Goal: Contribute content: Contribute content

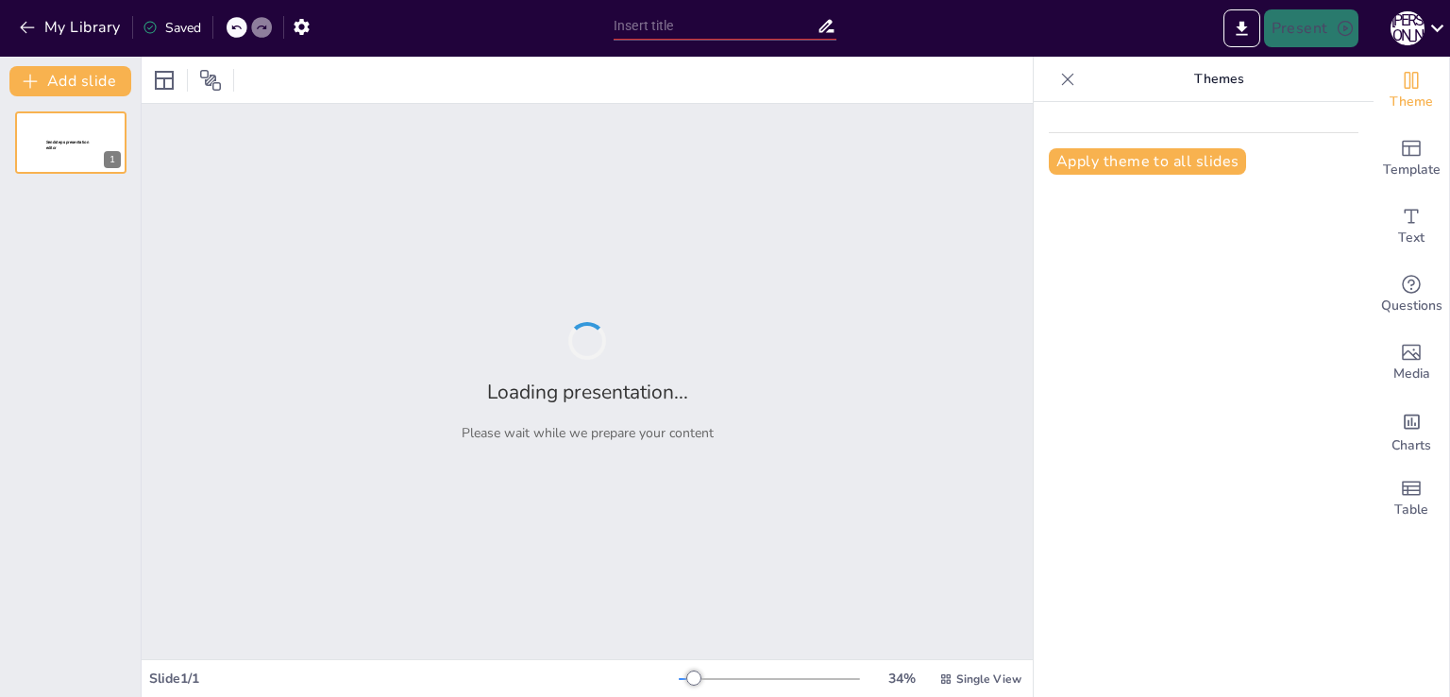
type input "Психологія учіння"
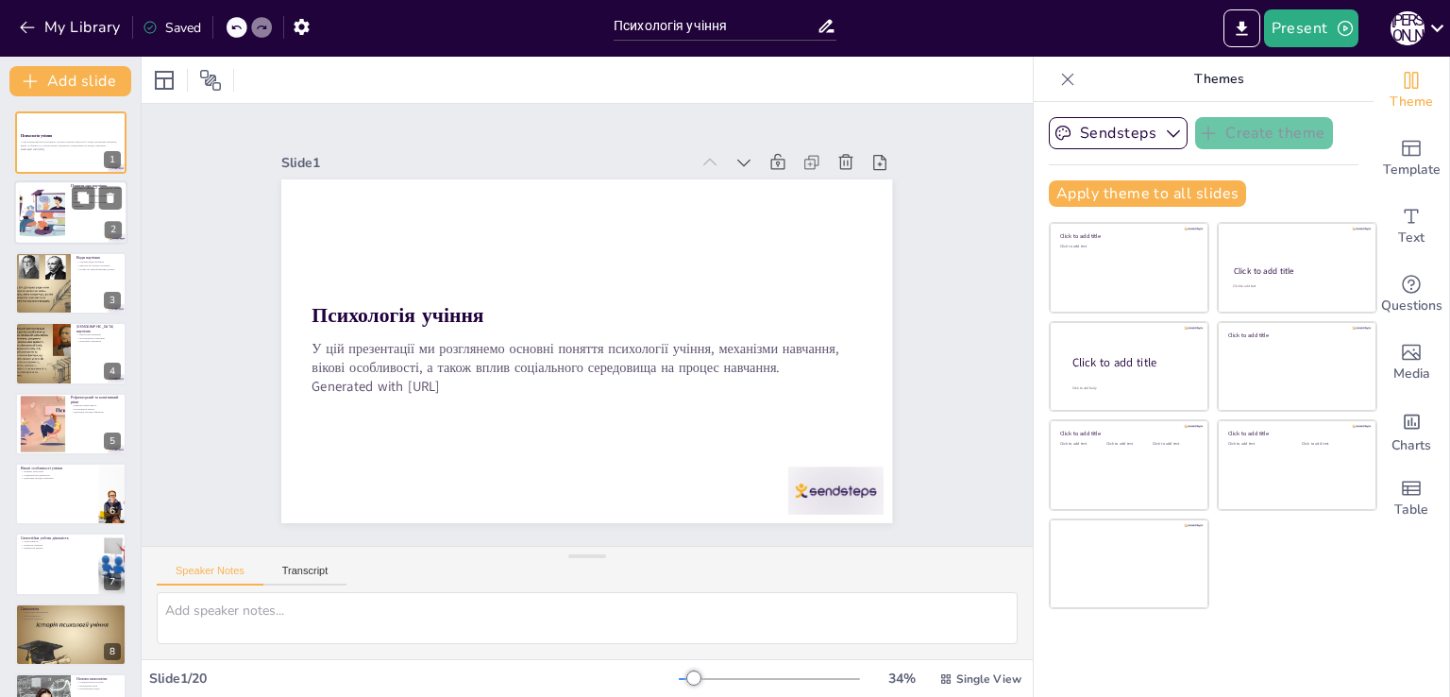
click at [74, 235] on div at bounding box center [70, 213] width 113 height 64
type textarea "Научіння є основою для розвитку особистості, оскільки воно забезпечує здобуття …"
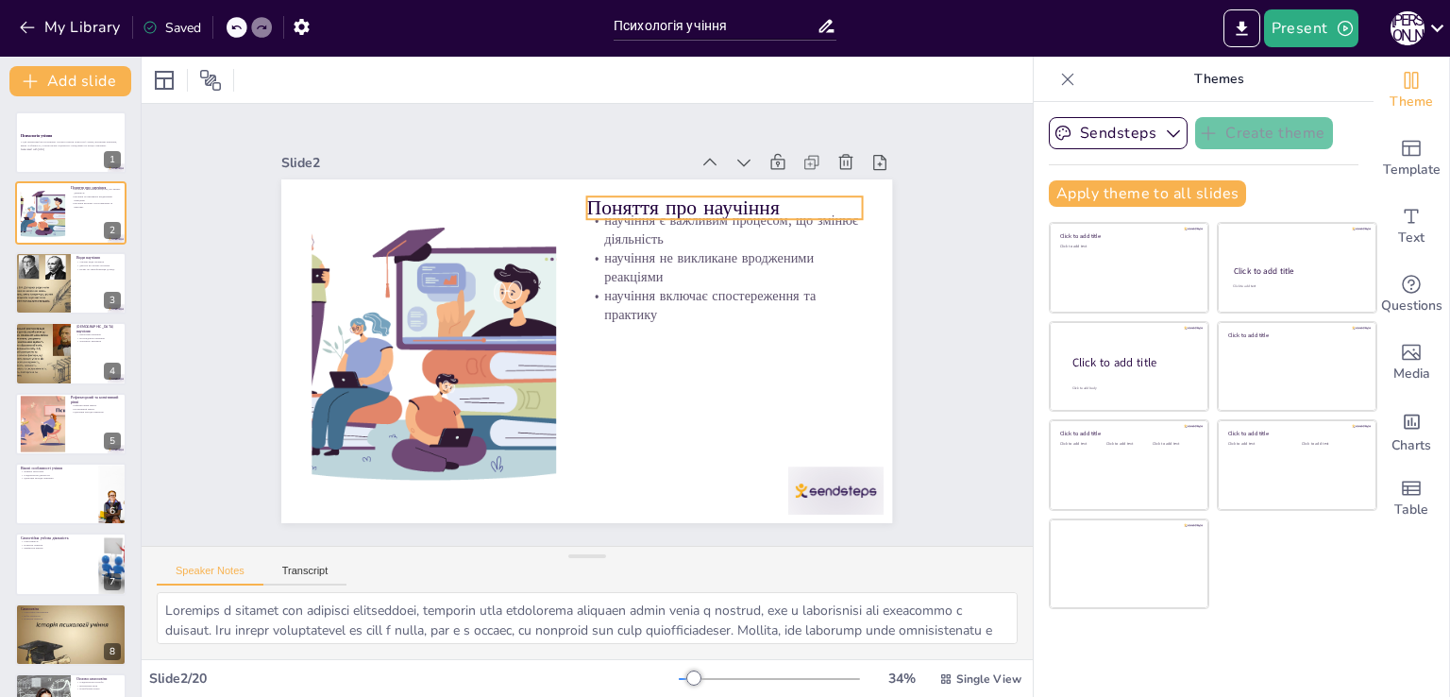
click at [761, 196] on p "Поняття про научіння" at bounding box center [746, 238] width 275 height 85
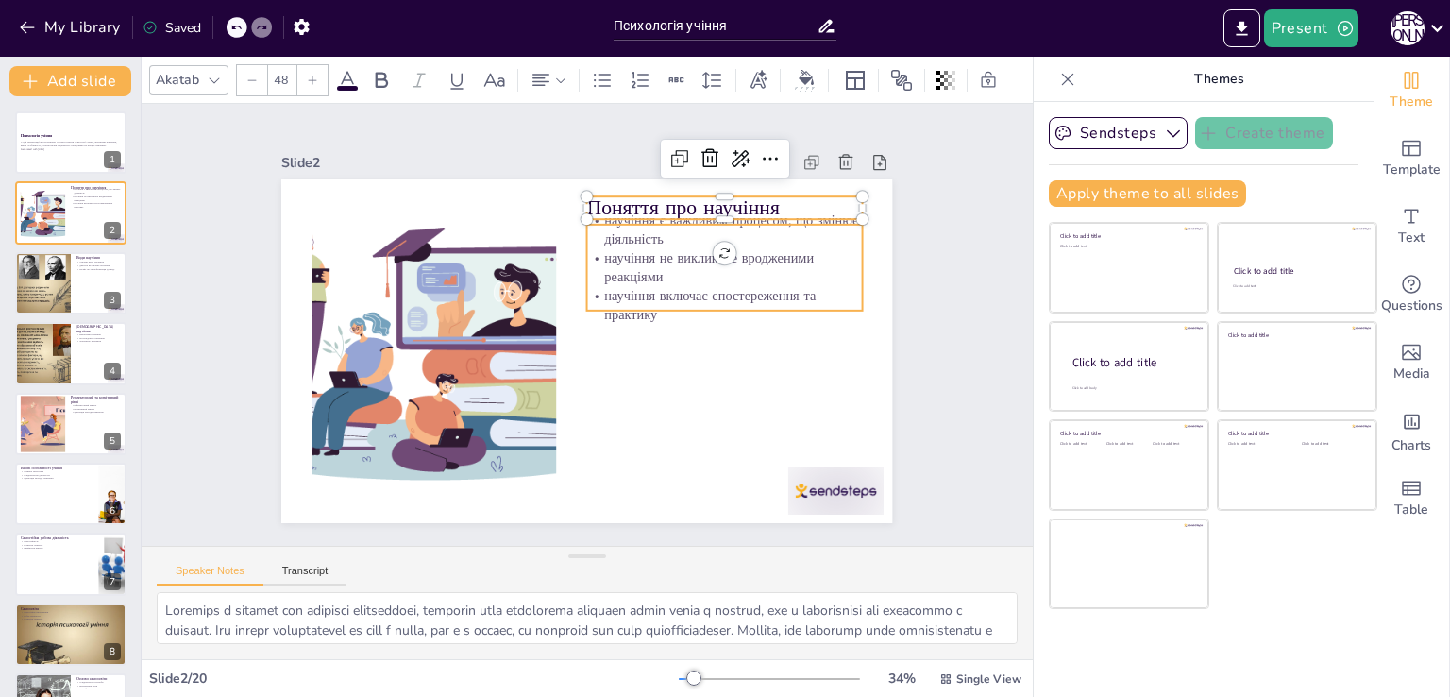
type input "32"
click at [723, 290] on p "научіння включає спостереження та практику" at bounding box center [720, 363] width 266 height 146
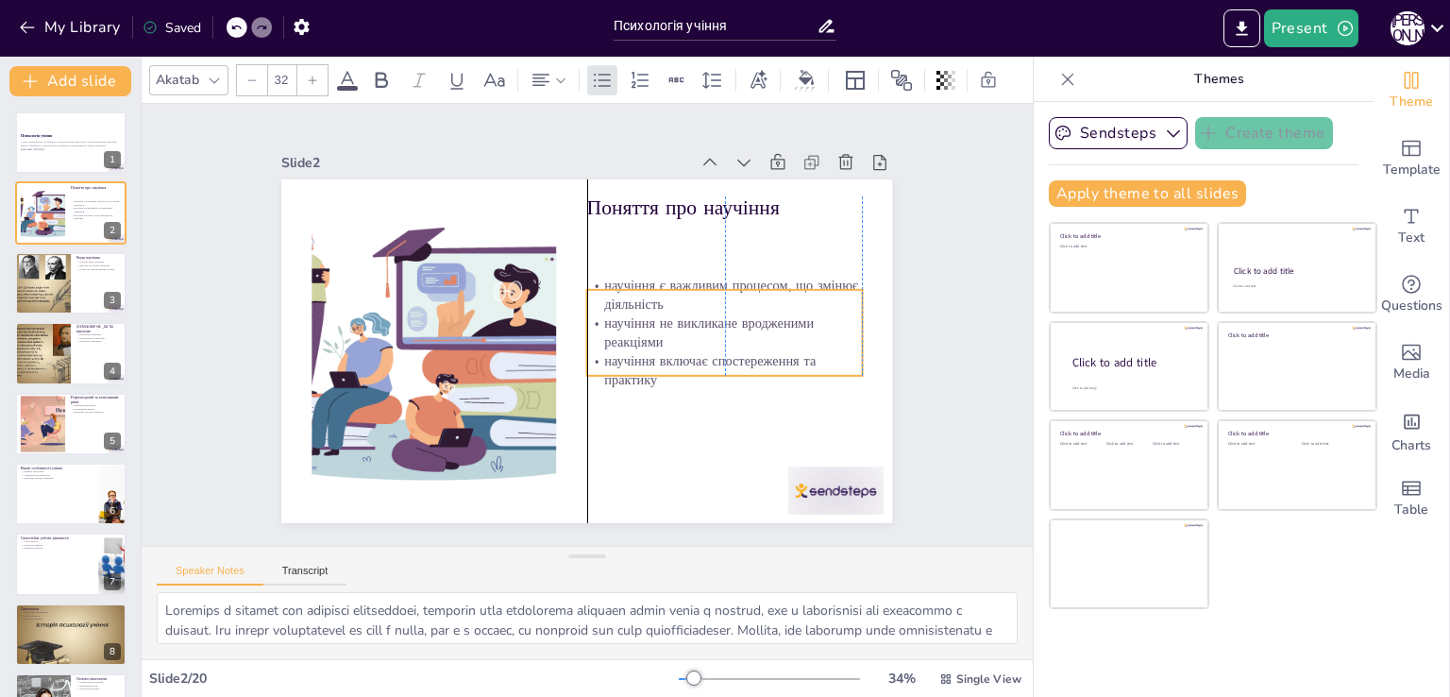
drag, startPoint x: 711, startPoint y: 301, endPoint x: 713, endPoint y: 366, distance: 65.2
click at [713, 366] on p "научіння включає спостереження та практику" at bounding box center [718, 384] width 277 height 66
click at [948, 411] on div "Slide 1 Психологія учіння У цій презентації ми розглянемо основні поняття психо…" at bounding box center [587, 325] width 932 height 532
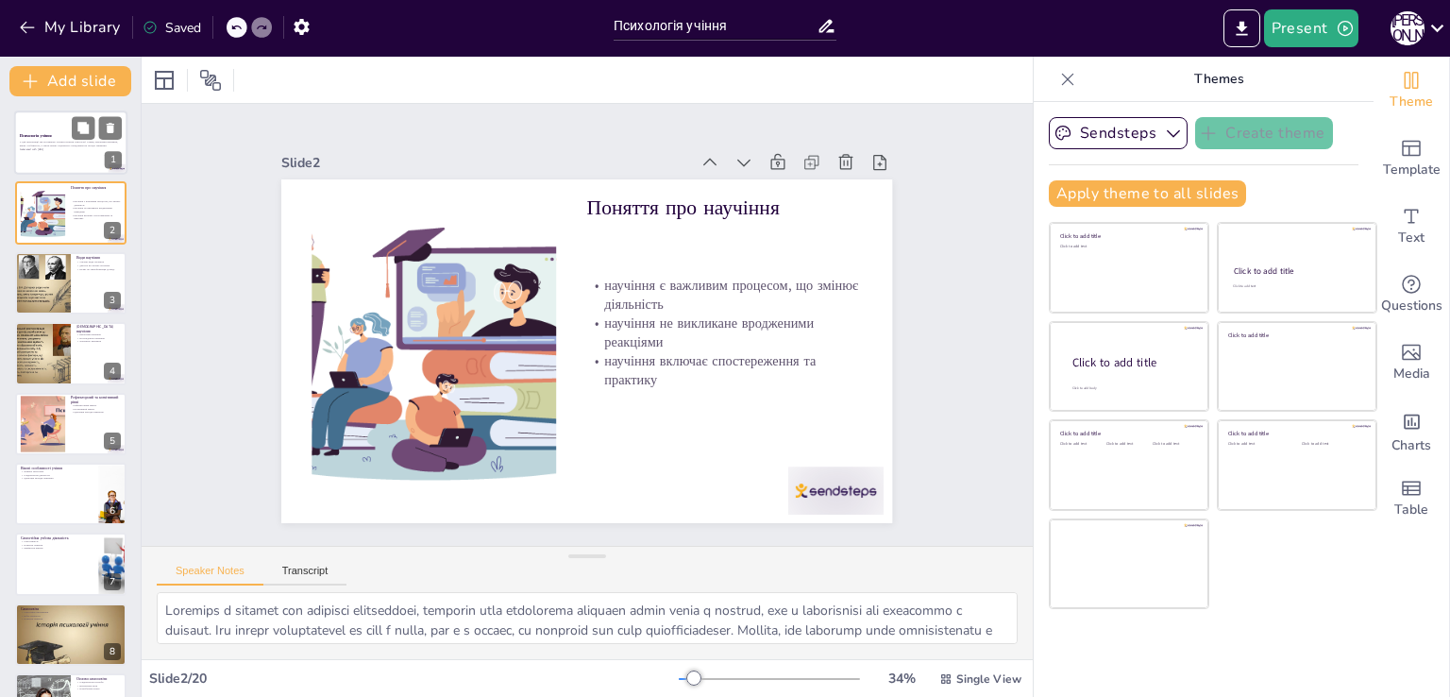
click at [96, 129] on div at bounding box center [97, 127] width 50 height 23
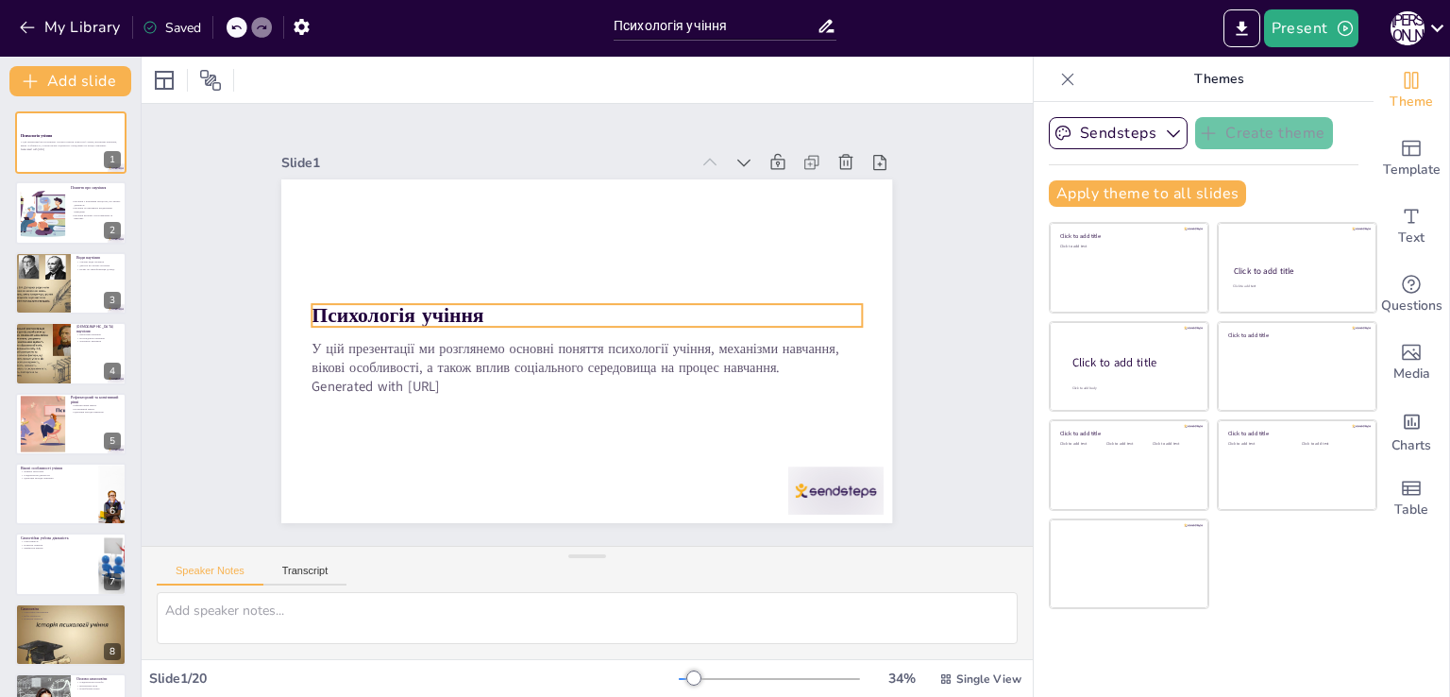
click at [325, 299] on strong "Психологія учіння" at bounding box center [404, 275] width 174 height 63
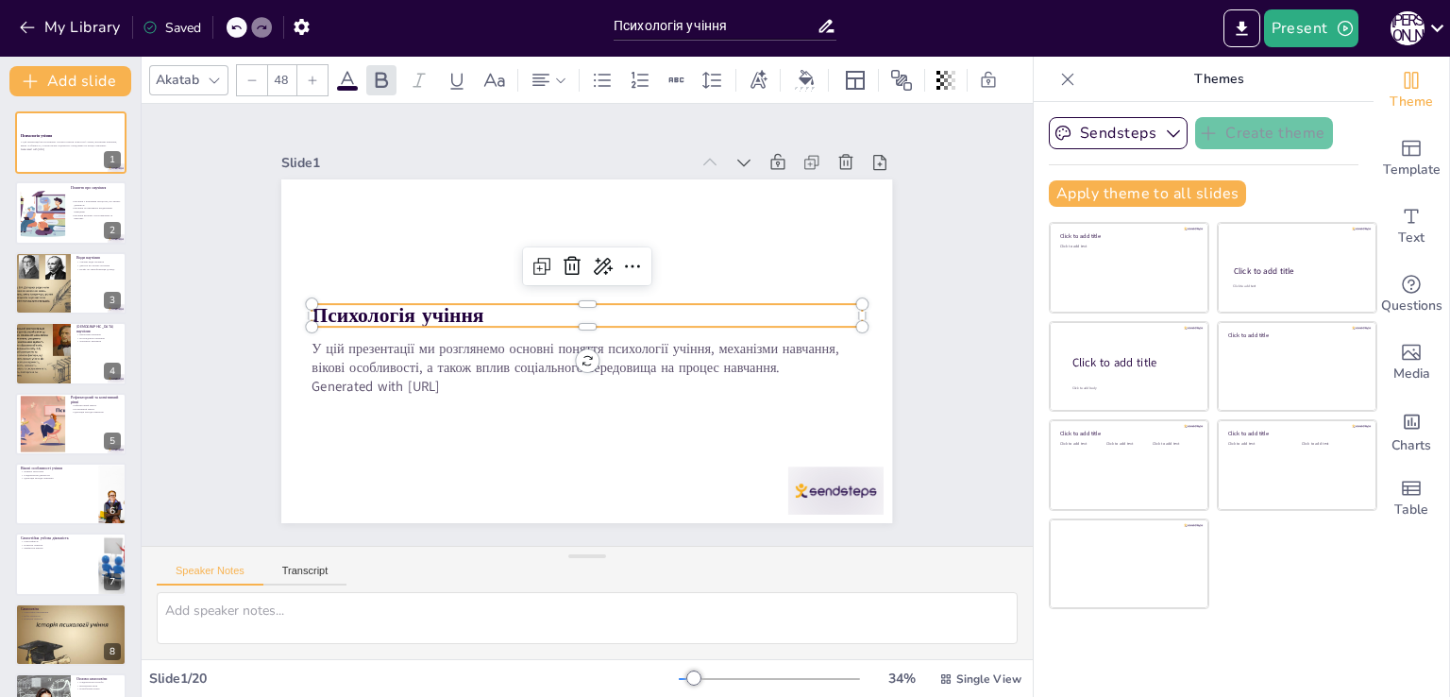
click at [346, 277] on strong "Психологія учіння" at bounding box center [427, 222] width 162 height 110
click at [317, 303] on strong "Психологія учіння" at bounding box center [400, 295] width 174 height 45
click at [502, 307] on p "Психологія учіння" at bounding box center [589, 315] width 544 height 143
click at [451, 297] on strong "Психологія учіння" at bounding box center [411, 257] width 172 height 79
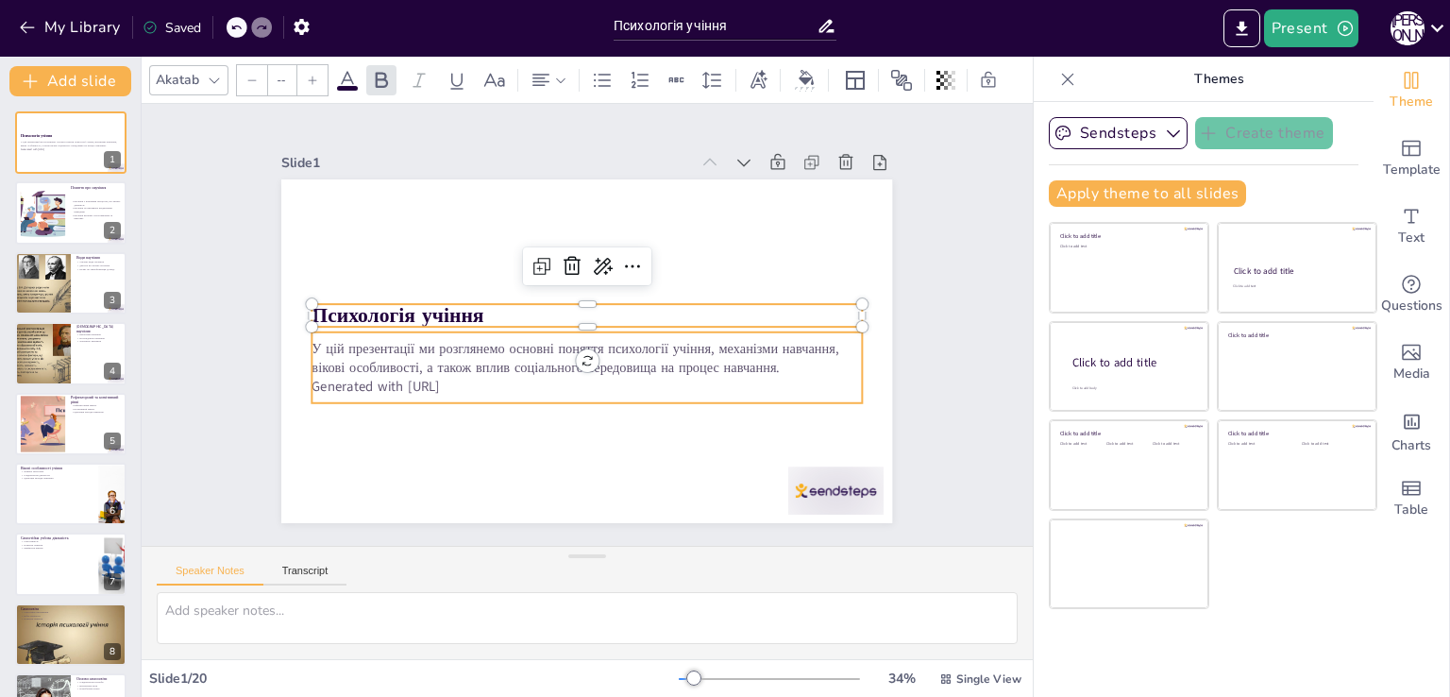
type input "32"
click at [430, 378] on p "Generated with [URL]" at bounding box center [574, 385] width 542 height 133
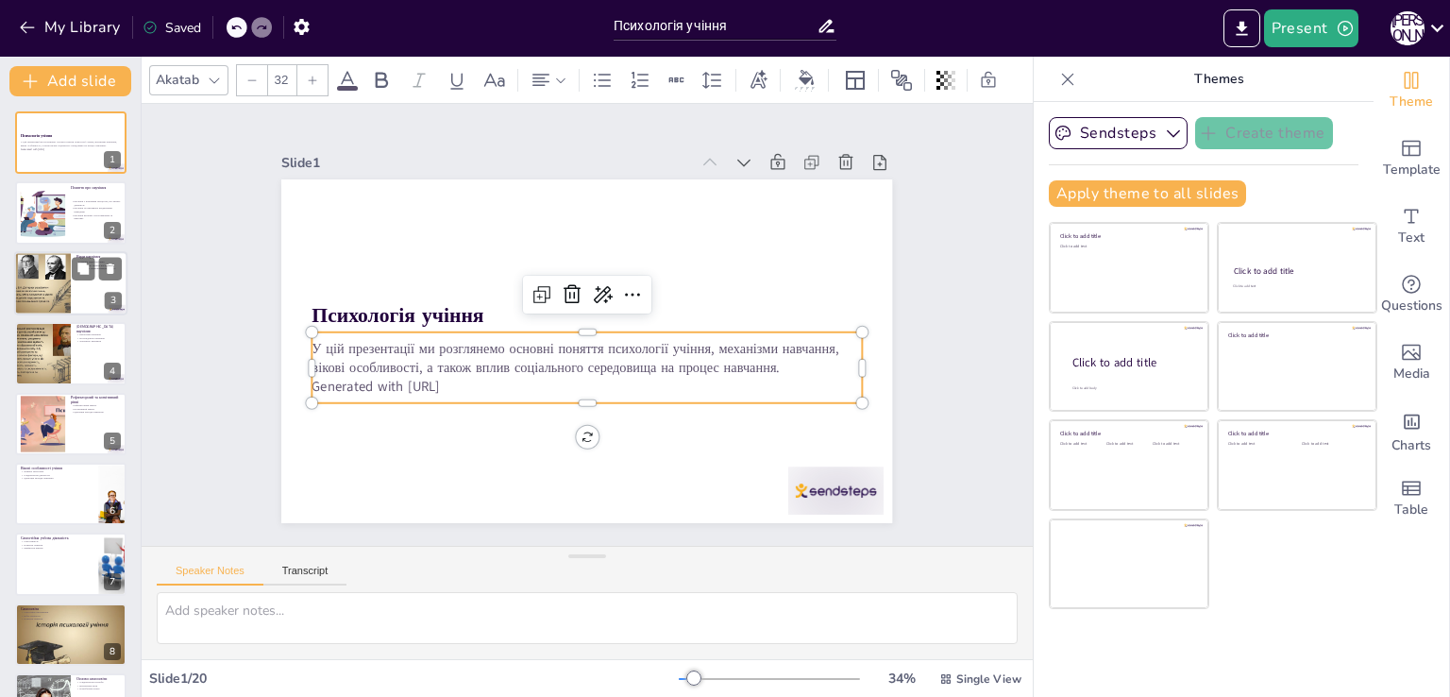
click at [58, 307] on div at bounding box center [42, 283] width 85 height 64
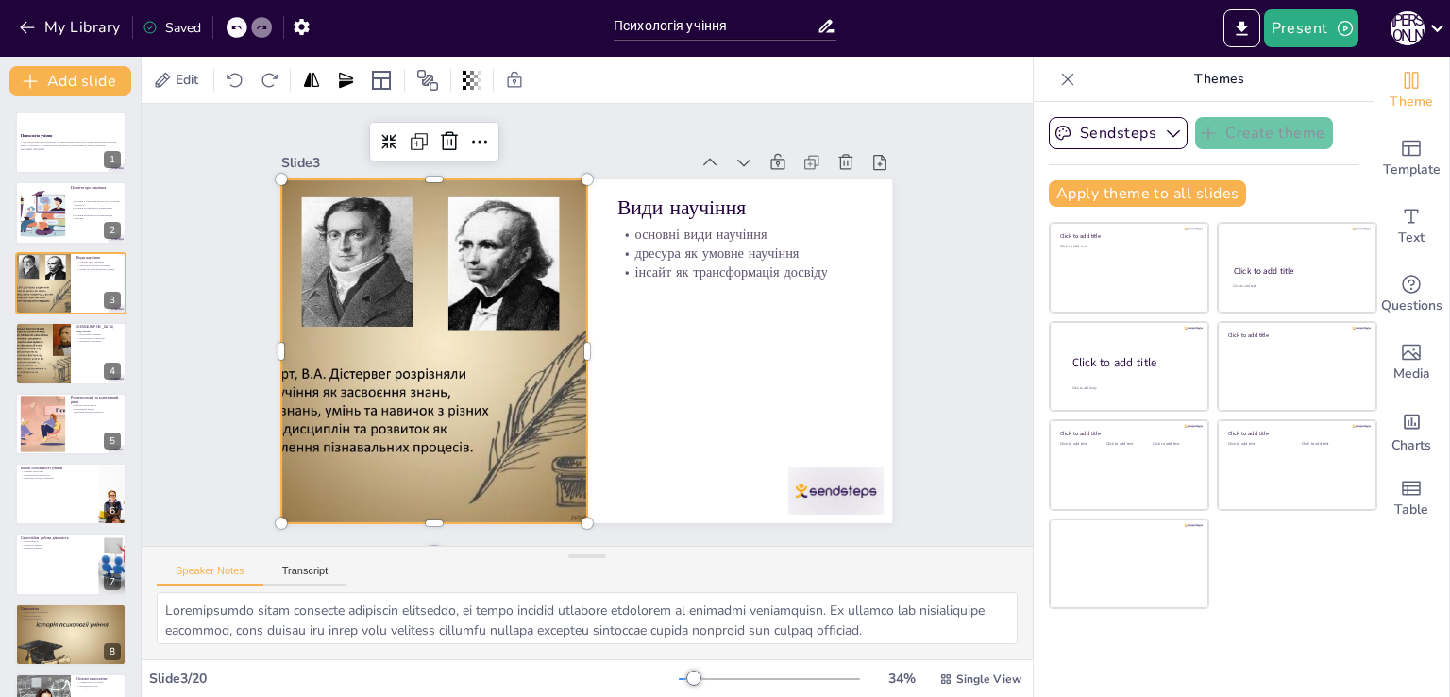
click at [317, 356] on div at bounding box center [433, 303] width 542 height 468
drag, startPoint x: 267, startPoint y: 342, endPoint x: 219, endPoint y: 342, distance: 48.1
click at [219, 342] on div at bounding box center [228, 275] width 86 height 339
drag, startPoint x: 216, startPoint y: 341, endPoint x: 260, endPoint y: 357, distance: 47.2
click at [260, 357] on div at bounding box center [271, 284] width 86 height 339
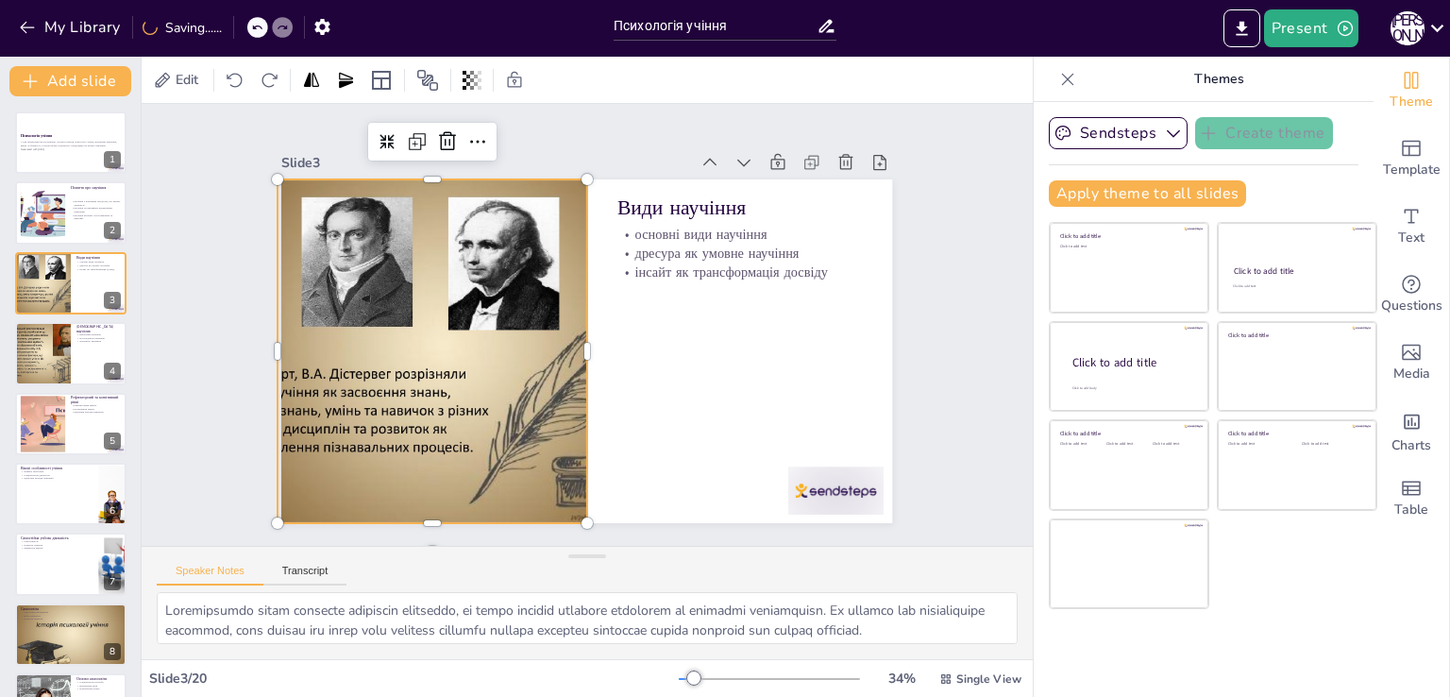
click at [389, 390] on div at bounding box center [433, 318] width 520 height 431
click at [389, 390] on div at bounding box center [437, 287] width 558 height 500
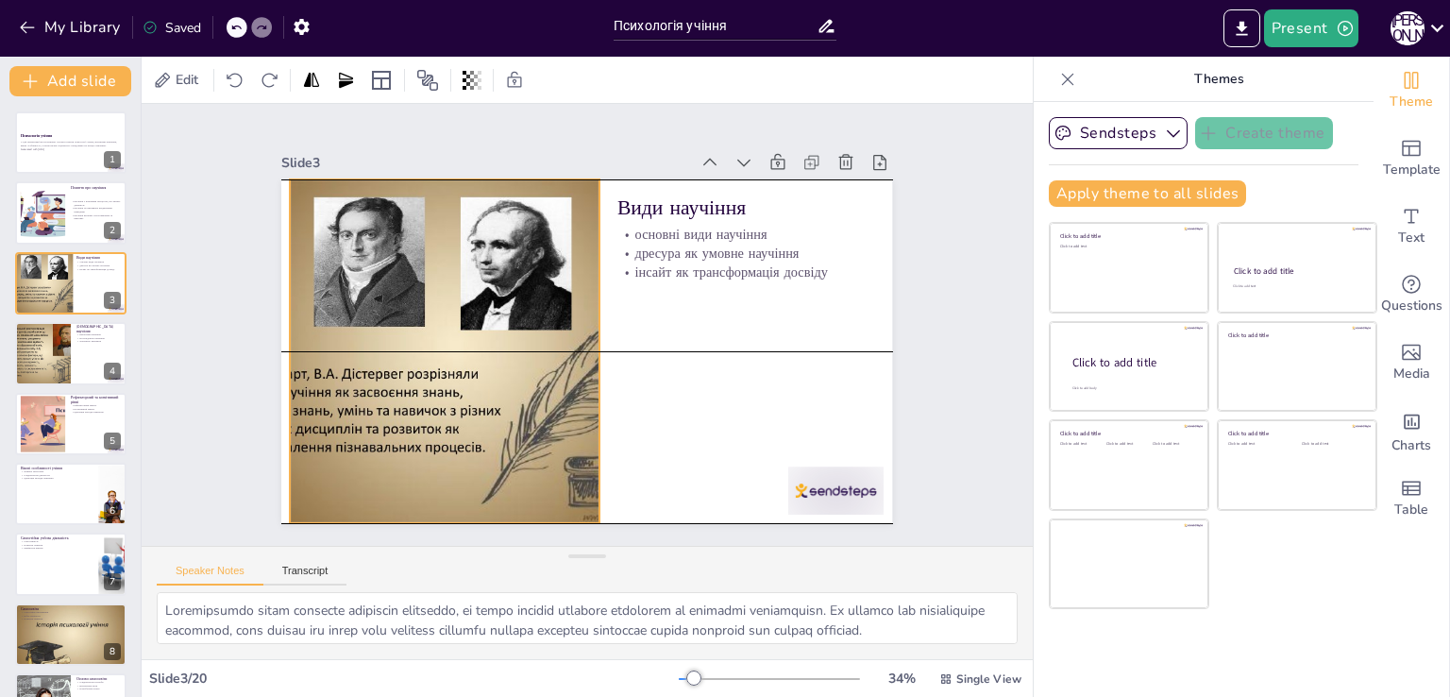
drag, startPoint x: 434, startPoint y: 420, endPoint x: 446, endPoint y: 421, distance: 12.3
click at [446, 421] on div at bounding box center [443, 321] width 519 height 431
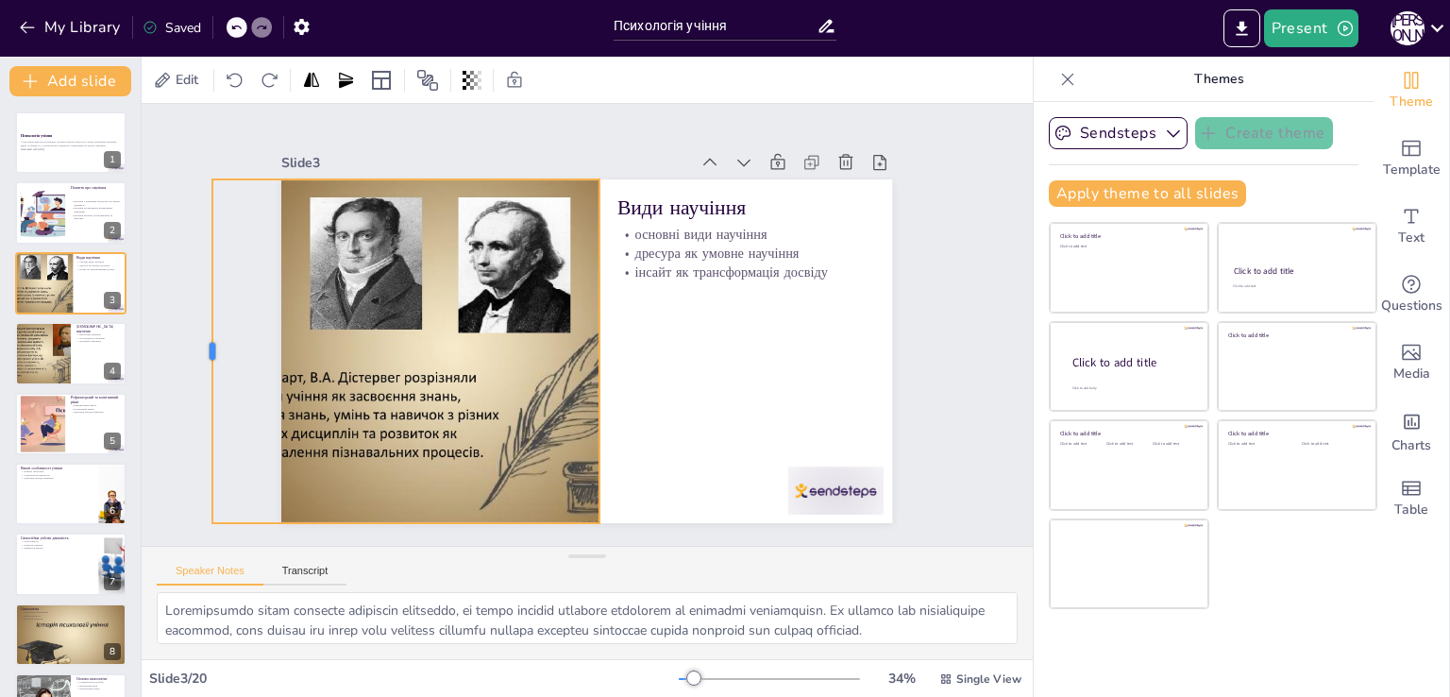
drag, startPoint x: 270, startPoint y: 338, endPoint x: 193, endPoint y: 341, distance: 77.4
click at [193, 341] on div at bounding box center [204, 312] width 51 height 344
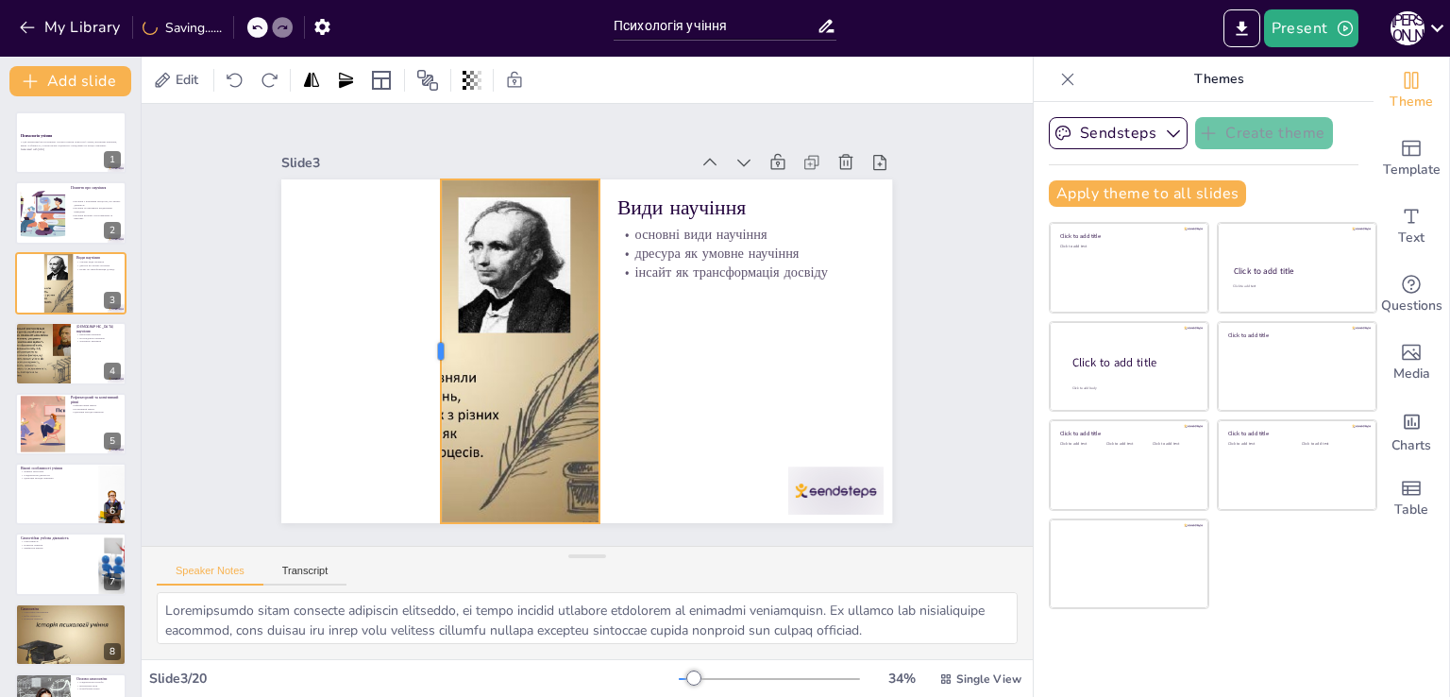
drag, startPoint x: 196, startPoint y: 341, endPoint x: 425, endPoint y: 358, distance: 229.0
click at [425, 358] on div at bounding box center [431, 335] width 51 height 344
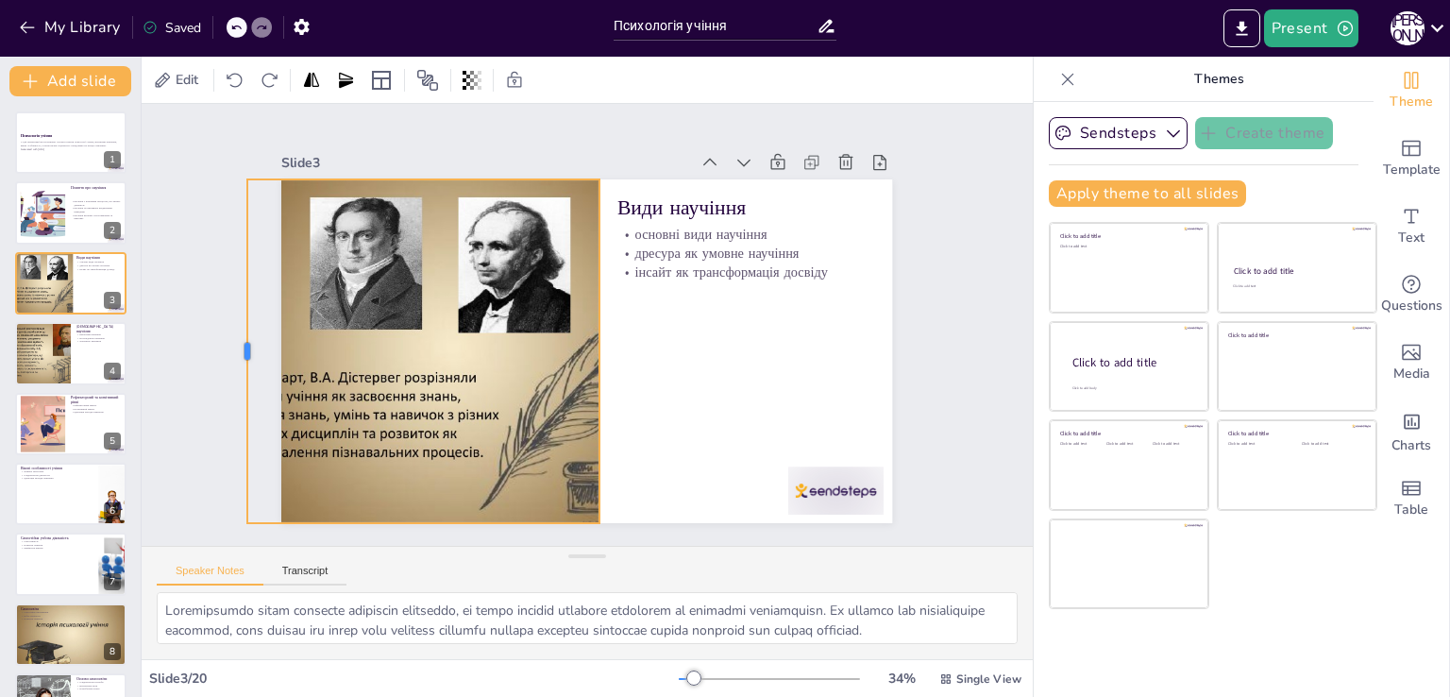
drag, startPoint x: 420, startPoint y: 342, endPoint x: 227, endPoint y: 346, distance: 193.5
click at [227, 346] on div at bounding box center [259, 208] width 154 height 320
drag, startPoint x: 233, startPoint y: 341, endPoint x: 270, endPoint y: 344, distance: 37.0
click at [270, 344] on div at bounding box center [284, 254] width 121 height 331
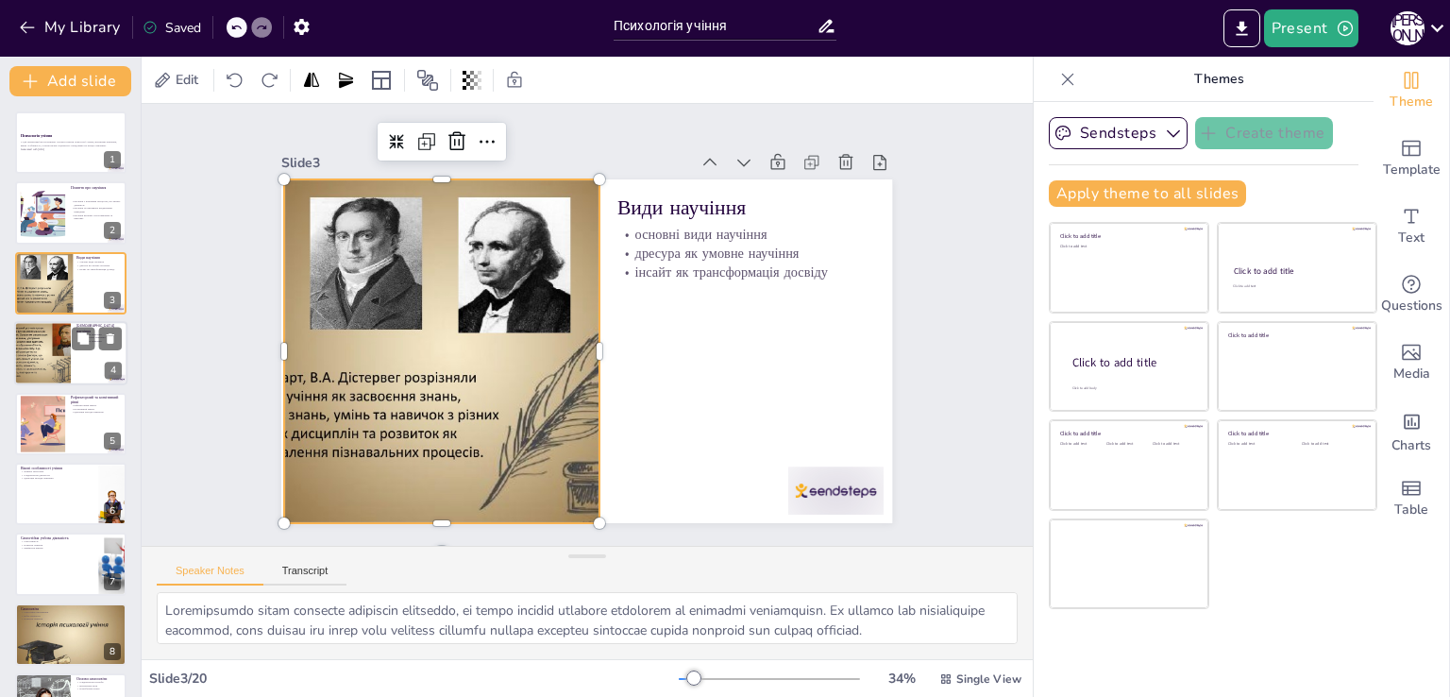
click at [48, 354] on div at bounding box center [42, 353] width 85 height 64
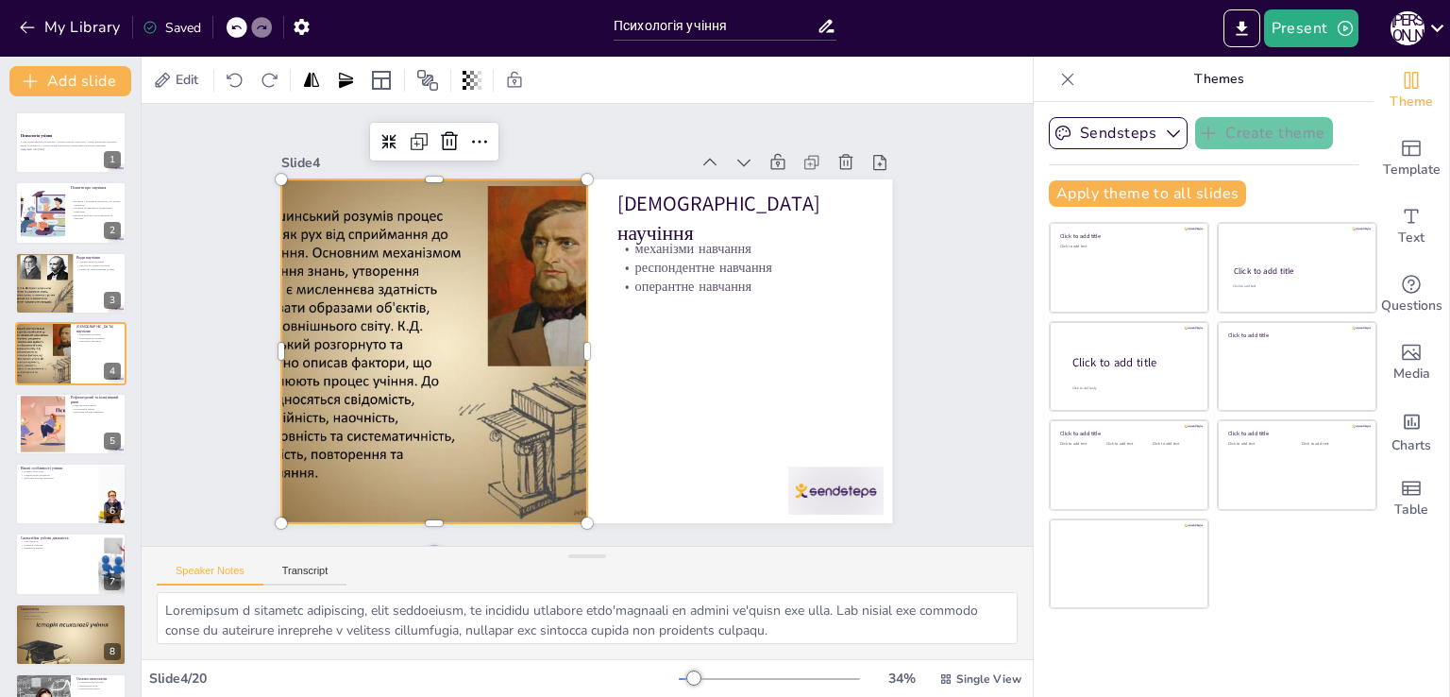
click at [378, 341] on div at bounding box center [432, 318] width 519 height 431
drag, startPoint x: 262, startPoint y: 342, endPoint x: 219, endPoint y: 357, distance: 46.0
click at [219, 357] on div at bounding box center [230, 315] width 51 height 344
click at [34, 403] on div at bounding box center [42, 423] width 109 height 58
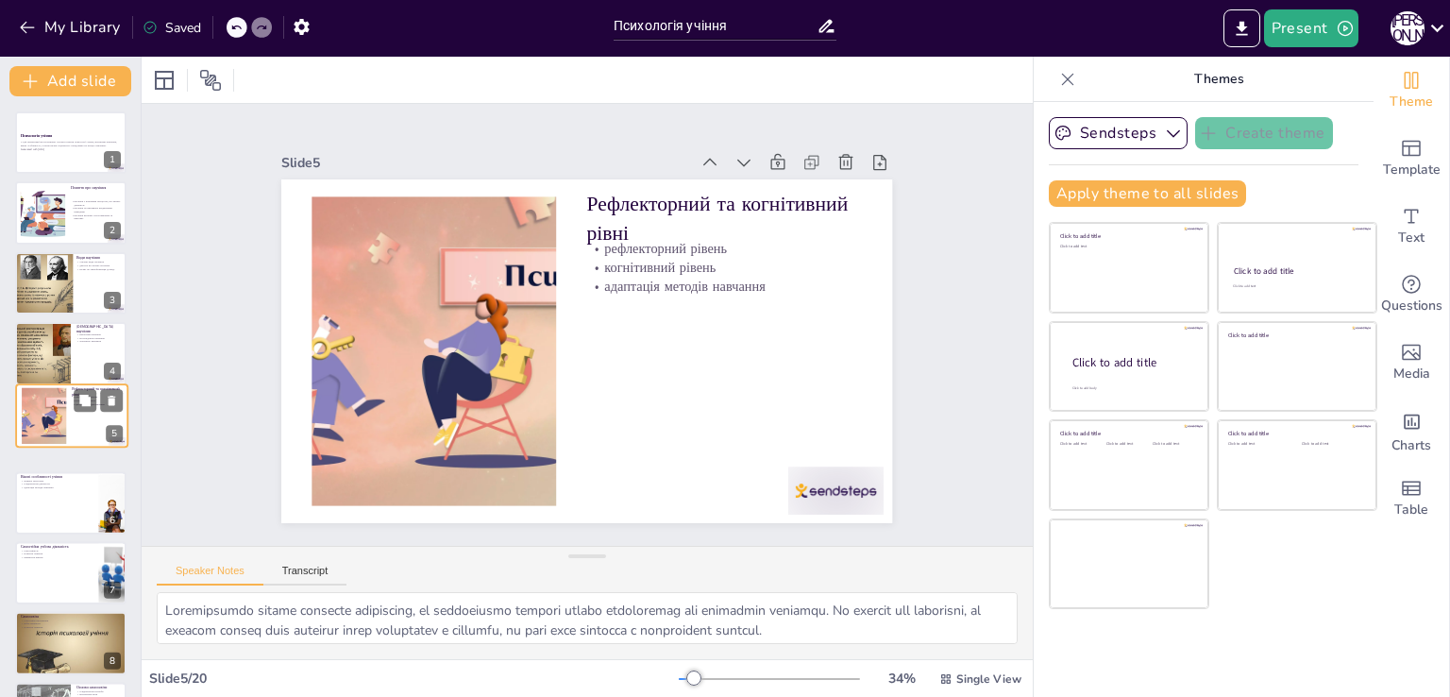
scroll to position [26, 0]
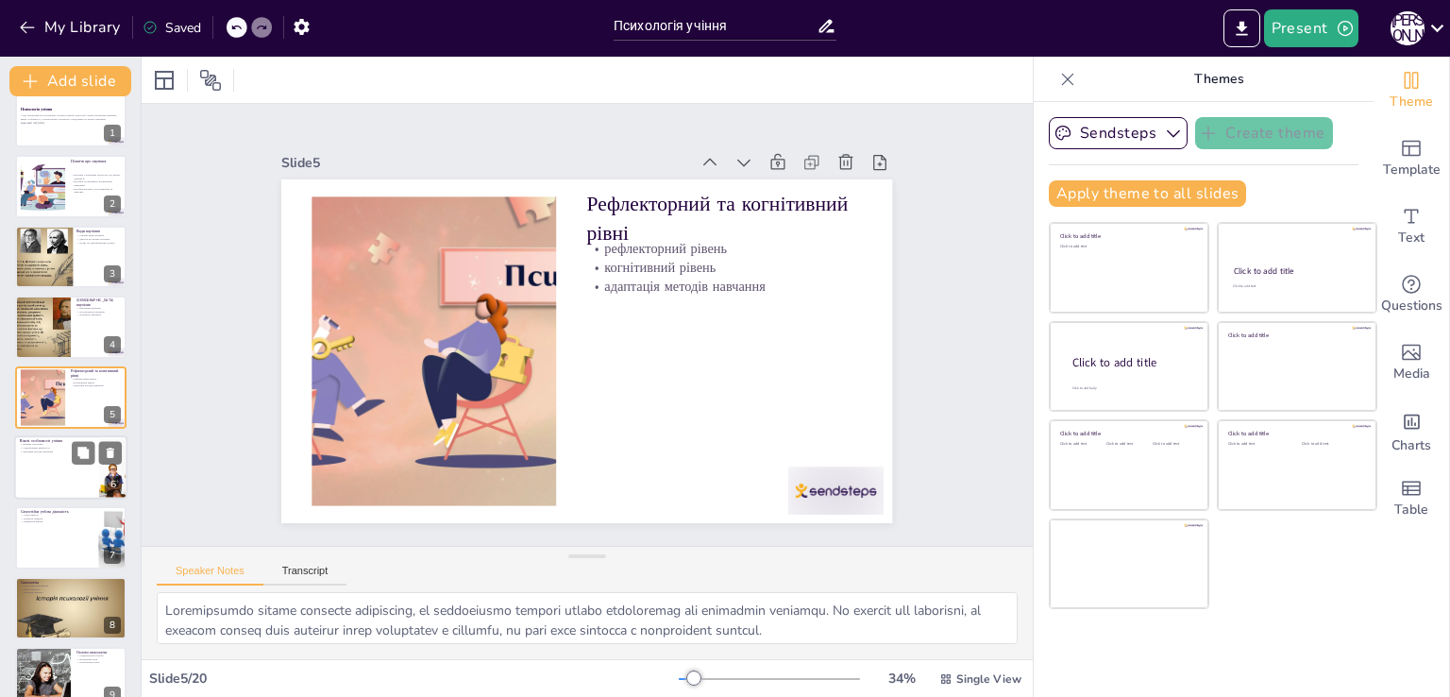
click at [41, 477] on div at bounding box center [70, 467] width 113 height 64
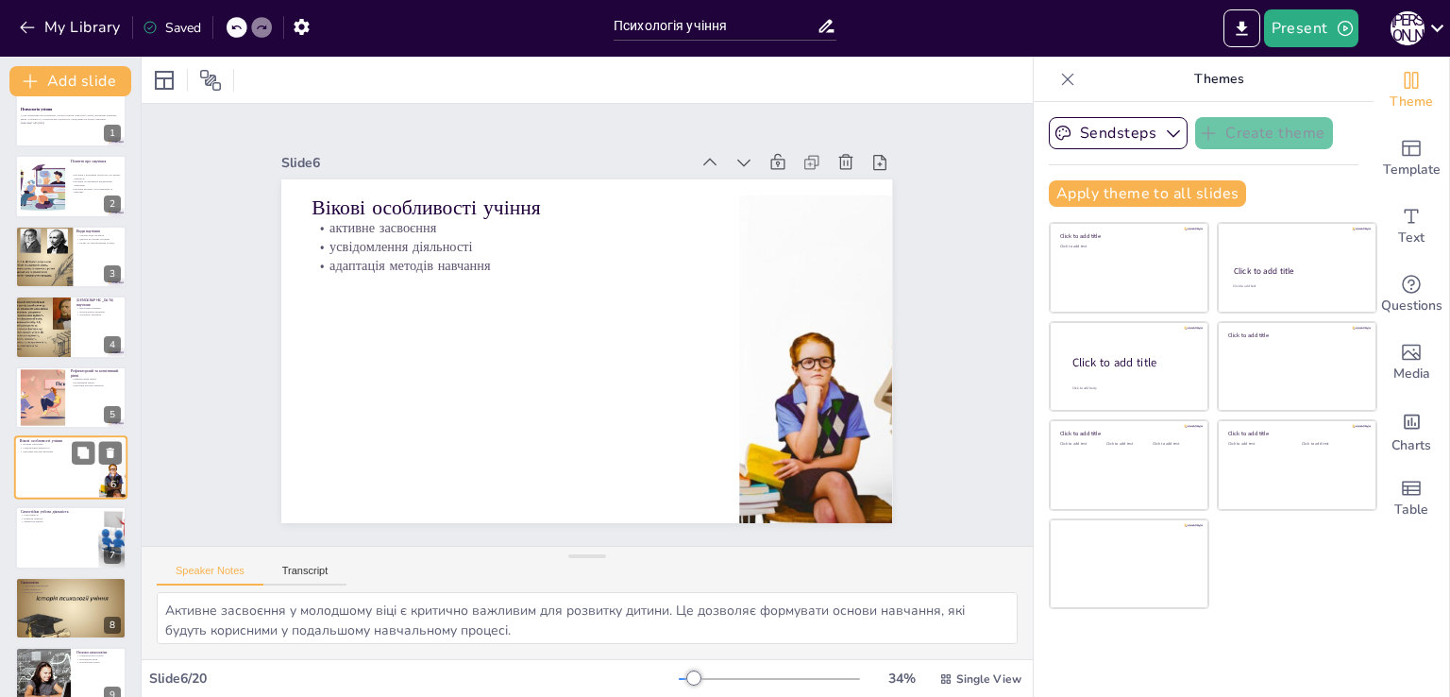
scroll to position [97, 0]
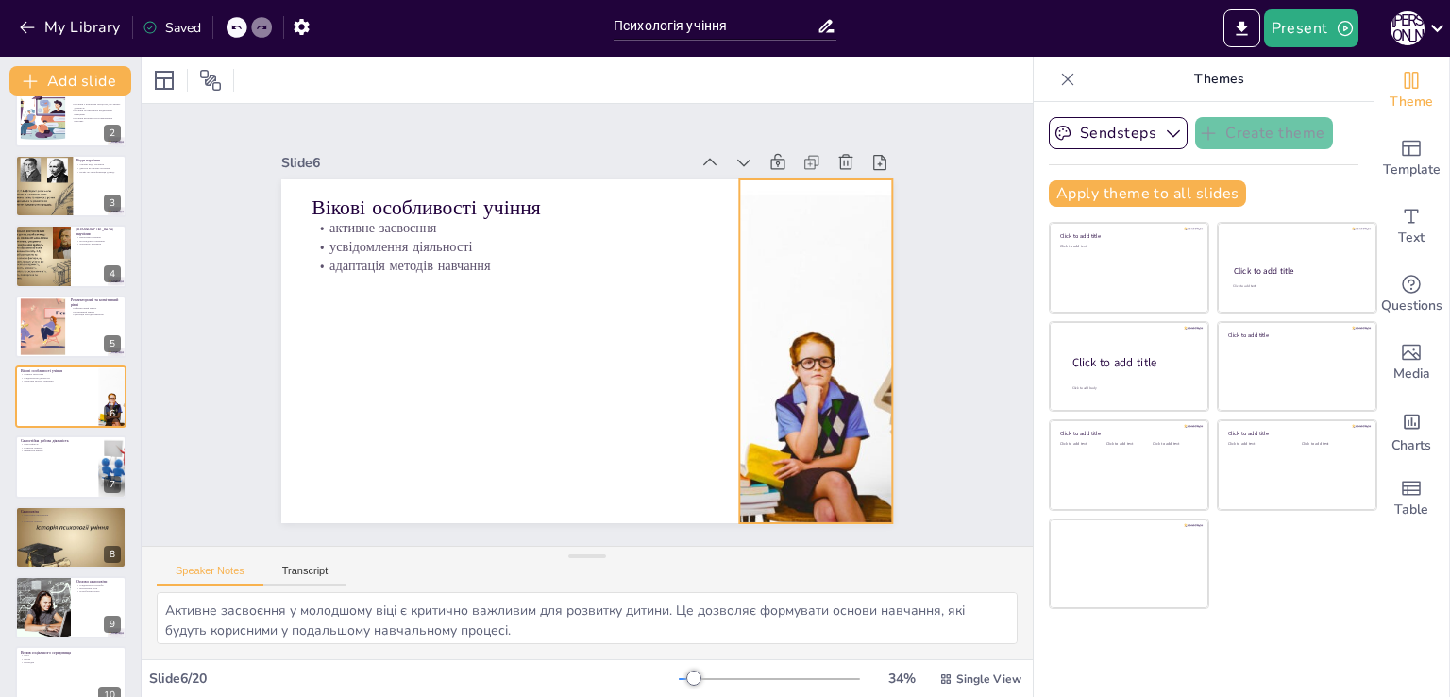
click at [789, 366] on div at bounding box center [812, 375] width 603 height 401
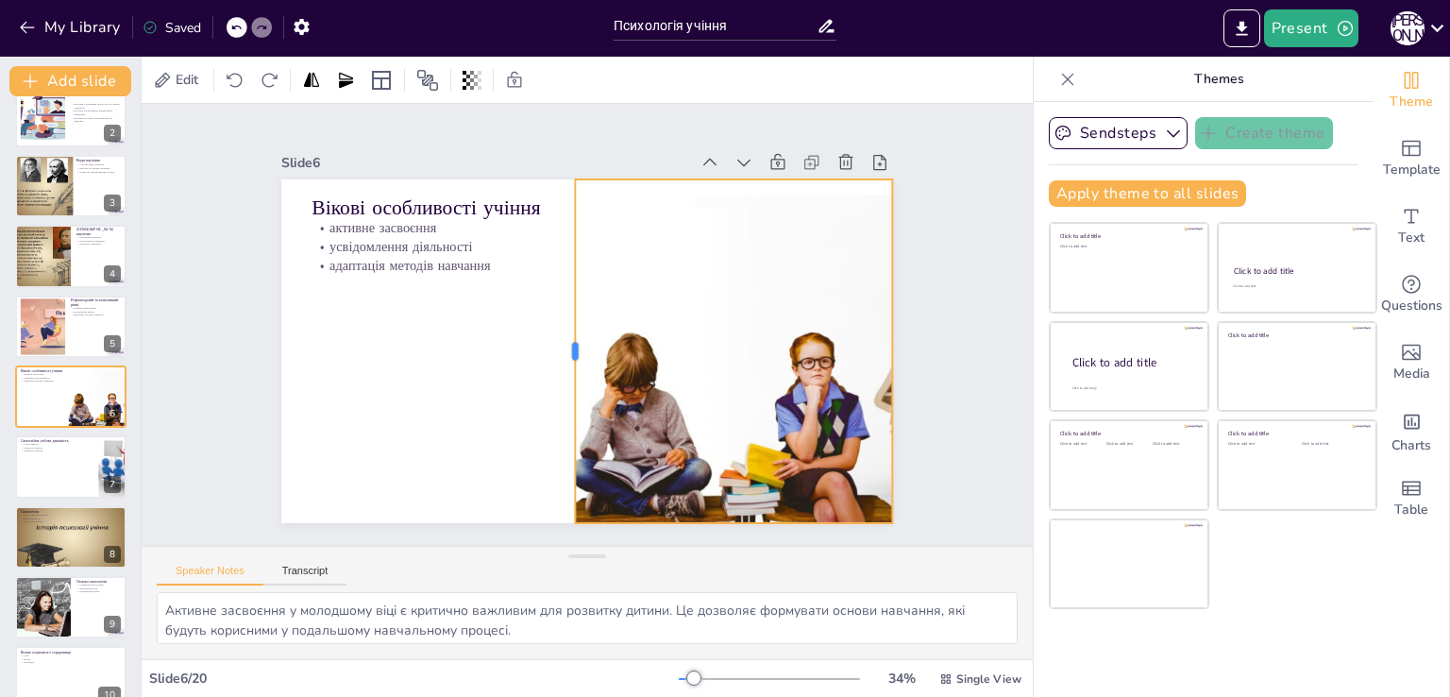
drag, startPoint x: 722, startPoint y: 341, endPoint x: 558, endPoint y: 344, distance: 164.3
click at [558, 344] on div at bounding box center [565, 349] width 51 height 344
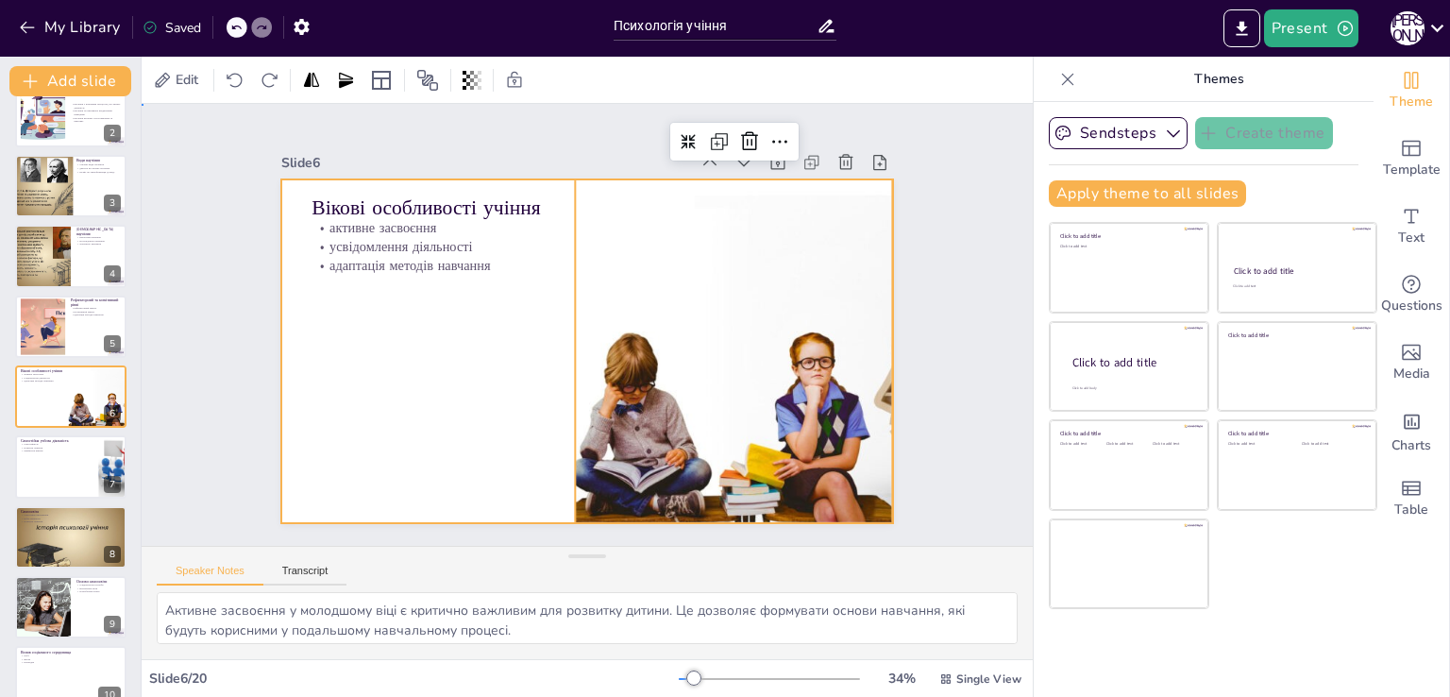
click at [457, 386] on div at bounding box center [578, 349] width 687 height 515
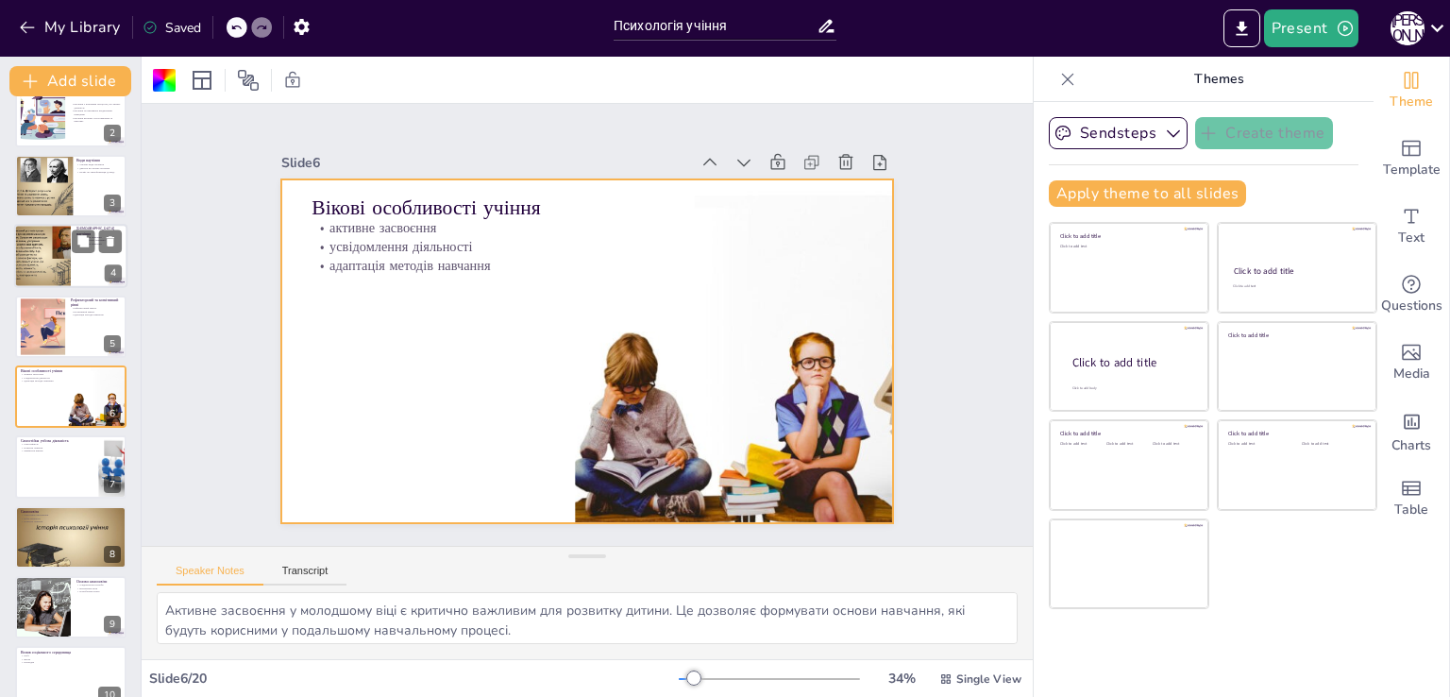
click at [63, 249] on div at bounding box center [42, 256] width 85 height 64
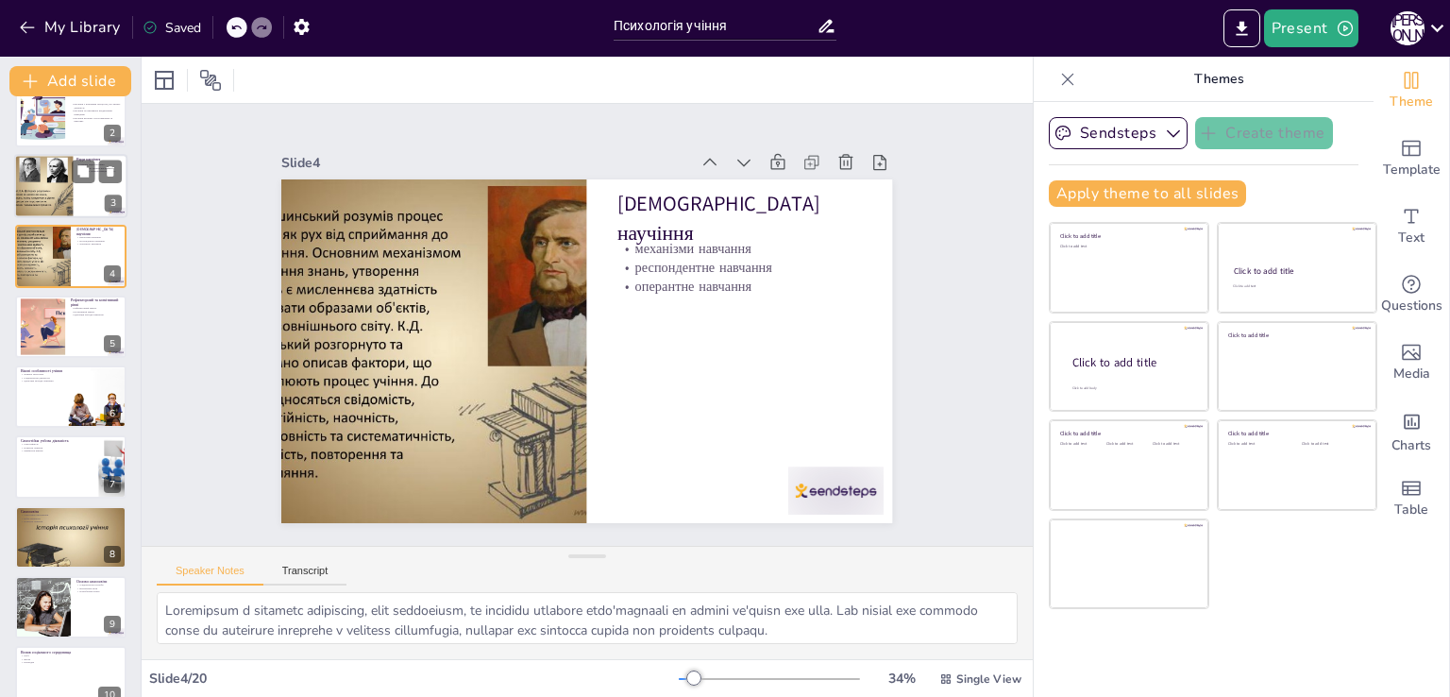
scroll to position [0, 0]
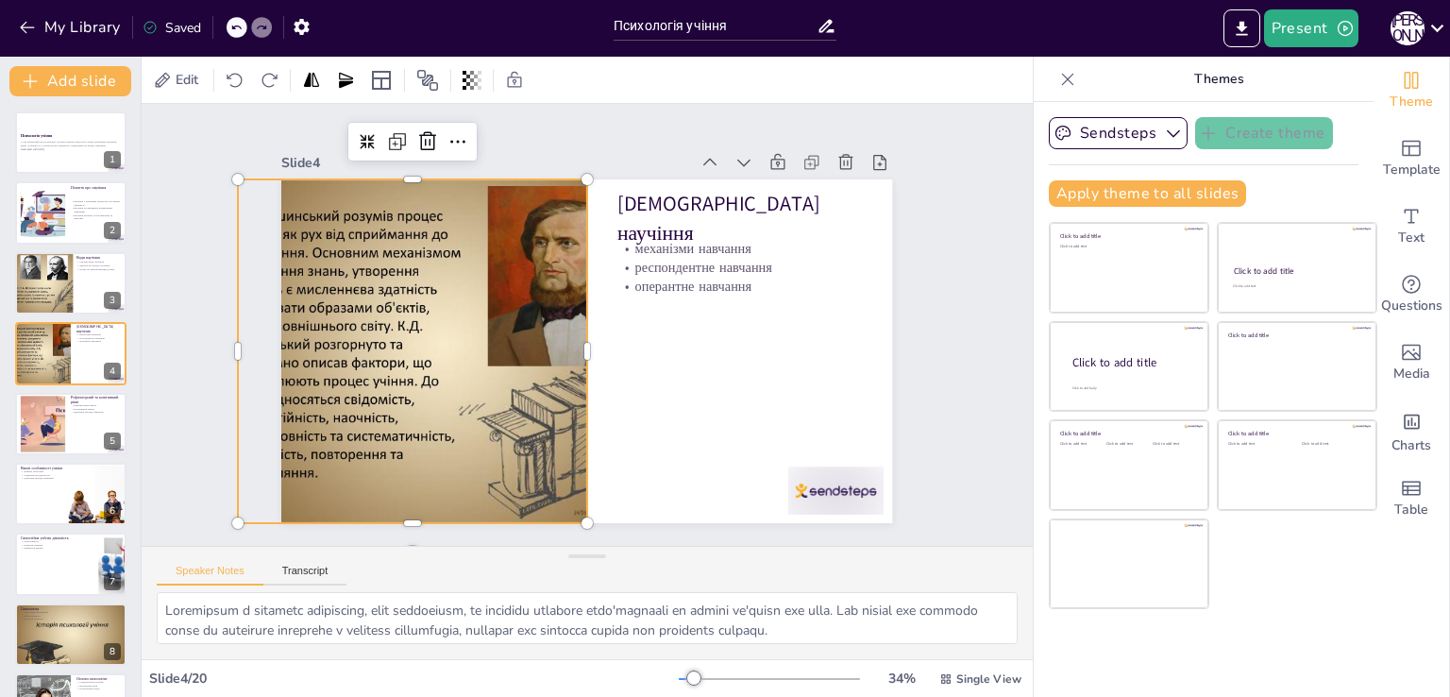
click at [483, 303] on div at bounding box center [433, 336] width 492 height 390
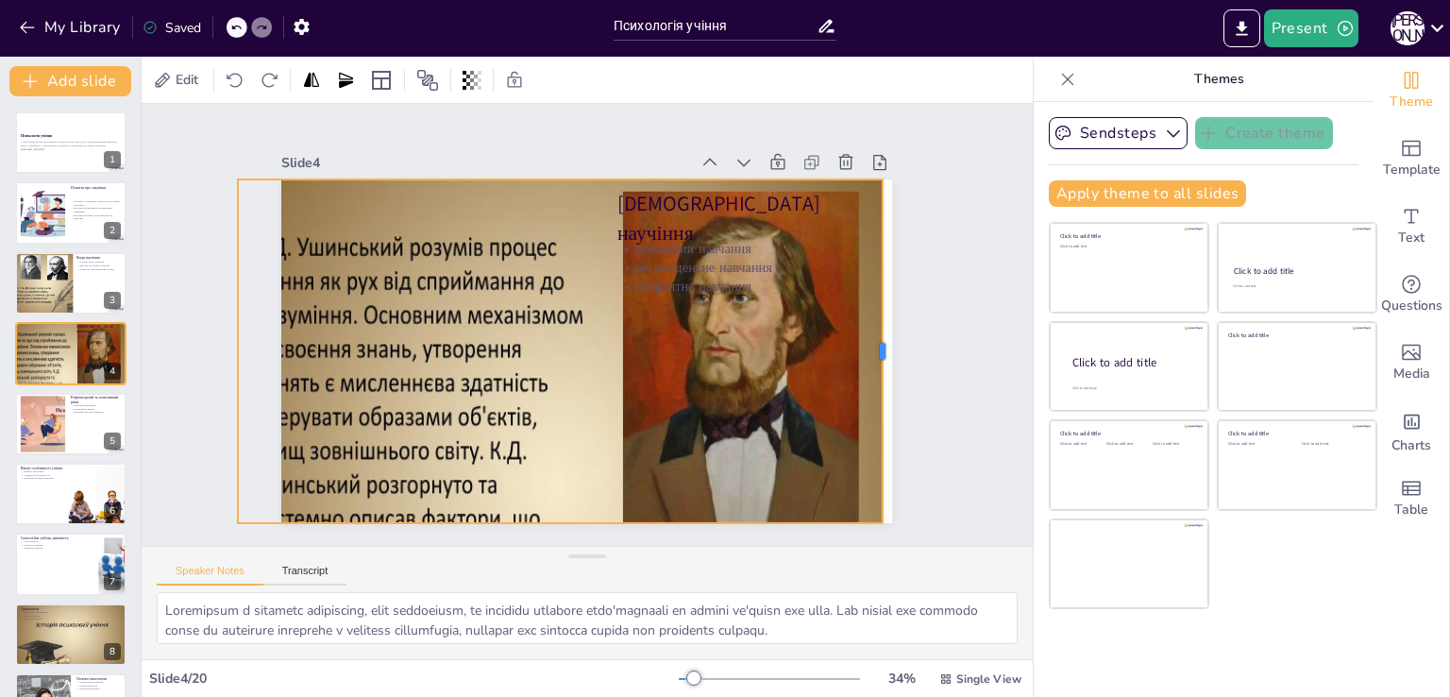
drag, startPoint x: 578, startPoint y: 351, endPoint x: 873, endPoint y: 236, distance: 317.0
click at [873, 236] on div at bounding box center [885, 383] width 51 height 344
drag, startPoint x: 535, startPoint y: 133, endPoint x: 356, endPoint y: 155, distance: 180.6
click at [359, 148] on div "Slide 4" at bounding box center [502, 153] width 407 height 60
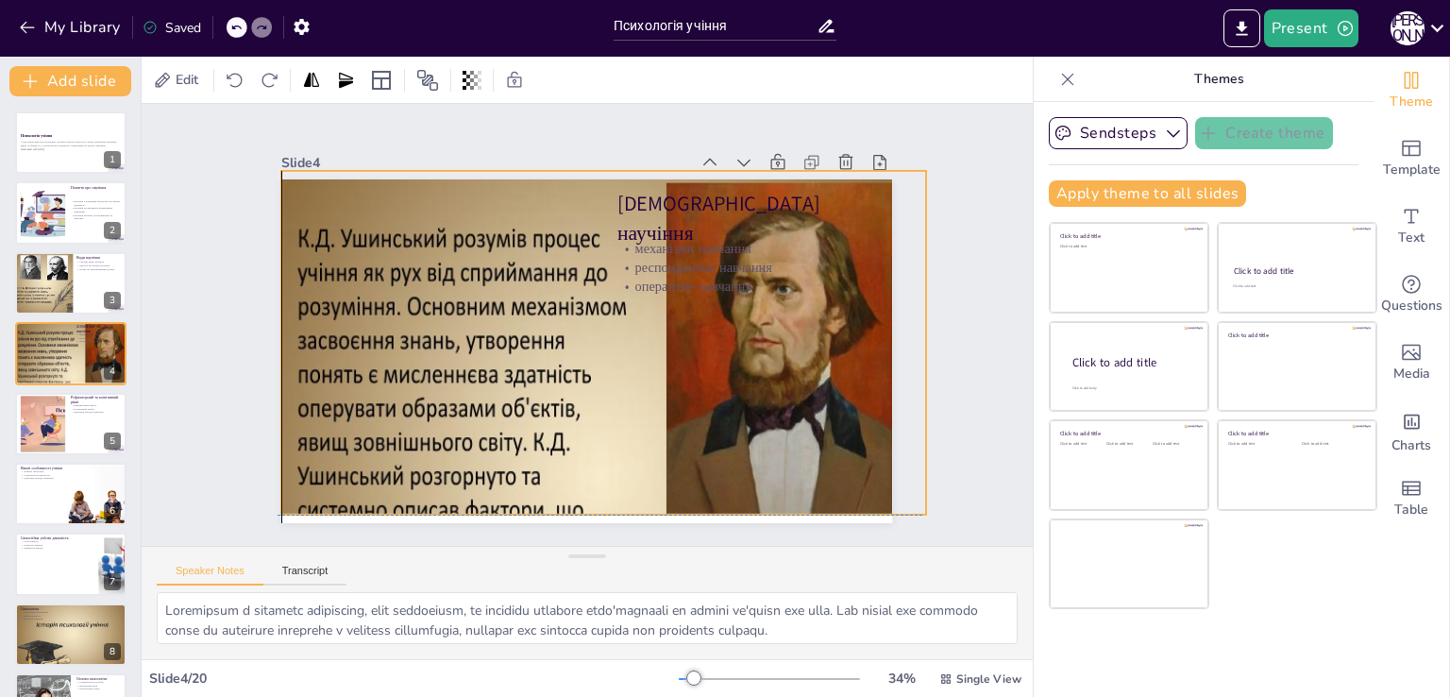
drag, startPoint x: 347, startPoint y: 349, endPoint x: 387, endPoint y: 341, distance: 40.5
click at [387, 341] on div at bounding box center [570, 487] width 740 height 703
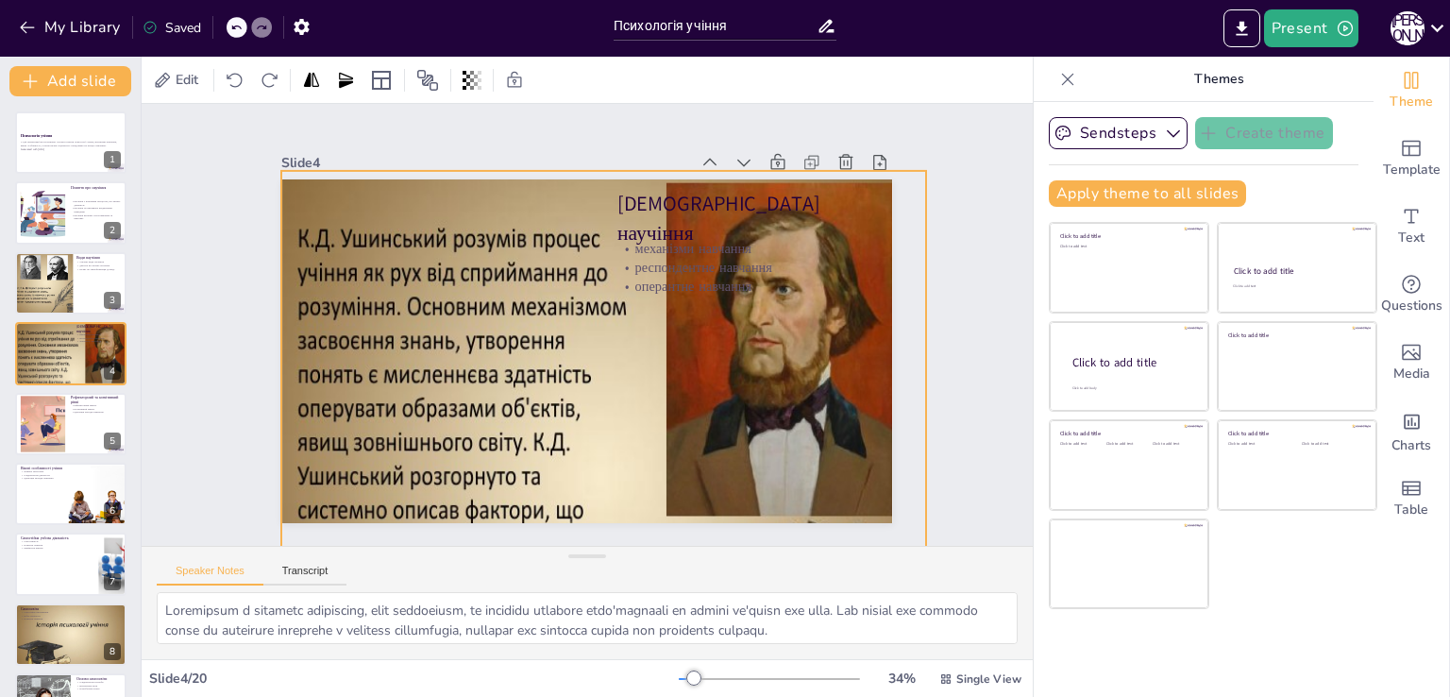
drag, startPoint x: 591, startPoint y: 508, endPoint x: 609, endPoint y: 618, distance: 111.9
click at [609, 618] on div "Slide 1 Психологія учіння У цій презентації ми розглянемо основні поняття психо…" at bounding box center [587, 381] width 891 height 555
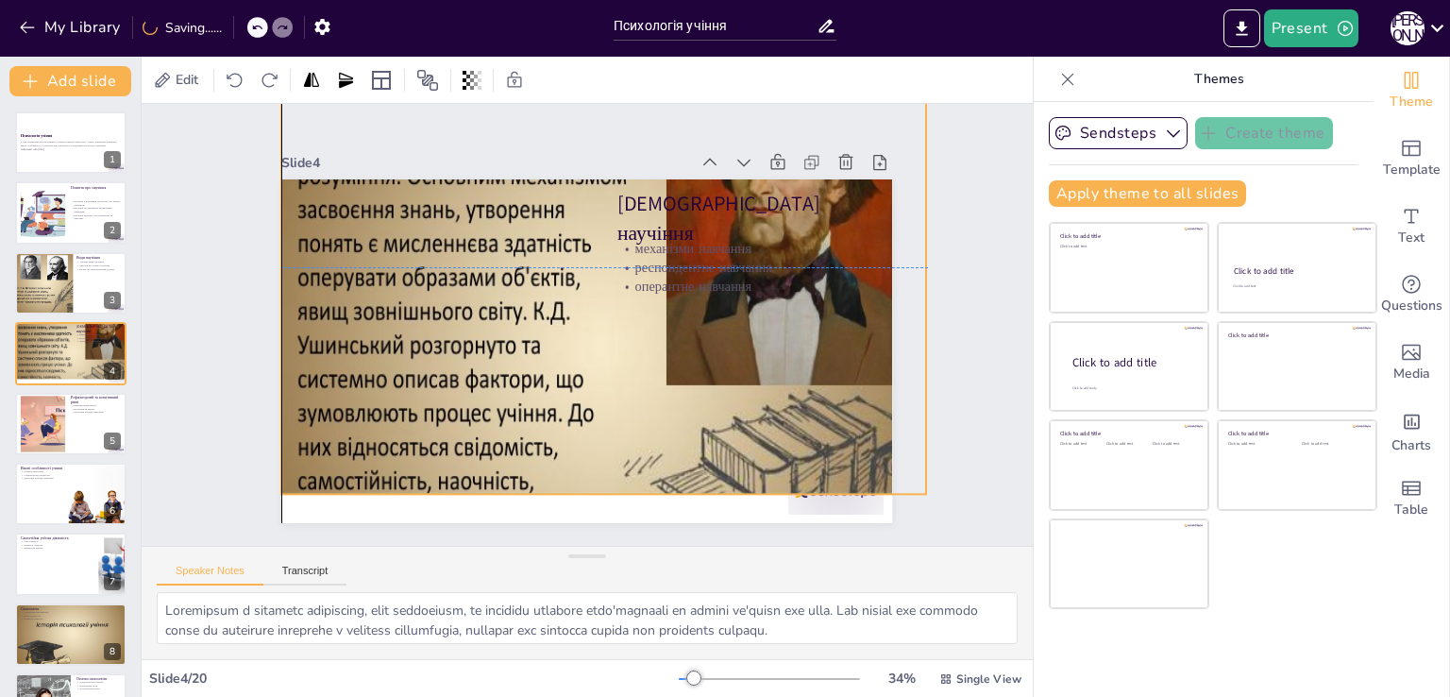
drag, startPoint x: 493, startPoint y: 455, endPoint x: 495, endPoint y: 328, distance: 126.5
click at [495, 328] on div at bounding box center [584, 358] width 740 height 703
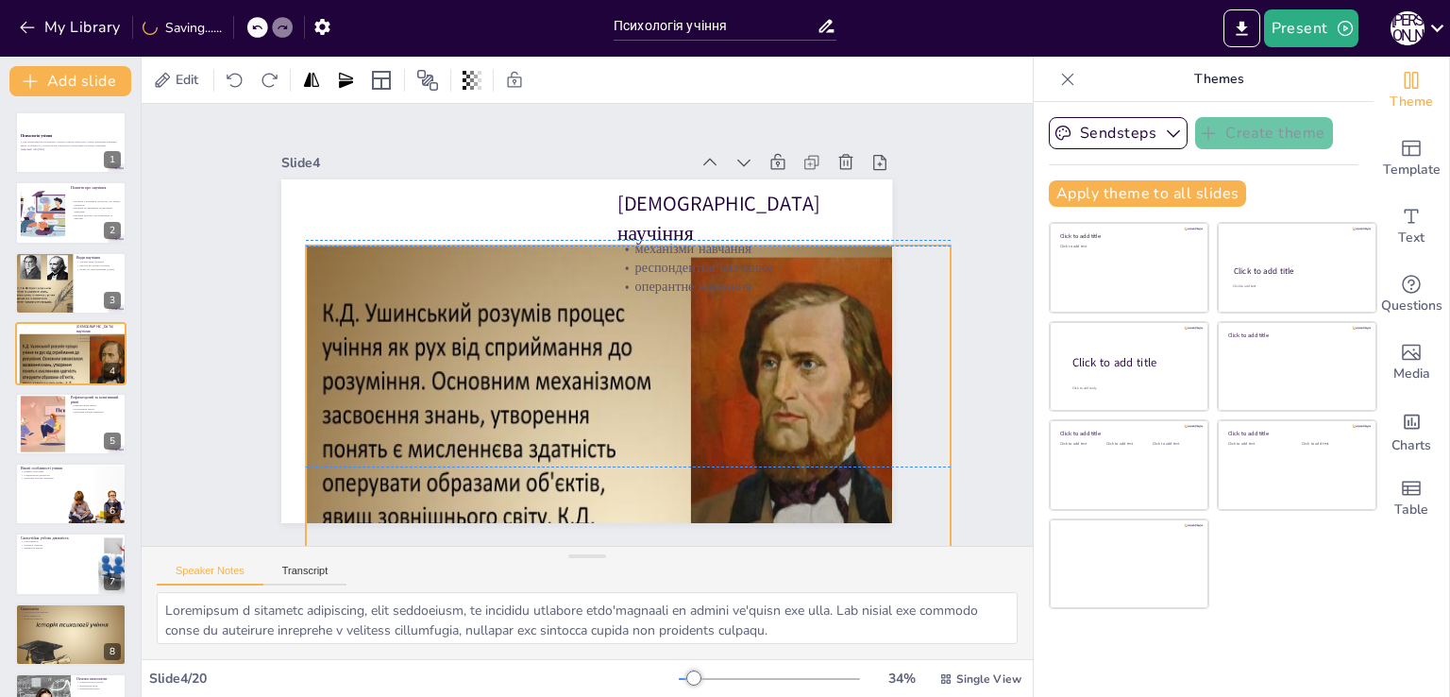
drag, startPoint x: 593, startPoint y: 479, endPoint x: 617, endPoint y: 677, distance: 198.8
click at [617, 680] on div "Edit Slide 1 Психологія учіння У цій презентації ми розглянемо основні поняття …" at bounding box center [587, 377] width 891 height 640
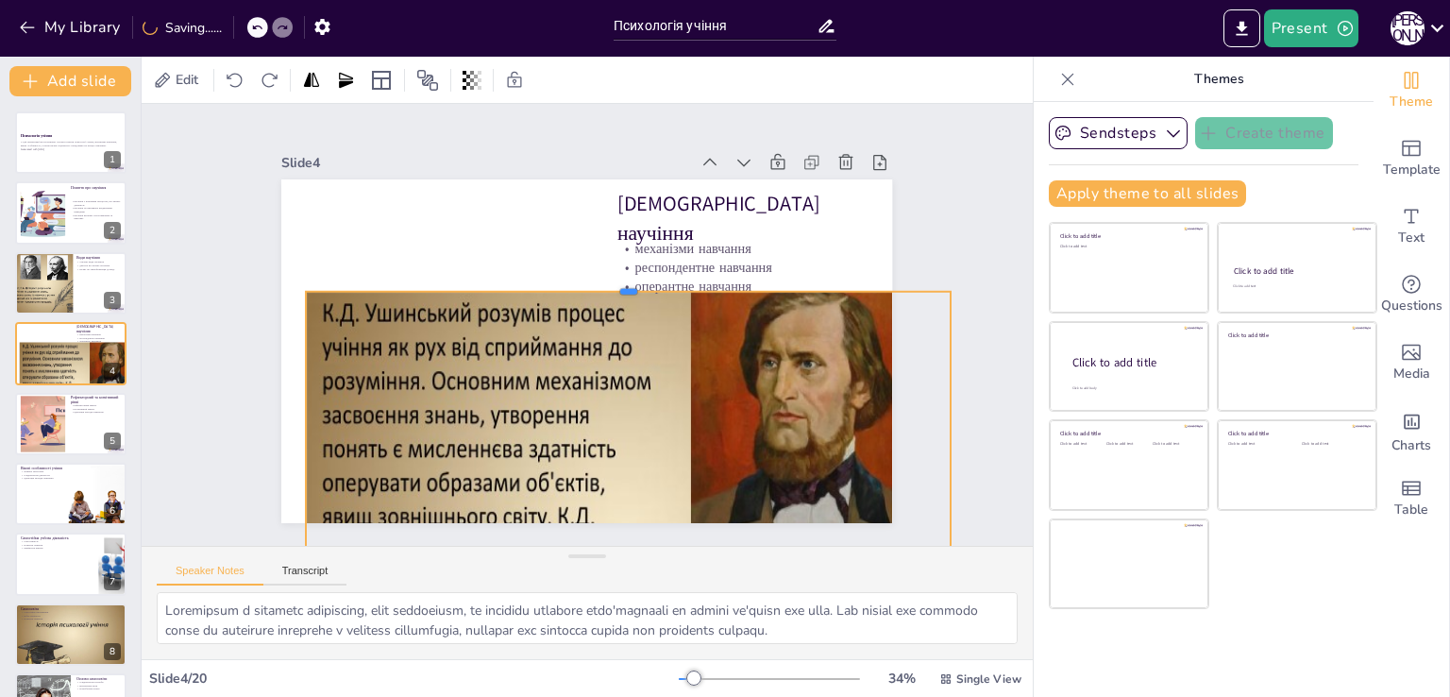
drag, startPoint x: 615, startPoint y: 235, endPoint x: 606, endPoint y: 277, distance: 43.5
click at [606, 277] on div at bounding box center [638, 298] width 617 height 213
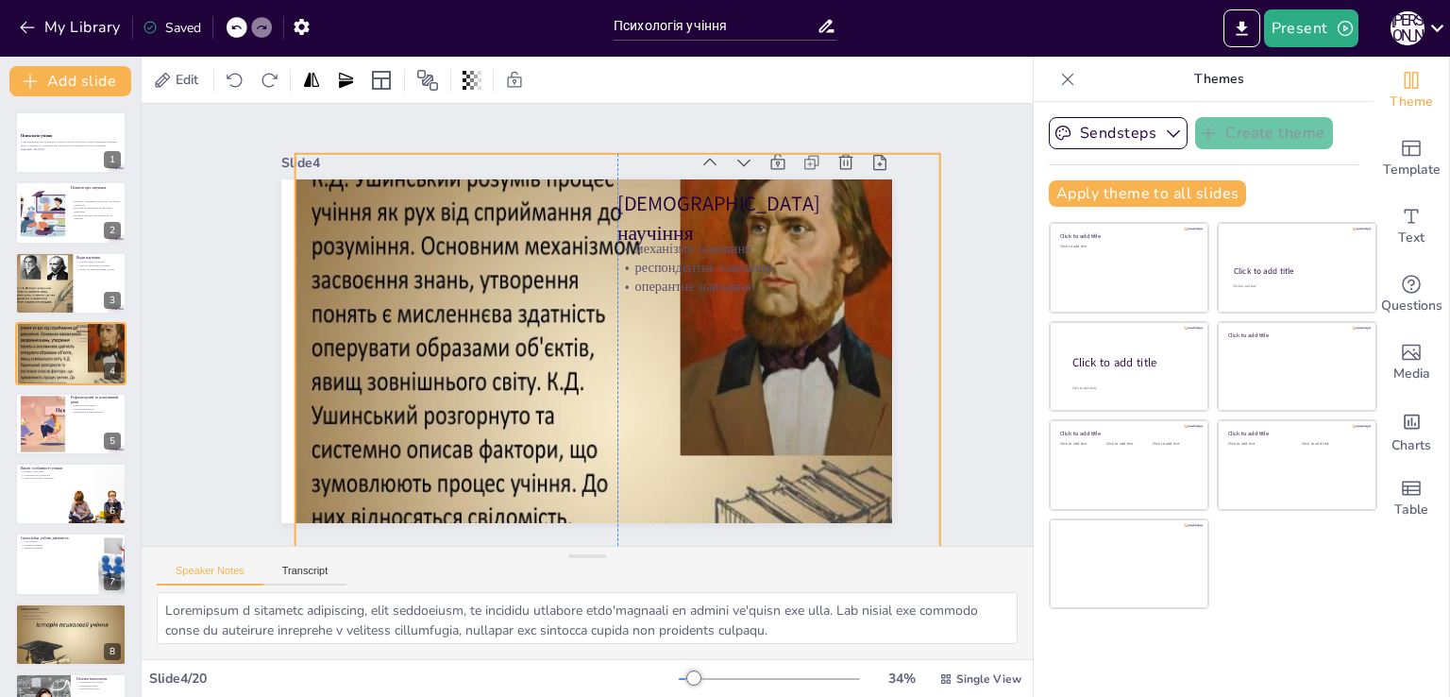
drag, startPoint x: 528, startPoint y: 411, endPoint x: 516, endPoint y: 276, distance: 135.4
click at [516, 276] on div at bounding box center [557, 425] width 877 height 856
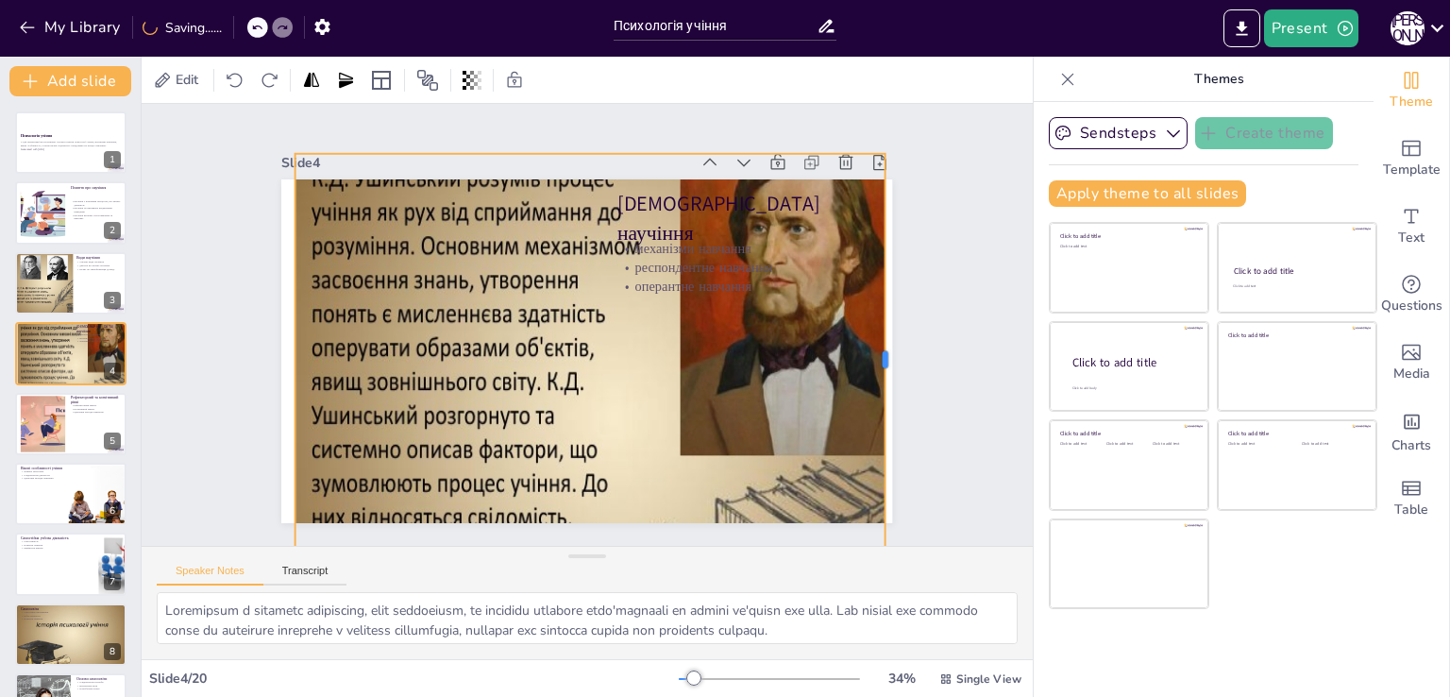
drag, startPoint x: 929, startPoint y: 347, endPoint x: 874, endPoint y: 352, distance: 54.9
click at [874, 352] on div at bounding box center [868, 451] width 142 height 395
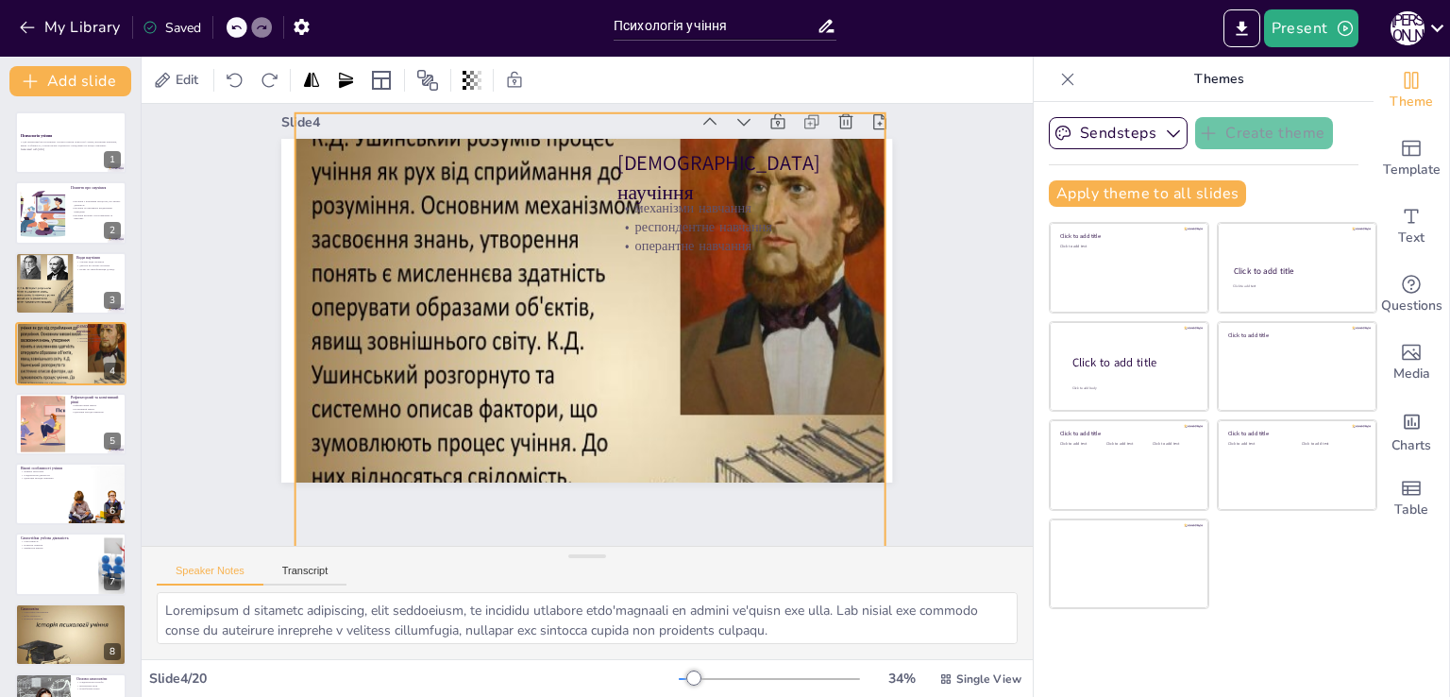
scroll to position [71, 0]
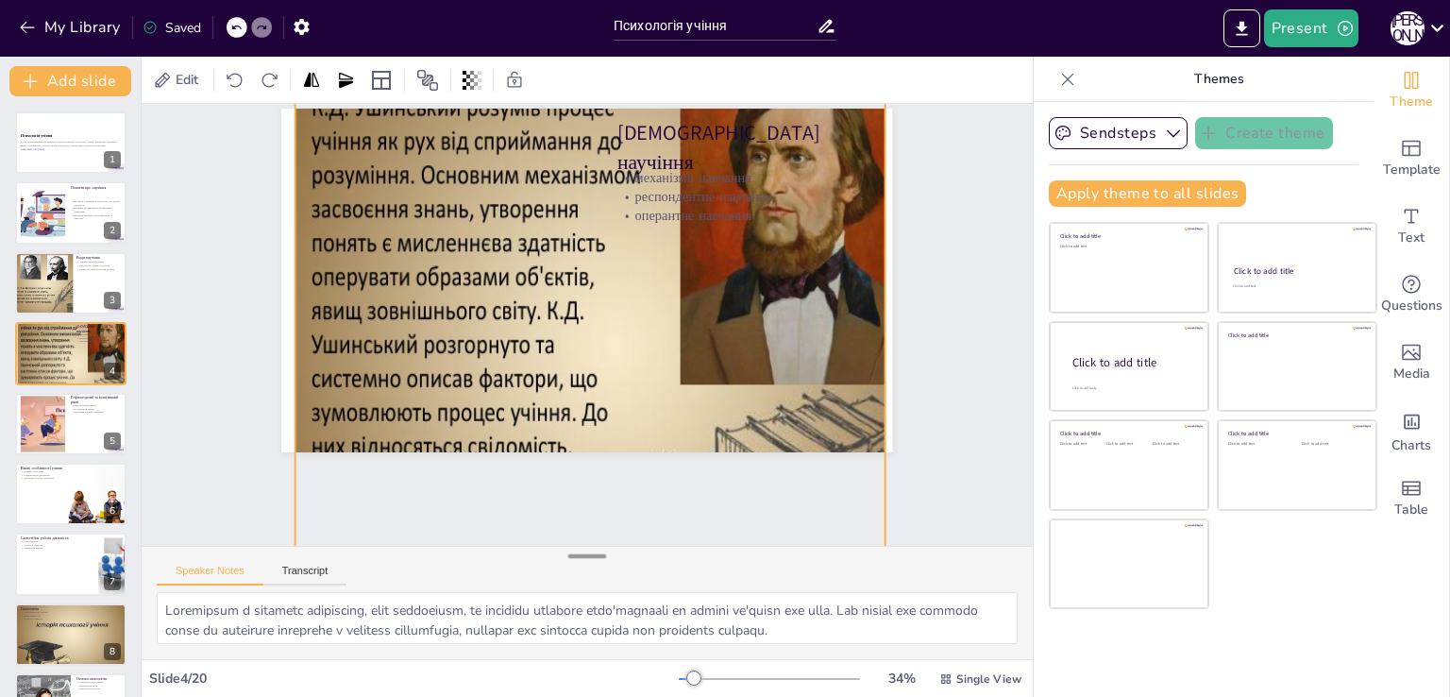
drag, startPoint x: 579, startPoint y: 487, endPoint x: 584, endPoint y: 558, distance: 71.0
click at [584, 558] on div "Slide 1 Психологія учіння У цій презентації ми розглянемо основні поняття психо…" at bounding box center [587, 381] width 891 height 555
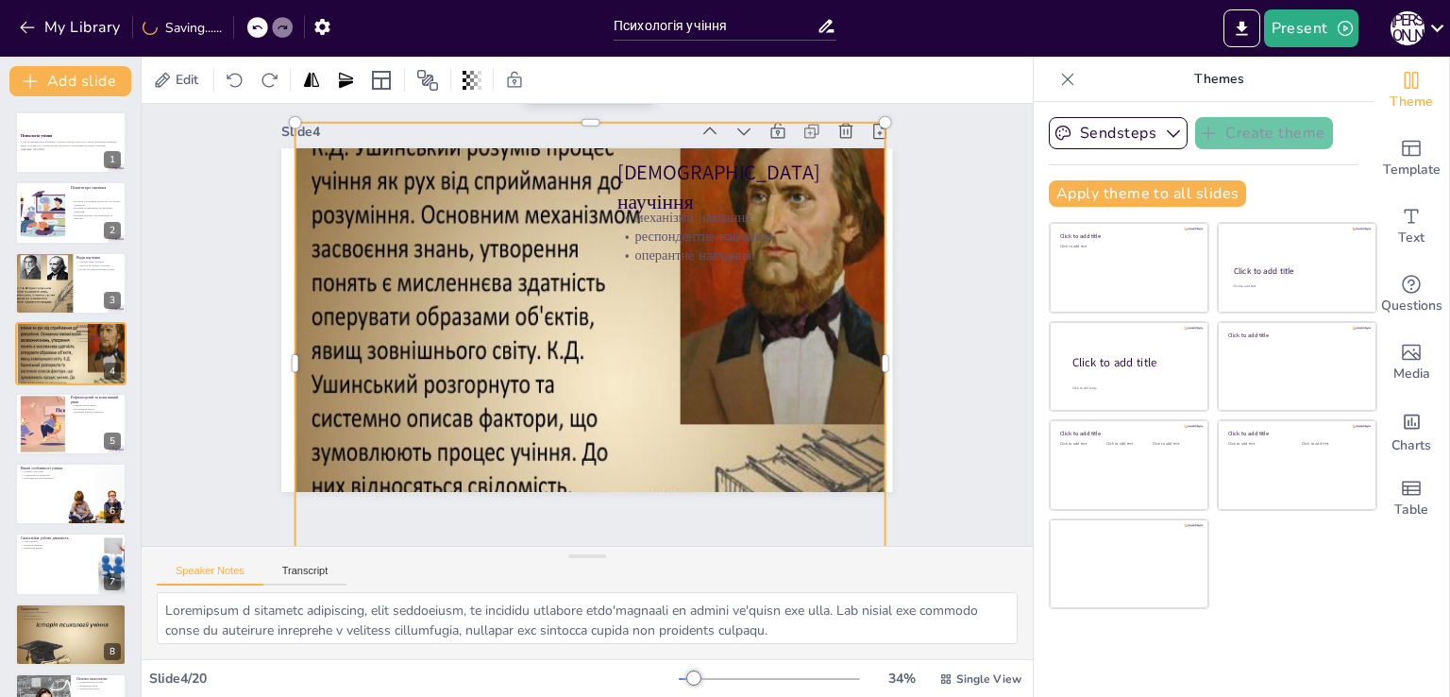
scroll to position [0, 0]
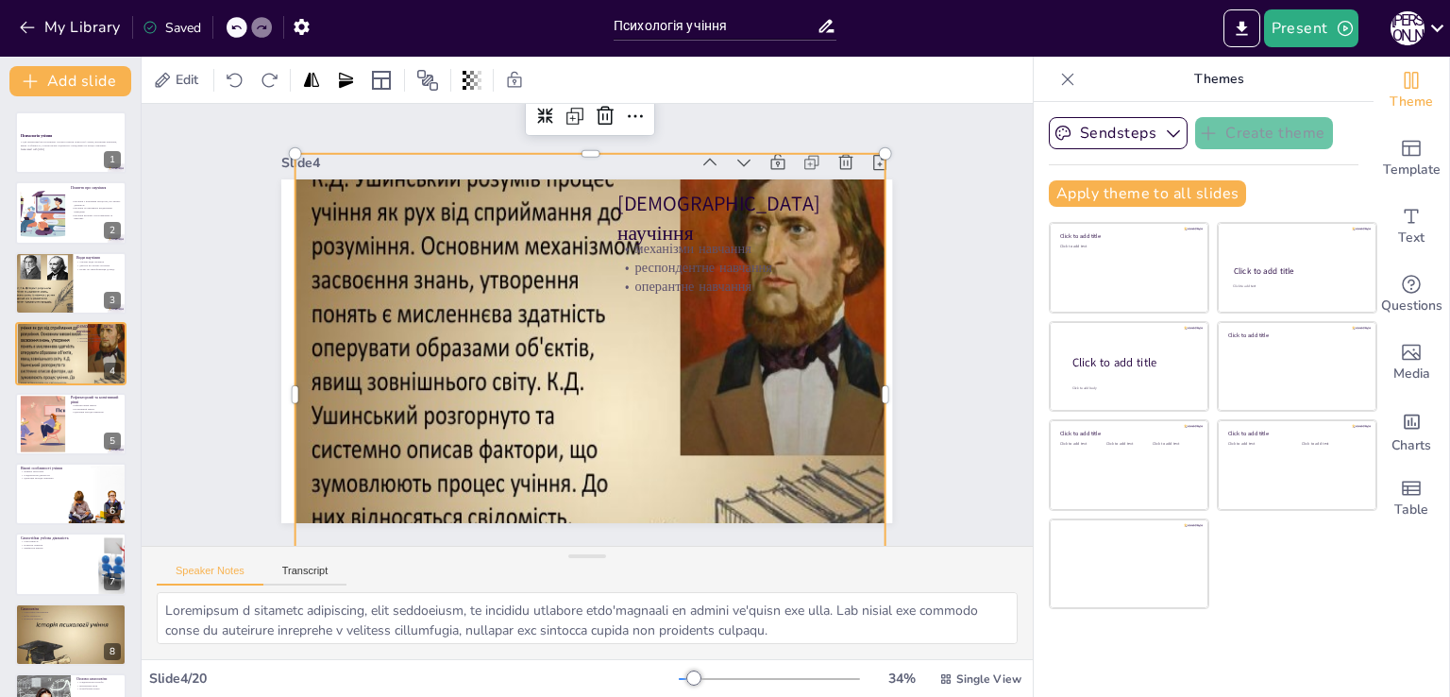
click at [588, 289] on div at bounding box center [568, 428] width 840 height 814
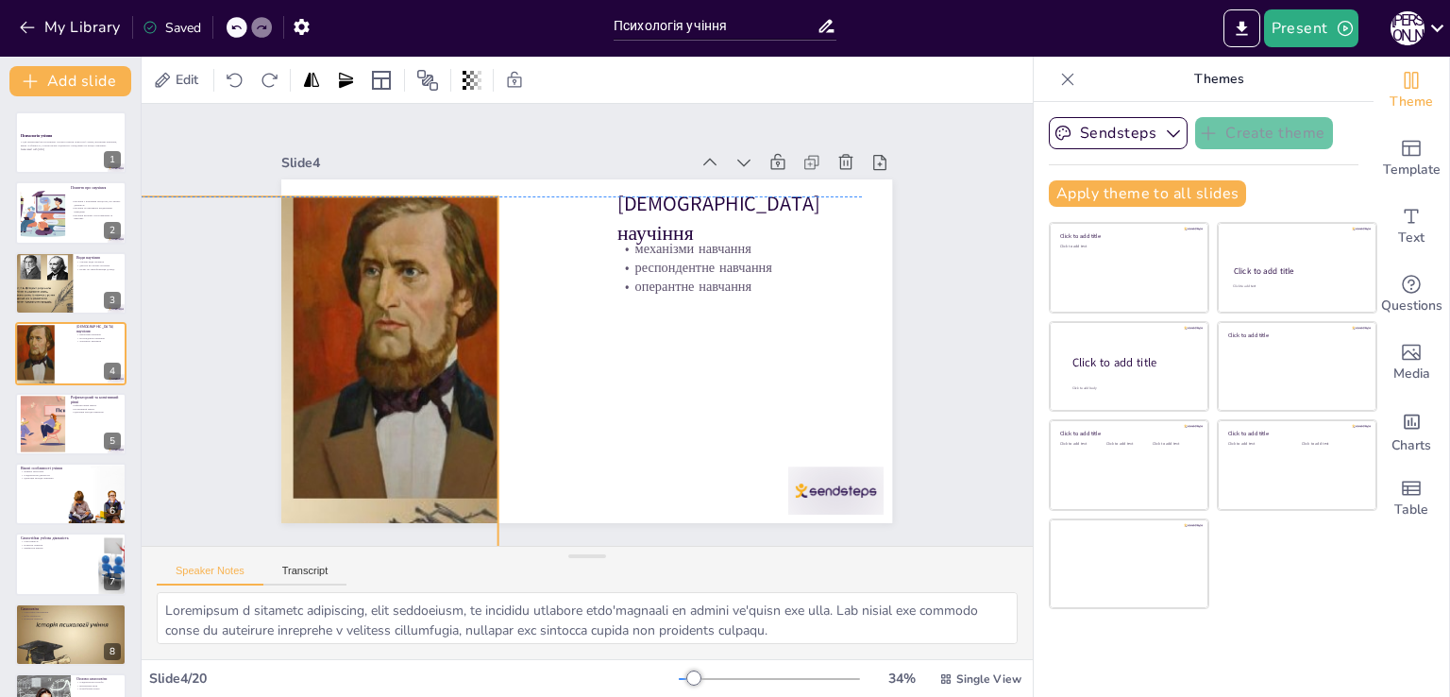
drag, startPoint x: 586, startPoint y: 187, endPoint x: 199, endPoint y: 229, distance: 389.3
click at [199, 229] on div "Slide 1 Психологія учіння У цій презентації ми розглянемо основні поняття психо…" at bounding box center [588, 324] width 964 height 617
click at [43, 421] on div at bounding box center [42, 423] width 109 height 58
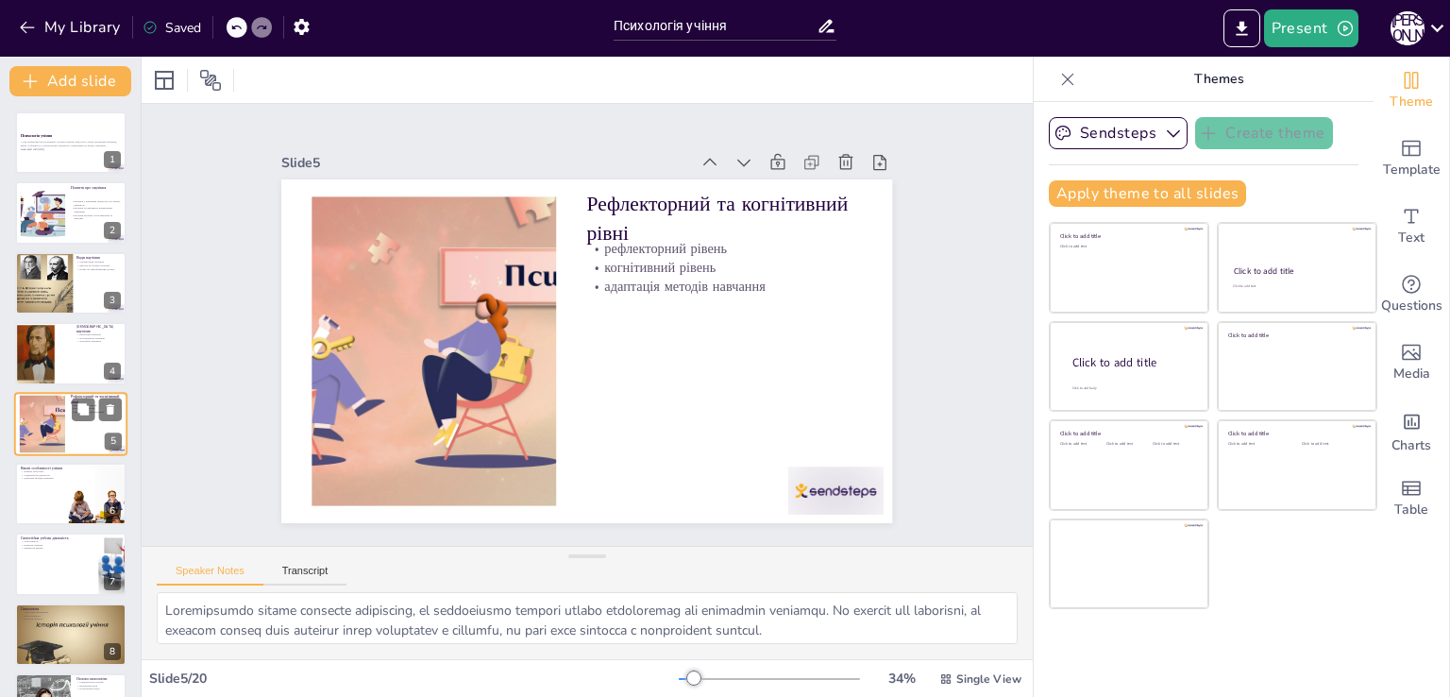
scroll to position [26, 0]
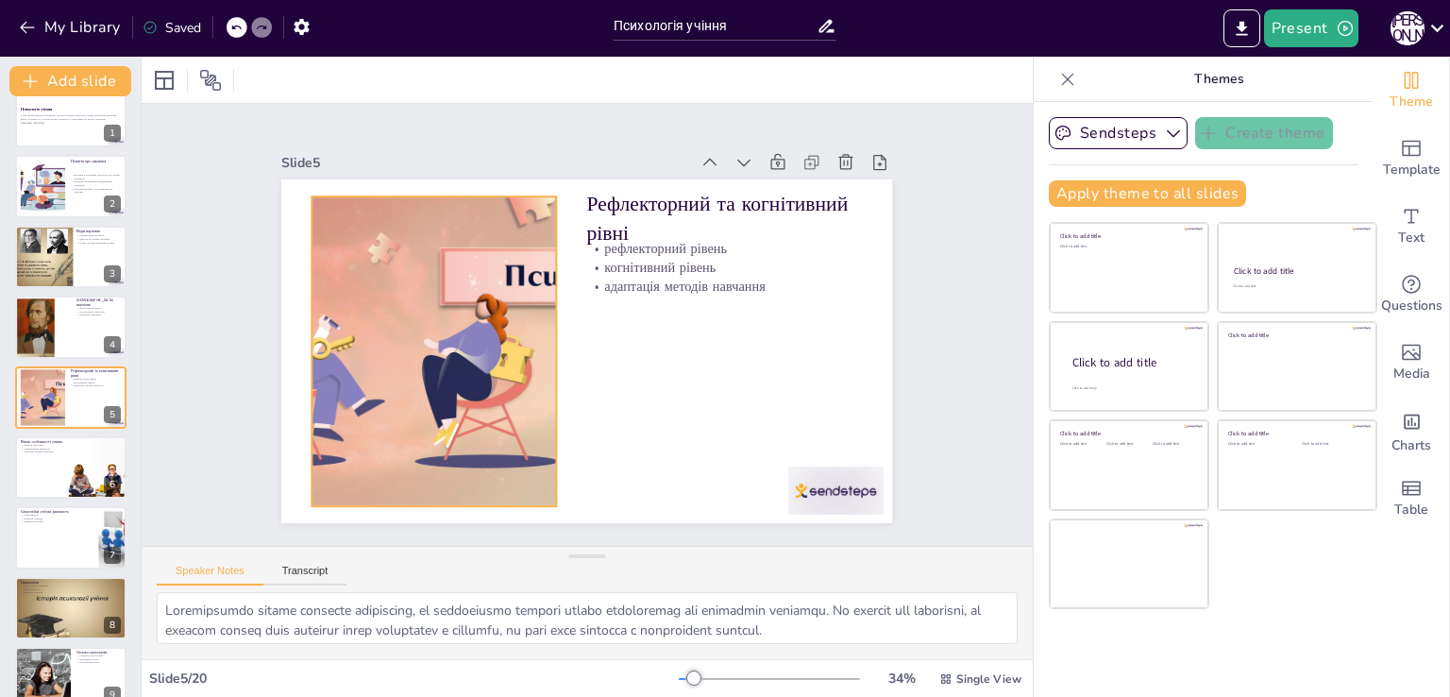
click at [454, 304] on div at bounding box center [433, 334] width 618 height 369
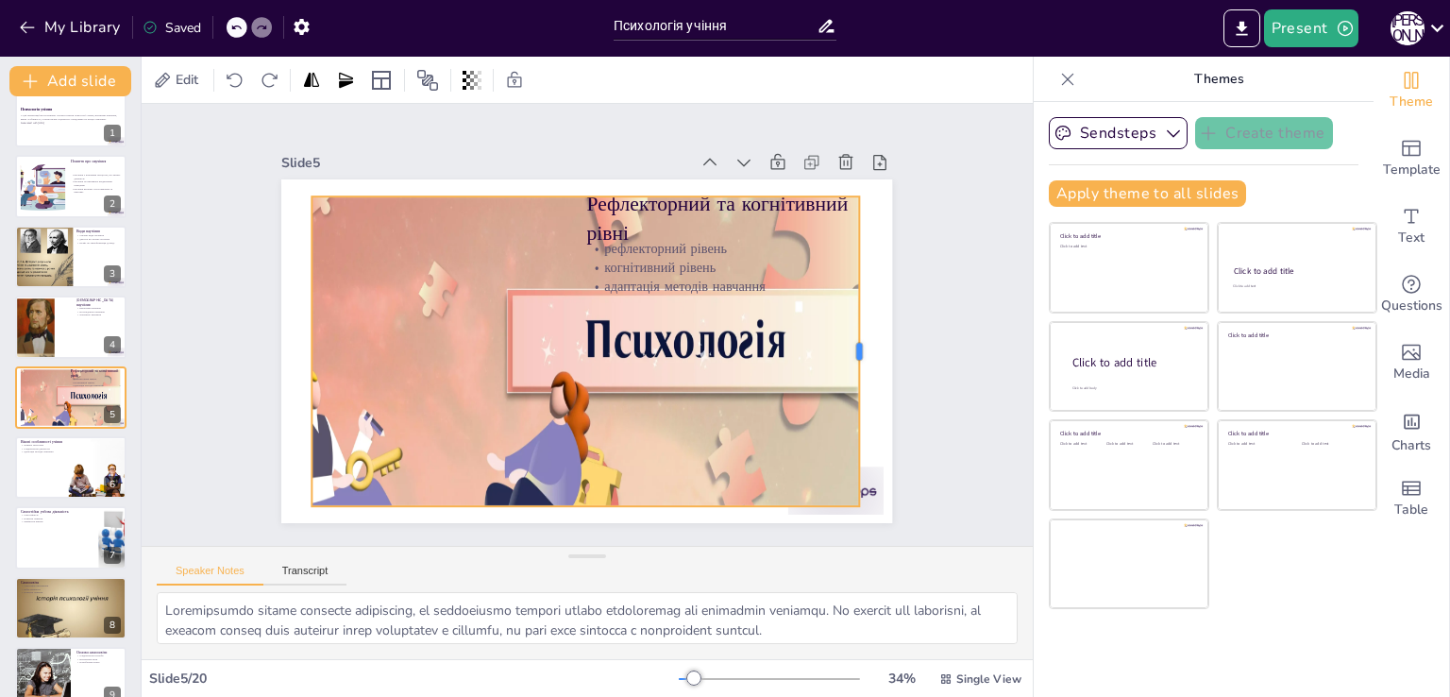
drag, startPoint x: 542, startPoint y: 341, endPoint x: 864, endPoint y: 354, distance: 323.0
click at [864, 354] on div at bounding box center [855, 409] width 79 height 306
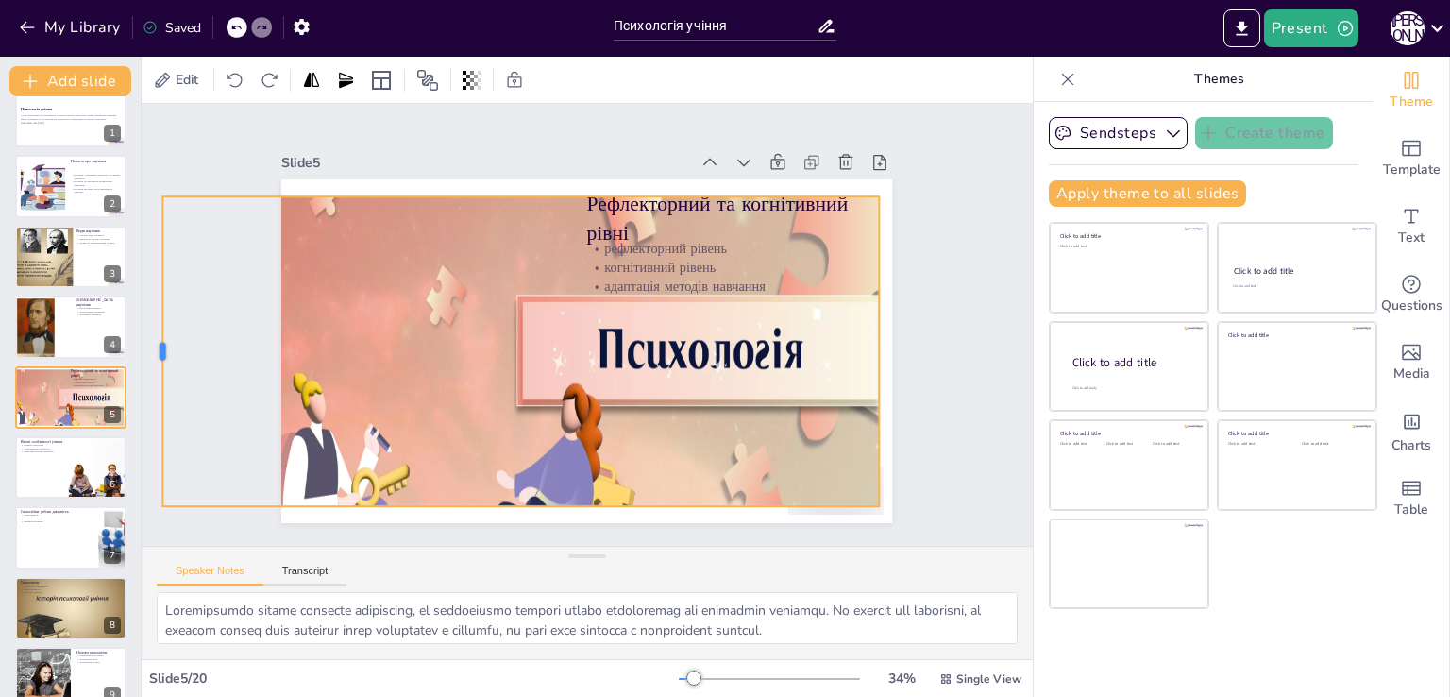
drag, startPoint x: 296, startPoint y: 345, endPoint x: 151, endPoint y: 308, distance: 150.2
click at [150, 308] on div "Slide 1 Психологія учіння У цій презентації ми розглянемо основні поняття психо…" at bounding box center [587, 325] width 932 height 532
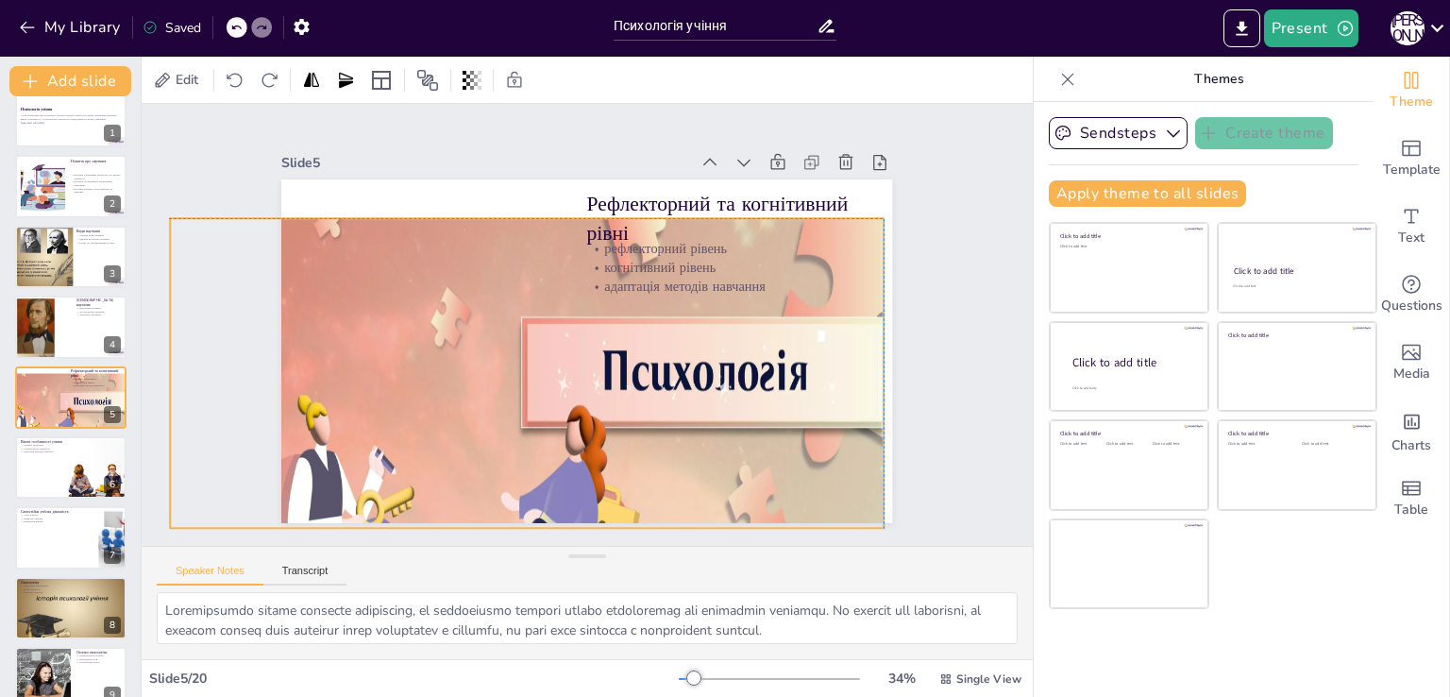
drag, startPoint x: 516, startPoint y: 495, endPoint x: 519, endPoint y: 518, distance: 22.8
click at [519, 518] on div "Slide 1 Психологія учіння У цій презентації ми розглянемо основні поняття психо…" at bounding box center [588, 323] width 994 height 765
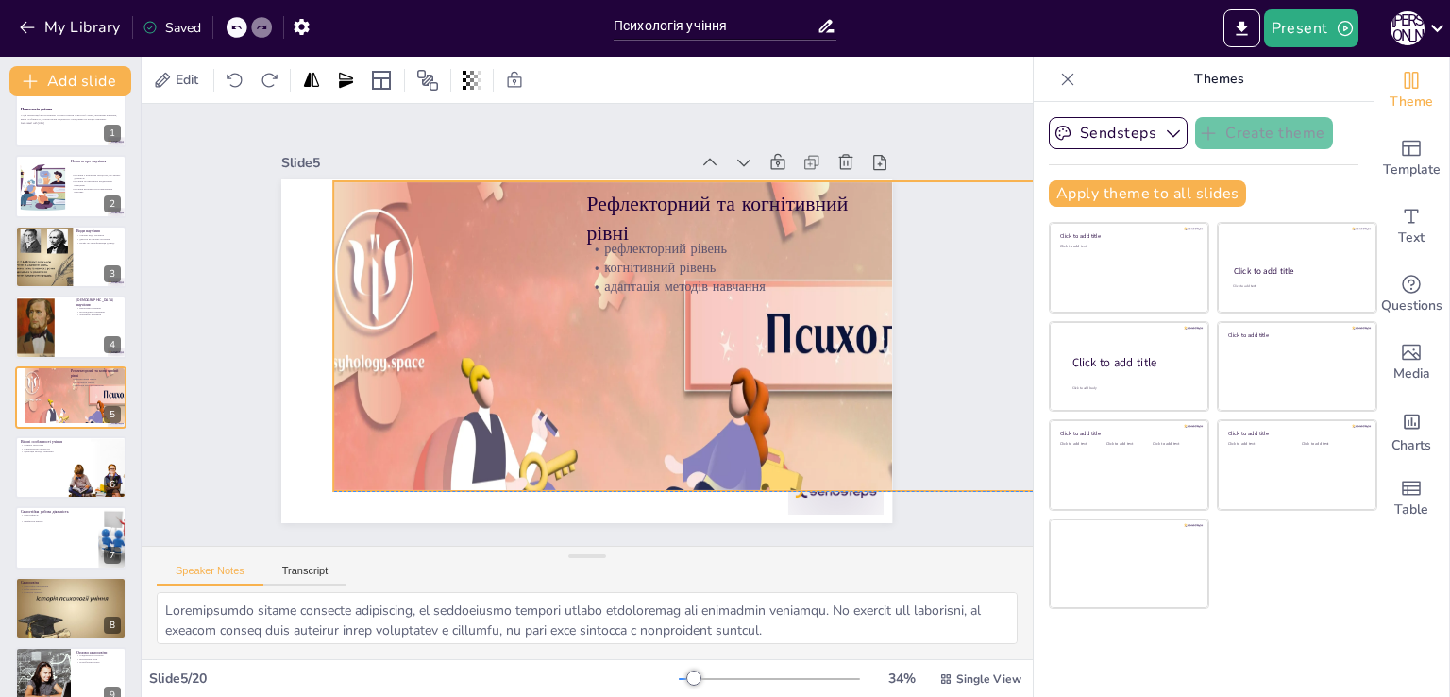
drag, startPoint x: 157, startPoint y: 368, endPoint x: 320, endPoint y: 327, distance: 168.2
click at [320, 327] on div "Slide 1 Психологія учіння У цій презентації ми розглянемо основні поняття психо…" at bounding box center [587, 325] width 932 height 532
drag, startPoint x: 761, startPoint y: 341, endPoint x: 803, endPoint y: 348, distance: 43.1
click at [760, 343] on div at bounding box center [624, 499] width 887 height 795
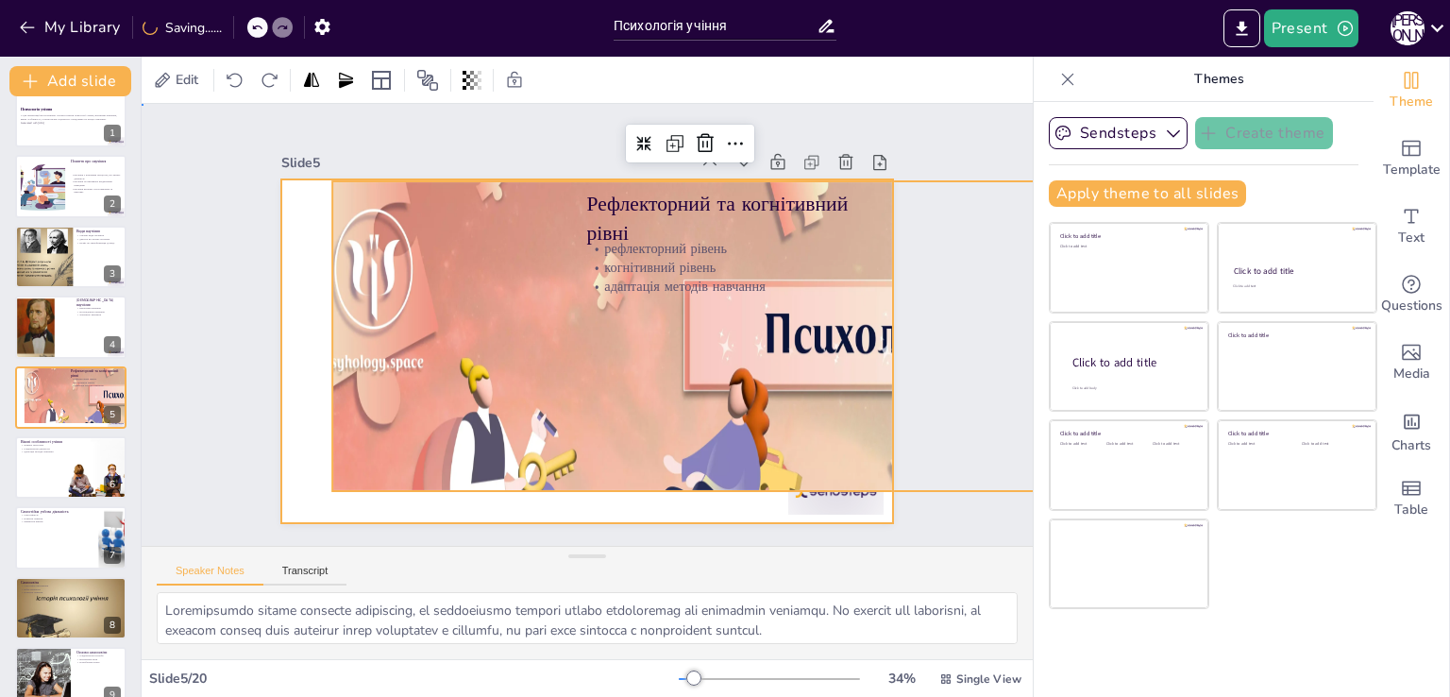
drag, startPoint x: 282, startPoint y: 292, endPoint x: 354, endPoint y: 307, distance: 73.3
click at [283, 292] on div at bounding box center [584, 351] width 644 height 406
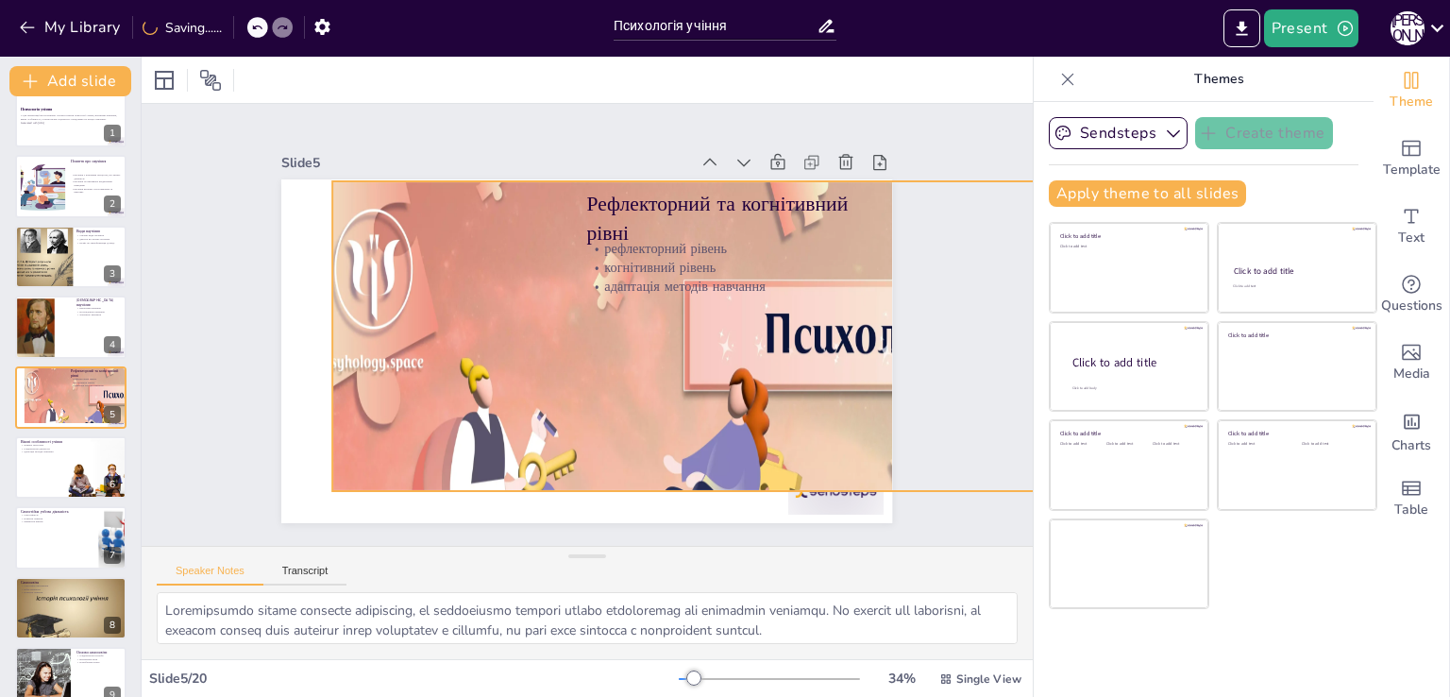
drag, startPoint x: 515, startPoint y: 303, endPoint x: 598, endPoint y: 295, distance: 83.4
click at [525, 304] on div at bounding box center [659, 487] width 797 height 669
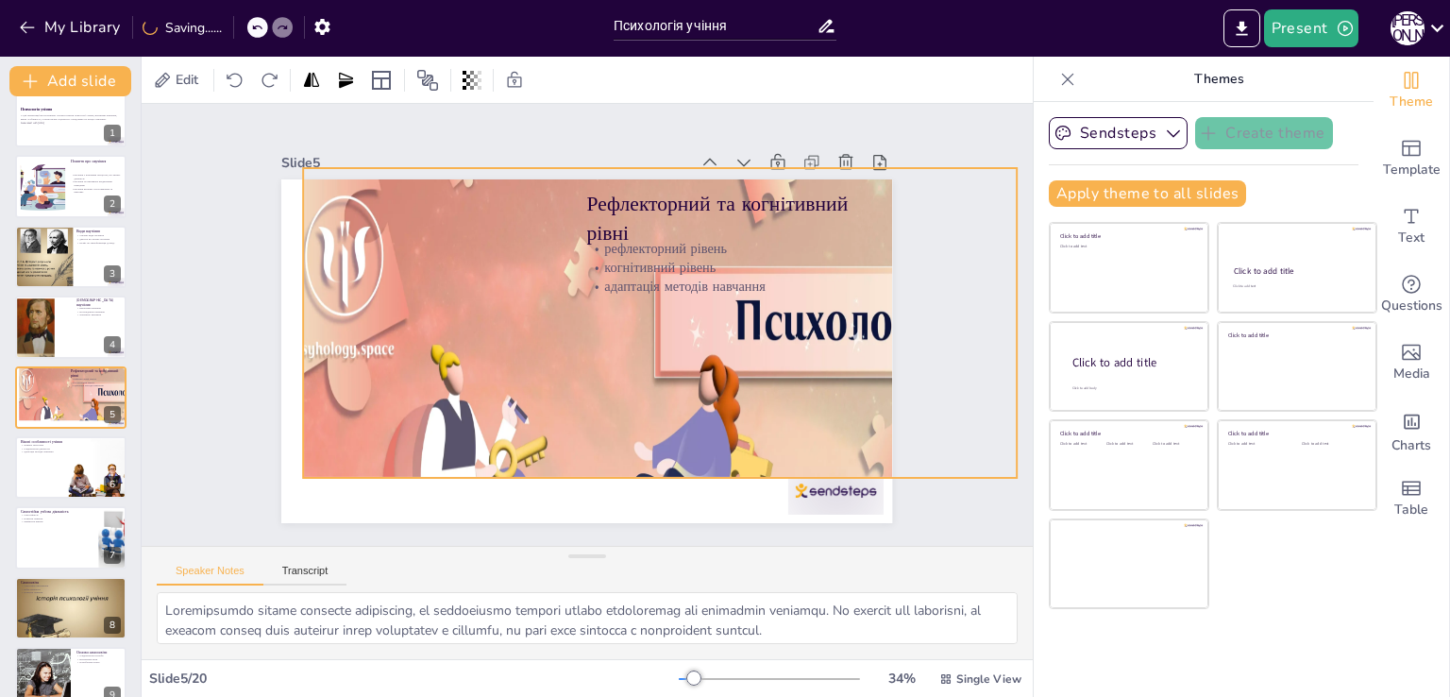
drag, startPoint x: 877, startPoint y: 326, endPoint x: 838, endPoint y: 312, distance: 40.9
click at [838, 312] on div at bounding box center [631, 472] width 797 height 670
click at [999, 314] on div "Slide 1 Психологія учіння У цій презентації ми розглянемо основні поняття психо…" at bounding box center [587, 325] width 932 height 532
click at [776, 315] on div at bounding box center [631, 472] width 797 height 670
click at [569, 356] on div at bounding box center [630, 472] width 797 height 670
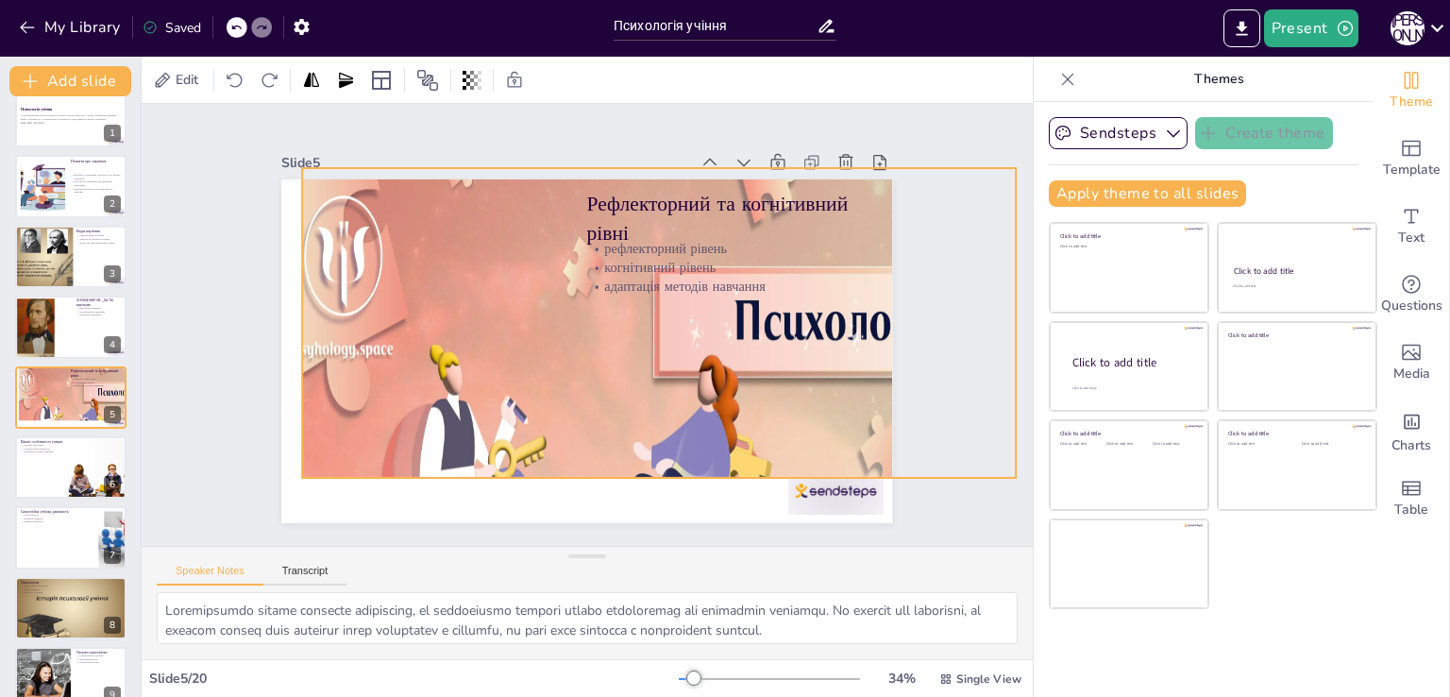
drag, startPoint x: 569, startPoint y: 356, endPoint x: 558, endPoint y: 356, distance: 11.3
click at [558, 356] on div at bounding box center [630, 471] width 797 height 670
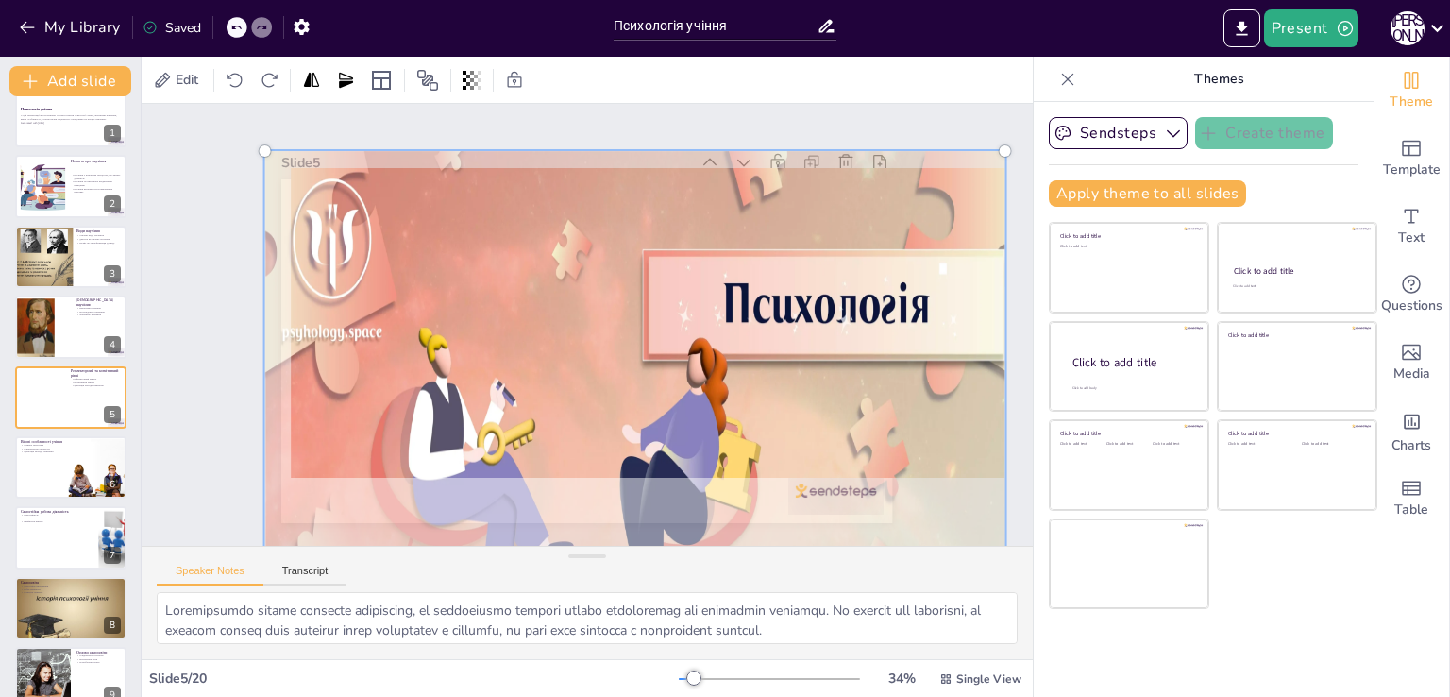
drag, startPoint x: 740, startPoint y: 311, endPoint x: 509, endPoint y: 375, distance: 239.7
click at [480, 373] on div at bounding box center [621, 453] width 822 height 695
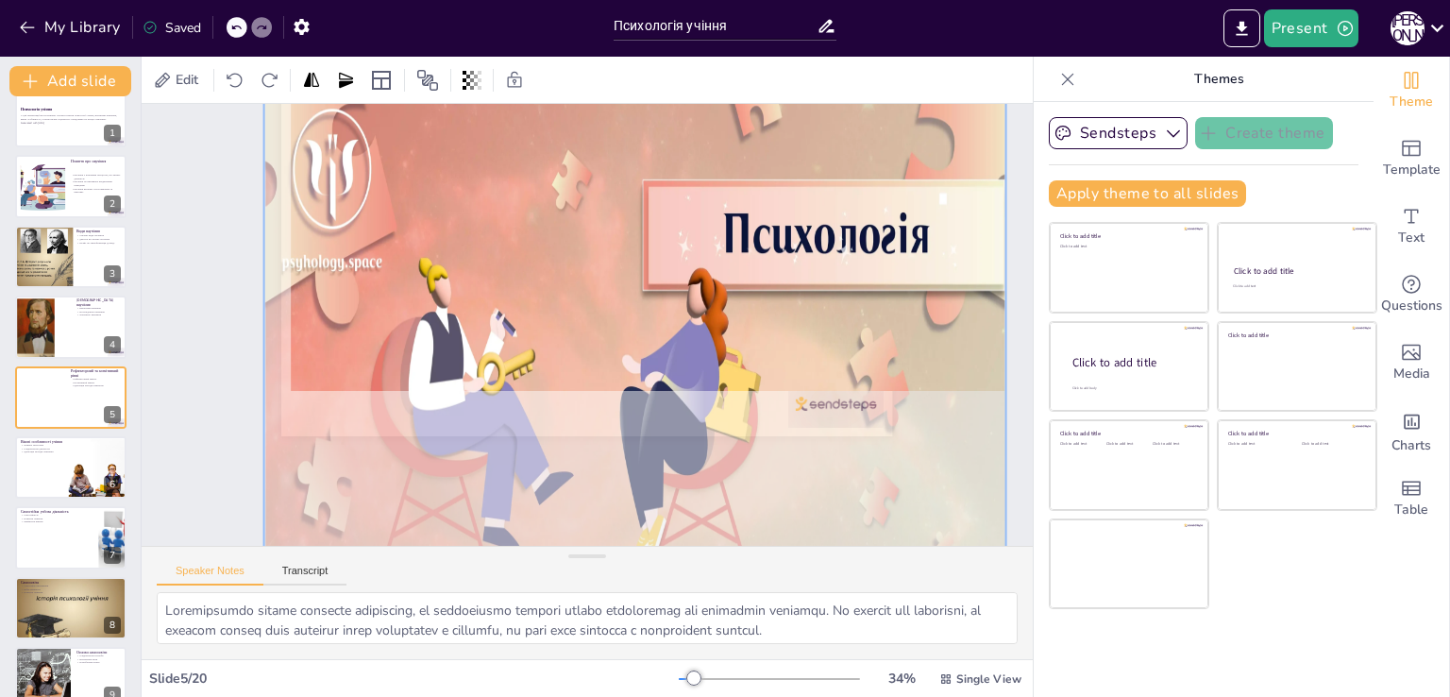
scroll to position [240, 0]
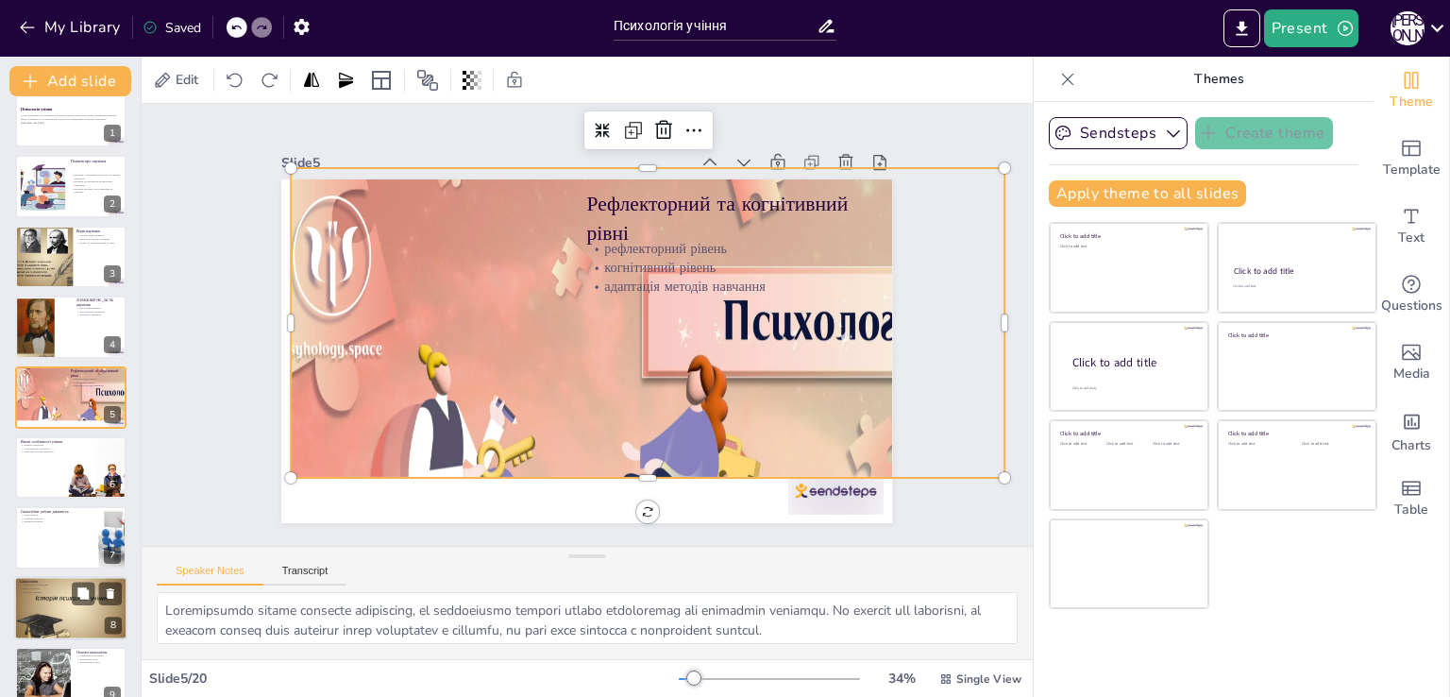
click at [64, 613] on div at bounding box center [70, 607] width 113 height 85
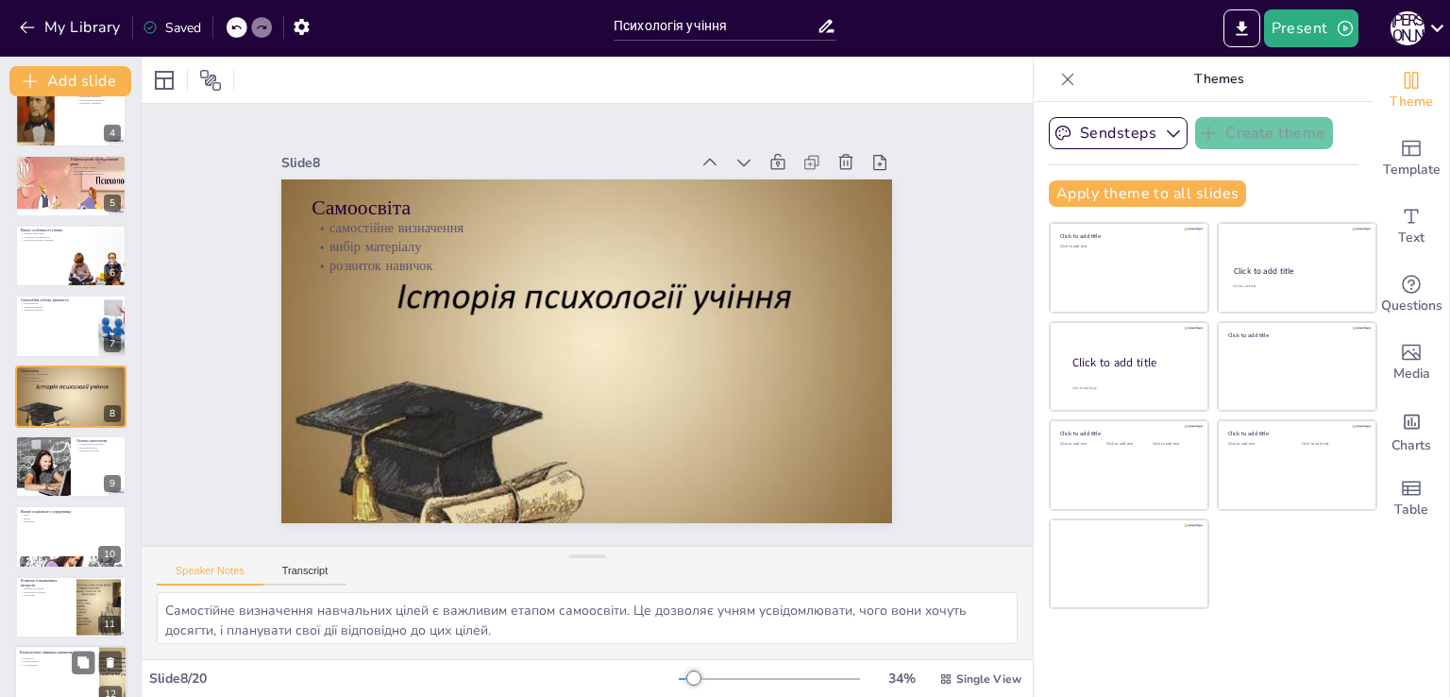
click at [32, 671] on div at bounding box center [70, 677] width 113 height 64
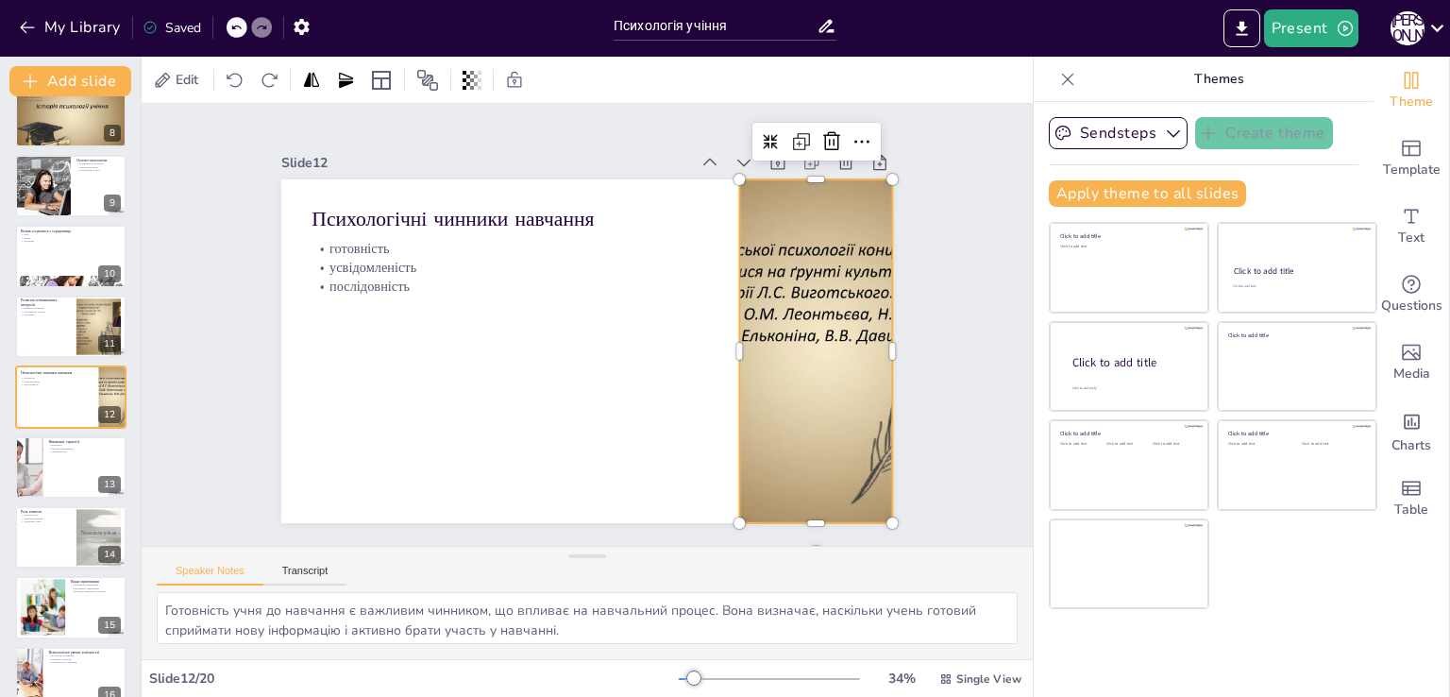
click at [771, 270] on div at bounding box center [805, 397] width 519 height 431
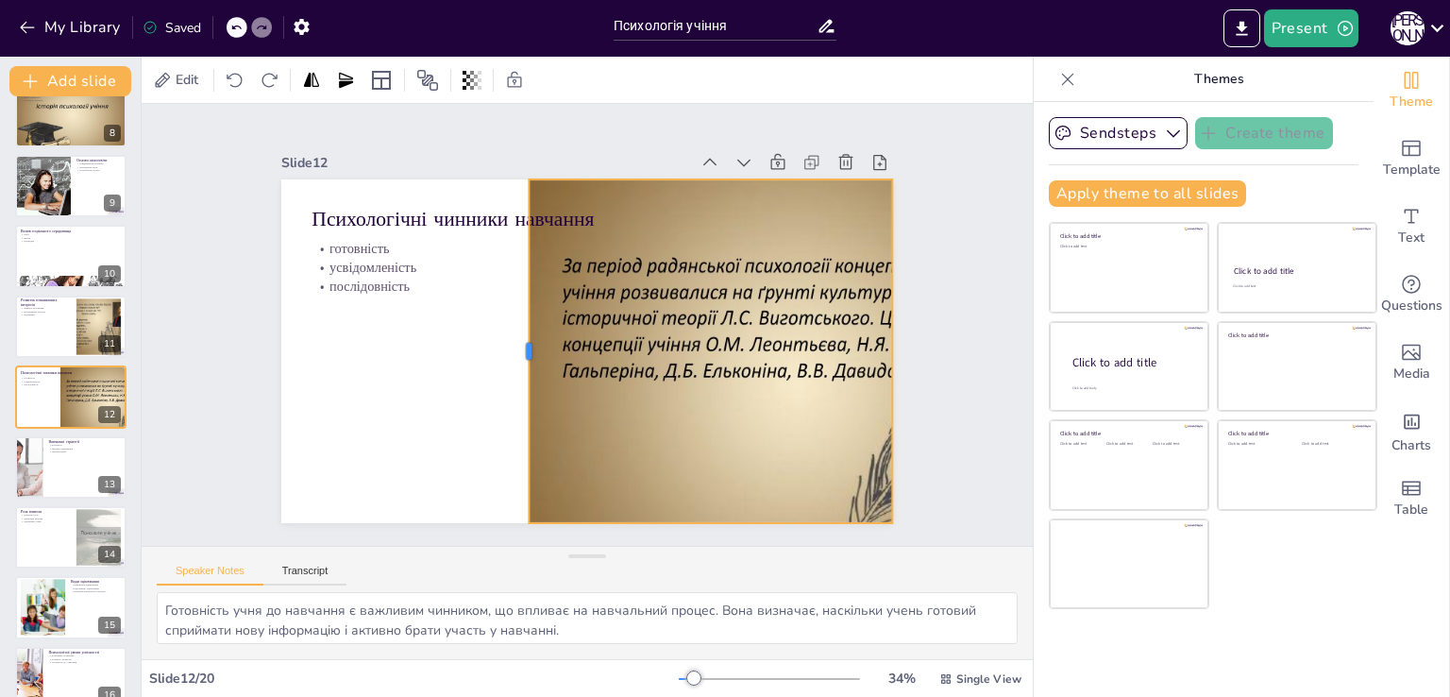
drag, startPoint x: 724, startPoint y: 344, endPoint x: 513, endPoint y: 360, distance: 211.0
click at [513, 360] on div at bounding box center [518, 336] width 86 height 339
click at [76, 624] on div at bounding box center [70, 608] width 113 height 64
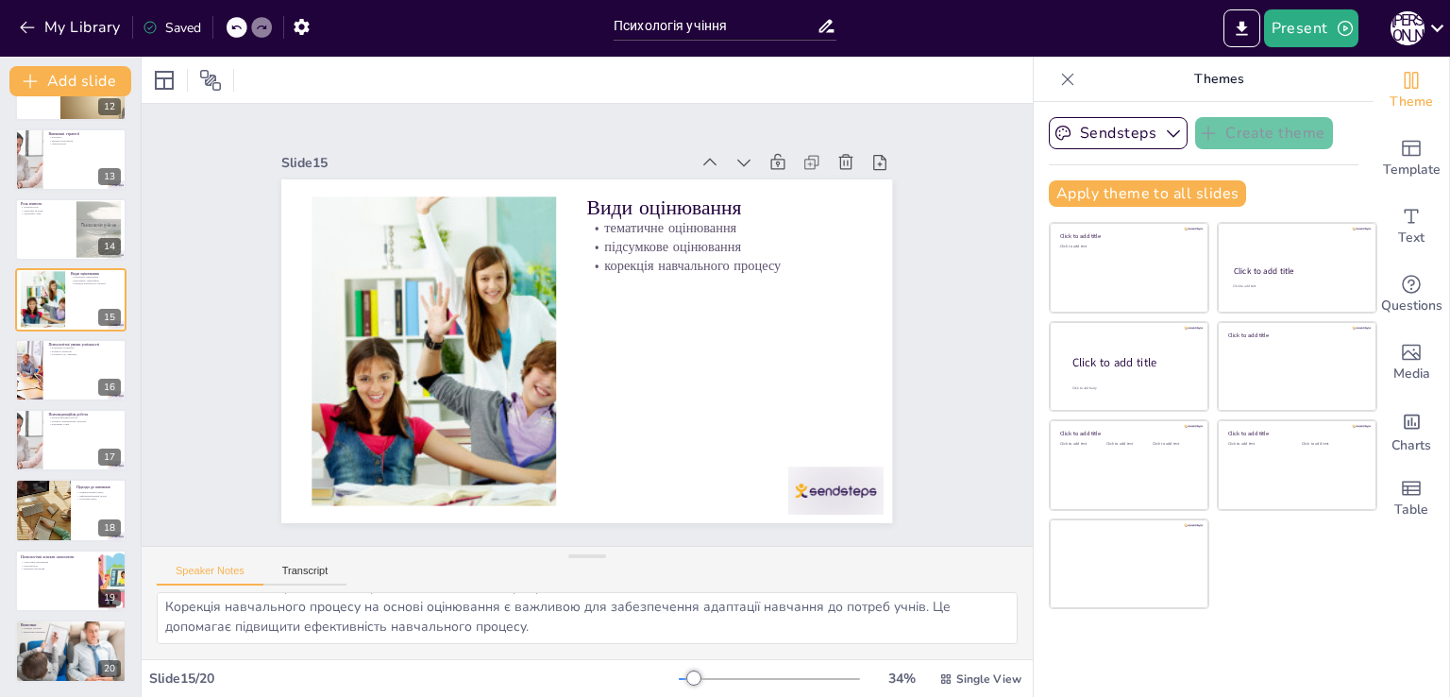
scroll to position [826, 0]
click at [84, 671] on div at bounding box center [70, 651] width 113 height 76
type textarea "Психологія учіння є складною системою, що включає в себе різноманітні аспекти. …"
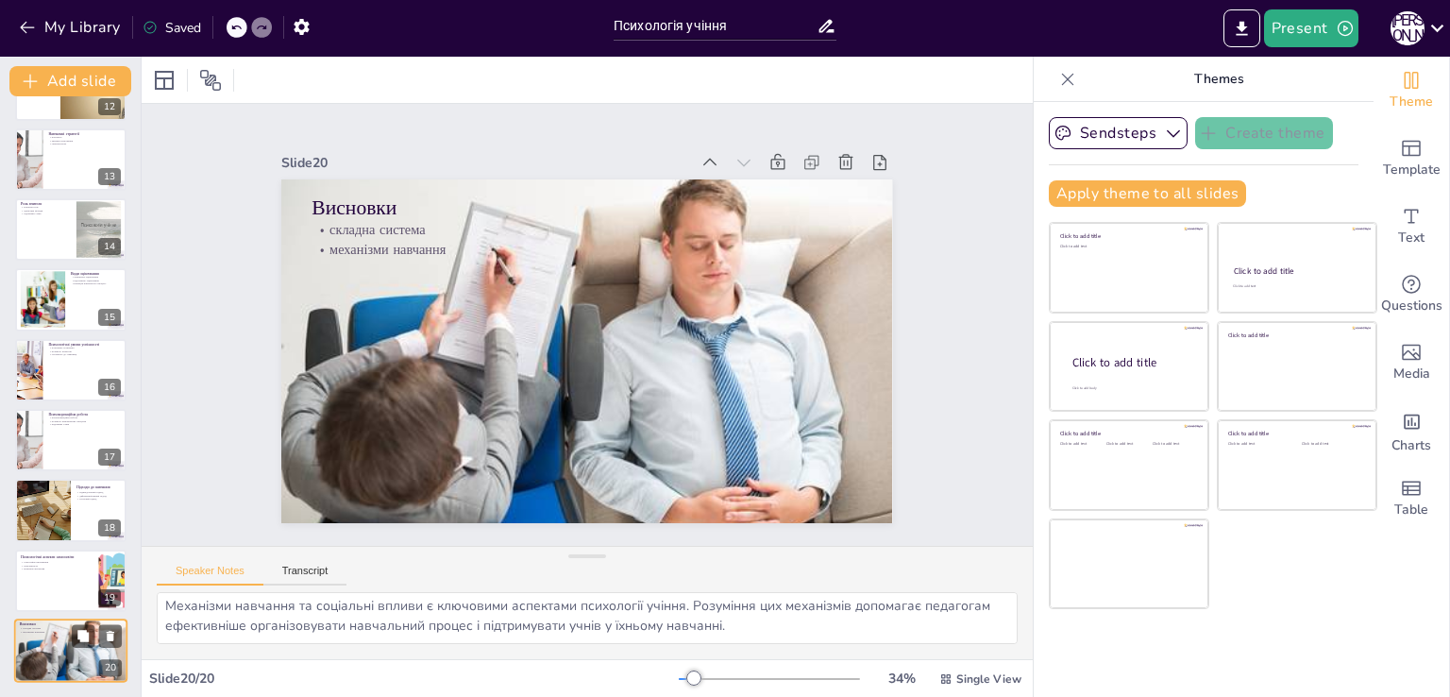
scroll to position [43, 0]
click at [119, 350] on button at bounding box center [110, 355] width 23 height 23
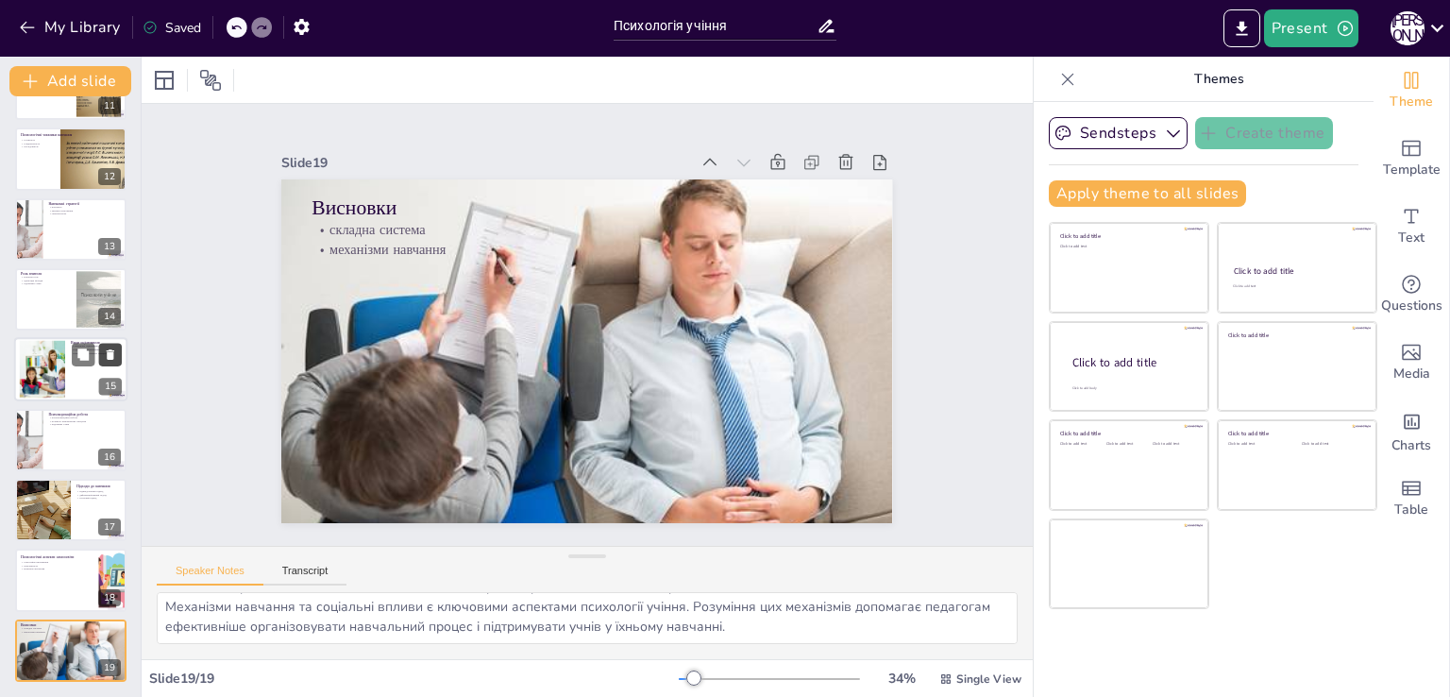
scroll to position [755, 0]
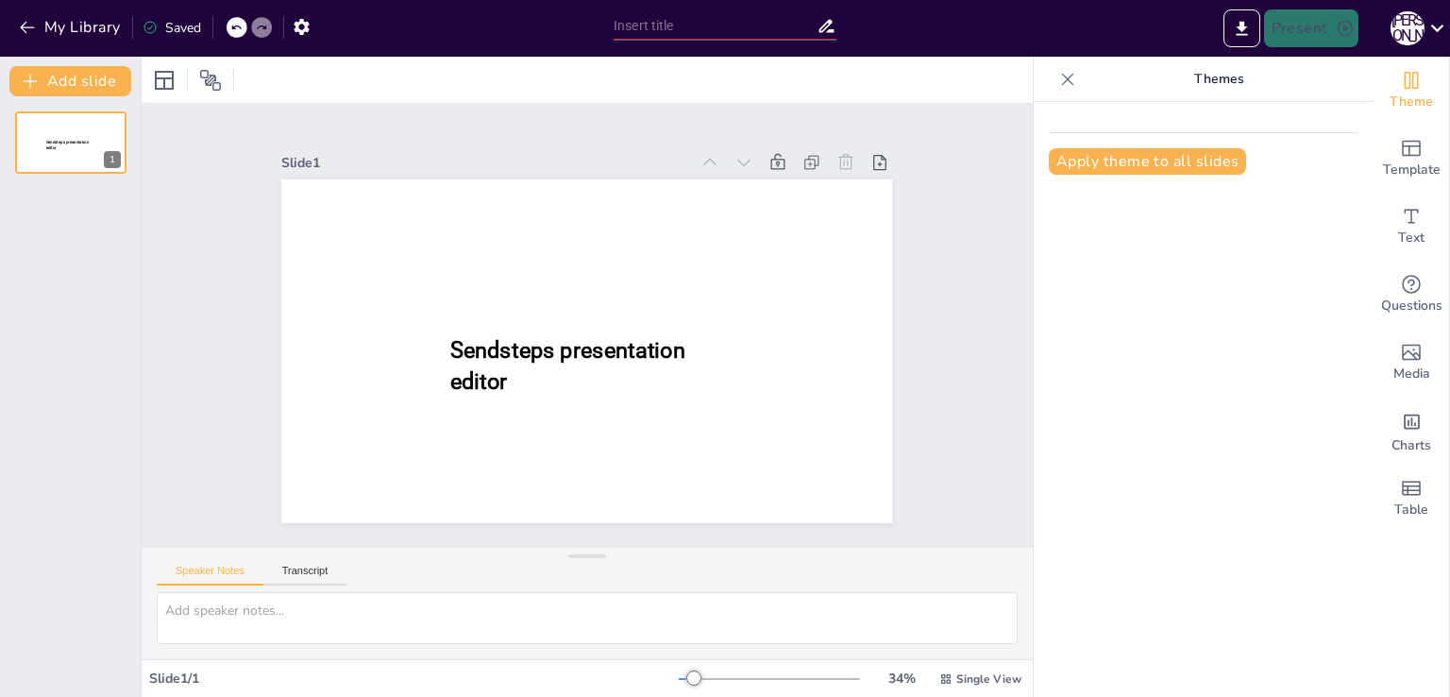
type input "New Sendsteps"
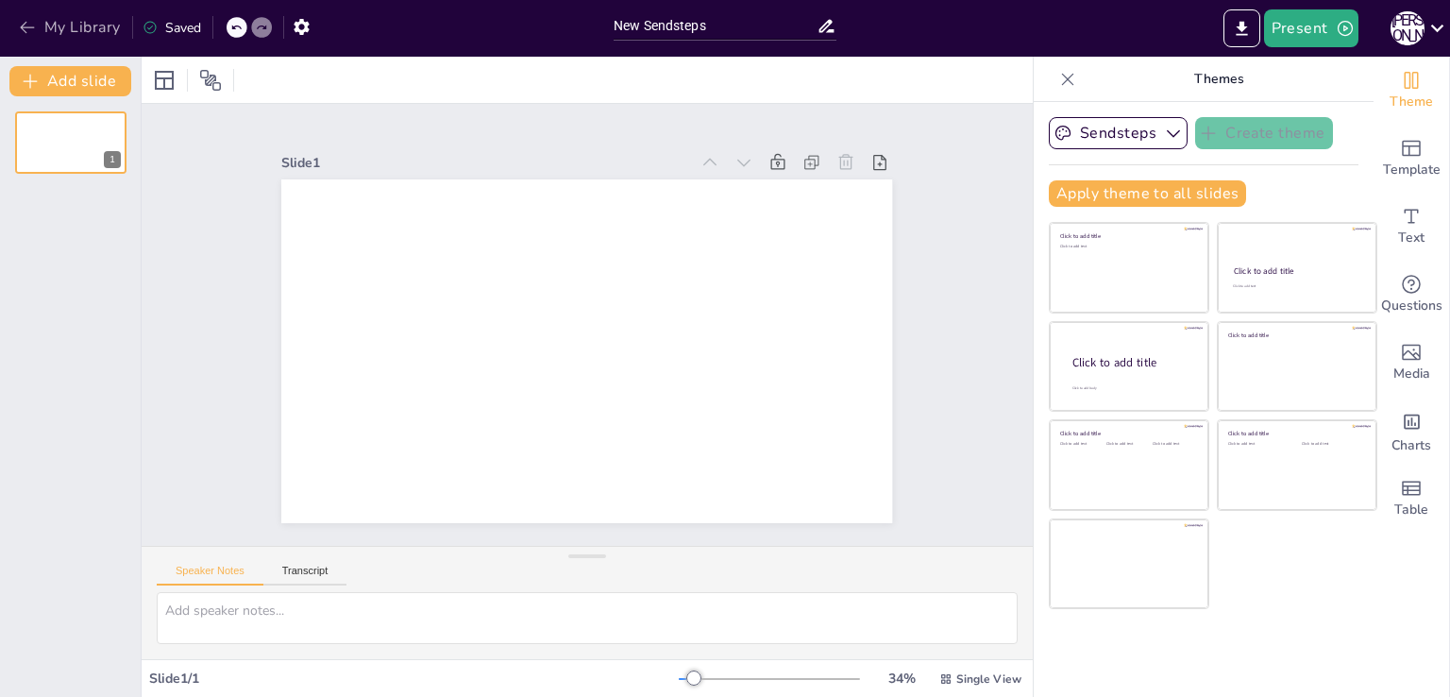
click at [32, 18] on icon "button" at bounding box center [27, 27] width 19 height 19
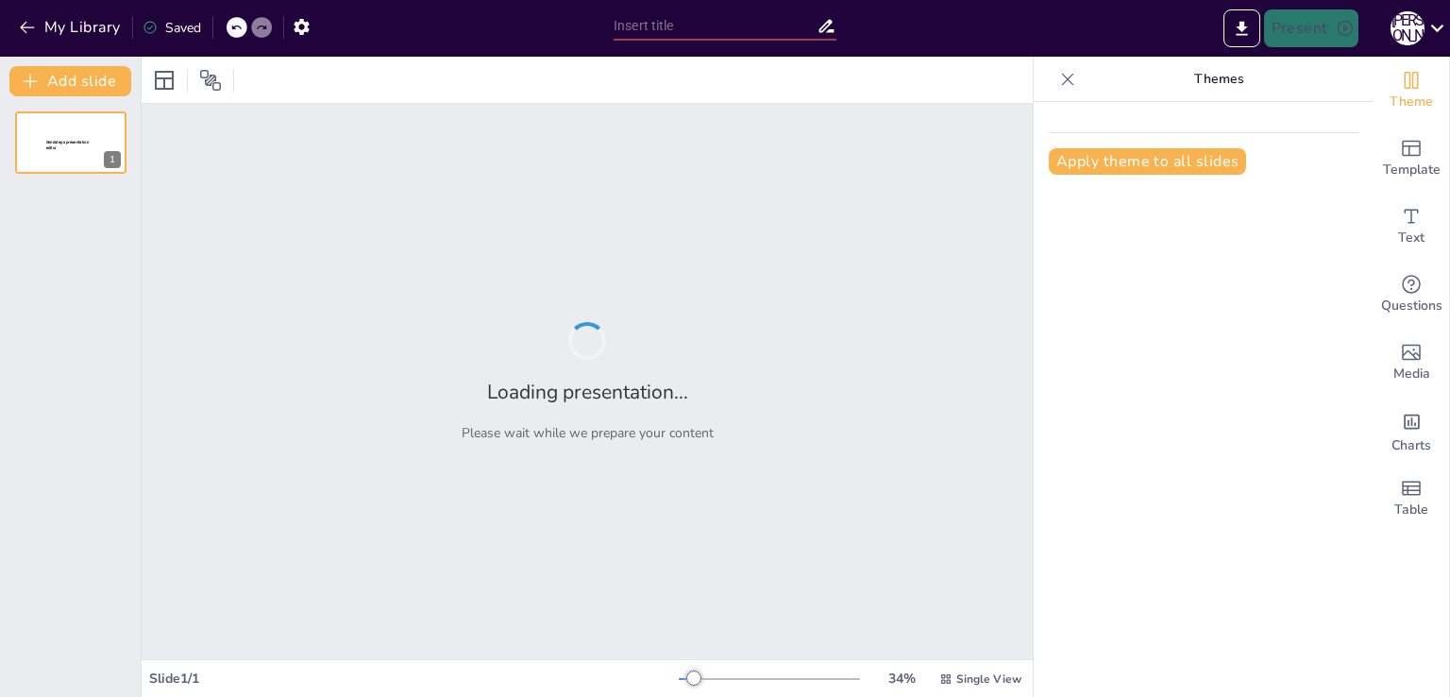
type input "Психологія учіння"
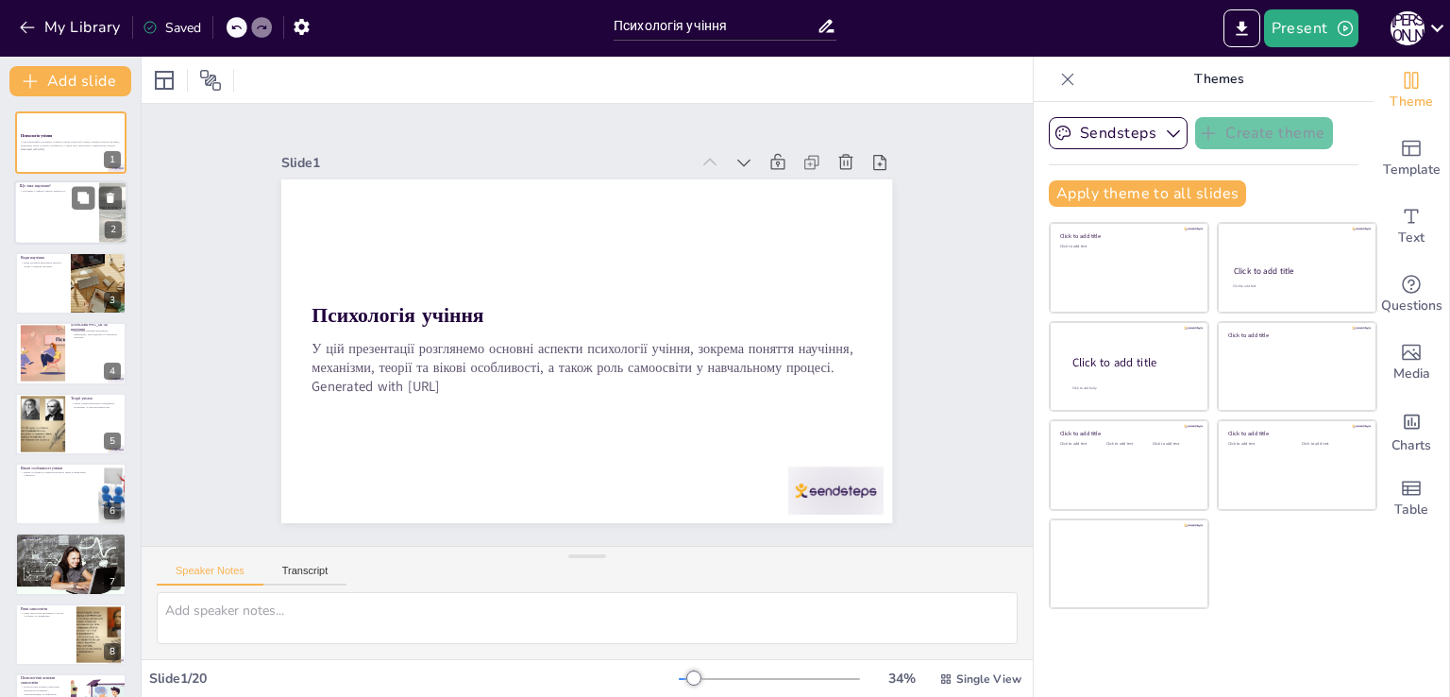
click at [64, 223] on div at bounding box center [70, 213] width 113 height 64
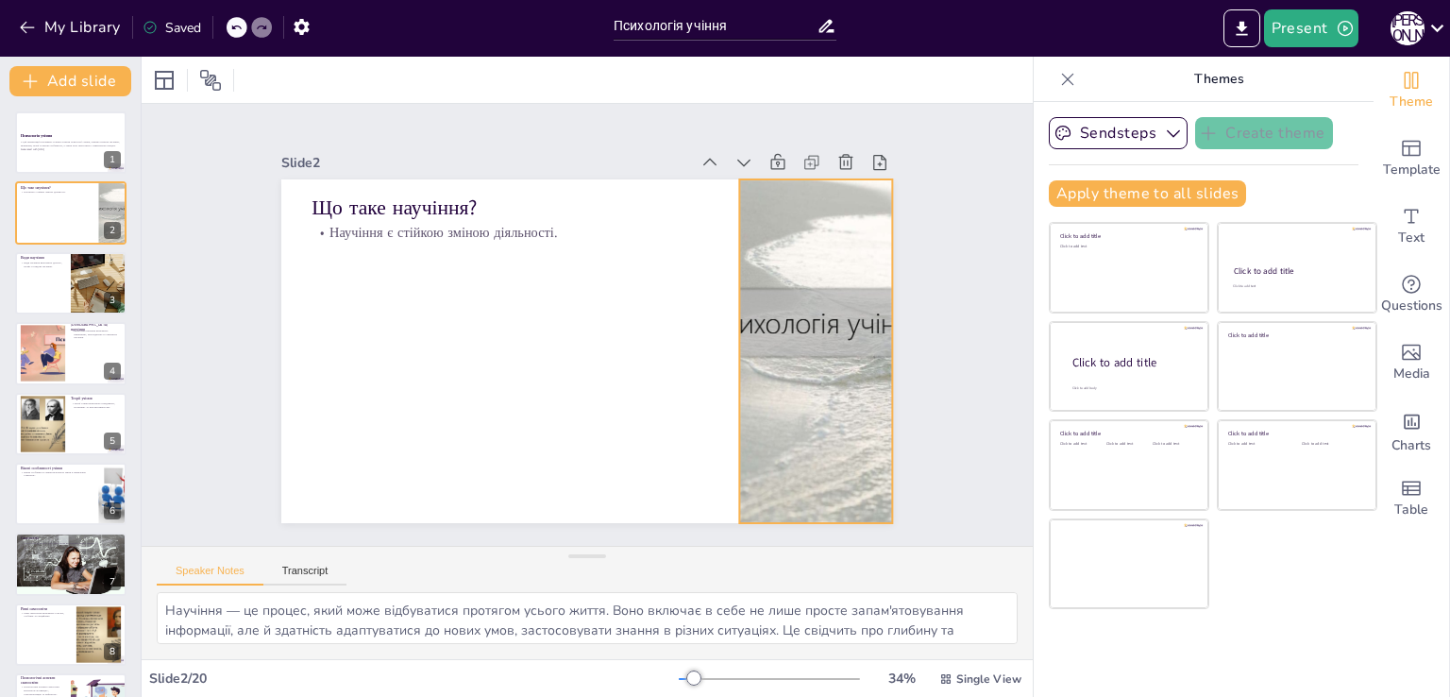
click at [782, 292] on div at bounding box center [812, 375] width 492 height 390
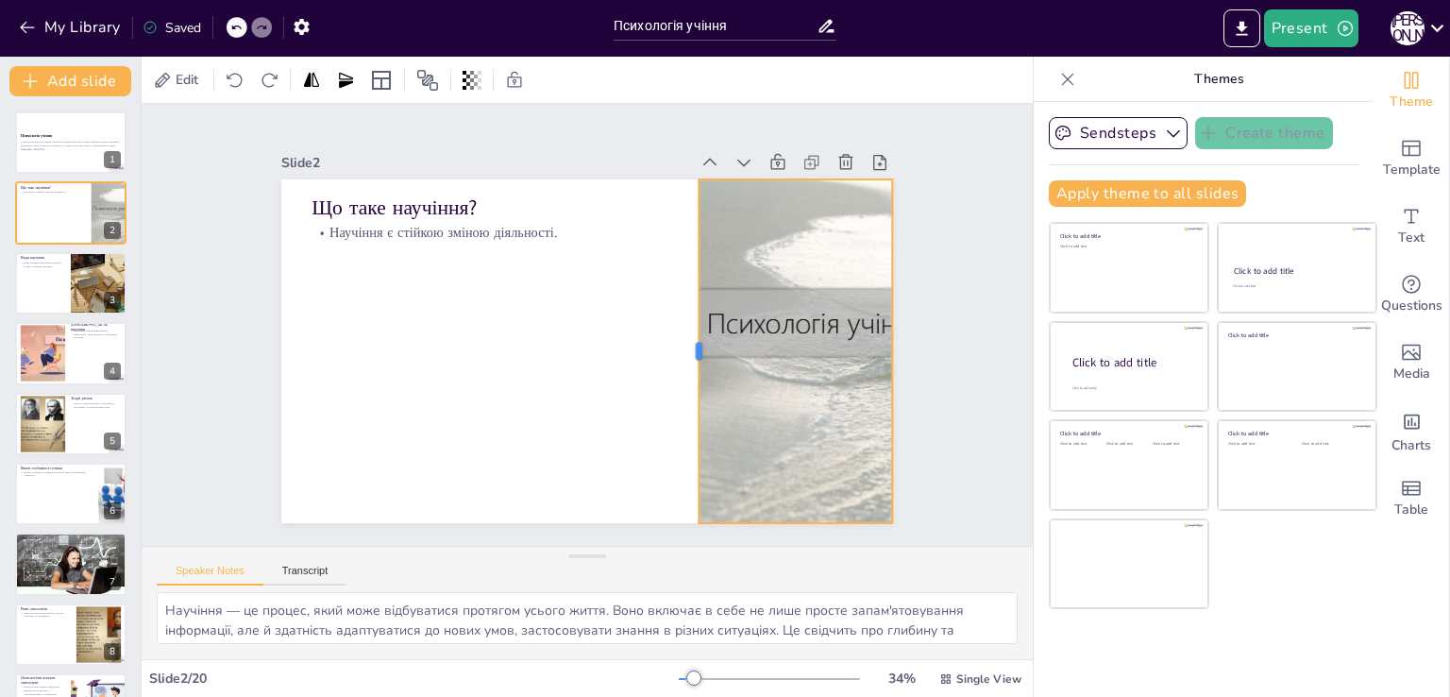
drag, startPoint x: 721, startPoint y: 341, endPoint x: 680, endPoint y: 344, distance: 40.8
click at [680, 344] on div at bounding box center [688, 363] width 51 height 344
drag, startPoint x: 880, startPoint y: 345, endPoint x: 971, endPoint y: 336, distance: 92.0
click at [971, 336] on div at bounding box center [977, 434] width 86 height 339
drag, startPoint x: 971, startPoint y: 336, endPoint x: 877, endPoint y: 345, distance: 94.8
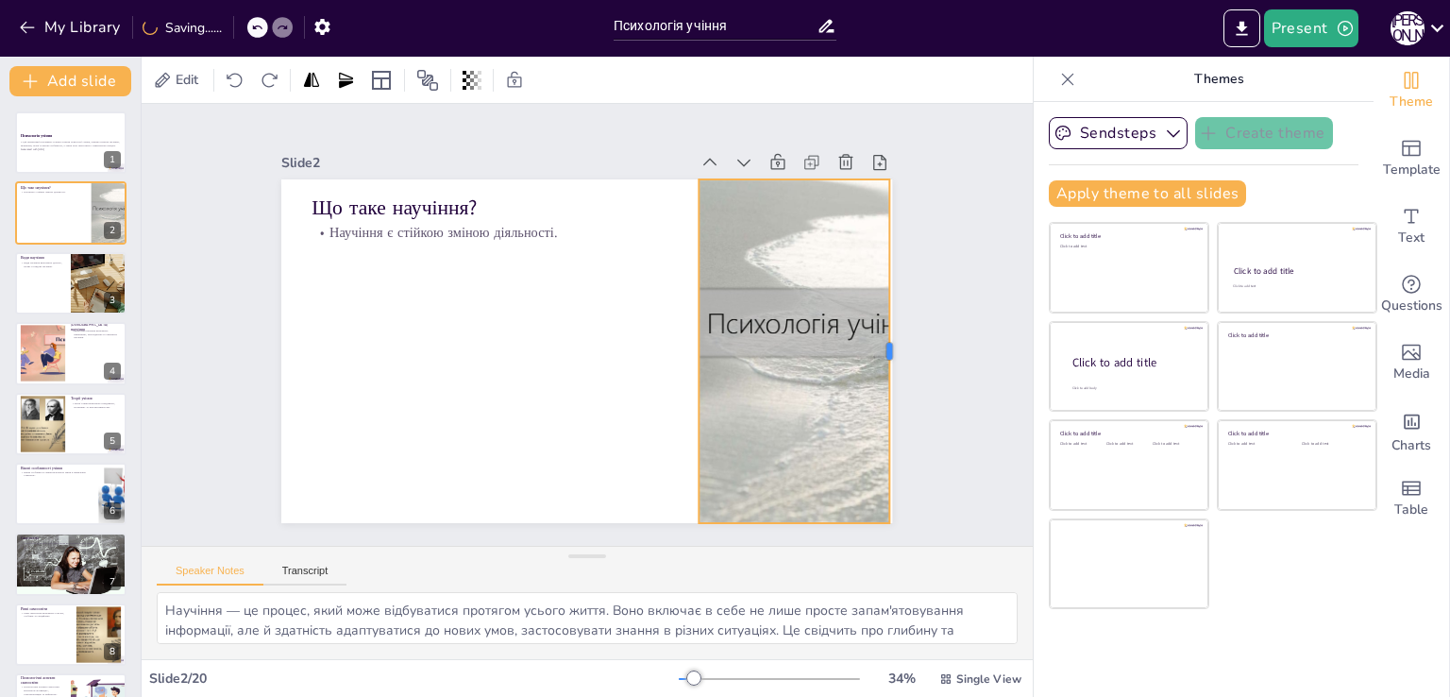
click at [877, 345] on div at bounding box center [892, 383] width 51 height 344
click at [764, 327] on div at bounding box center [812, 375] width 492 height 390
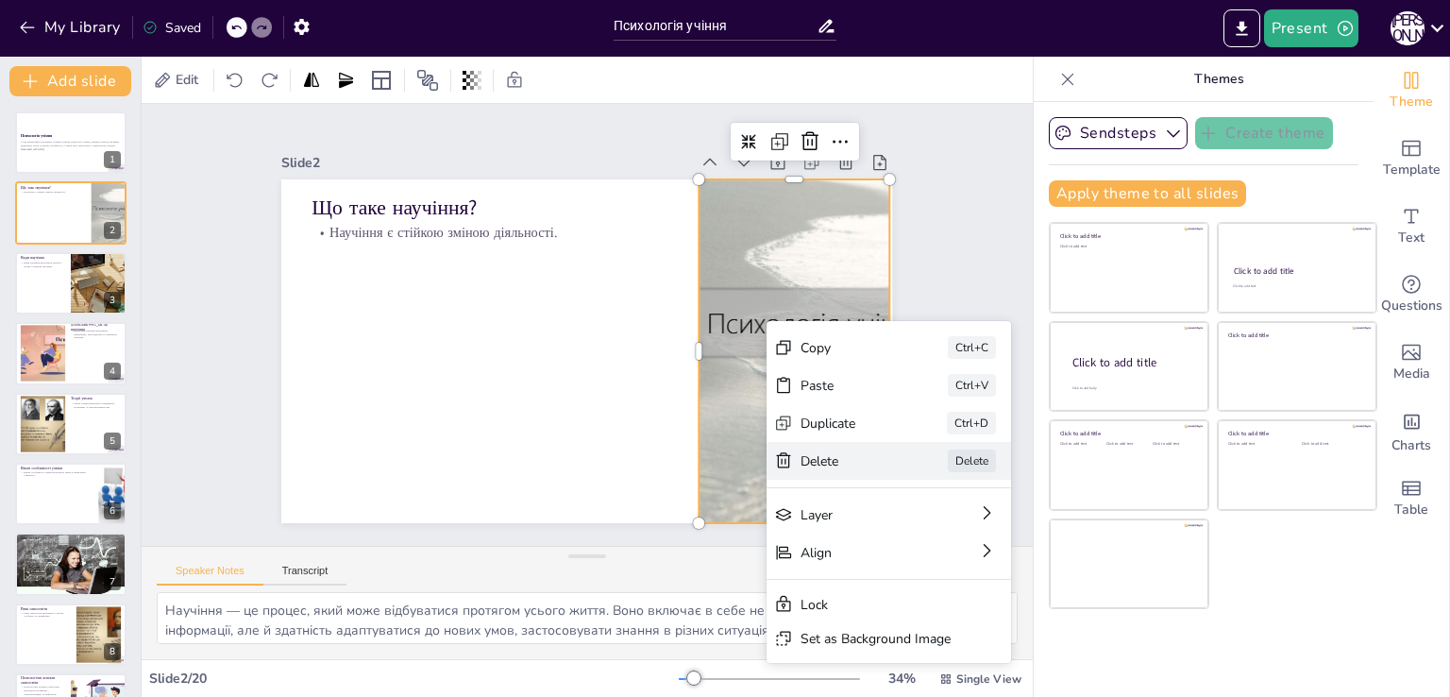
click at [914, 591] on div "Delete" at bounding box center [961, 604] width 95 height 27
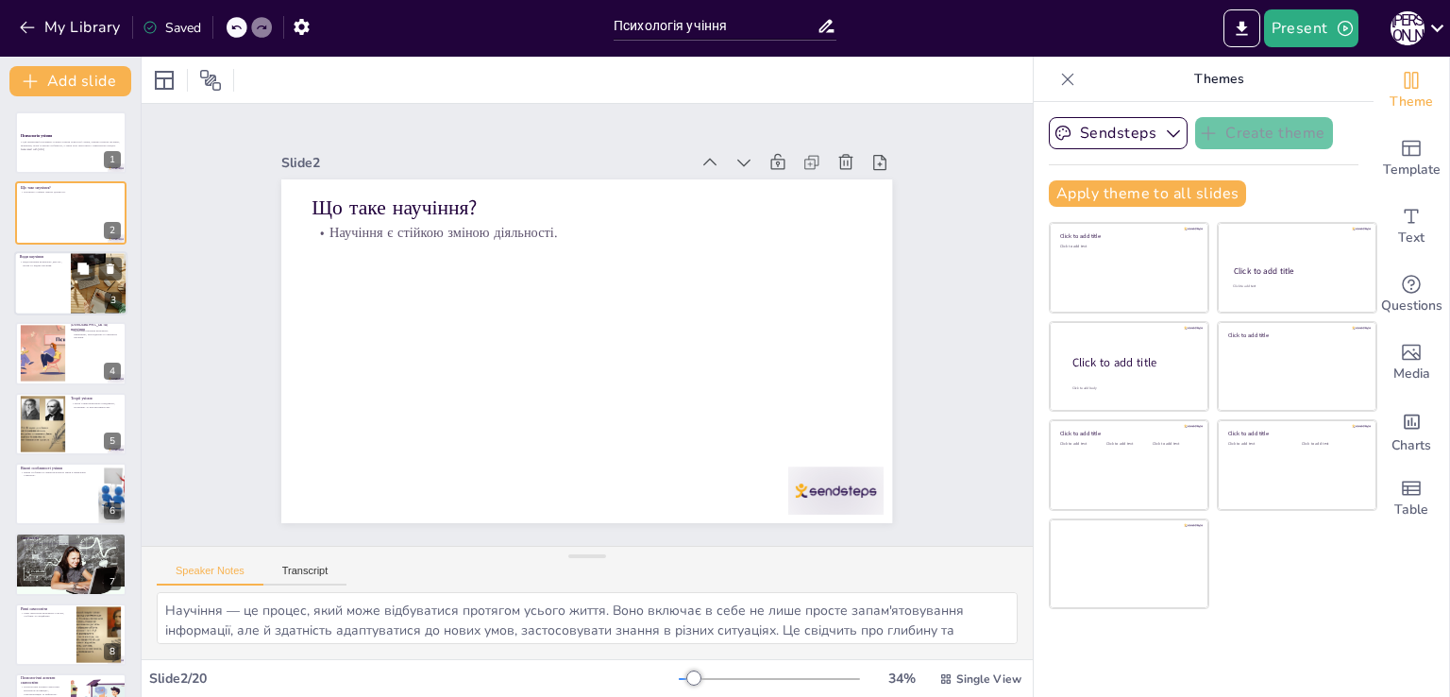
click at [80, 282] on div at bounding box center [98, 283] width 95 height 64
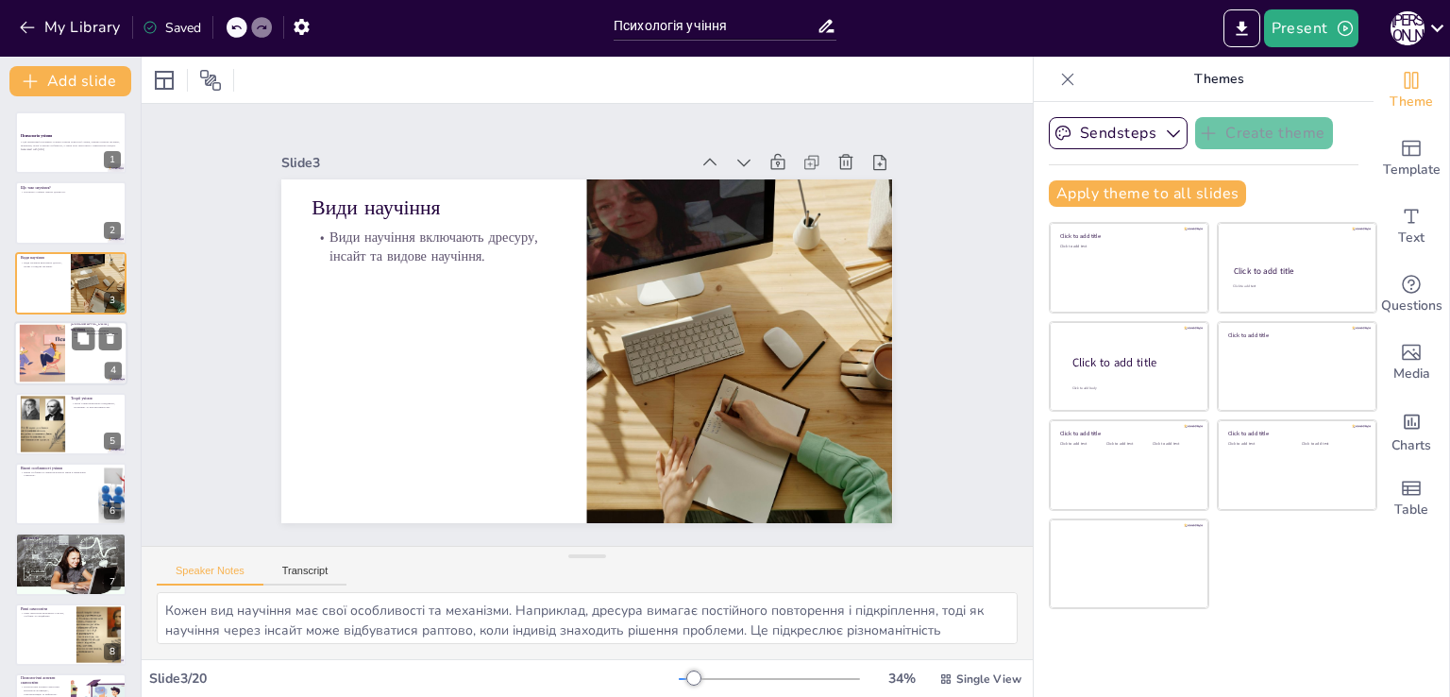
click at [70, 353] on div at bounding box center [70, 353] width 113 height 64
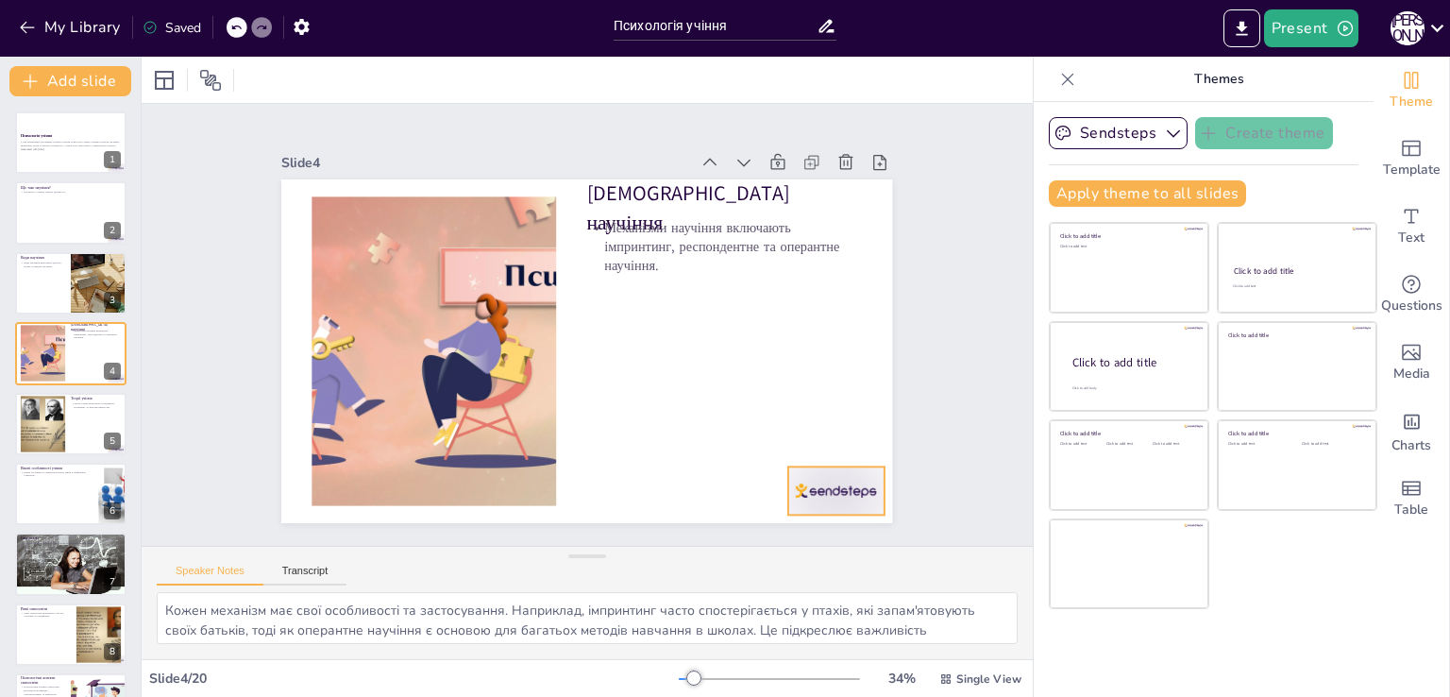
click at [815, 491] on div at bounding box center [835, 490] width 95 height 48
click at [838, 445] on icon at bounding box center [839, 455] width 19 height 20
click at [73, 423] on div at bounding box center [70, 424] width 113 height 64
type textarea "Розуміння різних теорій учіння дозволяє педагогам адаптувати свої методи виклад…"
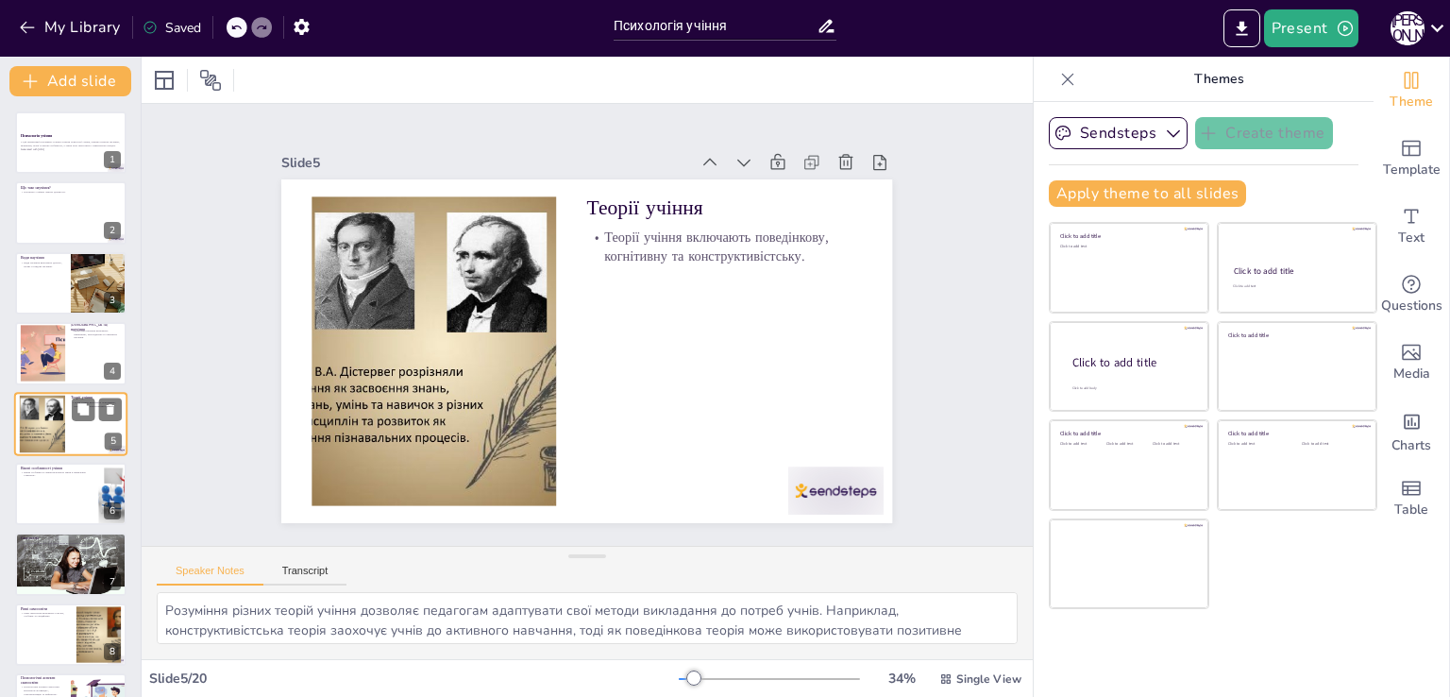
scroll to position [26, 0]
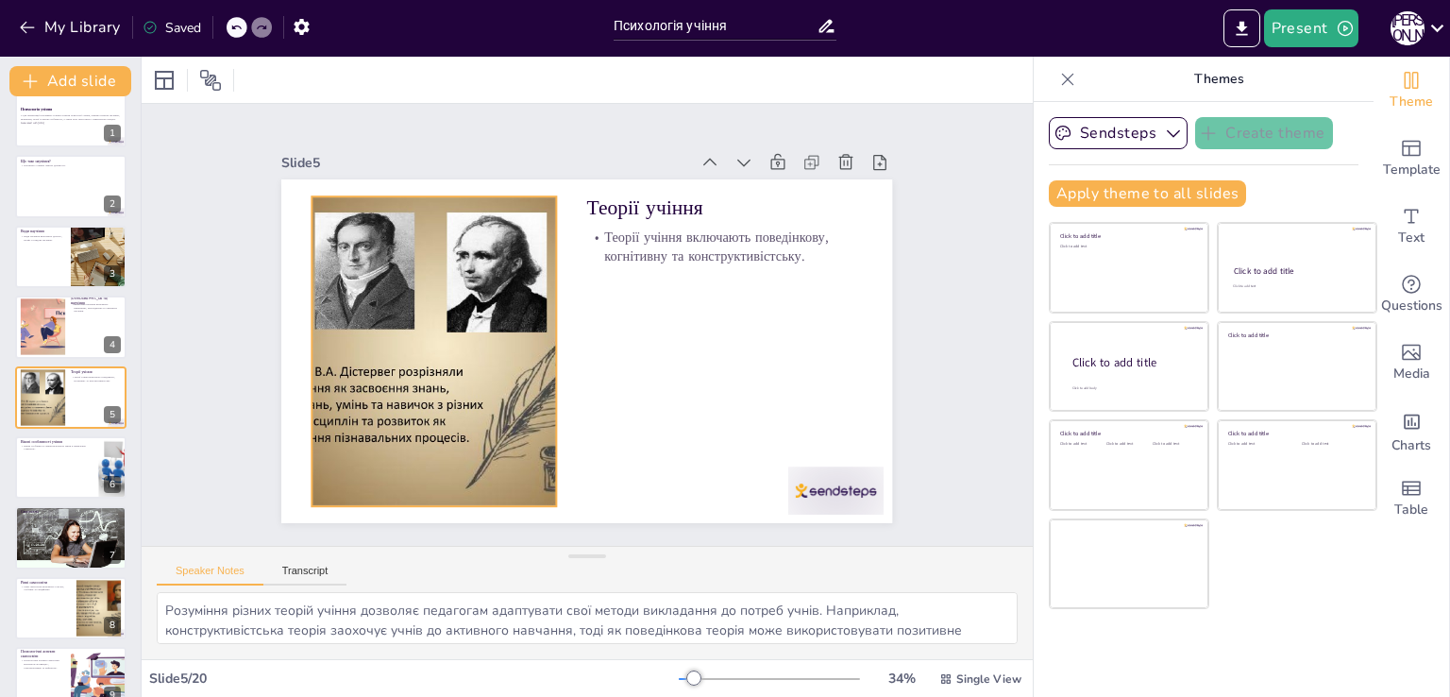
click at [415, 347] on div at bounding box center [432, 334] width 443 height 351
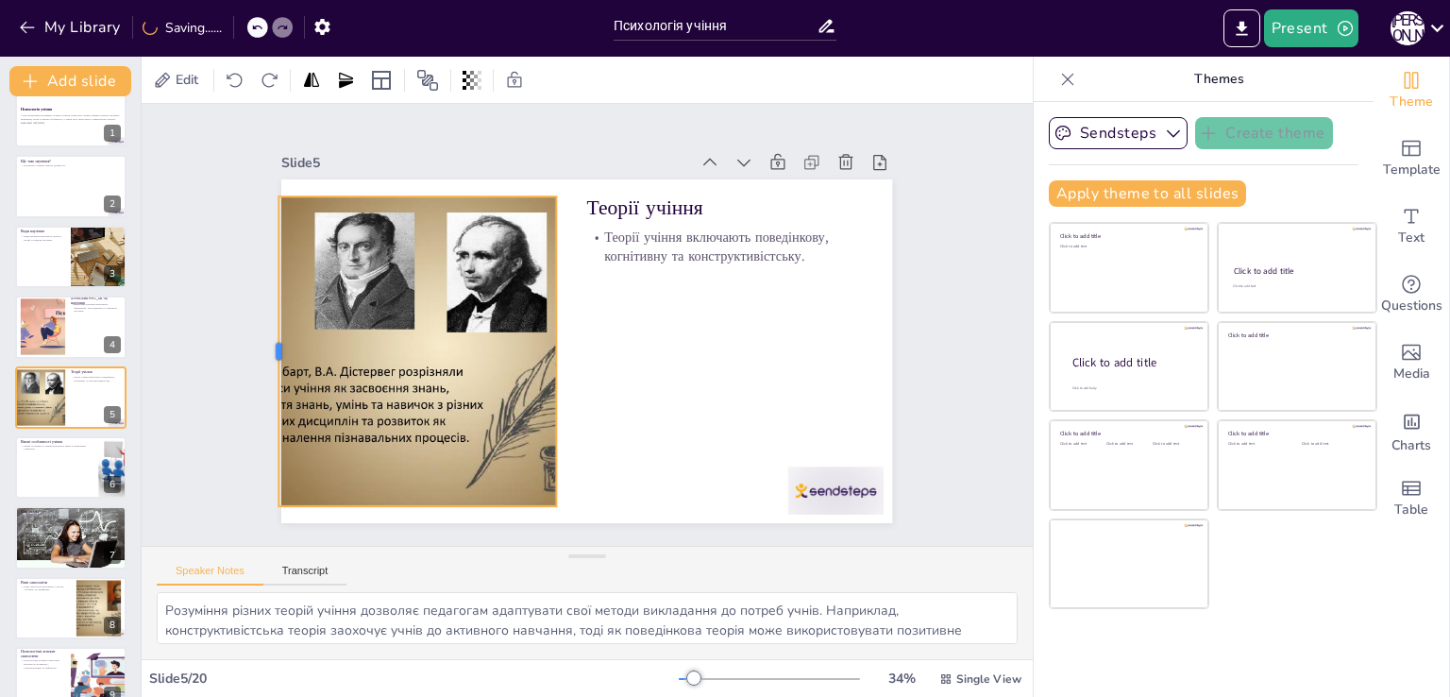
drag, startPoint x: 294, startPoint y: 341, endPoint x: 261, endPoint y: 343, distance: 33.1
click at [261, 343] on div at bounding box center [270, 317] width 47 height 309
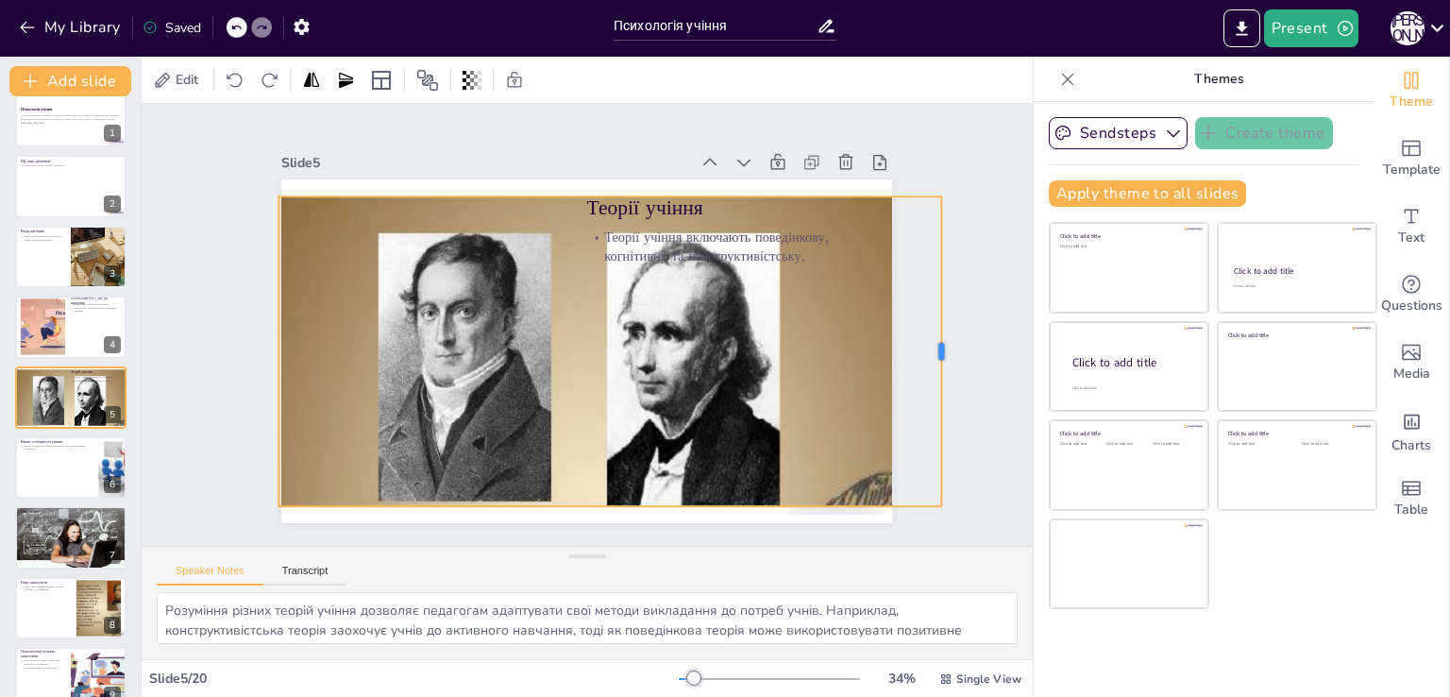
drag, startPoint x: 546, startPoint y: 345, endPoint x: 932, endPoint y: 370, distance: 385.8
click at [932, 370] on div at bounding box center [936, 426] width 79 height 306
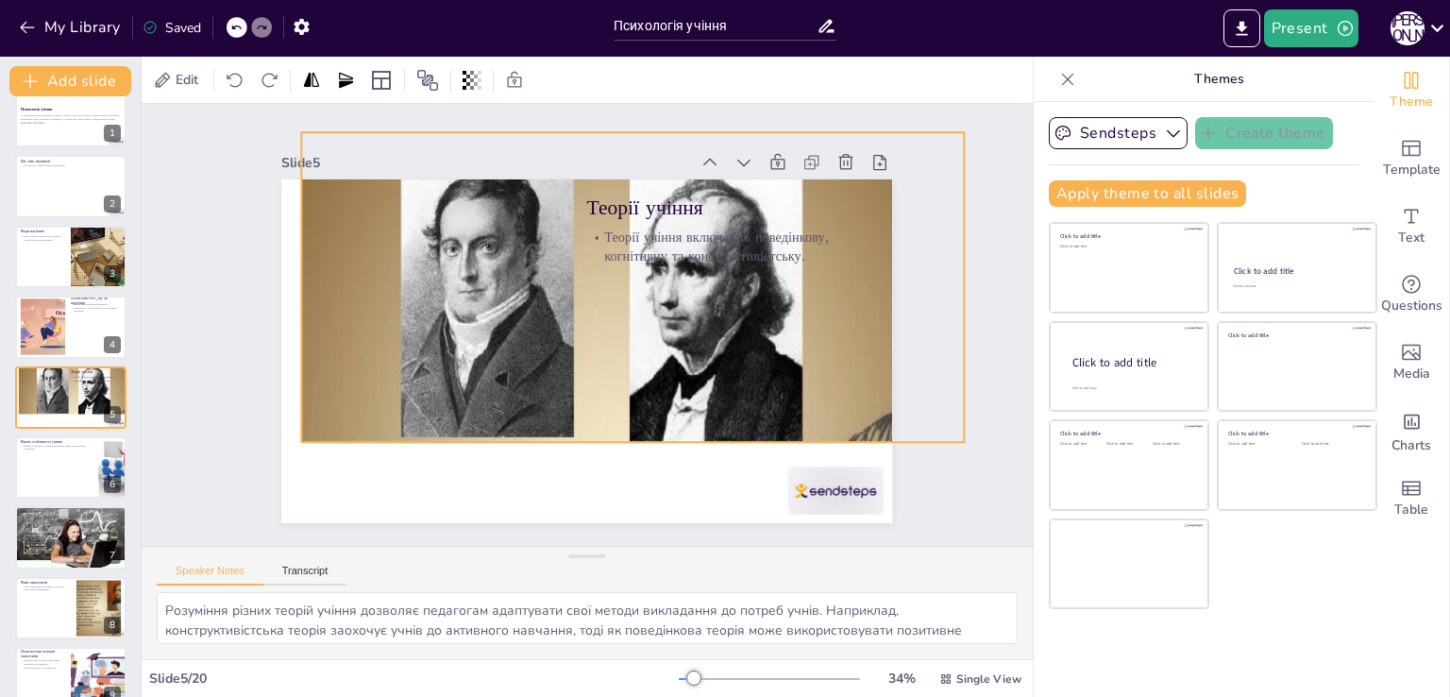
drag, startPoint x: 596, startPoint y: 386, endPoint x: 614, endPoint y: 344, distance: 46.1
click at [614, 344] on div at bounding box center [589, 488] width 783 height 781
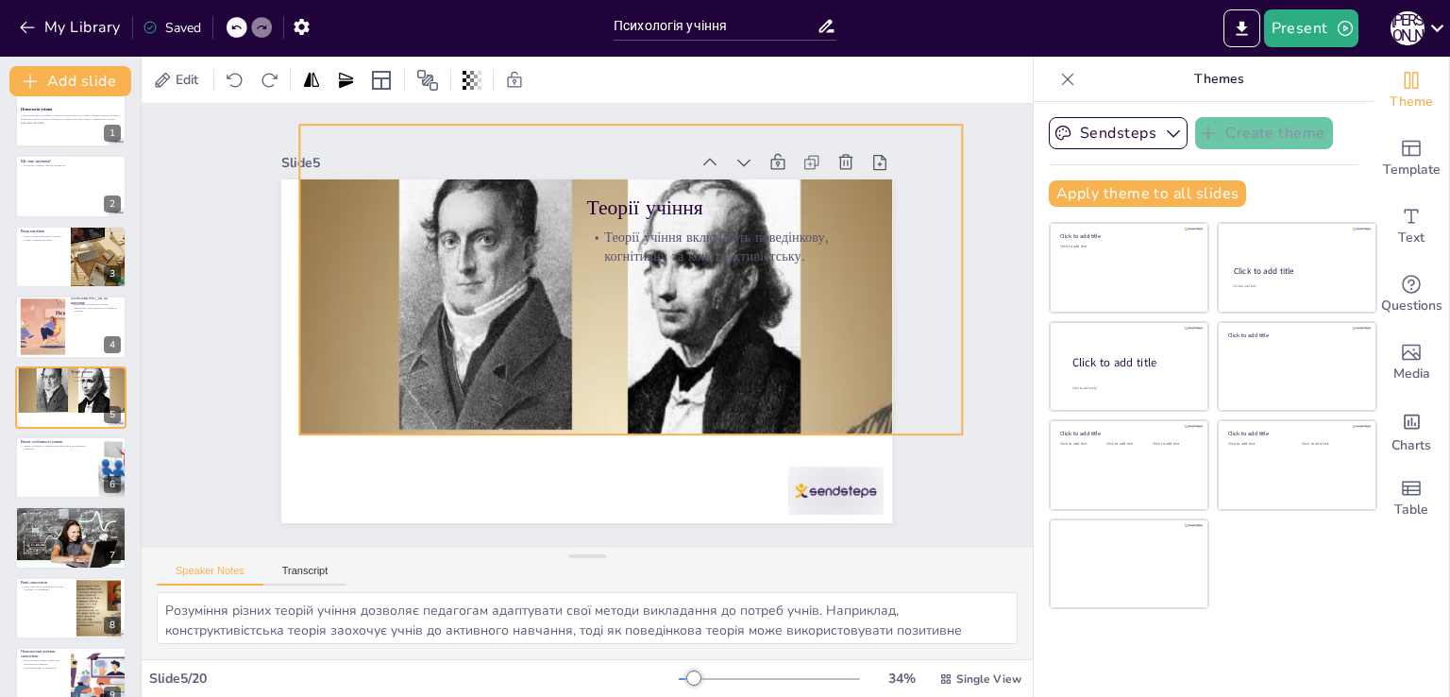
click at [615, 420] on div at bounding box center [589, 481] width 784 height 781
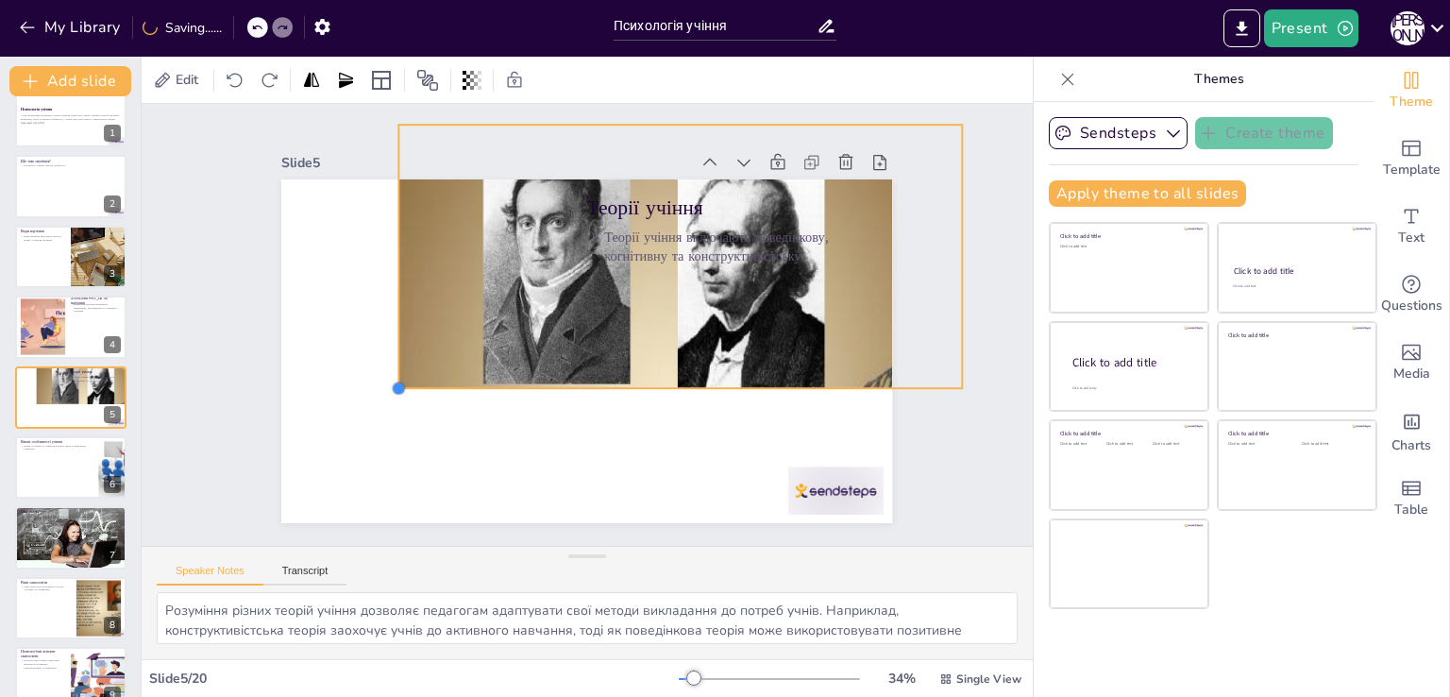
drag, startPoint x: 287, startPoint y: 420, endPoint x: 536, endPoint y: 375, distance: 253.2
click at [536, 375] on div "Теорії учіння Теорії учіння включають поведінкову, когнітивну та конструктивіст…" at bounding box center [584, 350] width 644 height 405
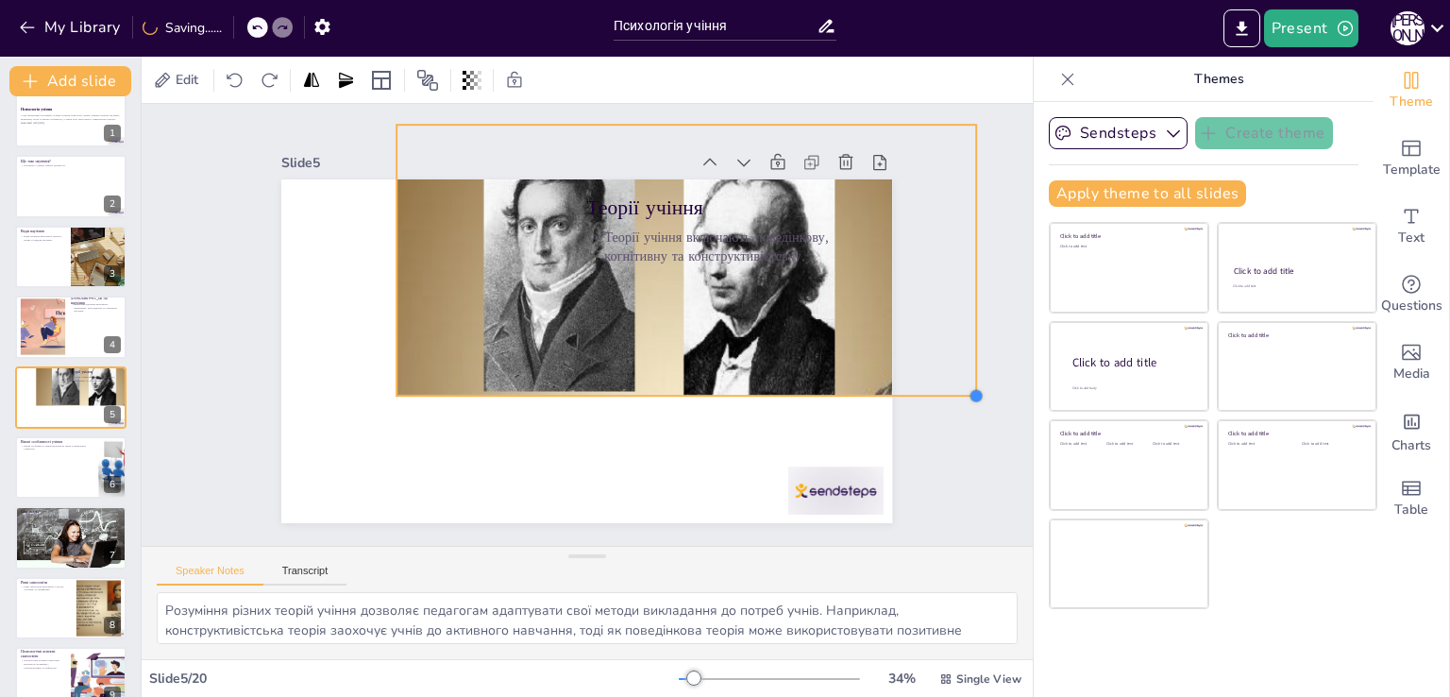
drag, startPoint x: 948, startPoint y: 378, endPoint x: 727, endPoint y: 384, distance: 220.9
click at [727, 384] on div "Теорії учіння Теорії учіння включають поведінкову, когнітивну та конструктивіст…" at bounding box center [584, 351] width 644 height 406
click at [671, 332] on div at bounding box center [640, 449] width 740 height 738
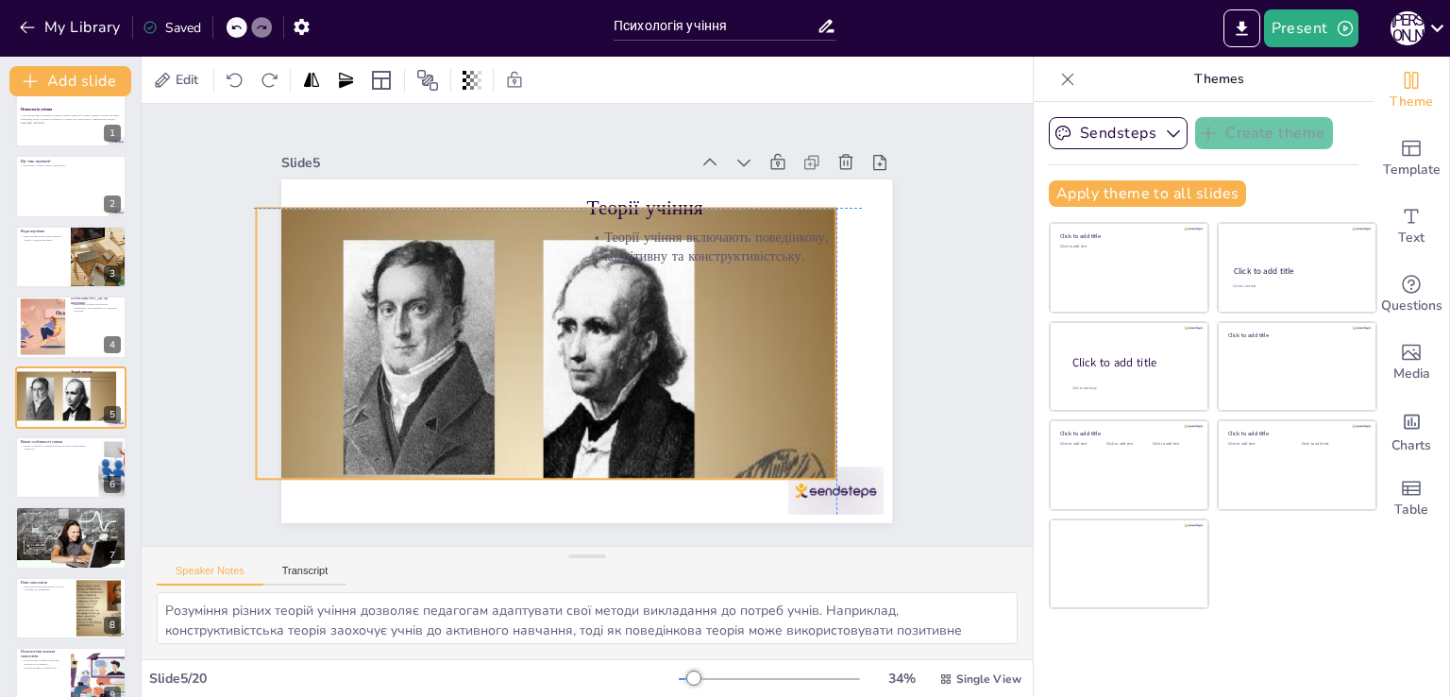
drag, startPoint x: 672, startPoint y: 382, endPoint x: 527, endPoint y: 465, distance: 167.4
click at [527, 465] on div at bounding box center [504, 510] width 686 height 683
click at [317, 569] on button "Transcript" at bounding box center [305, 574] width 84 height 21
click at [217, 564] on button "Speaker Notes" at bounding box center [210, 574] width 107 height 21
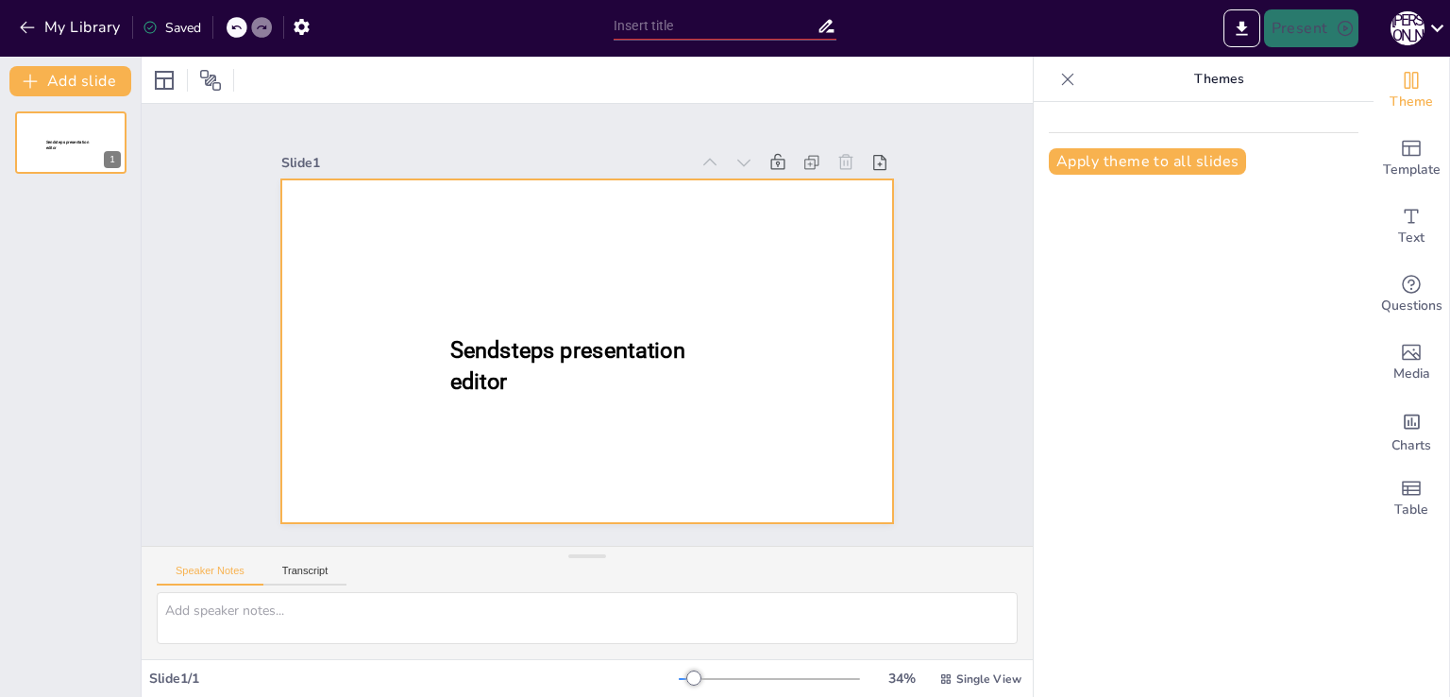
type input "Психологія учіння"
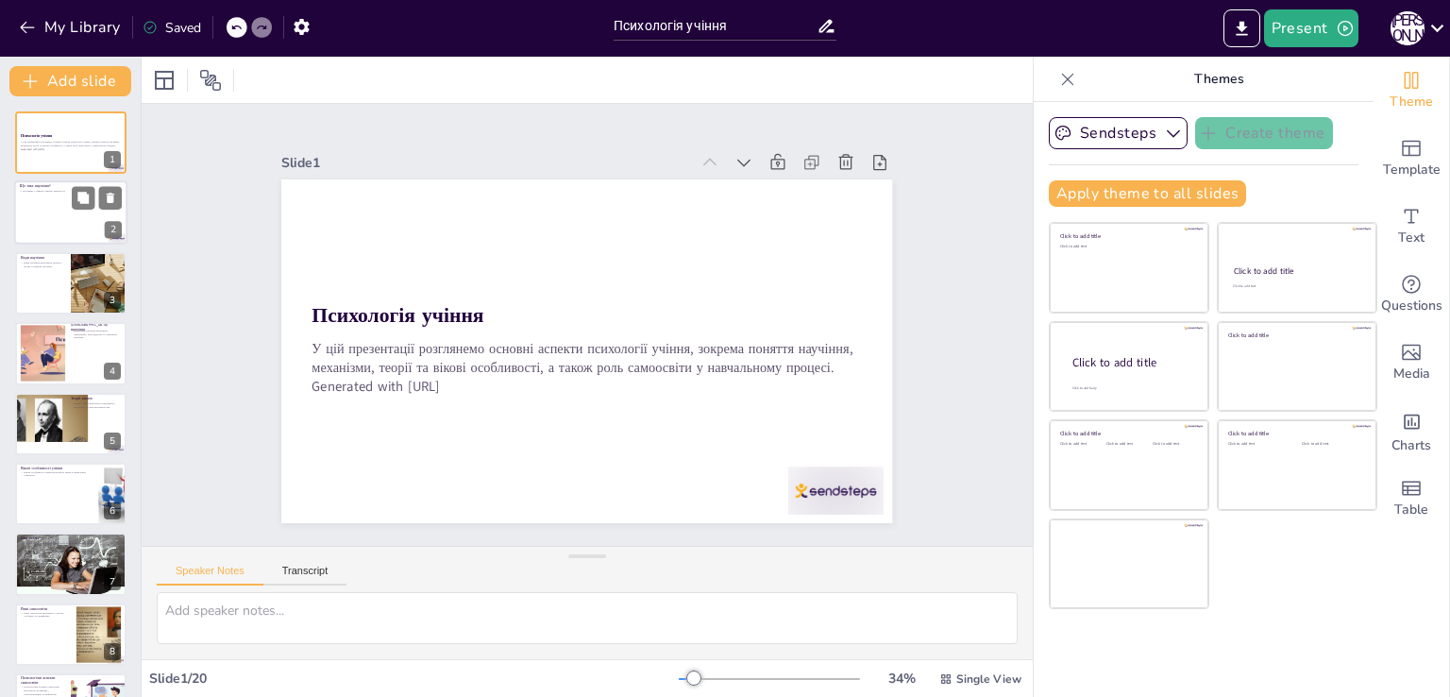
click at [81, 228] on div at bounding box center [70, 213] width 113 height 64
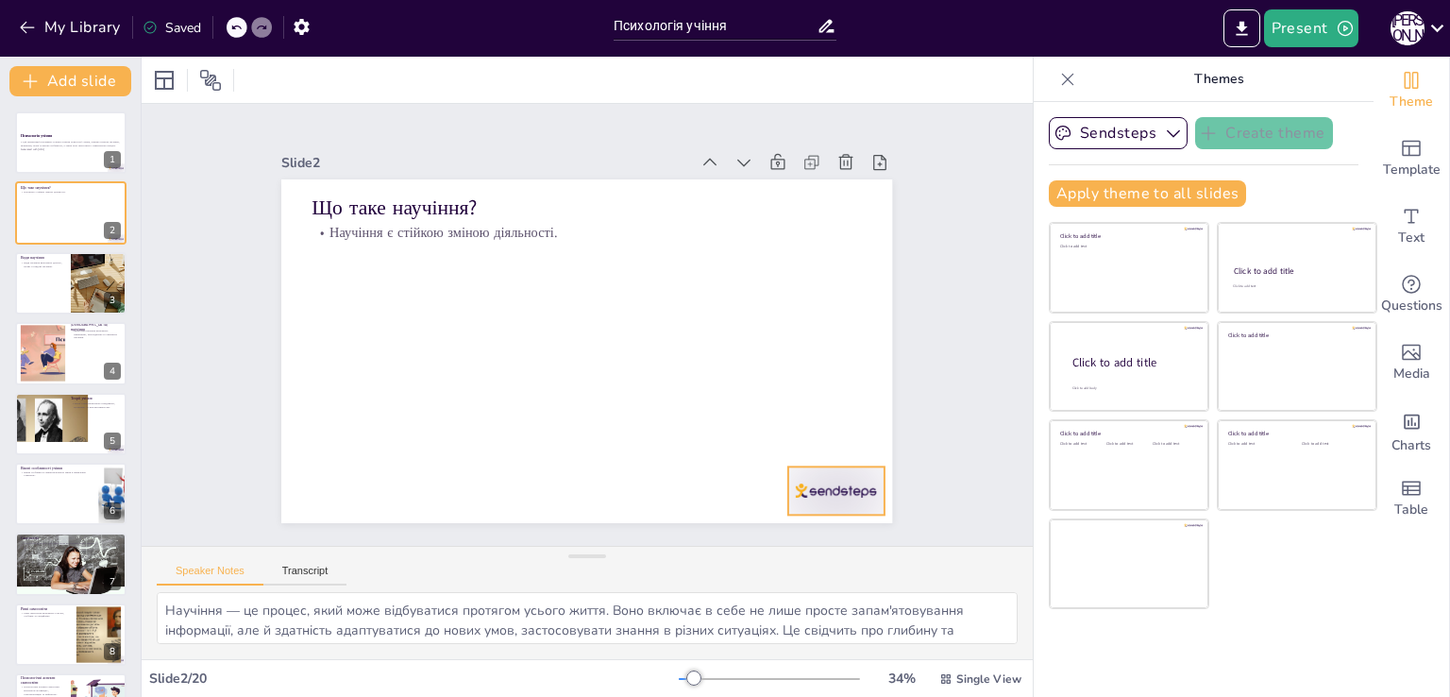
click at [823, 484] on div at bounding box center [835, 490] width 95 height 48
click at [840, 430] on icon at bounding box center [851, 428] width 23 height 23
click at [59, 423] on div at bounding box center [31, 450] width 116 height 116
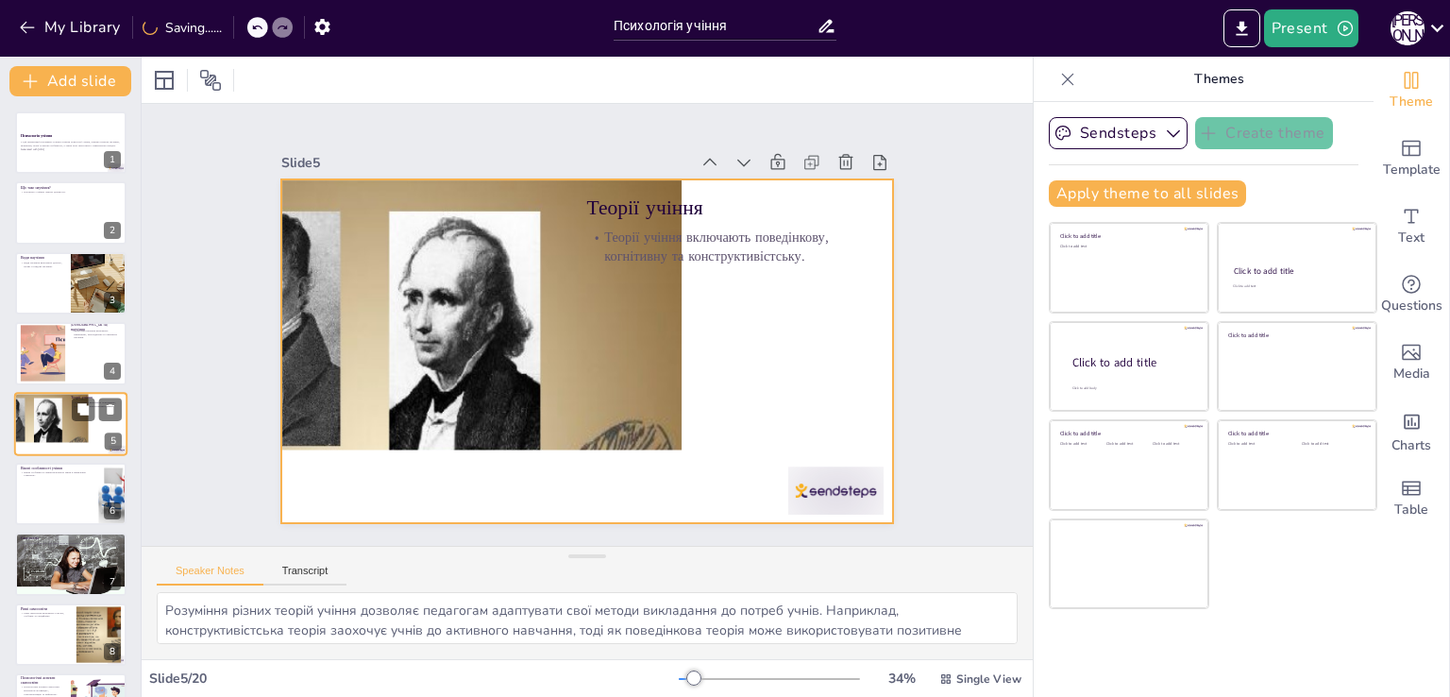
scroll to position [26, 0]
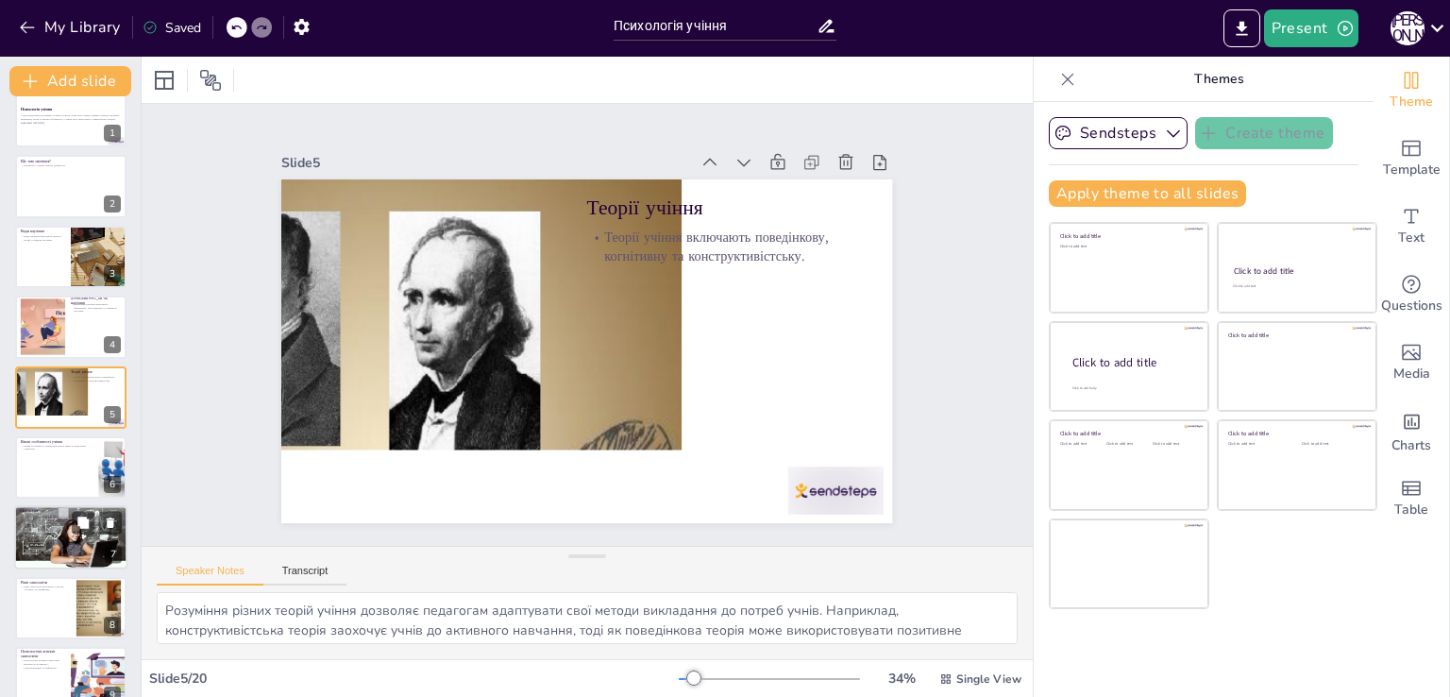
click at [62, 530] on div at bounding box center [70, 537] width 113 height 69
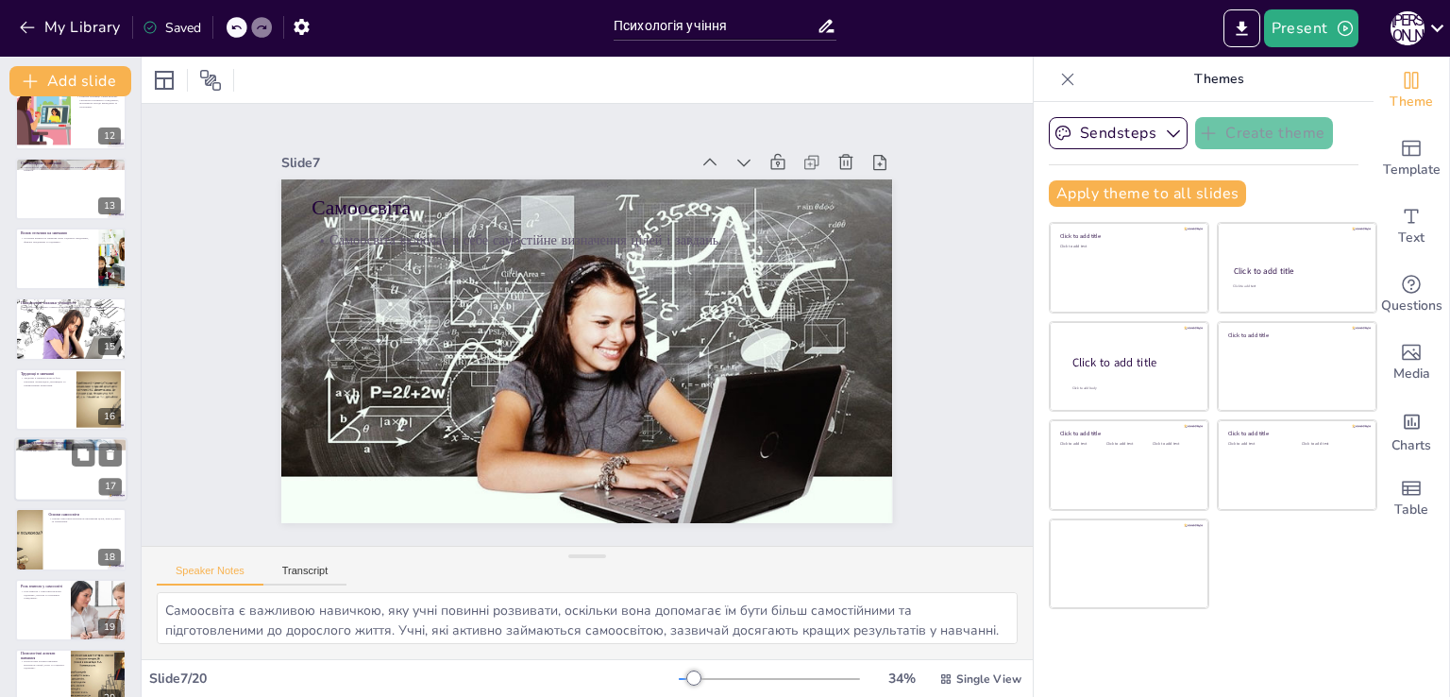
scroll to position [826, 0]
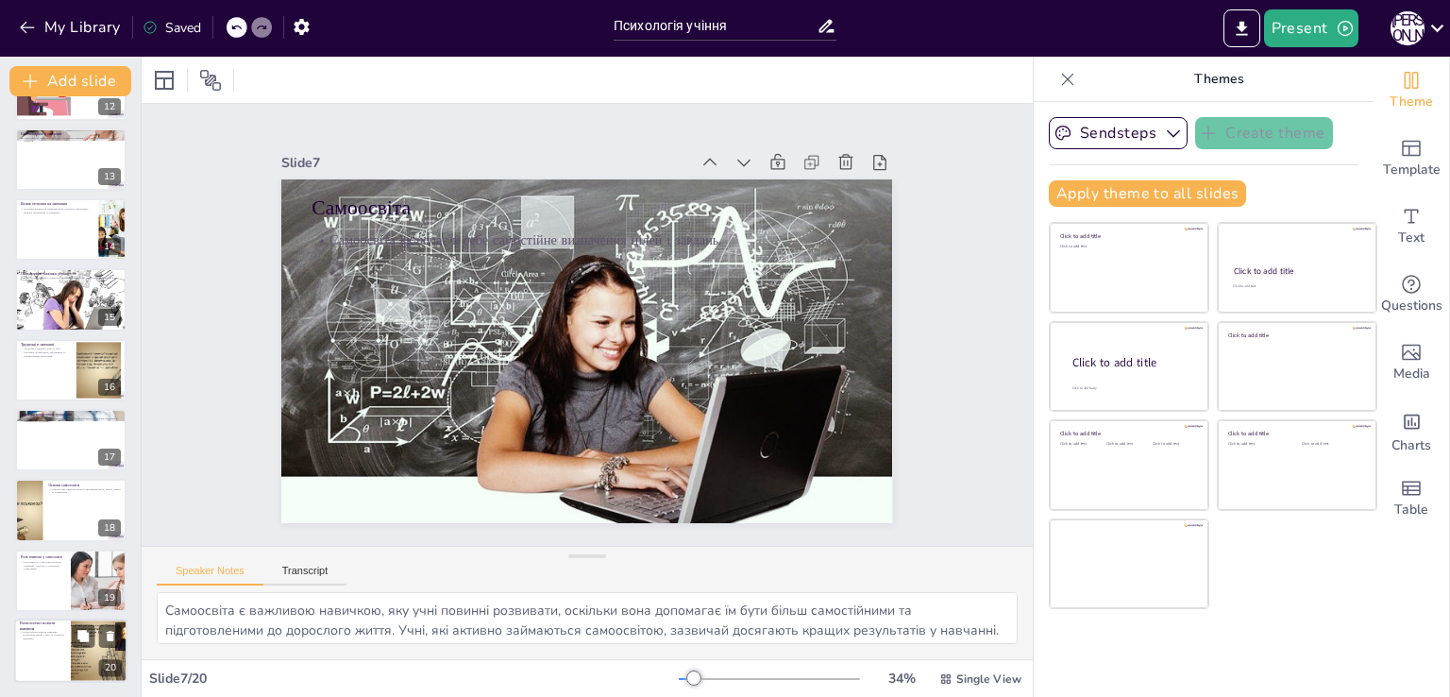
click at [64, 665] on div at bounding box center [70, 650] width 113 height 64
type textarea "Розуміння психологічних аспектів навчання допомагає педагогам створювати сприят…"
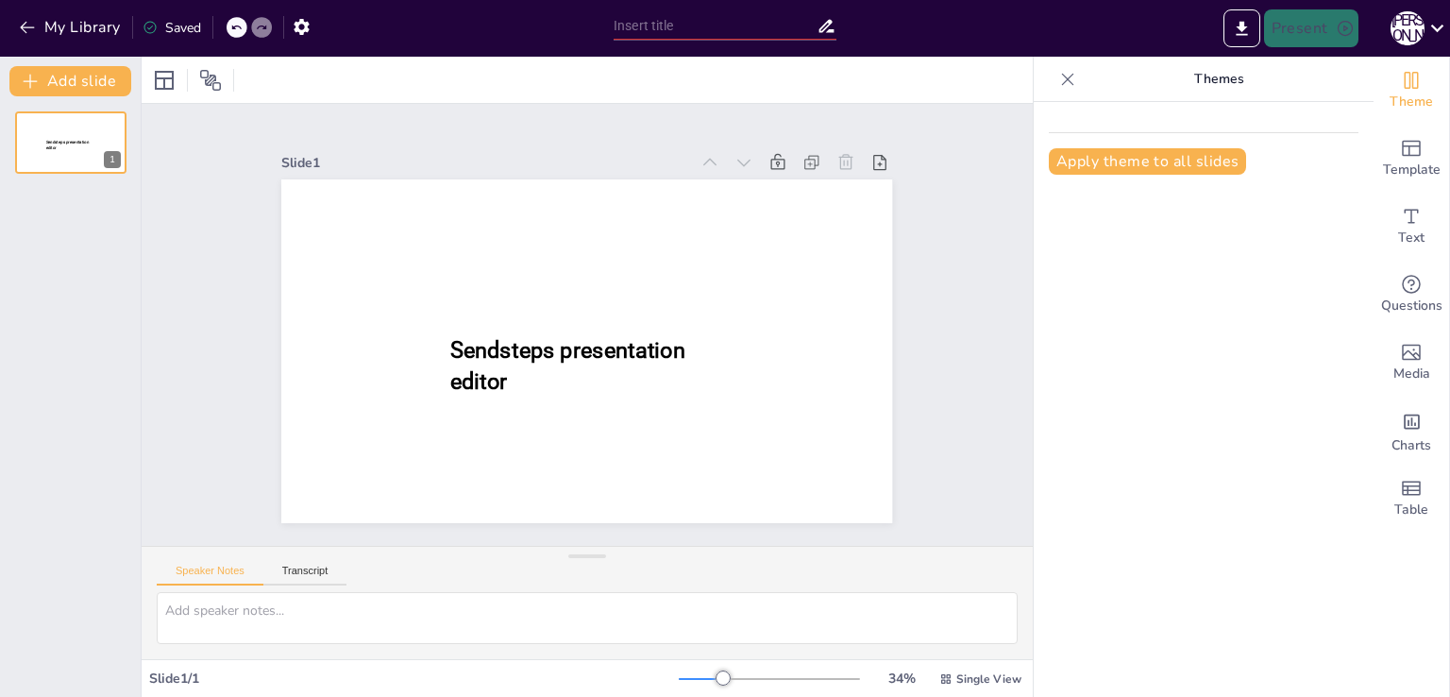
type input "New Sendsteps"
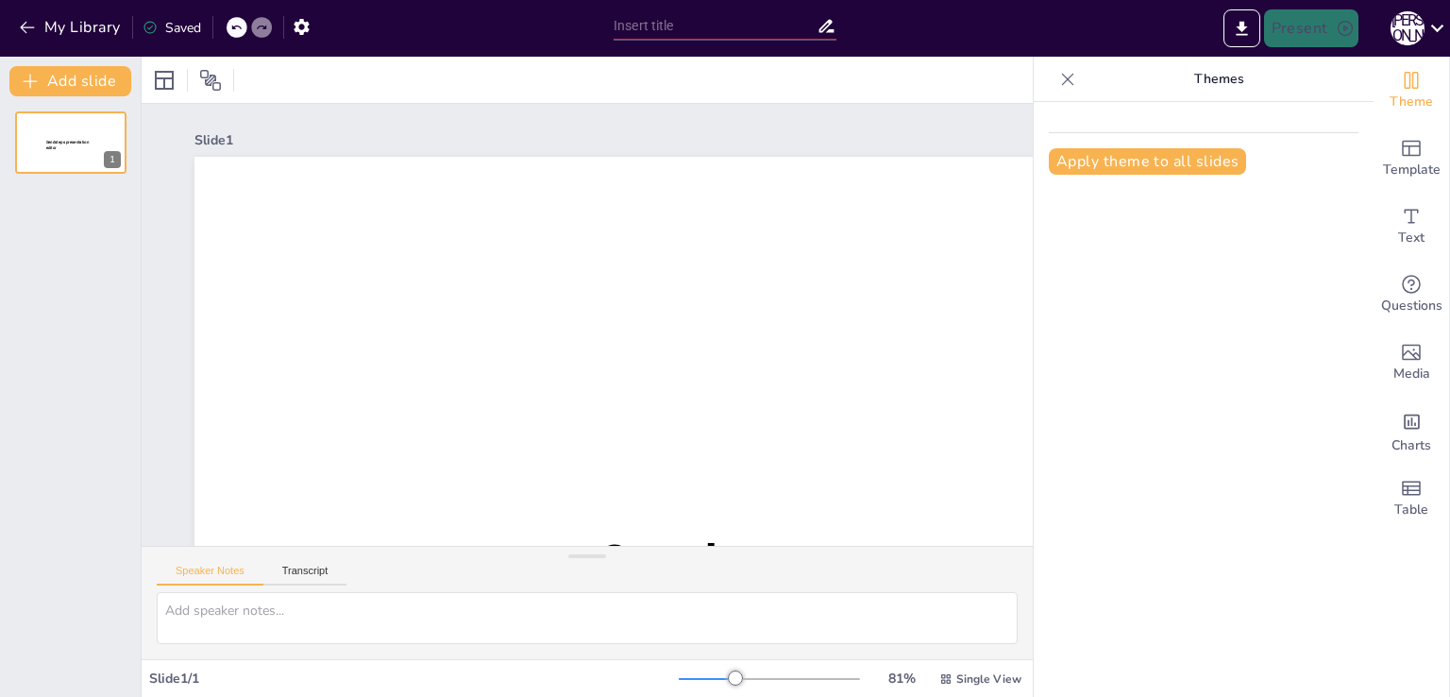
type input "New Sendsteps"
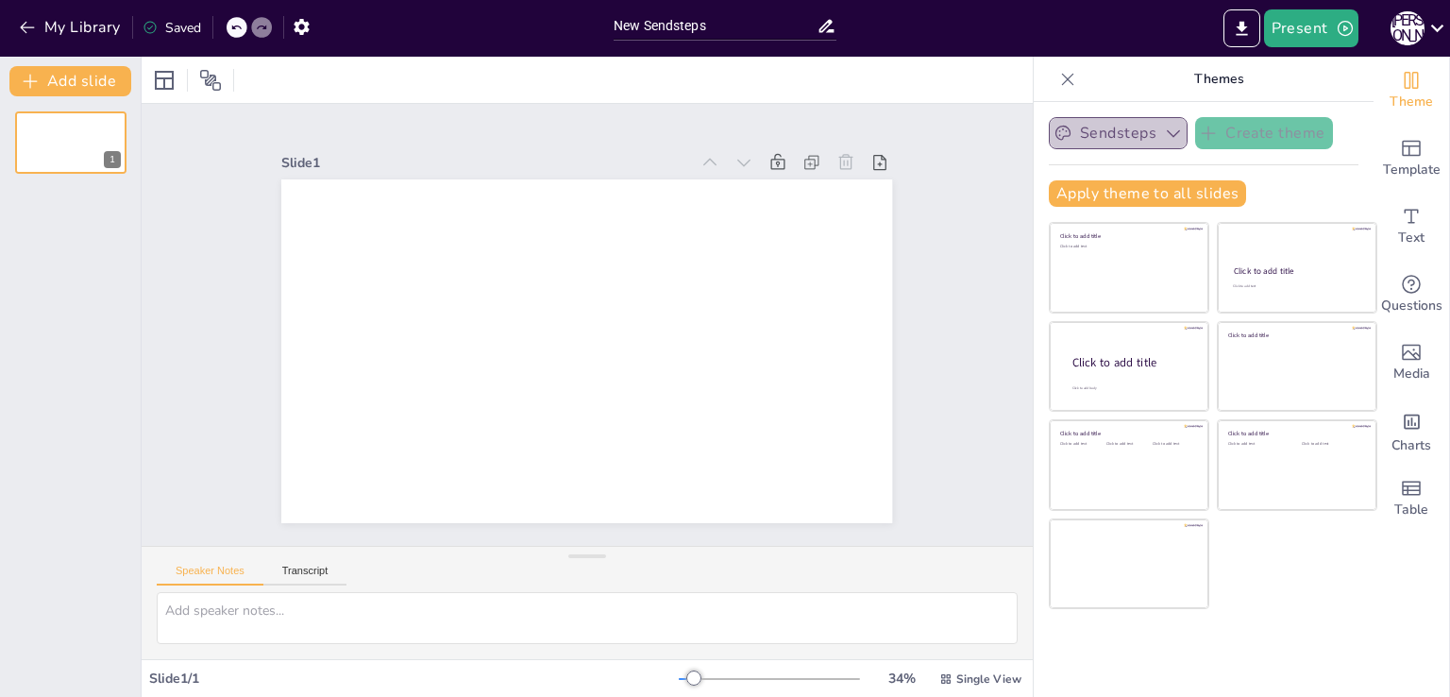
click at [1164, 131] on icon "button" at bounding box center [1173, 133] width 19 height 19
click at [1234, 167] on div "Sendsteps Create theme Apply theme to all slides Click to add title Click to ad…" at bounding box center [1204, 169] width 310 height 105
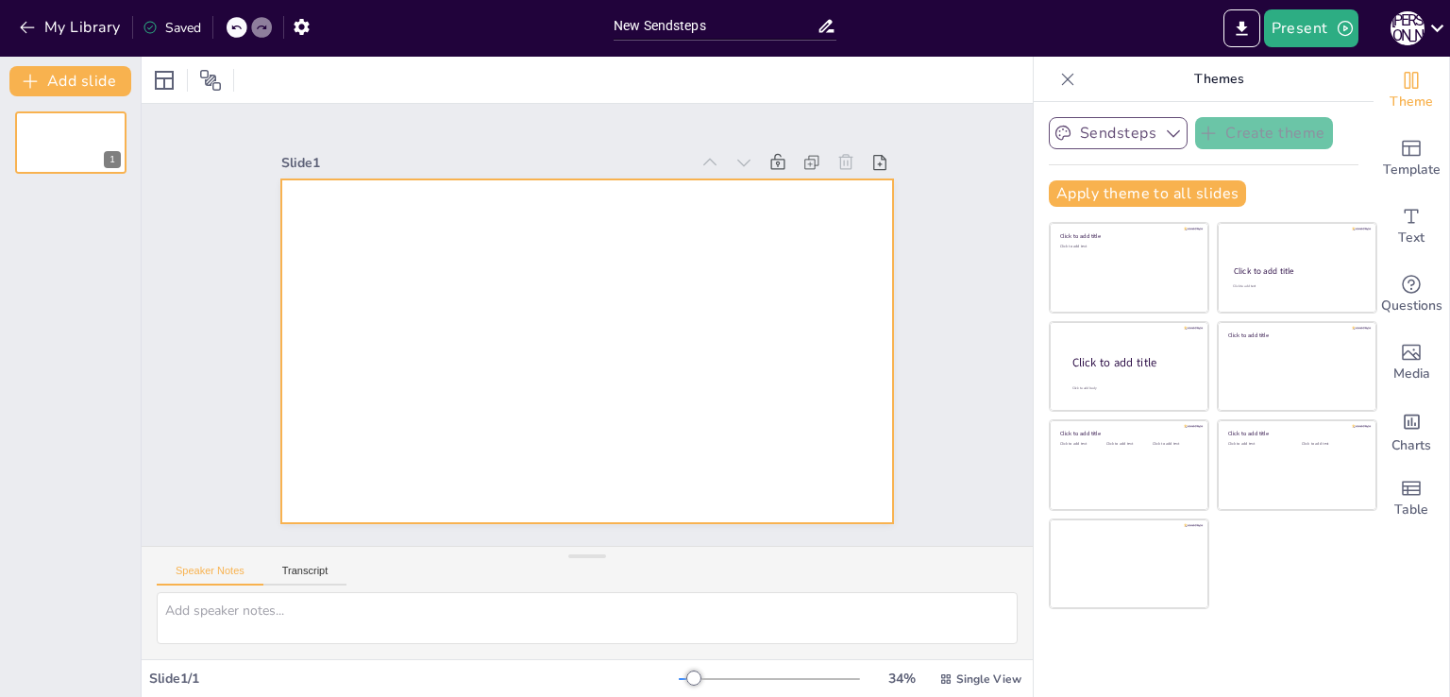
click at [717, 276] on div at bounding box center [586, 351] width 611 height 344
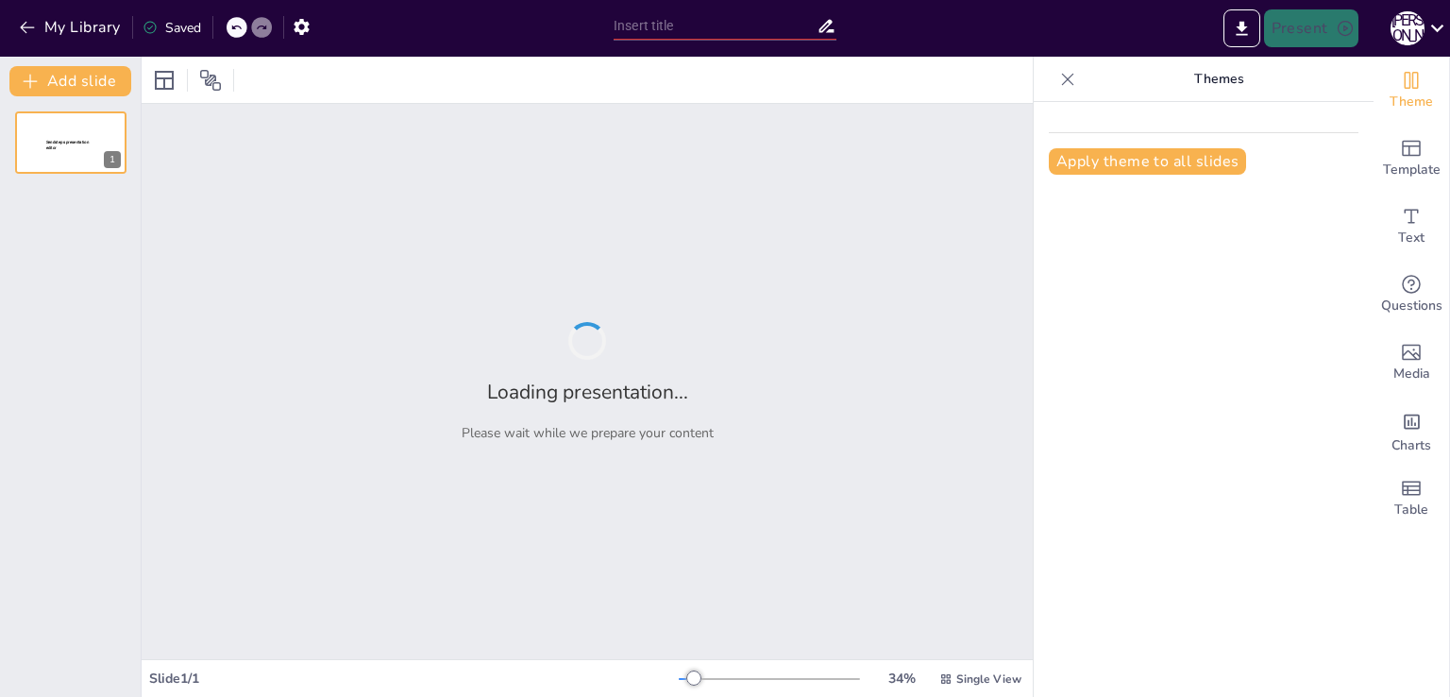
type input "New Sendsteps"
type input "Психологія учіння"
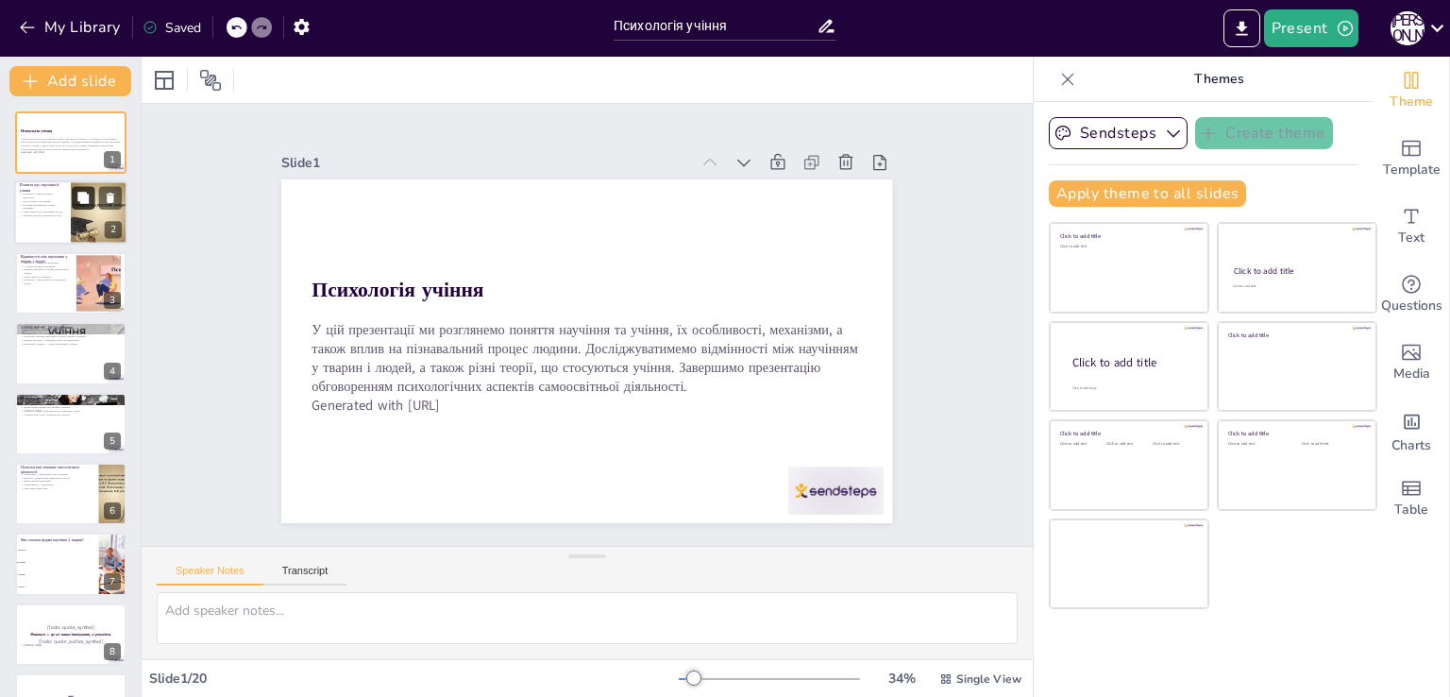
checkbox input "true"
click at [83, 193] on icon at bounding box center [82, 198] width 11 height 11
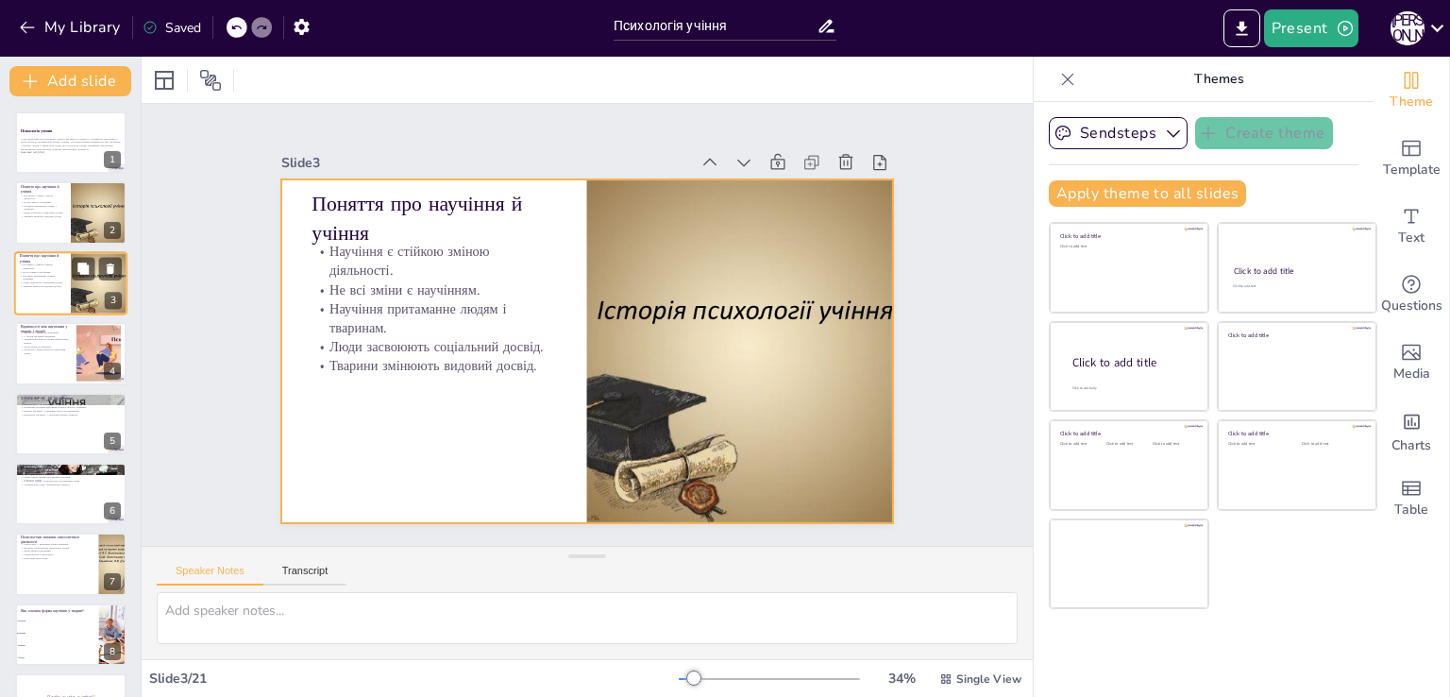
click at [42, 301] on div at bounding box center [70, 283] width 113 height 64
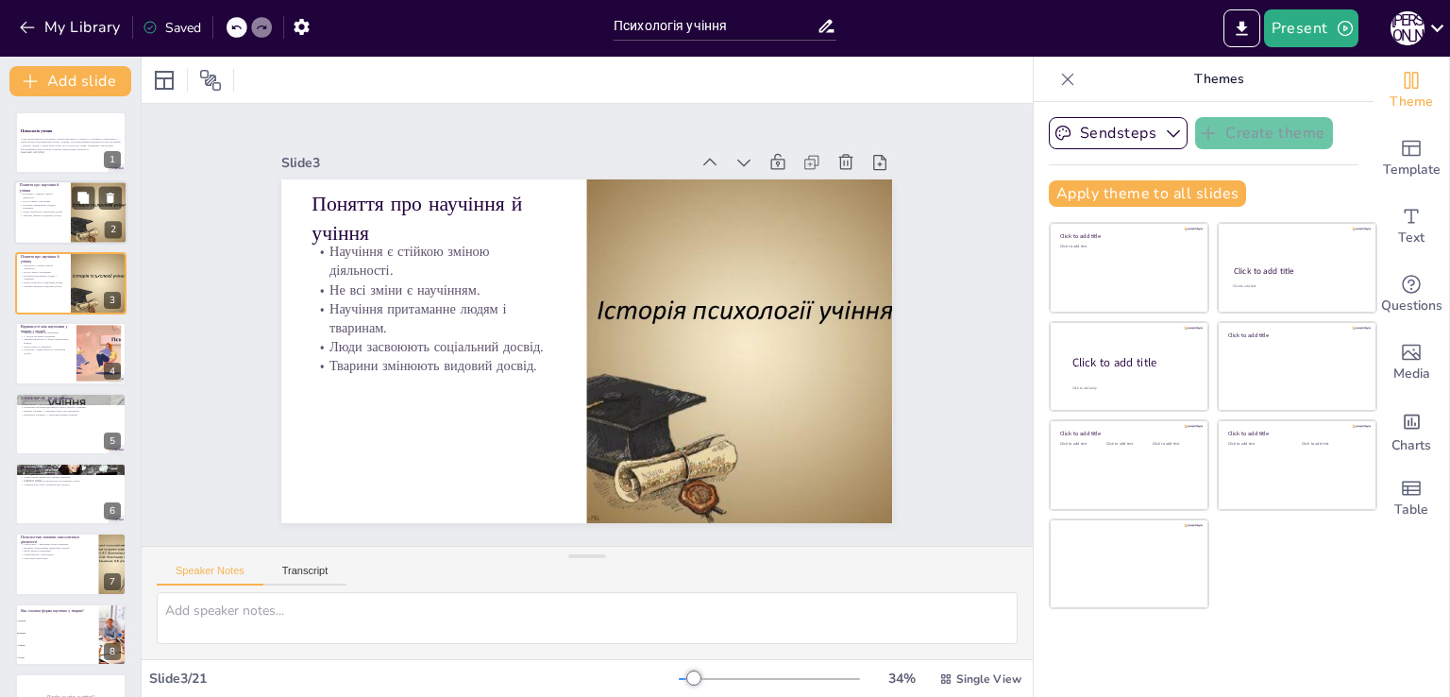
click at [72, 224] on div at bounding box center [99, 213] width 85 height 64
click at [57, 277] on p "Научіння притаманне людям і тваринам." at bounding box center [42, 277] width 45 height 7
click at [28, 226] on div at bounding box center [70, 213] width 113 height 64
click at [35, 301] on div at bounding box center [70, 283] width 113 height 64
click at [42, 239] on div at bounding box center [70, 213] width 113 height 64
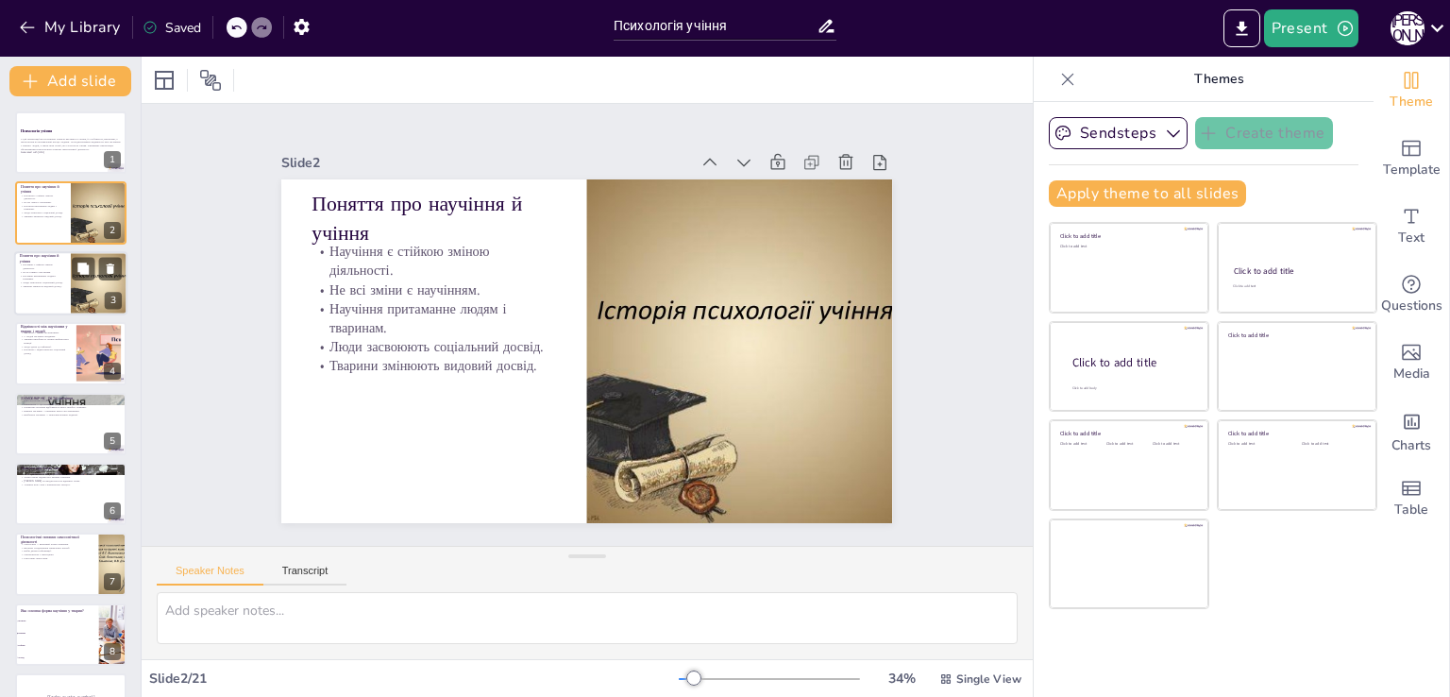
click at [43, 300] on div at bounding box center [70, 283] width 113 height 64
click at [51, 355] on div at bounding box center [70, 353] width 113 height 64
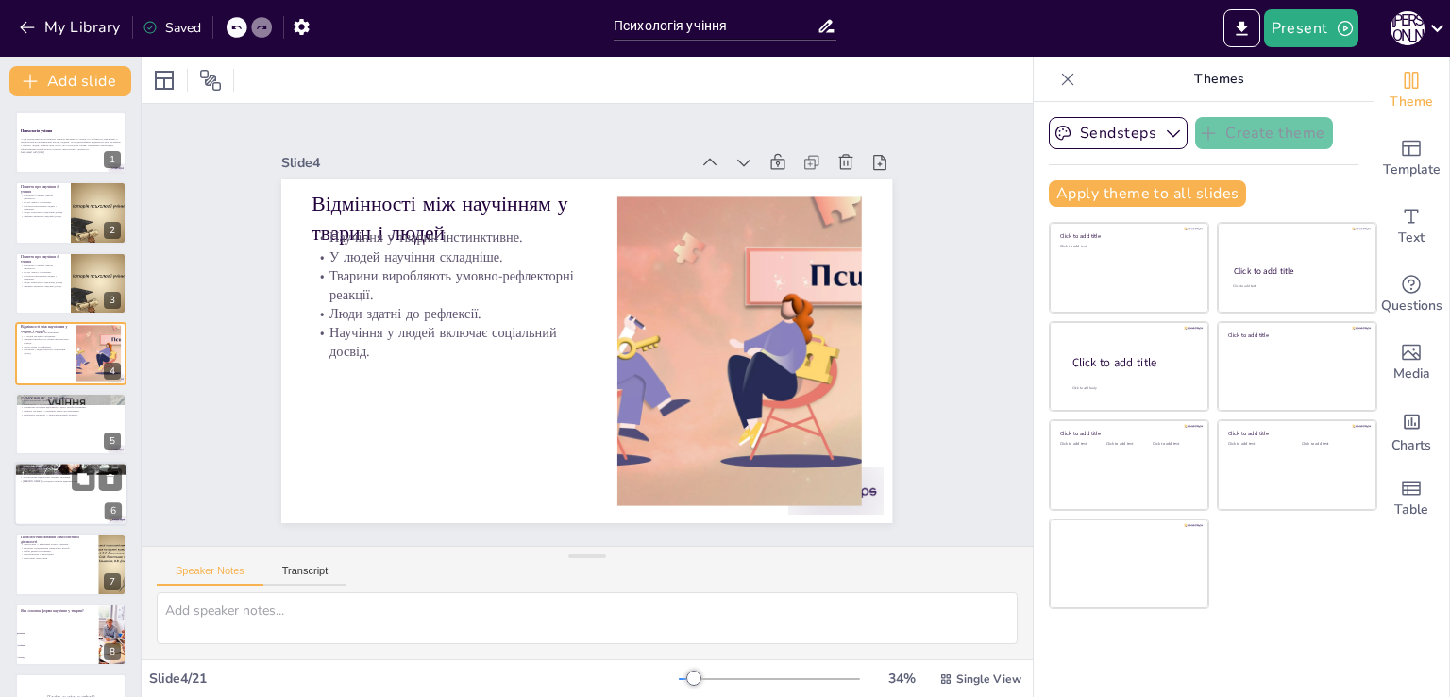
click at [65, 439] on div at bounding box center [70, 424] width 111 height 62
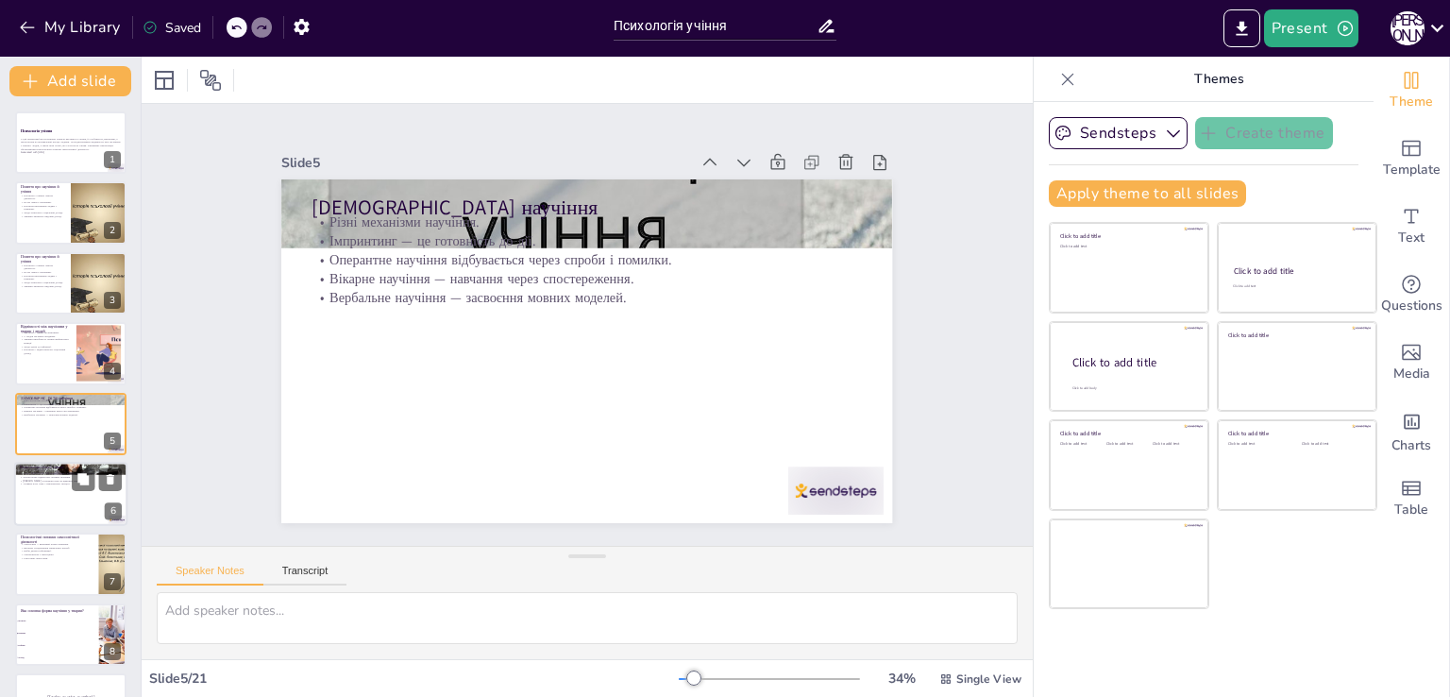
scroll to position [26, 0]
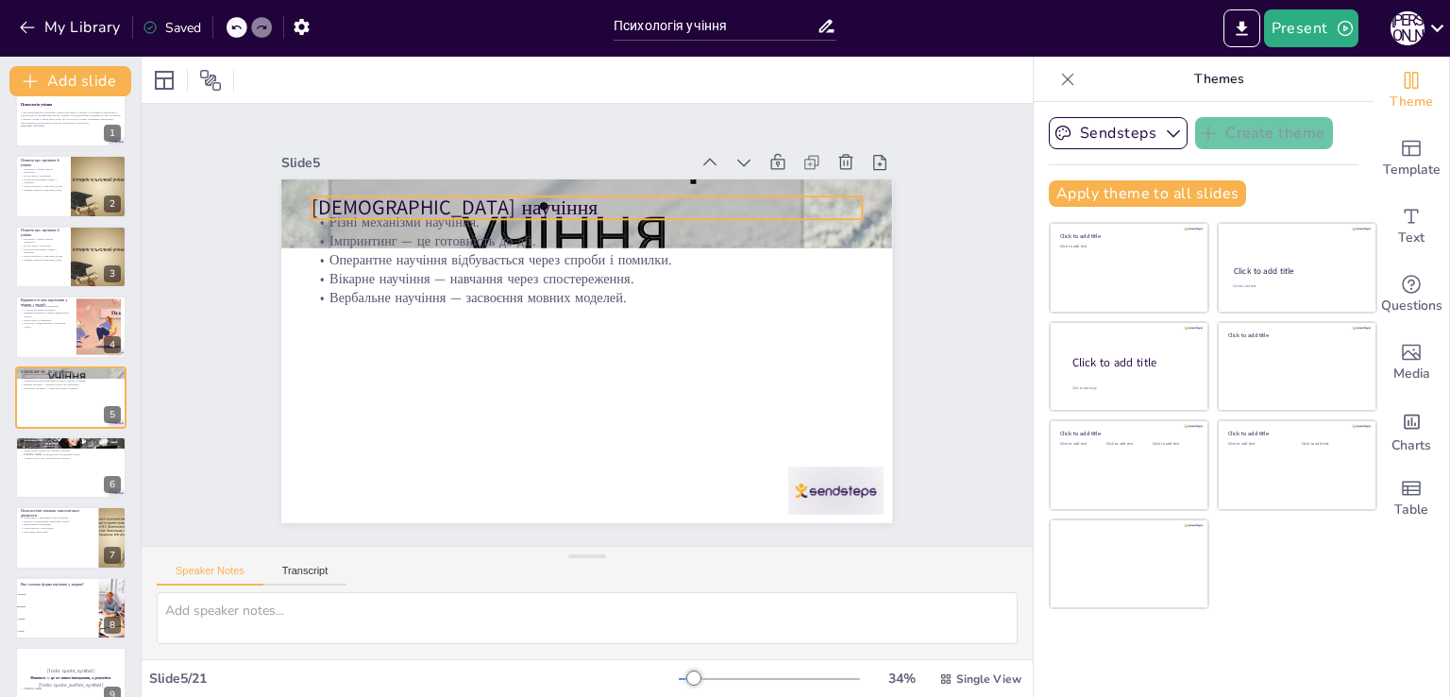
click at [596, 202] on p "[DEMOGRAPHIC_DATA] научіння" at bounding box center [612, 211] width 544 height 143
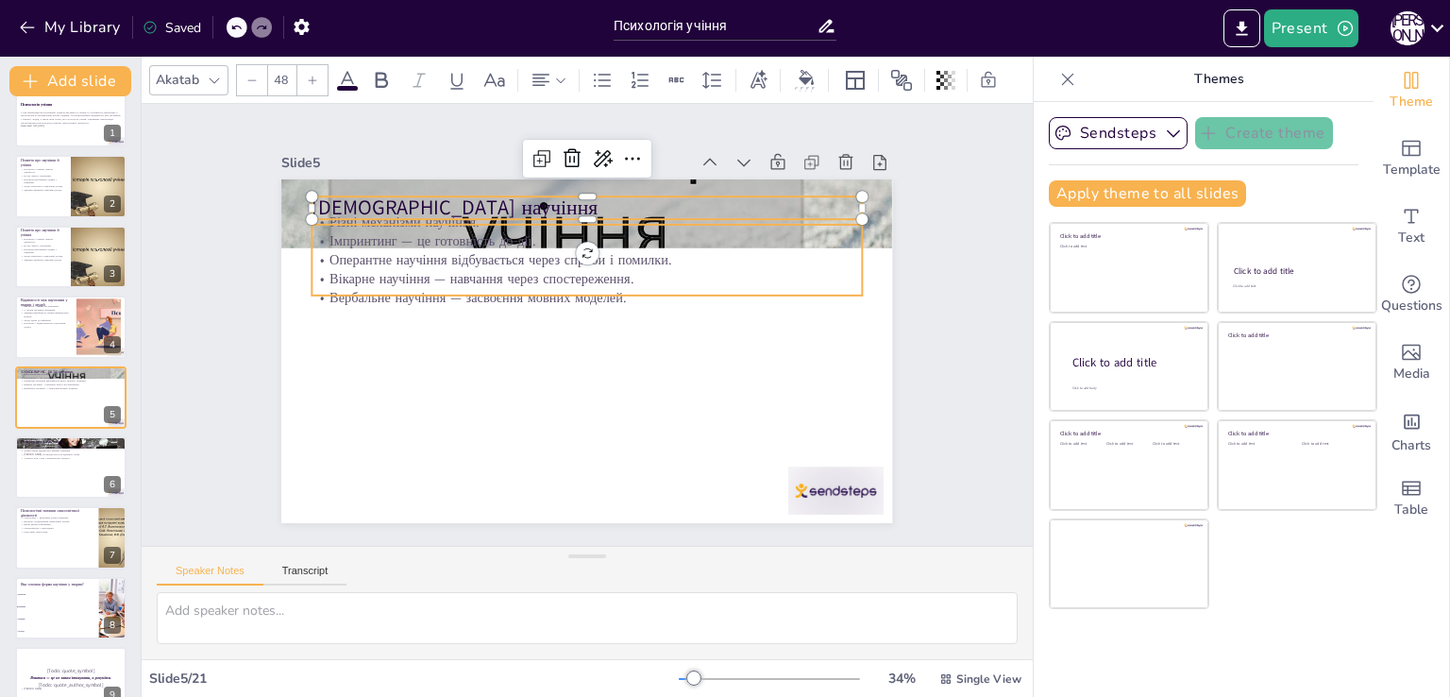
checkbox input "true"
type input "--"
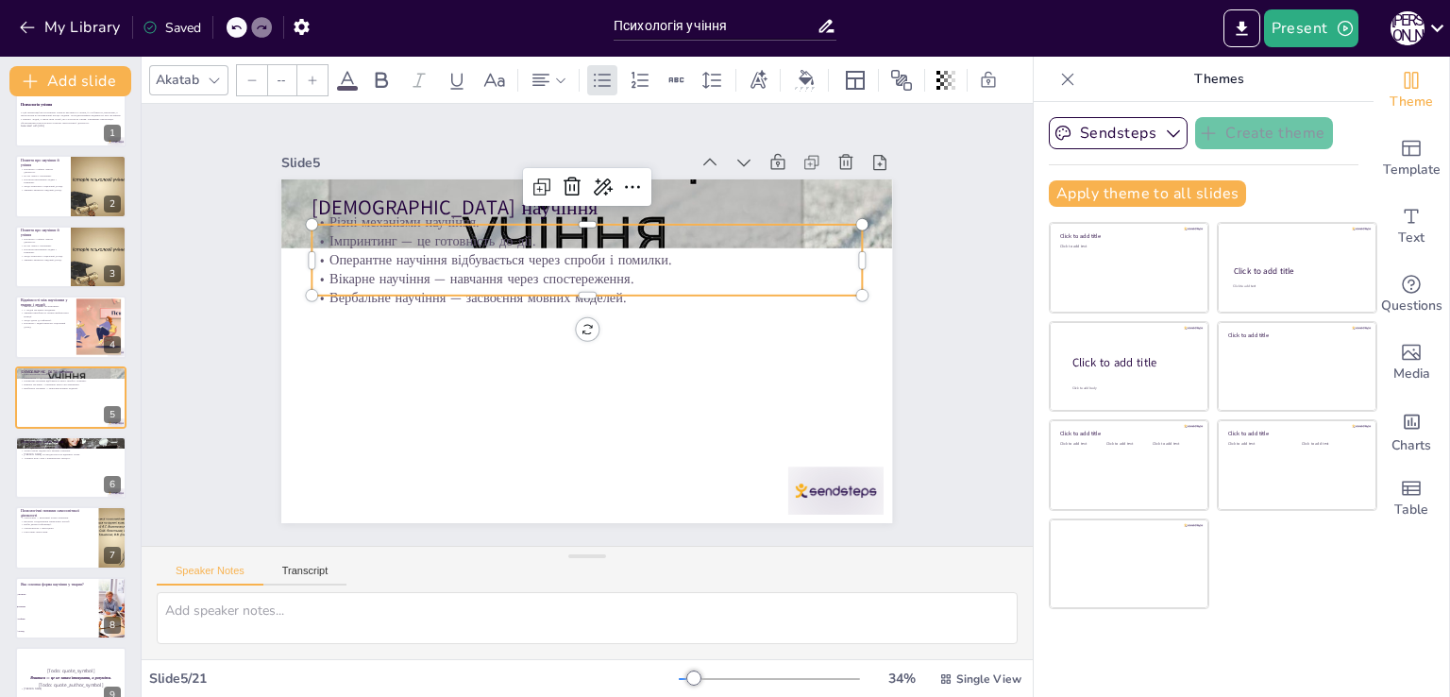
checkbox input "true"
type input "32"
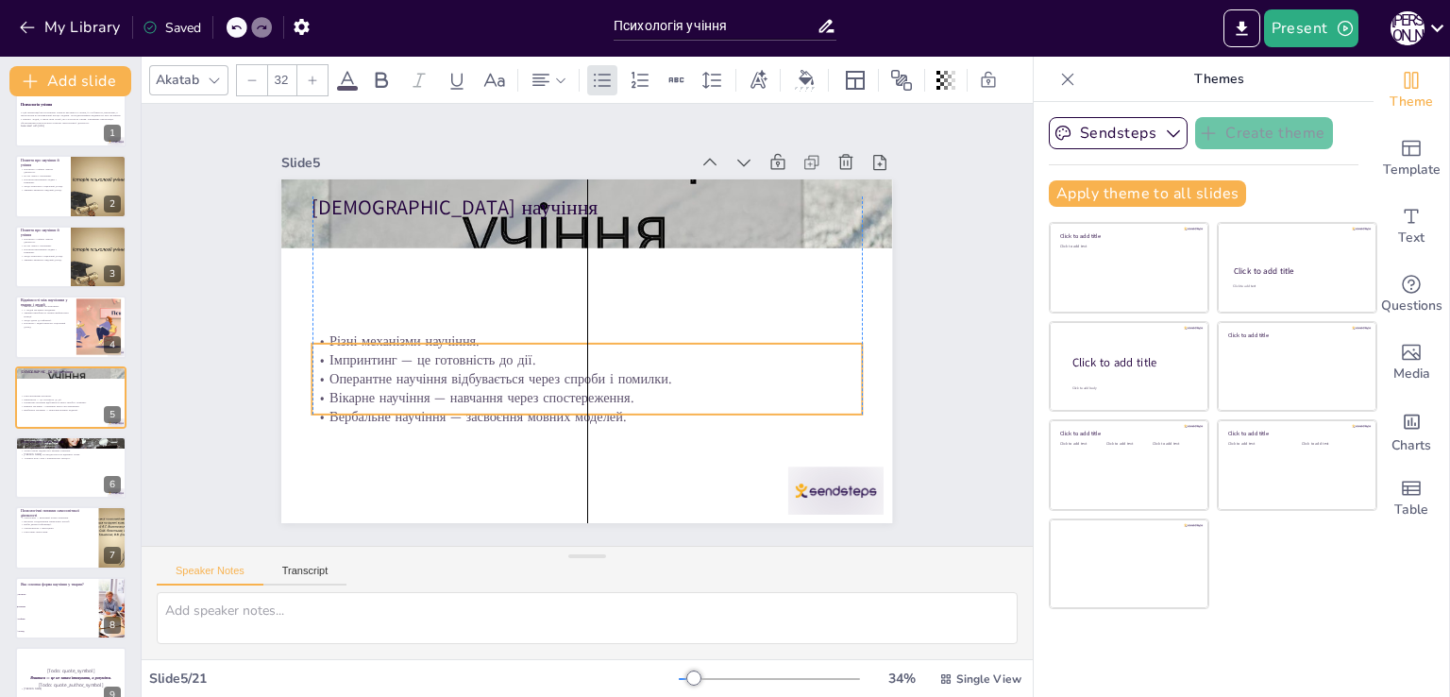
drag, startPoint x: 579, startPoint y: 226, endPoint x: 583, endPoint y: 342, distance: 116.2
click at [584, 344] on p "Імпринтинг — це готовність до дії." at bounding box center [583, 360] width 548 height 76
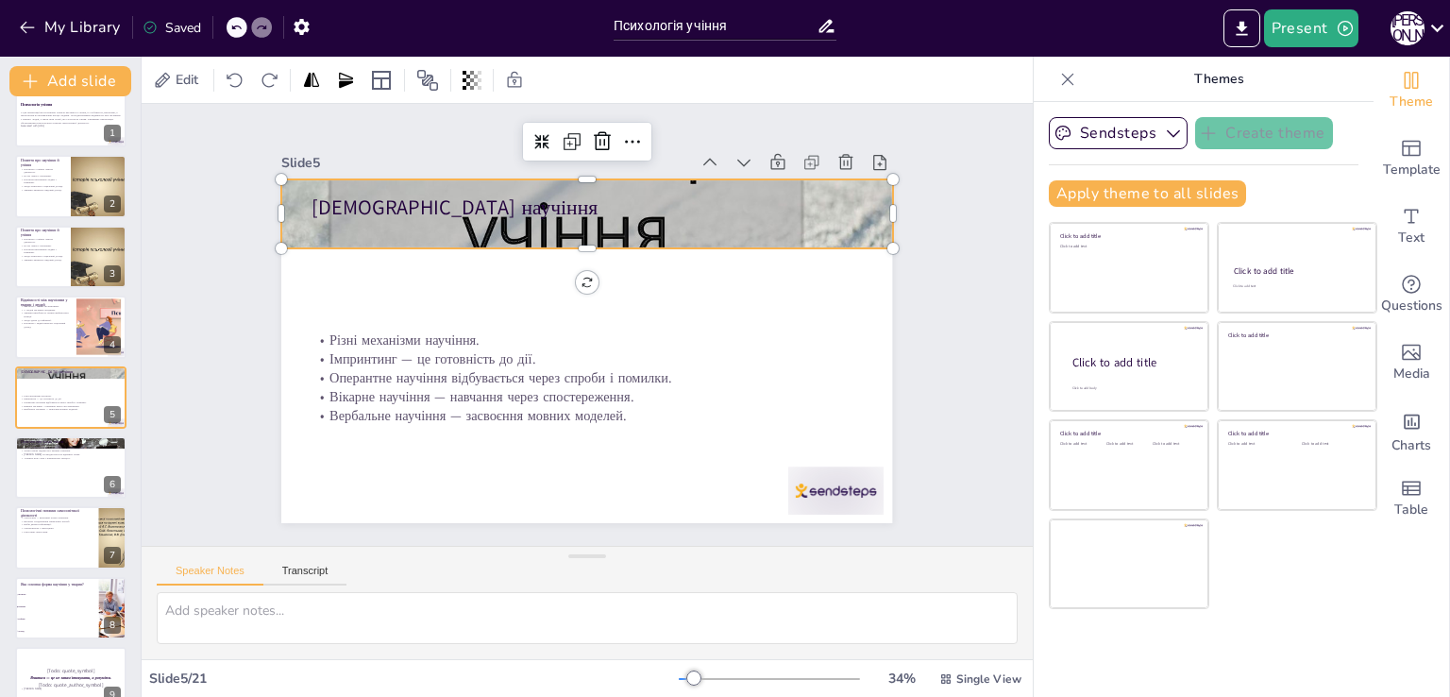
click at [555, 229] on div at bounding box center [610, 216] width 693 height 575
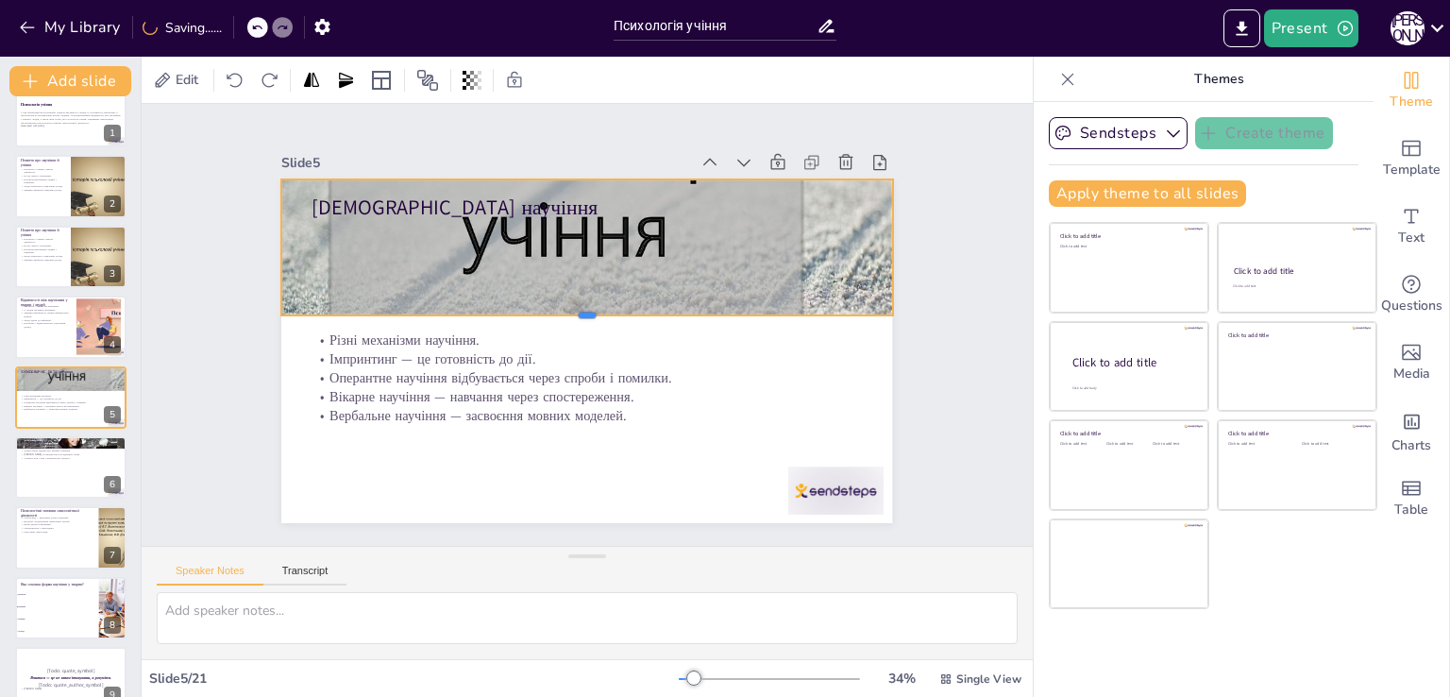
drag, startPoint x: 569, startPoint y: 243, endPoint x: 577, endPoint y: 311, distance: 67.4
click at [577, 311] on div at bounding box center [587, 323] width 600 height 142
click at [81, 473] on div at bounding box center [70, 467] width 113 height 64
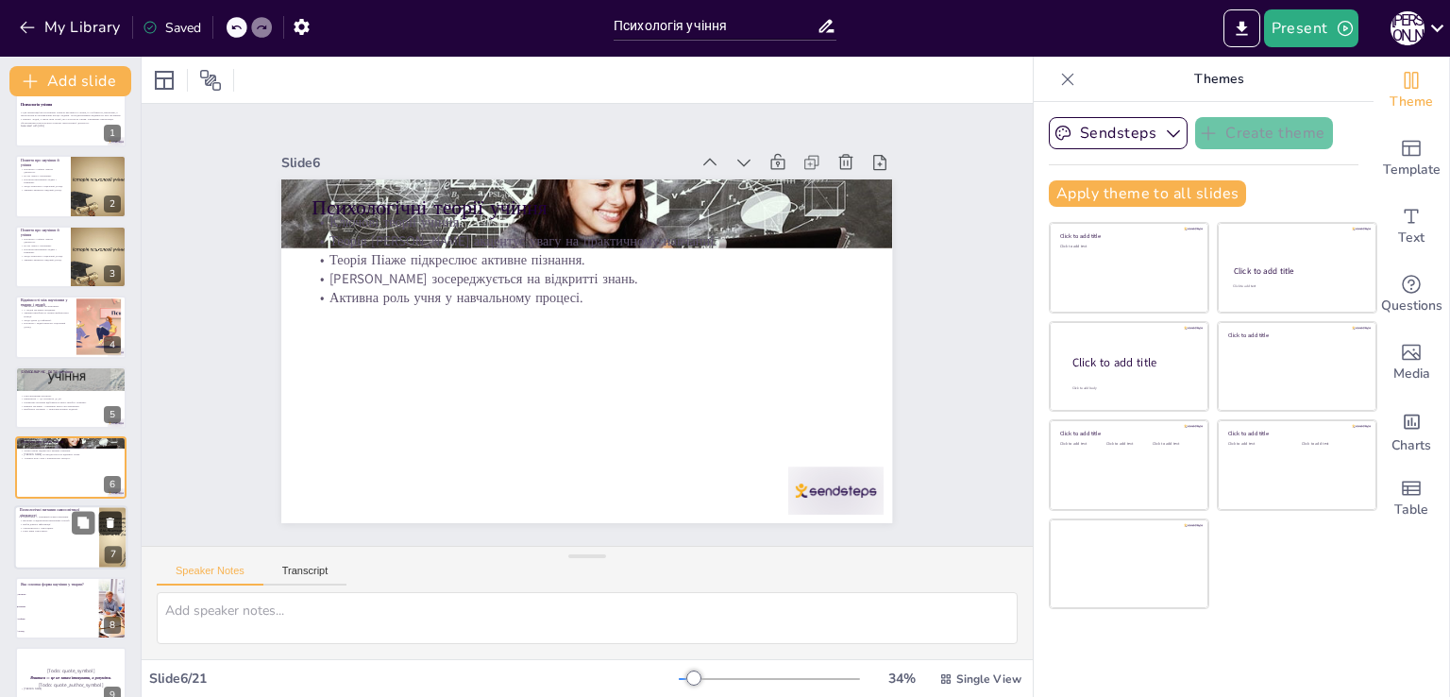
scroll to position [97, 0]
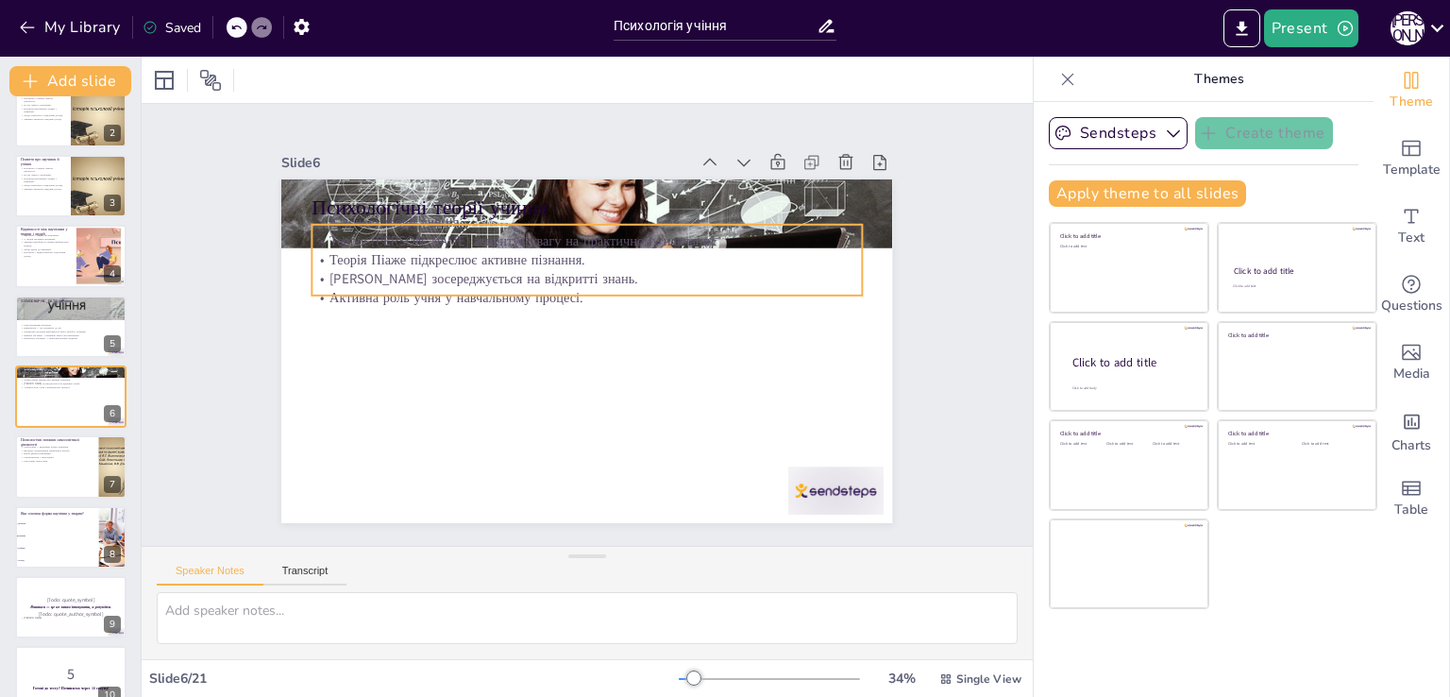
click at [512, 273] on p "[PERSON_NAME] зосереджується на відкритті знань." at bounding box center [606, 282] width 510 height 241
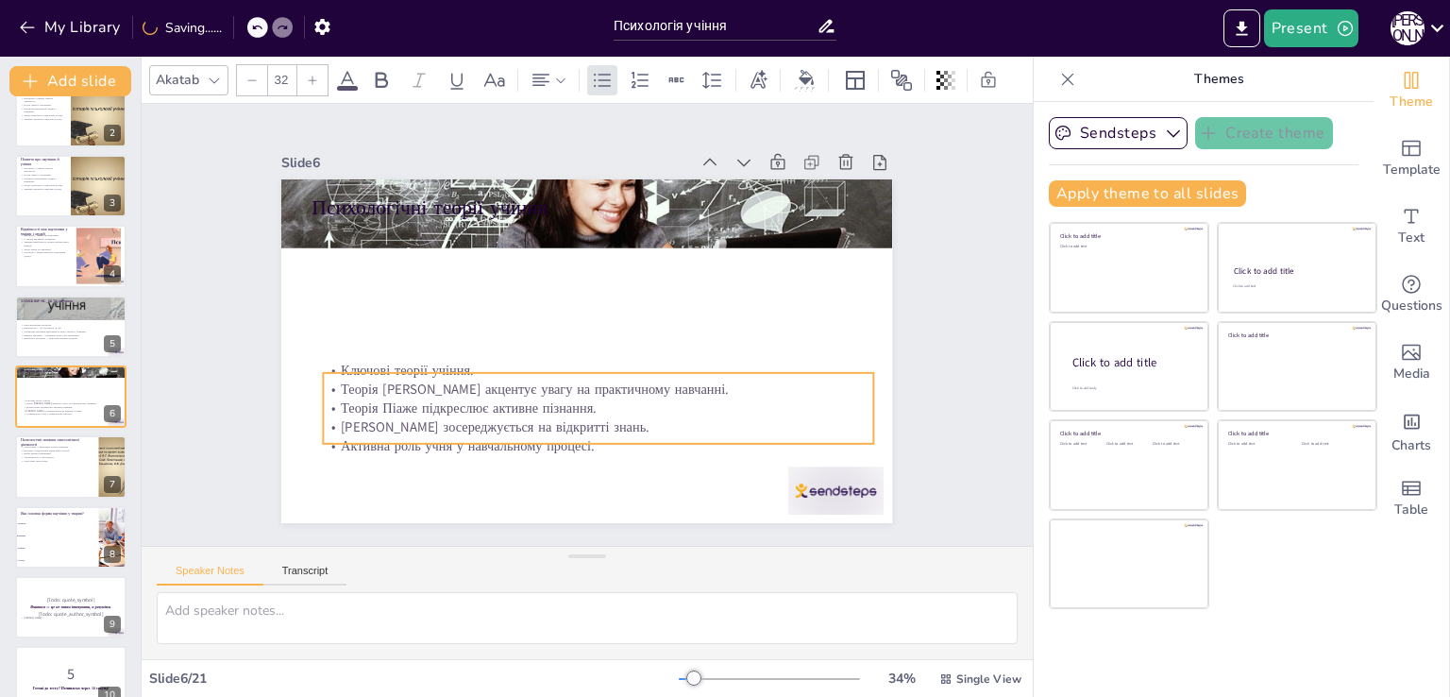
drag, startPoint x: 574, startPoint y: 287, endPoint x: 585, endPoint y: 435, distance: 148.6
click at [585, 435] on p "Активна роль учня у навчальному процесі." at bounding box center [585, 447] width 548 height 76
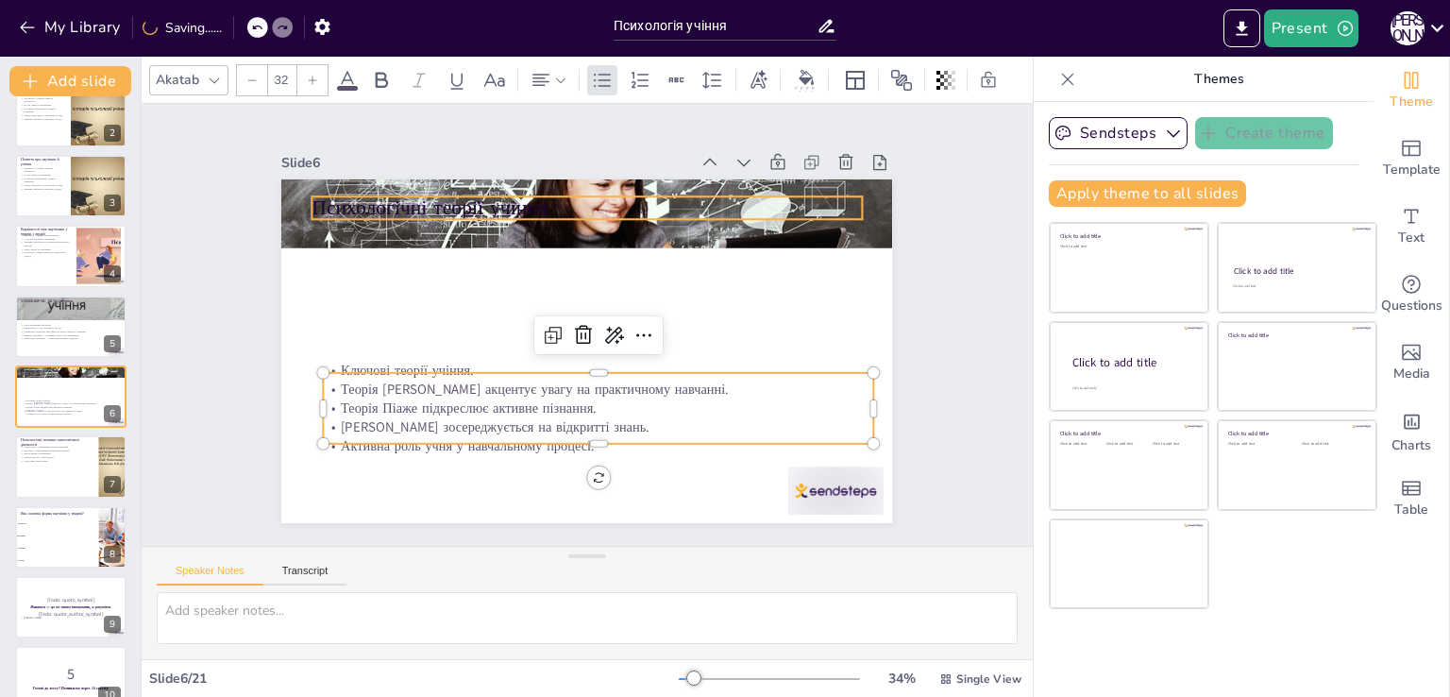
checkbox input "true"
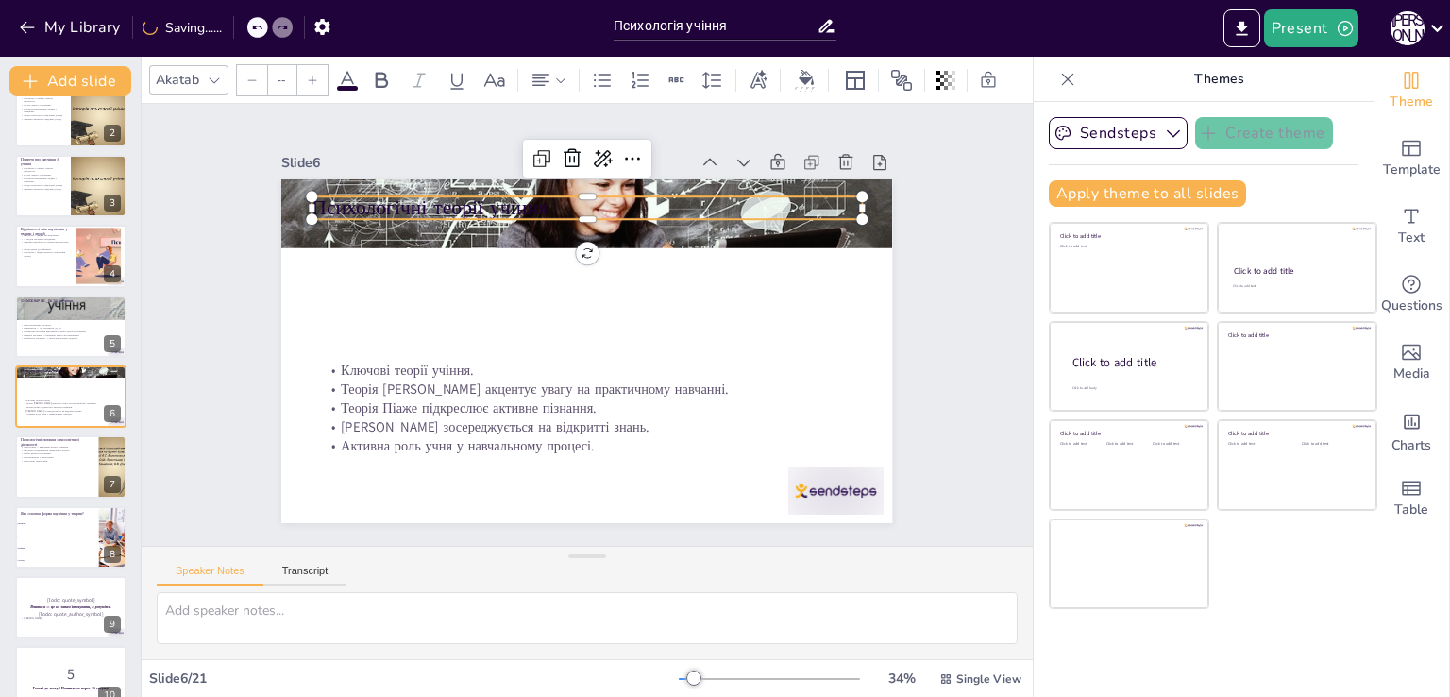
type input "48"
click at [587, 205] on p "Психологічні теорії учіння" at bounding box center [586, 207] width 549 height 28
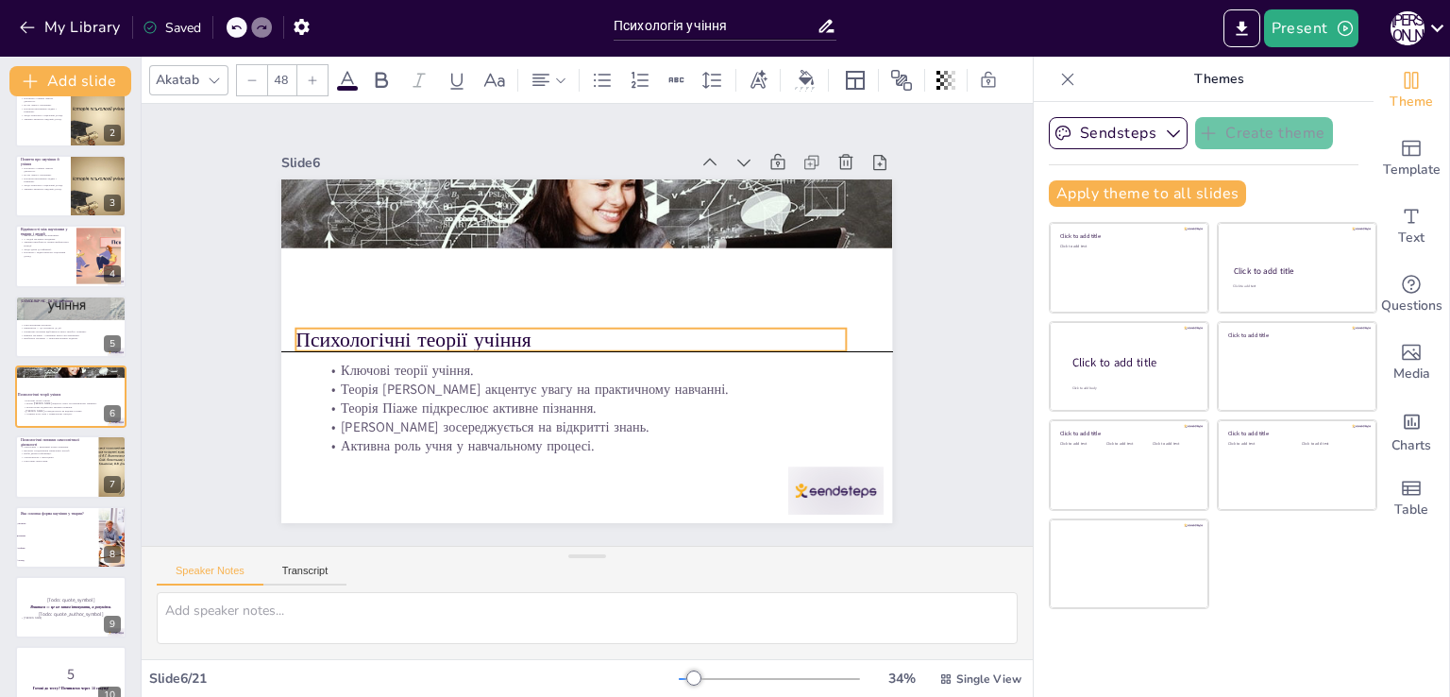
drag, startPoint x: 569, startPoint y: 209, endPoint x: 553, endPoint y: 337, distance: 129.4
click at [553, 337] on p "Психологічні теорії учіння" at bounding box center [568, 338] width 549 height 86
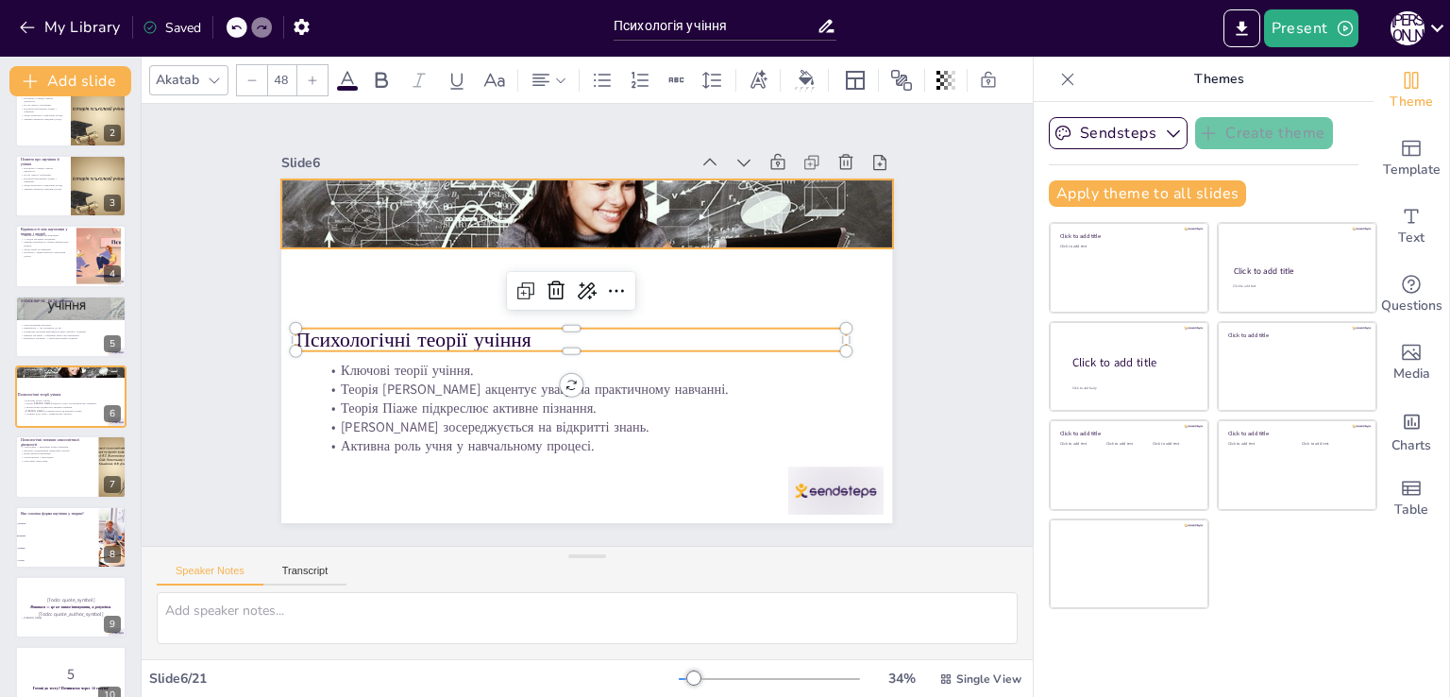
click at [571, 200] on div at bounding box center [599, 213] width 646 height 429
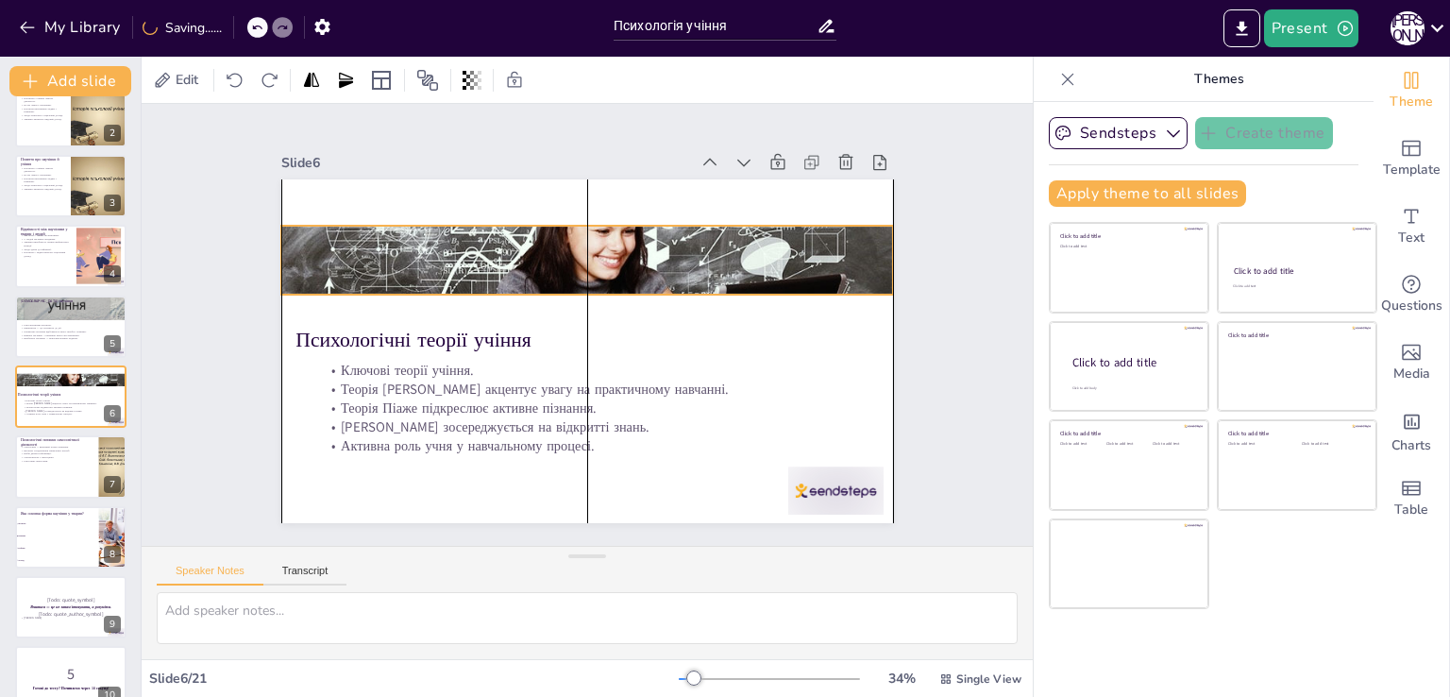
drag, startPoint x: 572, startPoint y: 234, endPoint x: 572, endPoint y: 280, distance: 46.2
click at [572, 280] on div at bounding box center [594, 260] width 646 height 430
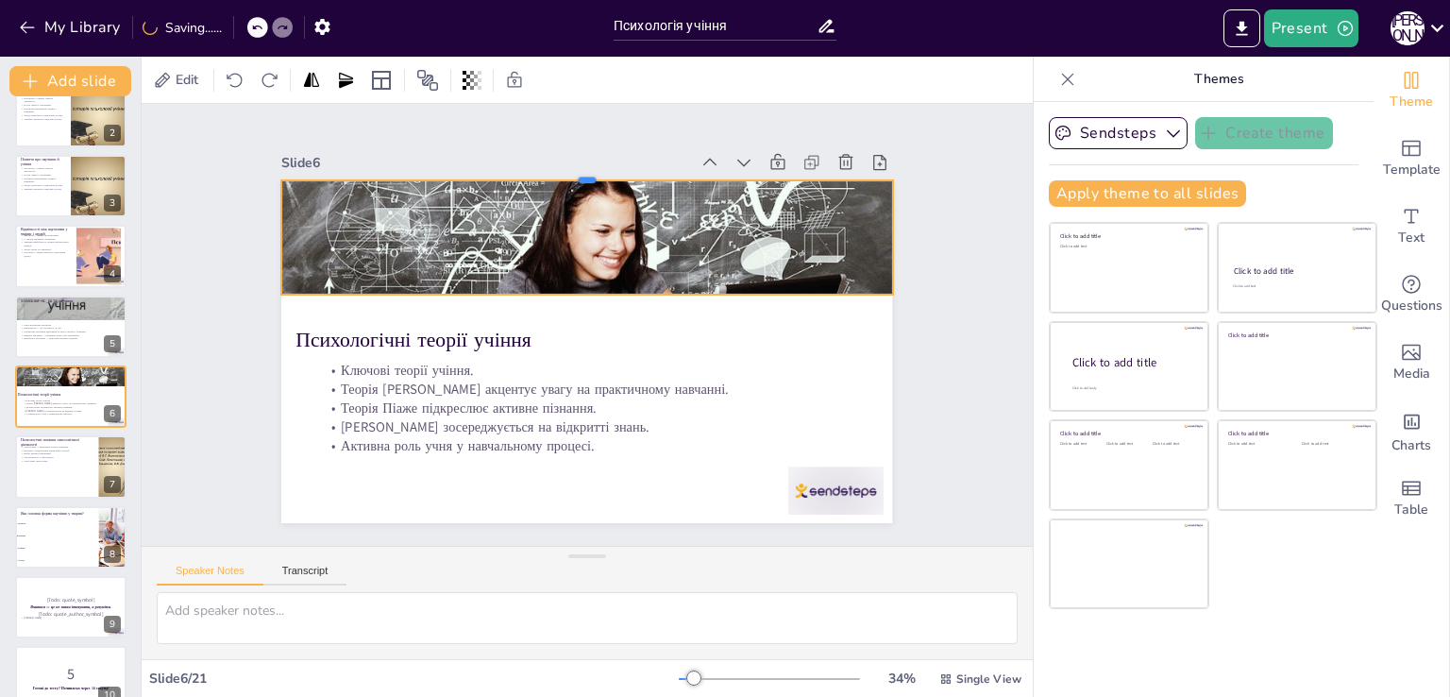
drag, startPoint x: 571, startPoint y: 213, endPoint x: 575, endPoint y: 168, distance: 45.5
click at [575, 168] on div at bounding box center [602, 173] width 609 height 79
click at [72, 478] on div at bounding box center [70, 467] width 113 height 64
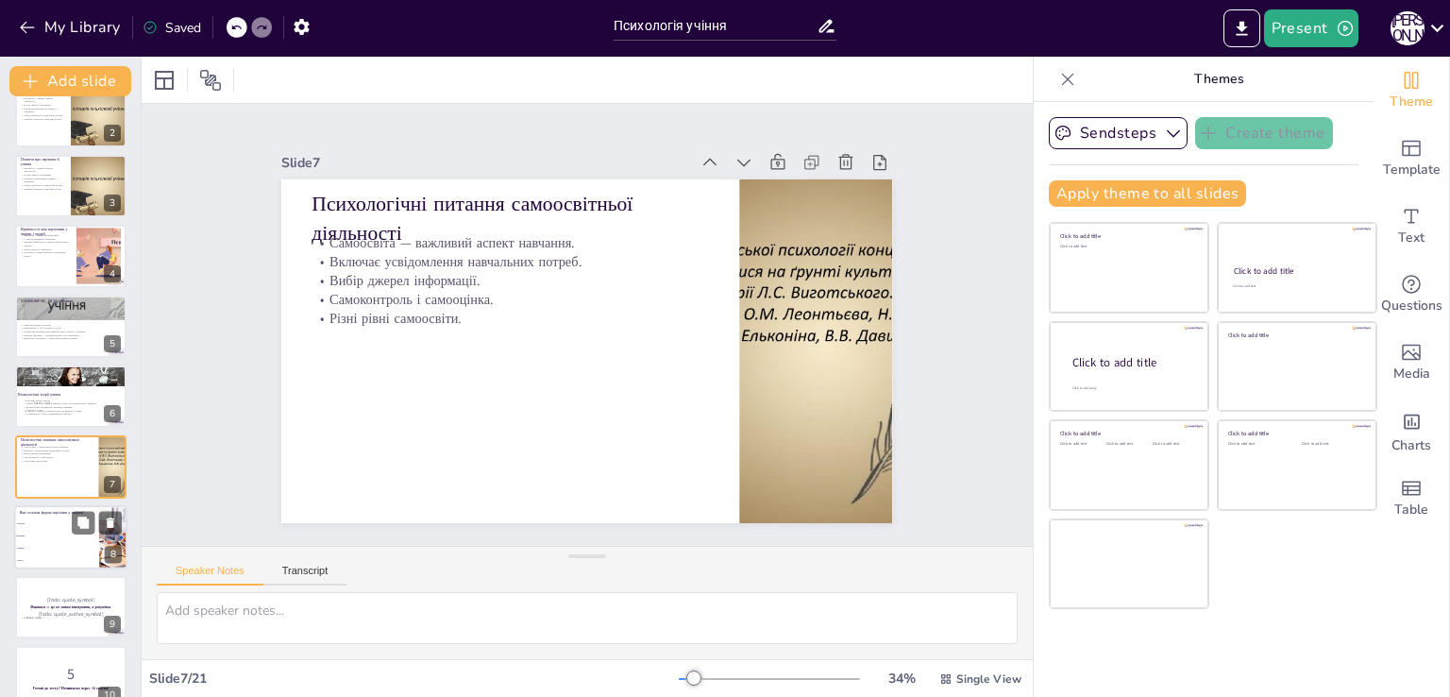
scroll to position [167, 0]
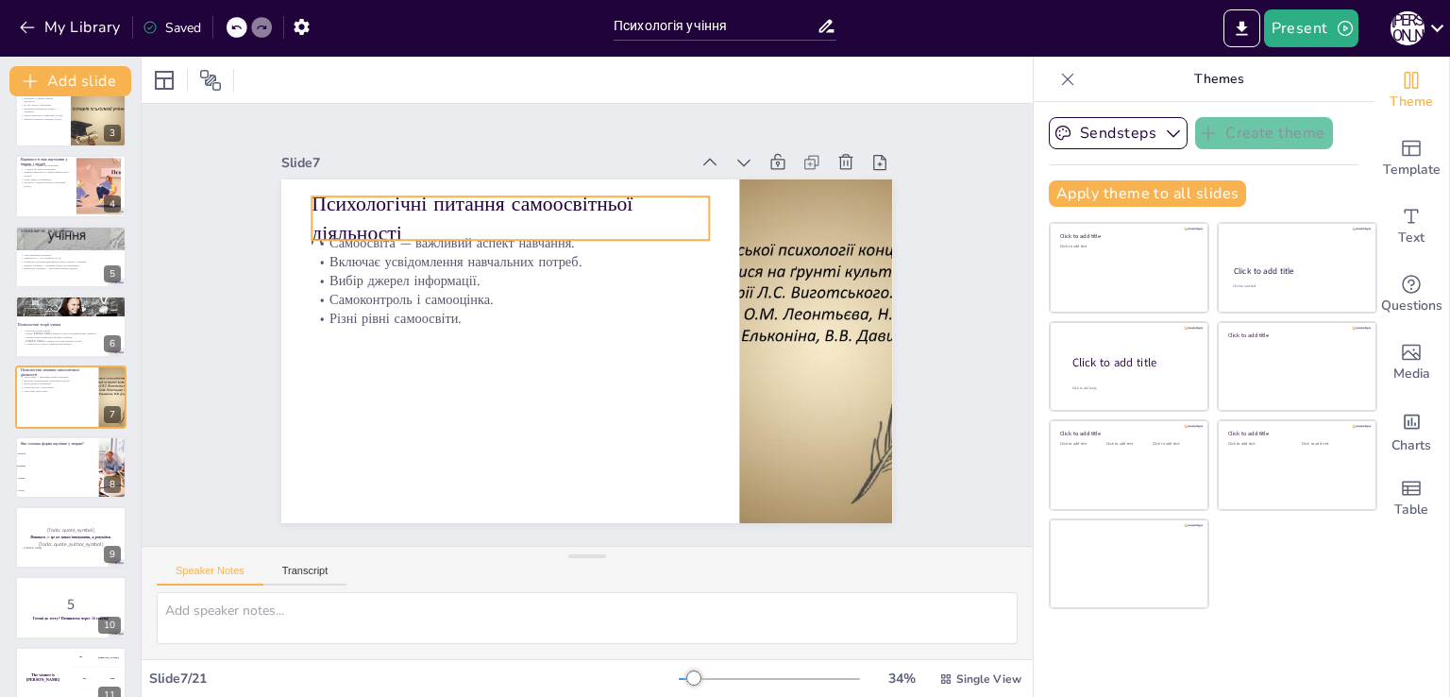
click at [456, 187] on div "Психологічні питання самоосвітньої діяльності Самоосвіта — важливий аспект навч…" at bounding box center [584, 351] width 644 height 406
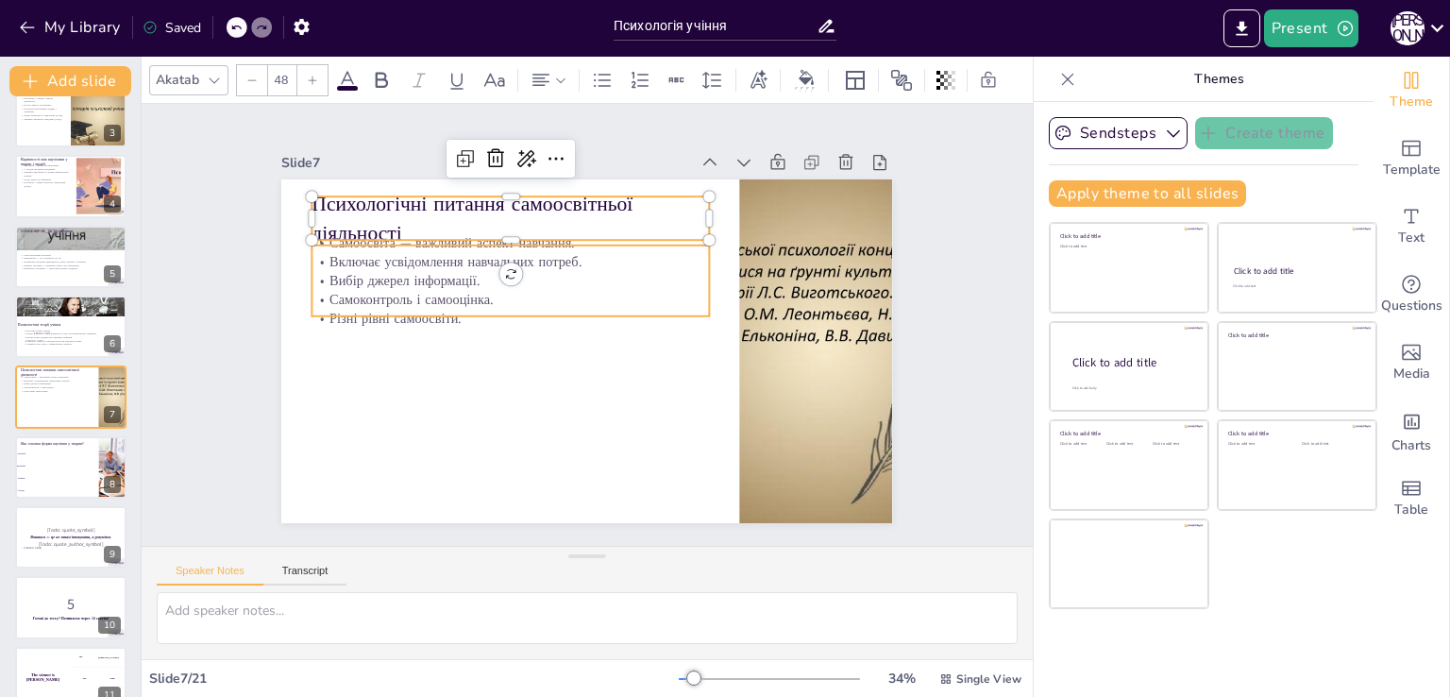
checkbox input "true"
type input "32"
click at [415, 289] on p "Самоконтроль і самооцінка." at bounding box center [518, 284] width 393 height 101
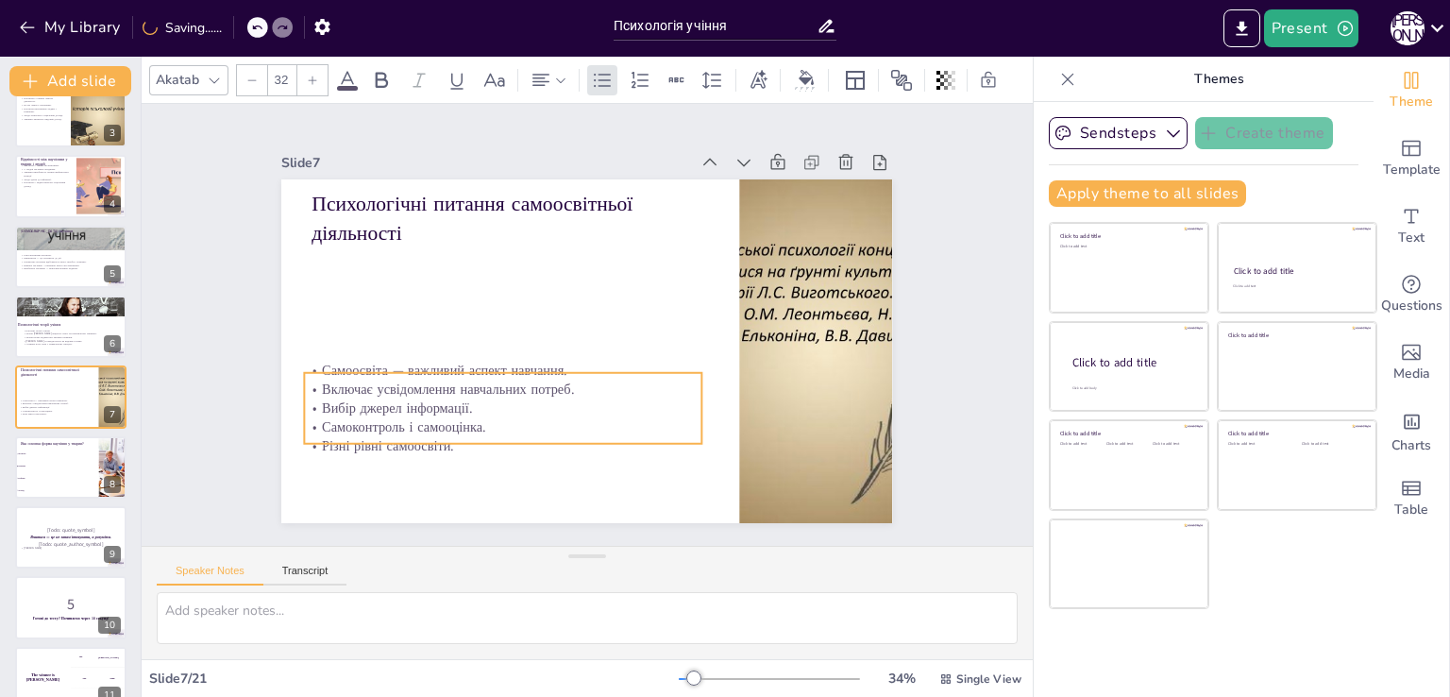
drag, startPoint x: 419, startPoint y: 287, endPoint x: 411, endPoint y: 409, distance: 122.0
click at [411, 414] on p "Самоконтроль і самооцінка." at bounding box center [492, 417] width 396 height 60
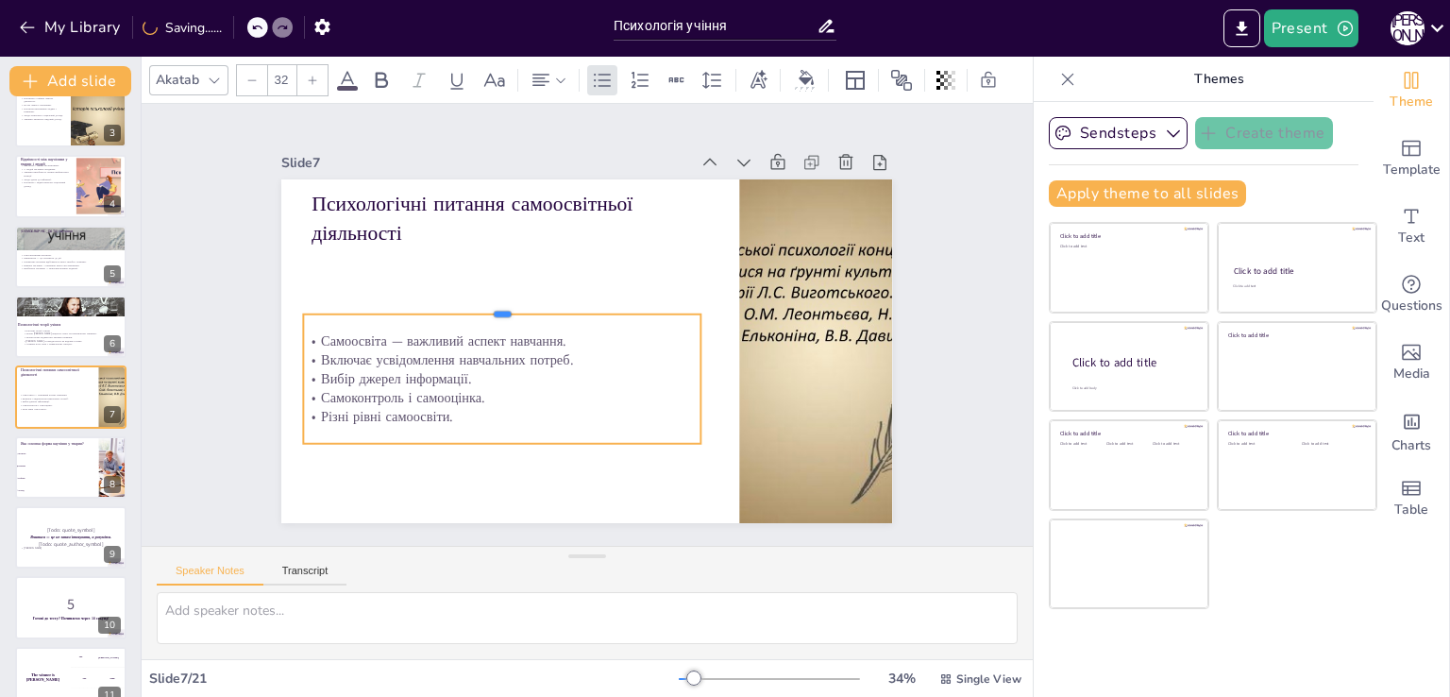
drag, startPoint x: 490, startPoint y: 362, endPoint x: 482, endPoint y: 304, distance: 59.0
click at [482, 304] on div at bounding box center [508, 289] width 392 height 97
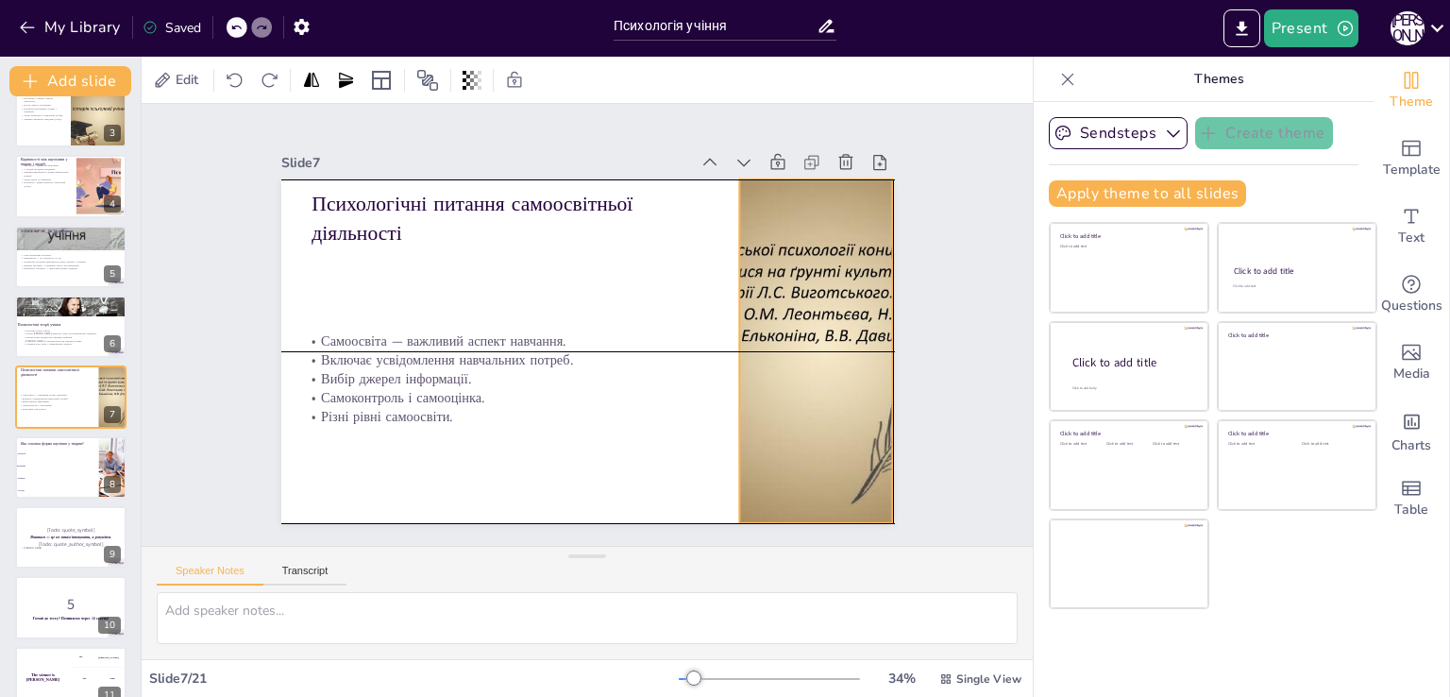
click at [770, 284] on div at bounding box center [806, 397] width 520 height 431
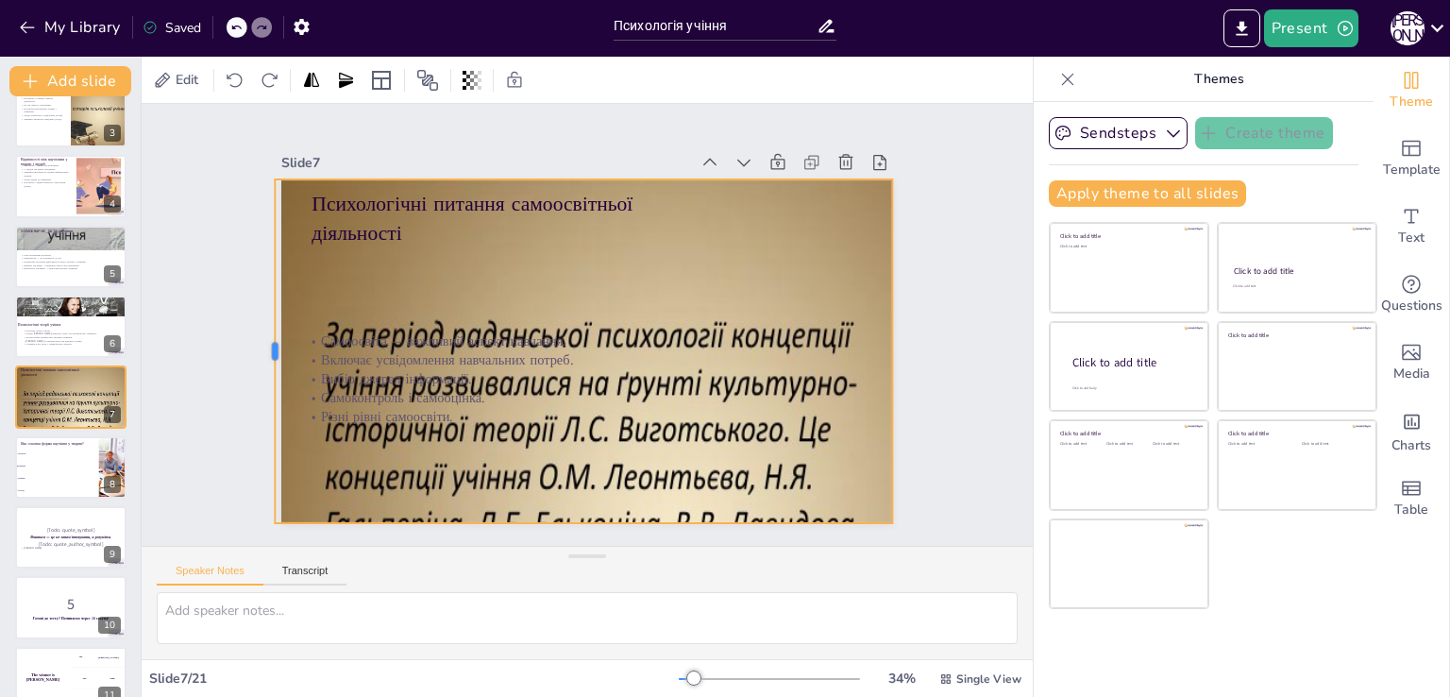
drag, startPoint x: 724, startPoint y: 348, endPoint x: 260, endPoint y: 325, distance: 464.9
click at [260, 325] on div at bounding box center [275, 250] width 121 height 331
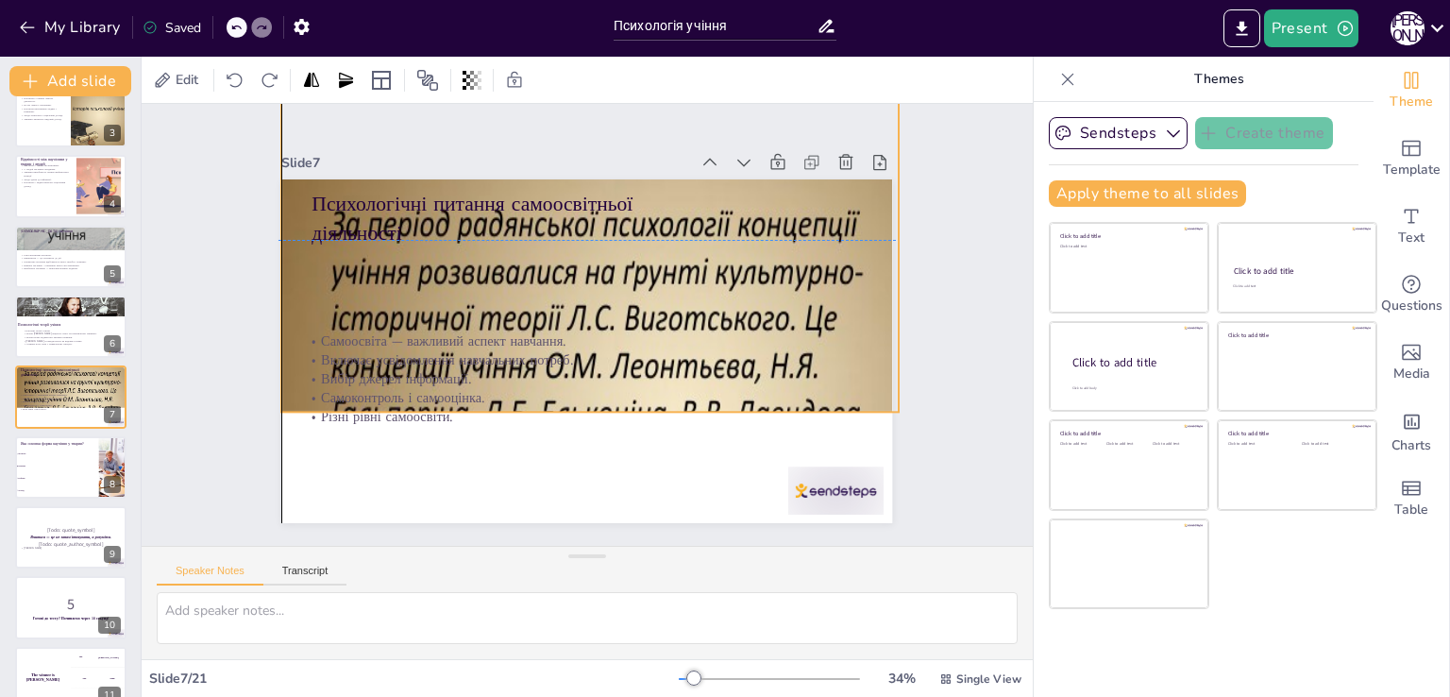
drag, startPoint x: 725, startPoint y: 375, endPoint x: 728, endPoint y: 267, distance: 107.6
click at [728, 267] on div at bounding box center [639, 461] width 911 height 902
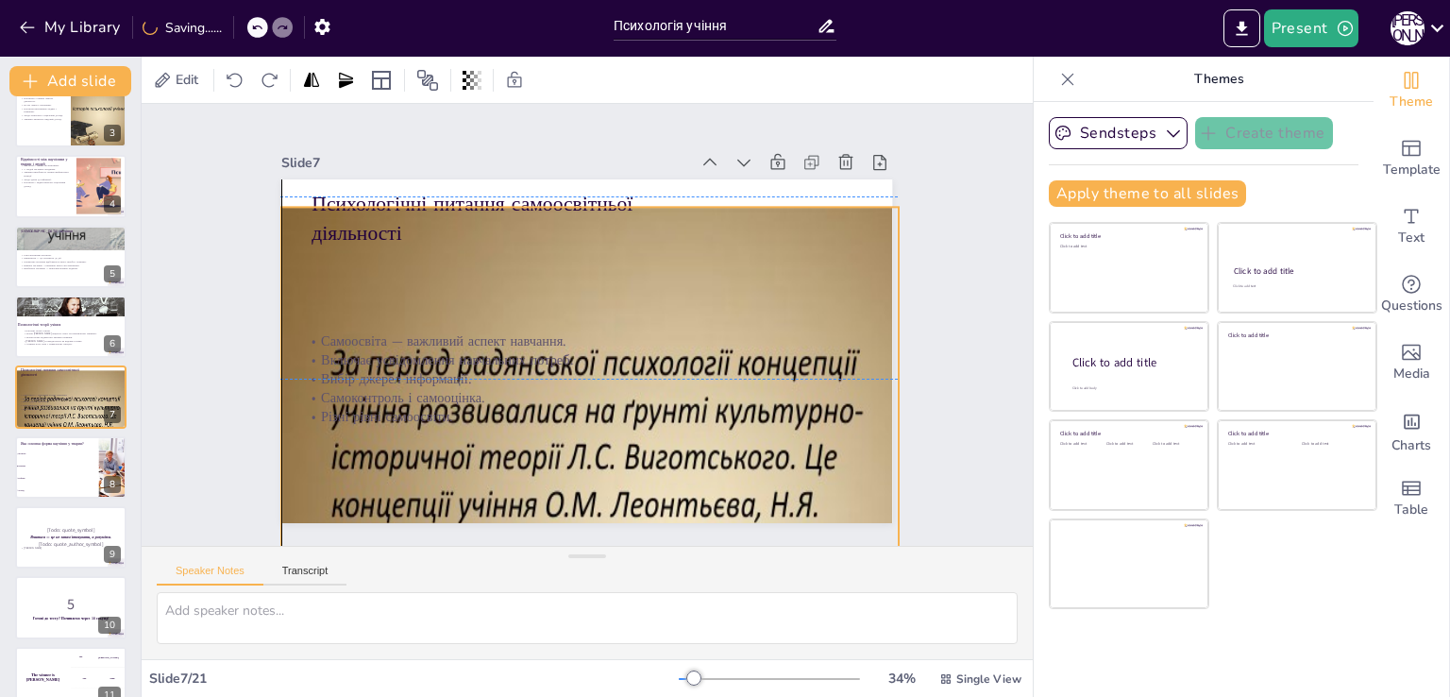
drag, startPoint x: 575, startPoint y: 402, endPoint x: 574, endPoint y: 536, distance: 134.0
click at [574, 536] on div "Slide 1 Психологія учіння У цій презентації ми розглянемо поняття научіння та у…" at bounding box center [587, 325] width 891 height 442
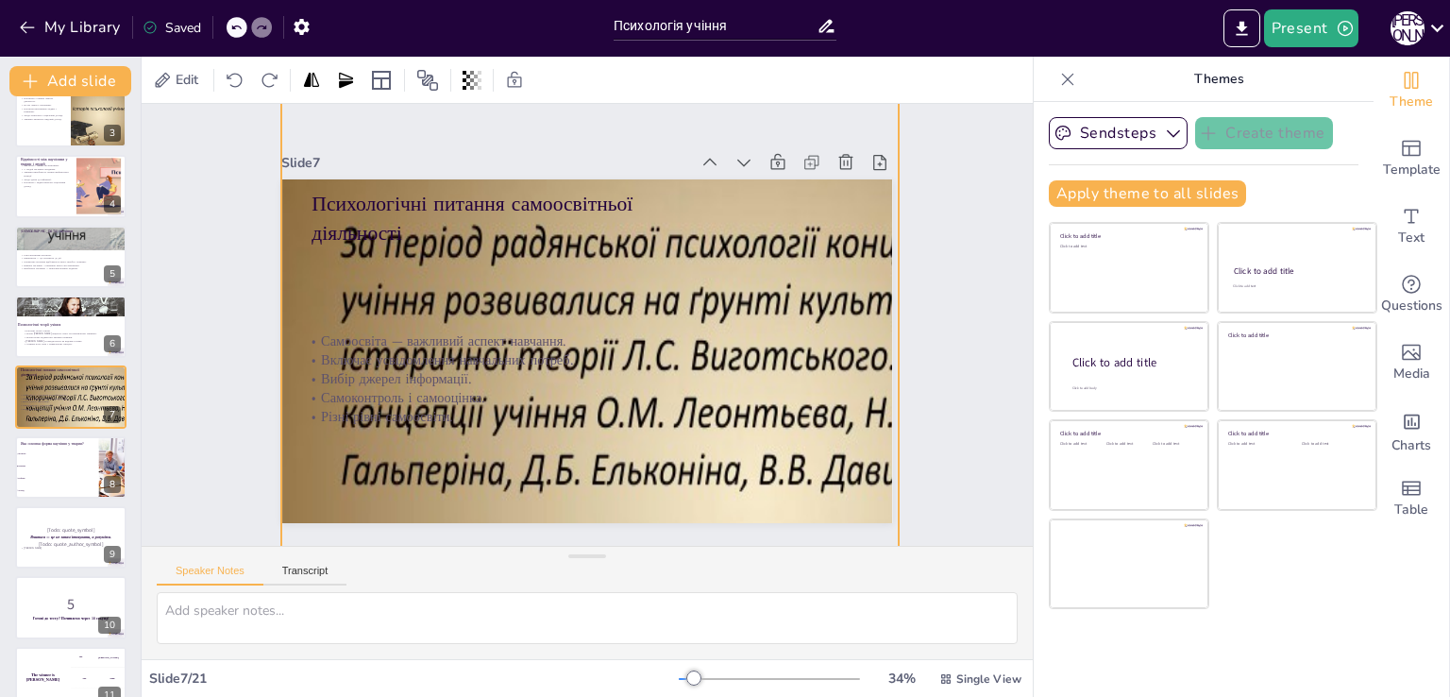
drag, startPoint x: 572, startPoint y: 193, endPoint x: 502, endPoint y: 42, distance: 166.4
click at [502, 42] on div "My Library Saved Психологія учіння Present Н П Document fonts Akatab Recently u…" at bounding box center [725, 348] width 1450 height 697
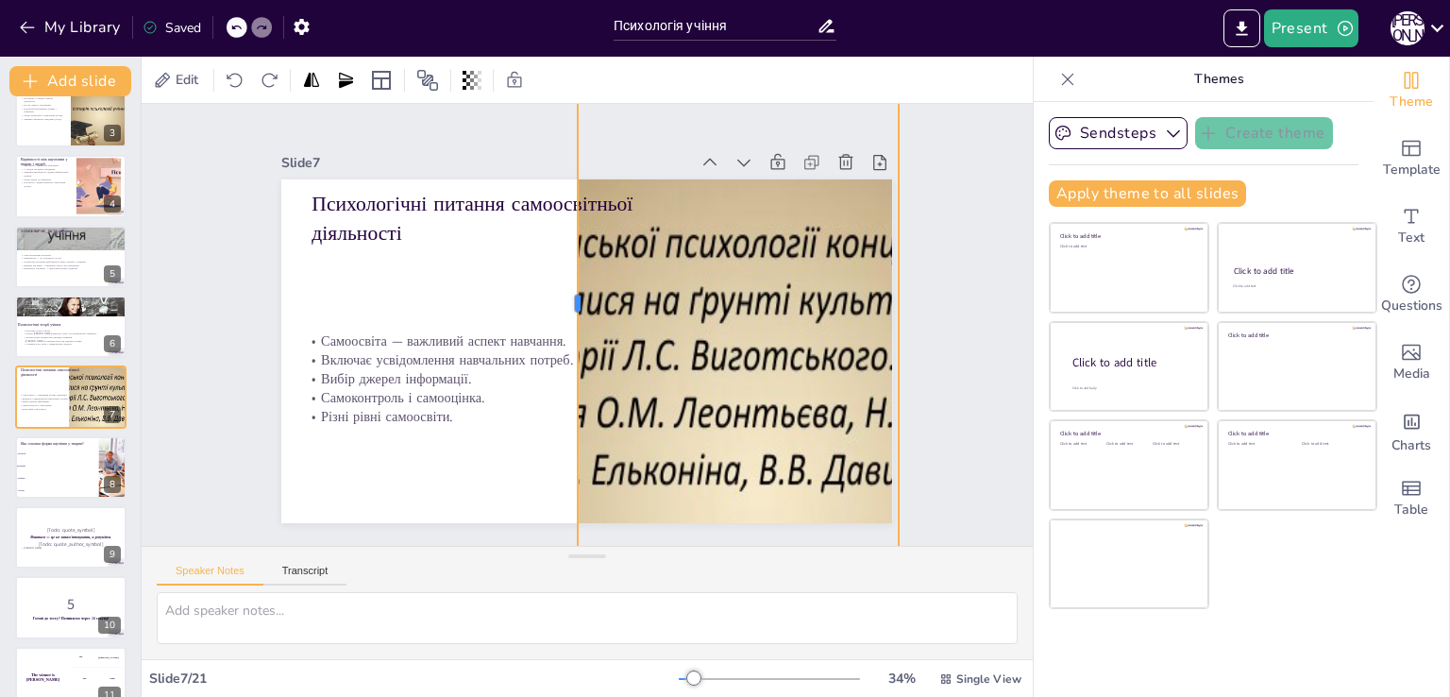
drag, startPoint x: 261, startPoint y: 292, endPoint x: 558, endPoint y: 238, distance: 301.2
click at [562, 238] on div at bounding box center [569, 303] width 15 height 495
checkbox input "true"
click at [85, 456] on icon at bounding box center [82, 451] width 11 height 11
type textarea "Правильна відповідь - "Навичка". Це підтверджується інформацією на слайді, де з…"
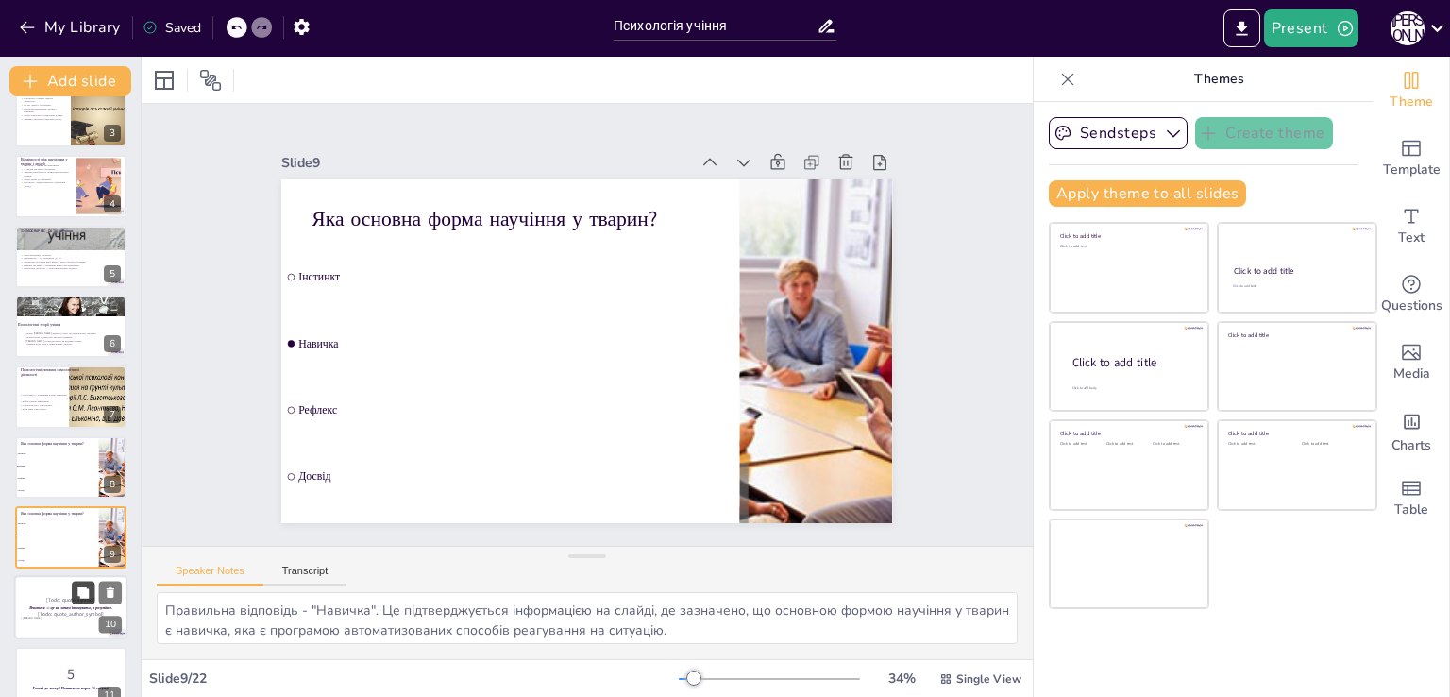
checkbox input "true"
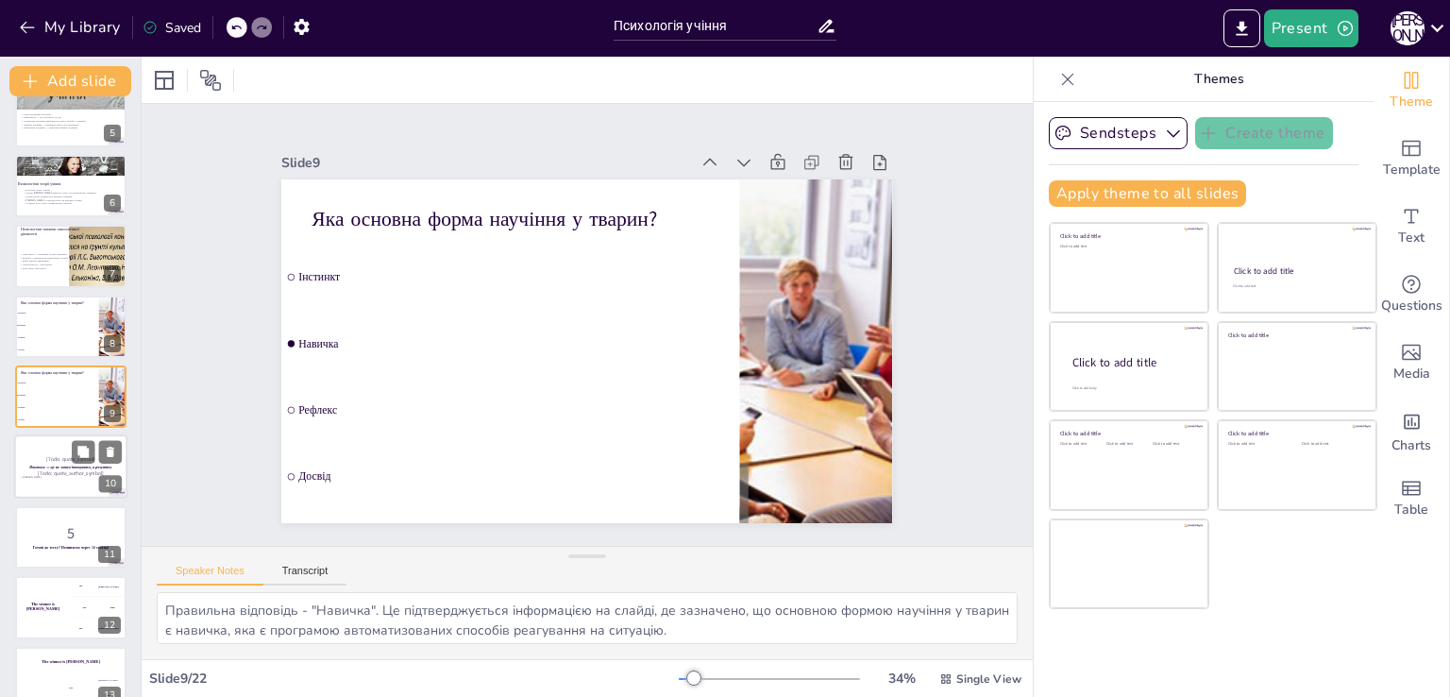
checkbox input "true"
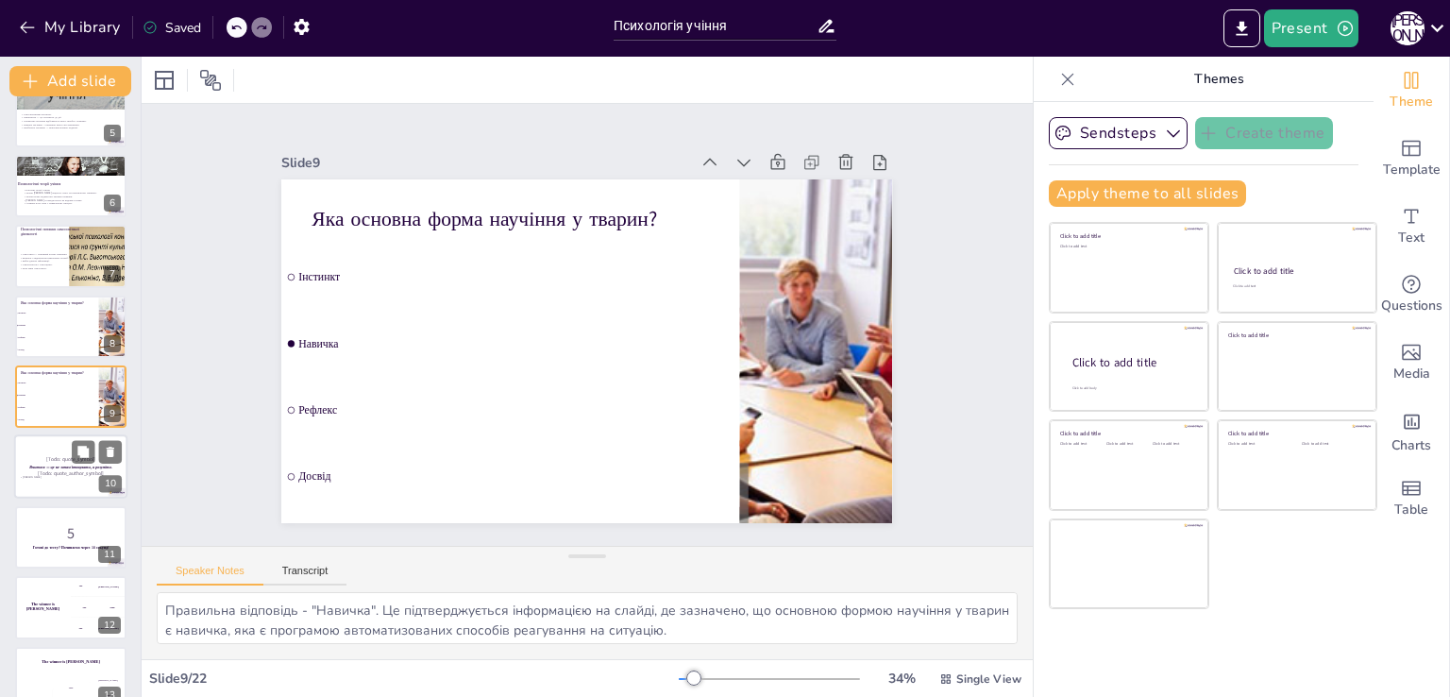
checkbox input "true"
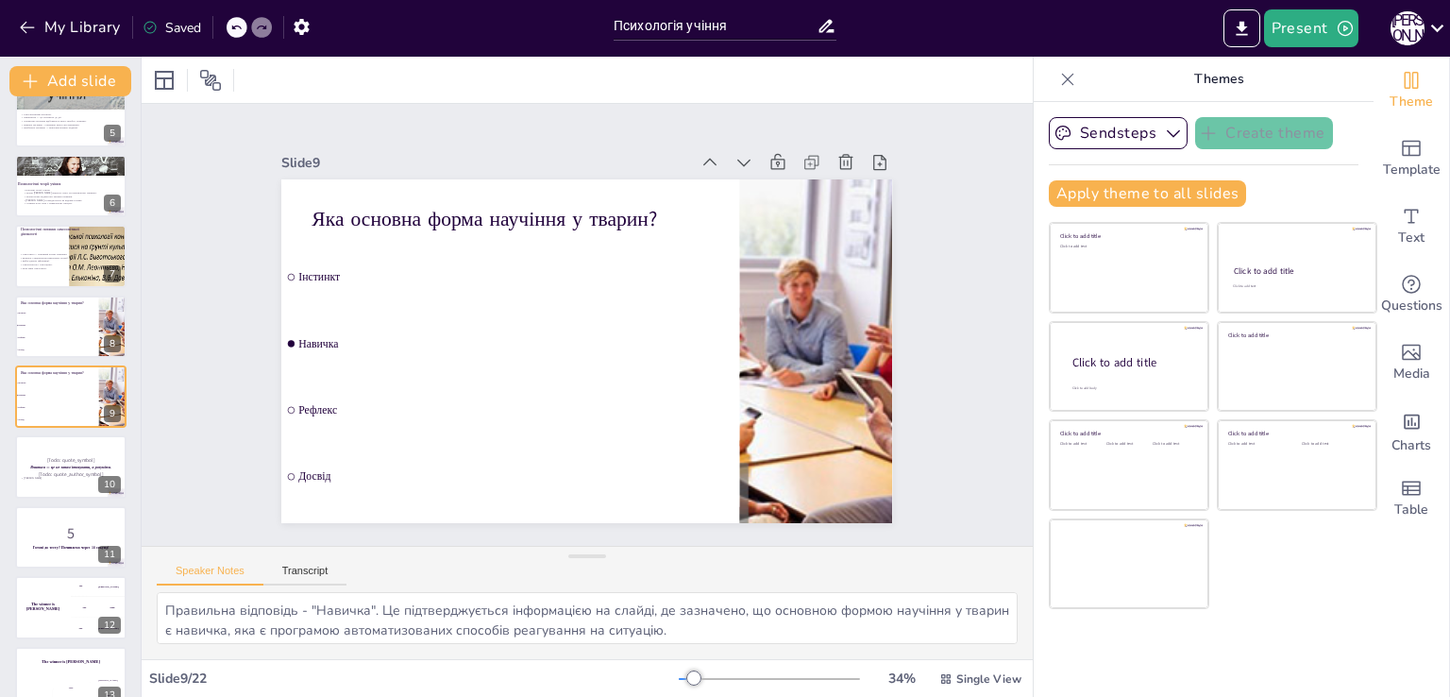
checkbox input "true"
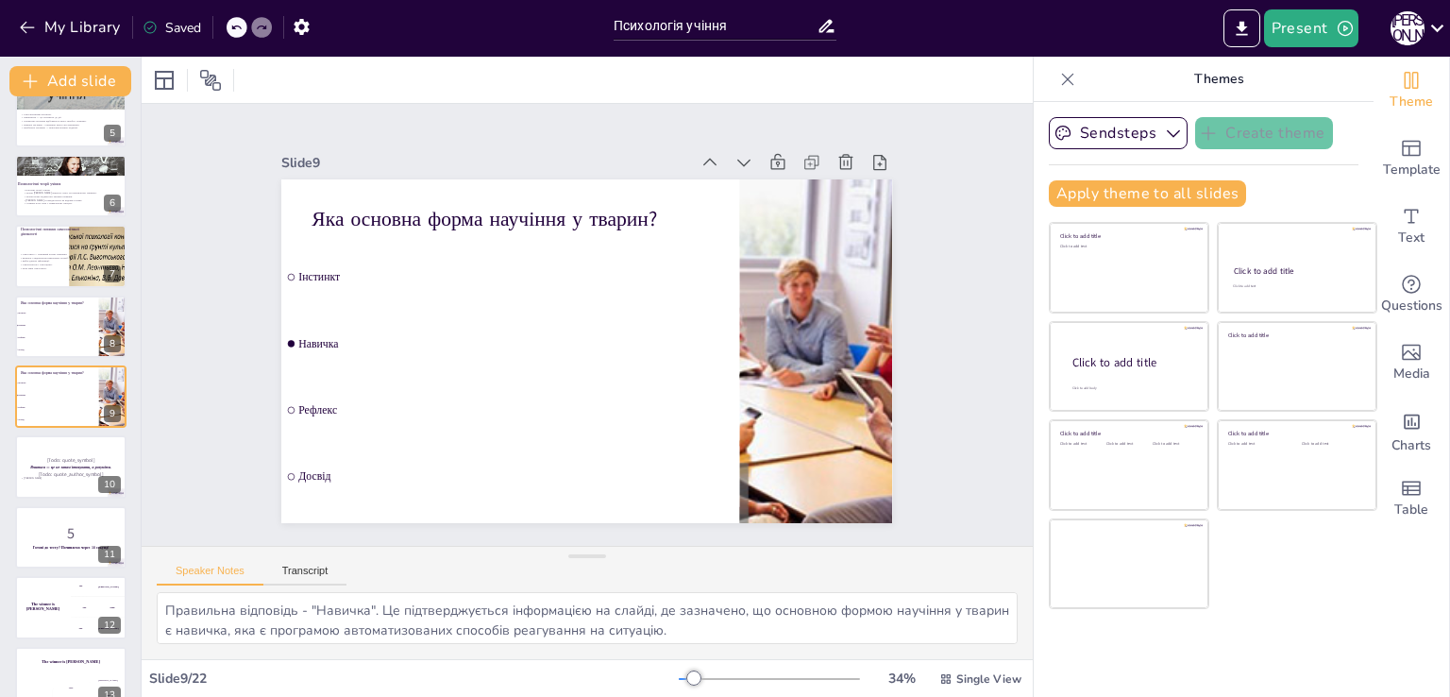
checkbox input "true"
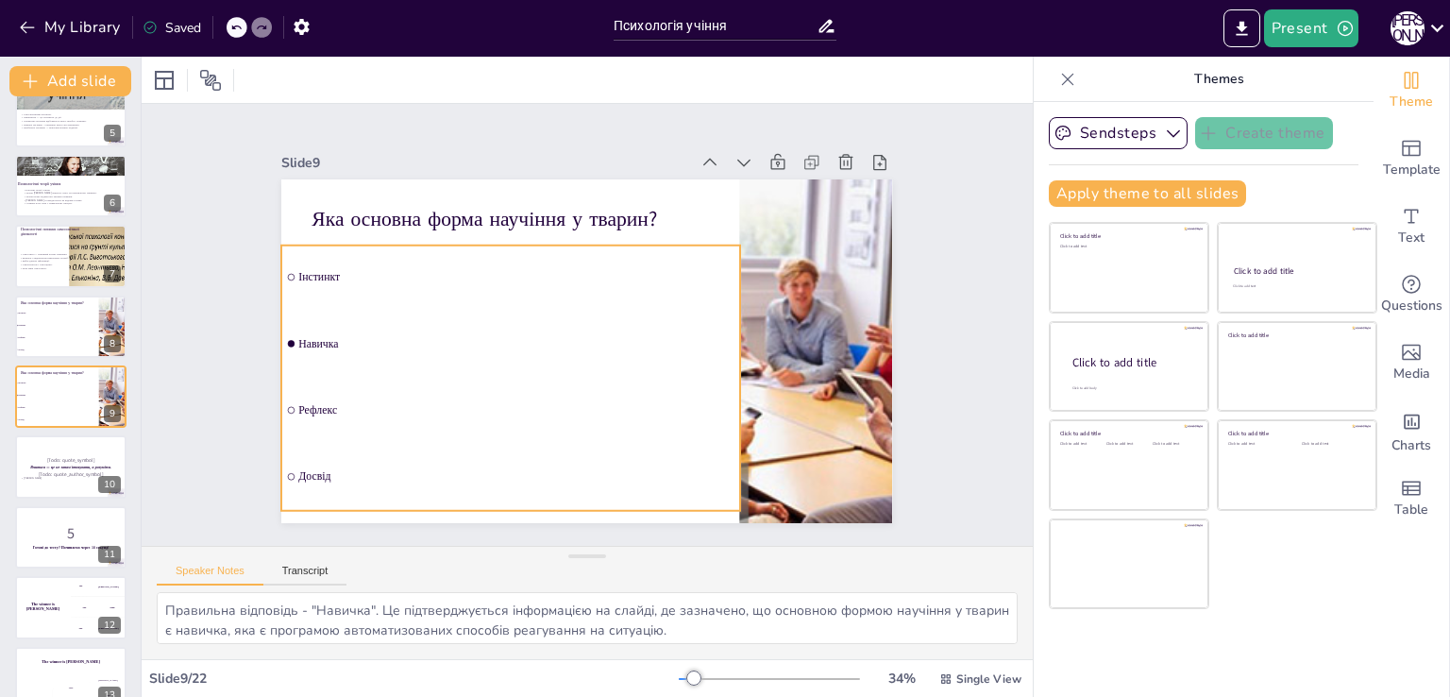
checkbox input "true"
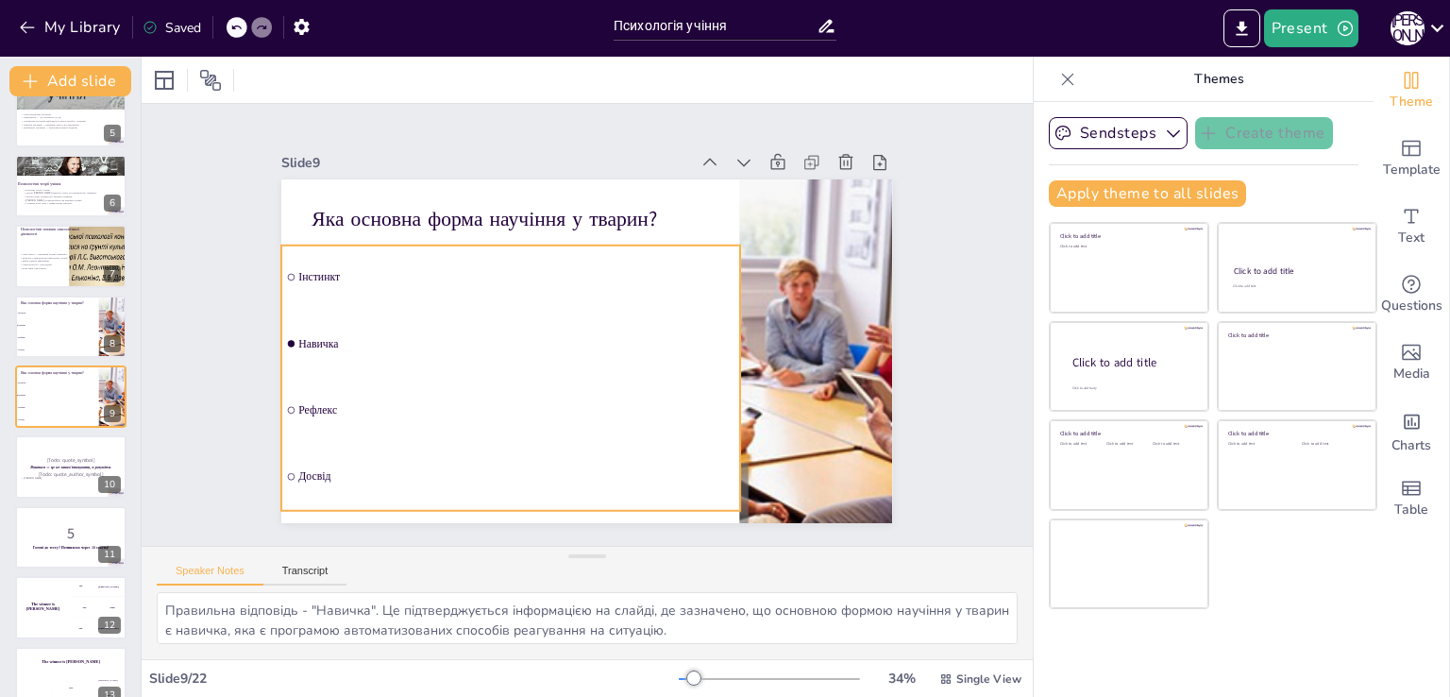
checkbox input "true"
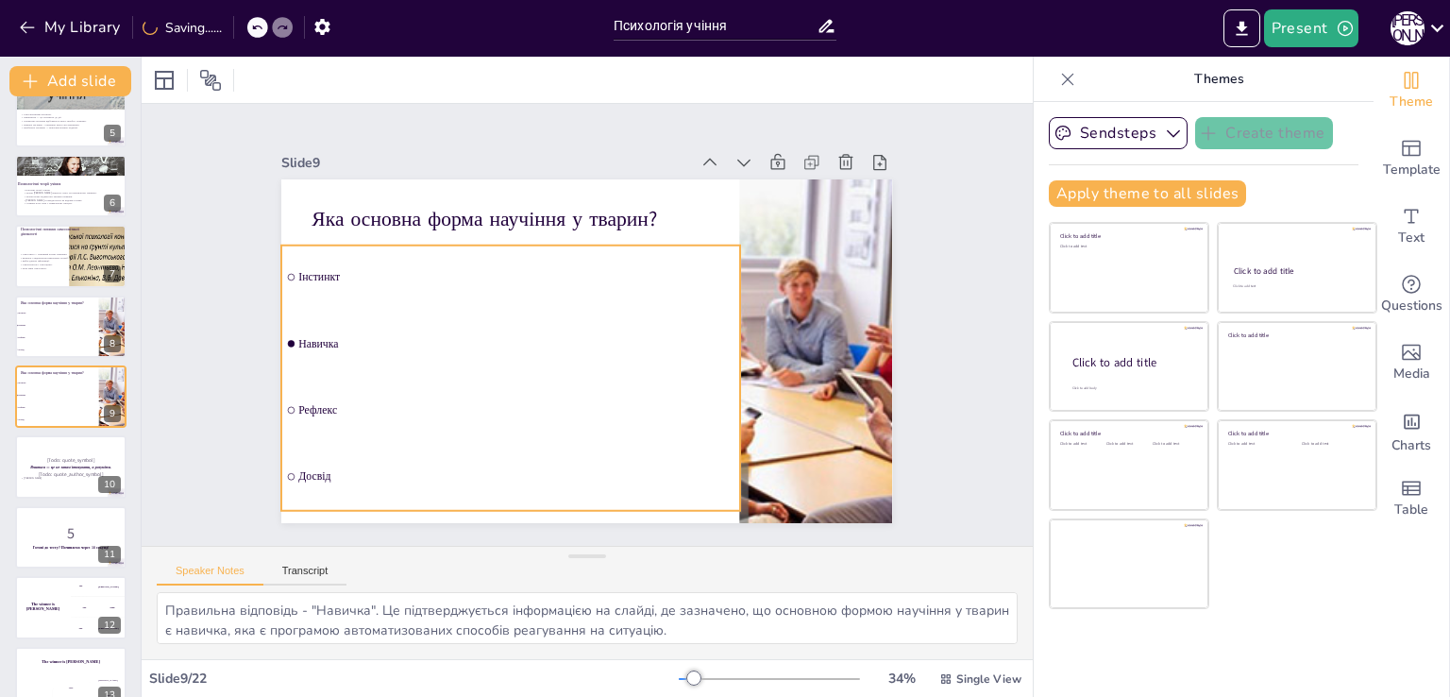
checkbox input "true"
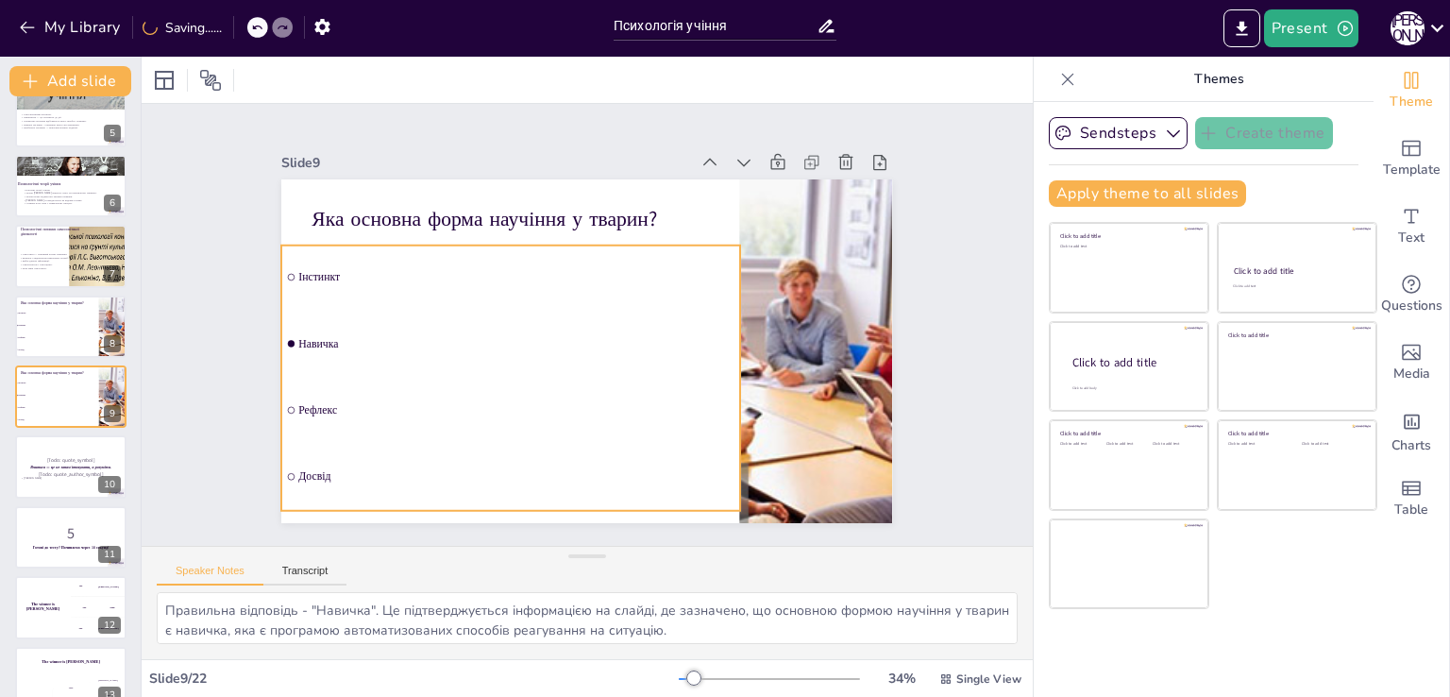
checkbox input "true"
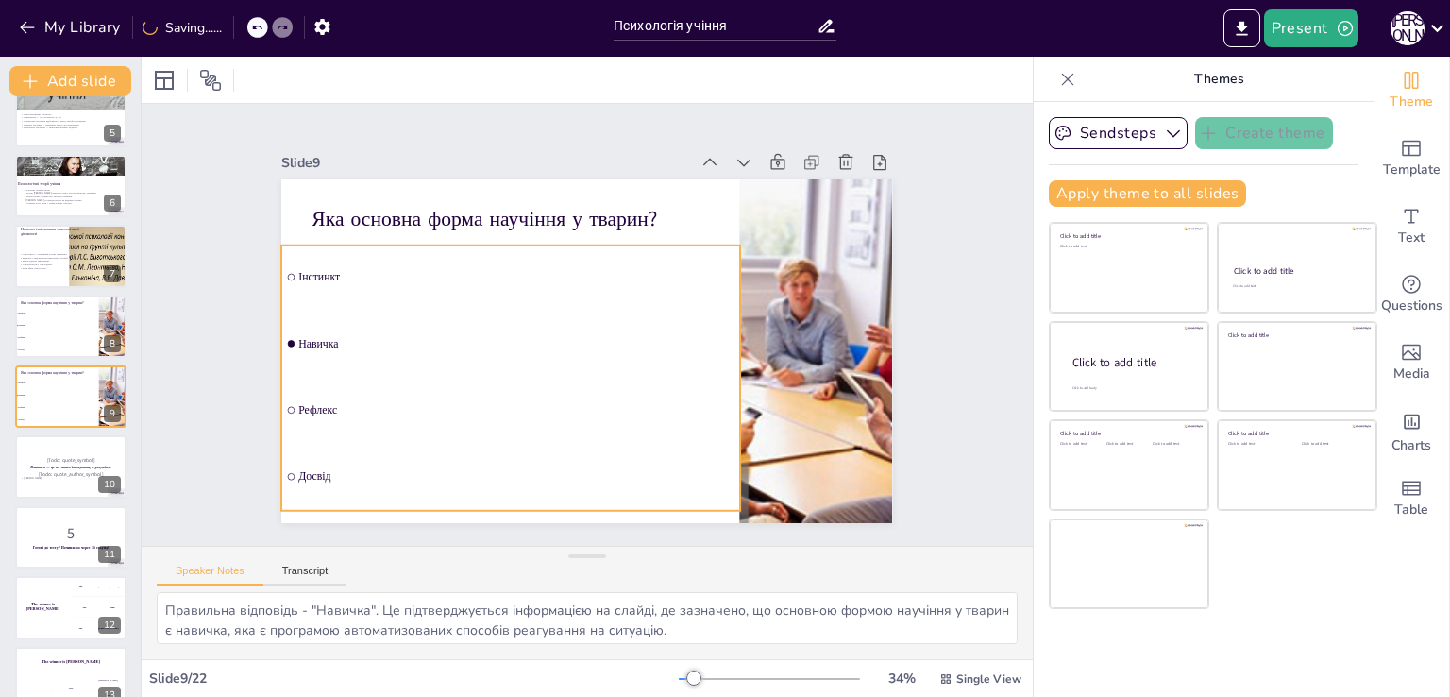
checkbox input "true"
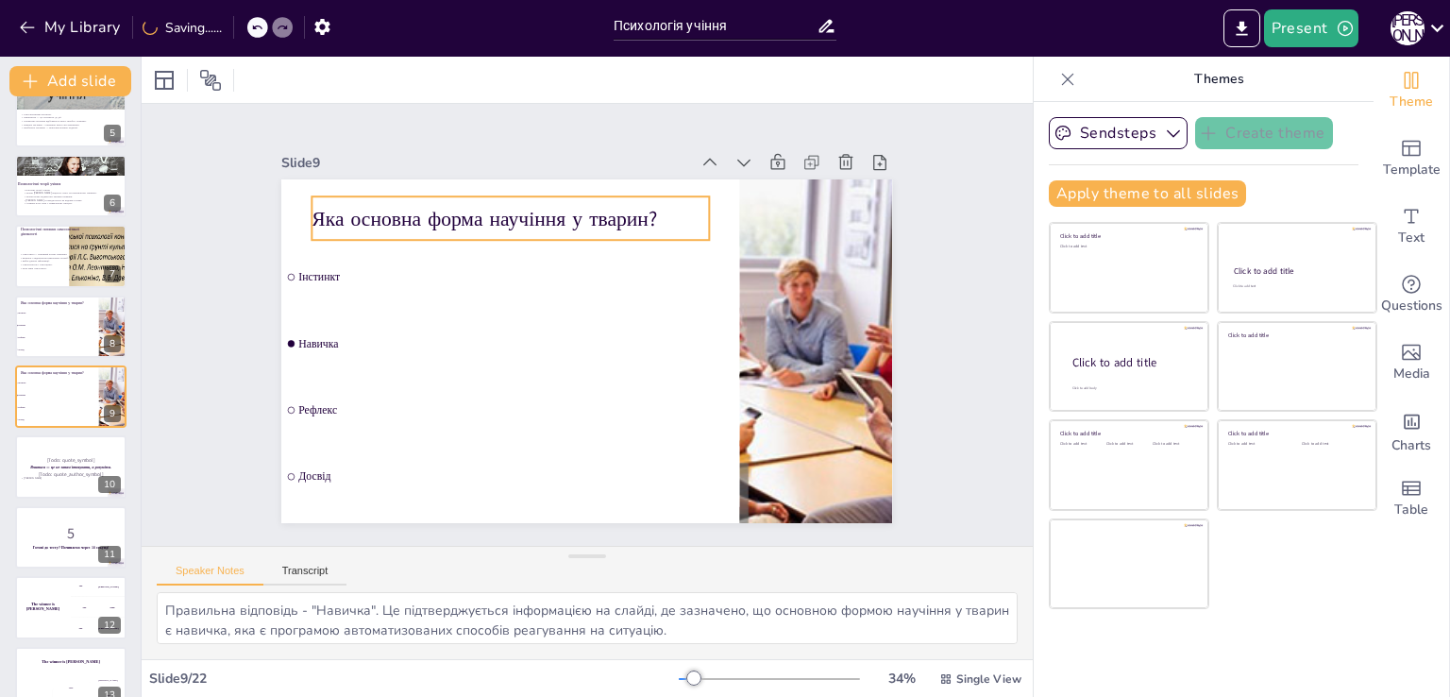
checkbox input "true"
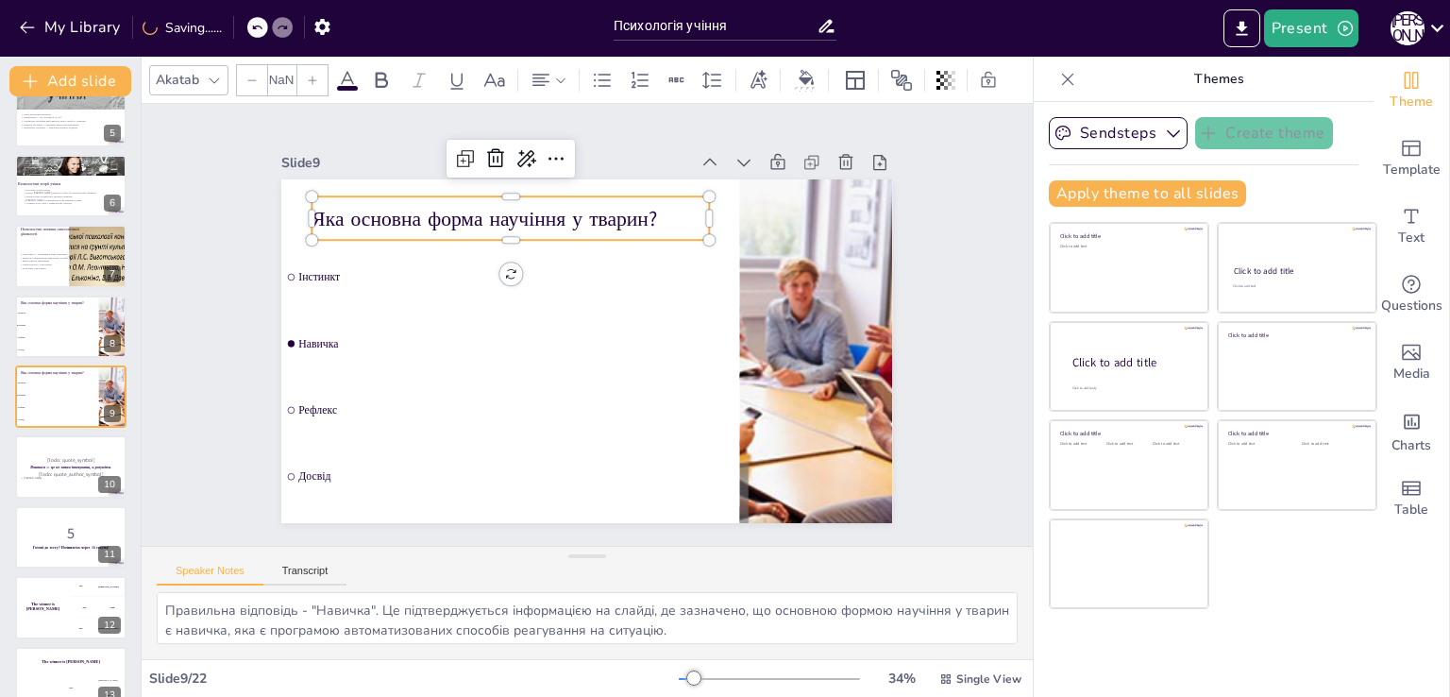
type input "48"
click at [533, 205] on p "Яка основна форма научіння у тварин?" at bounding box center [547, 201] width 386 height 150
checkbox input "true"
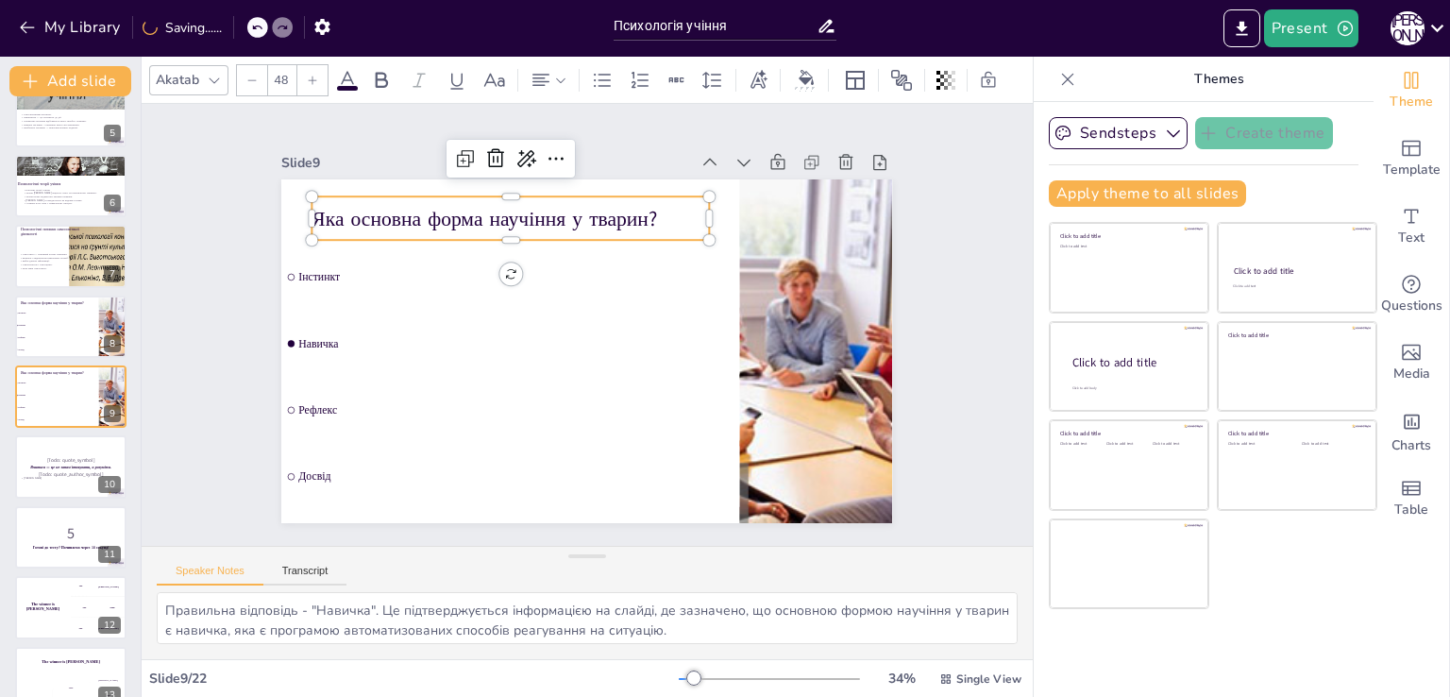
checkbox input "true"
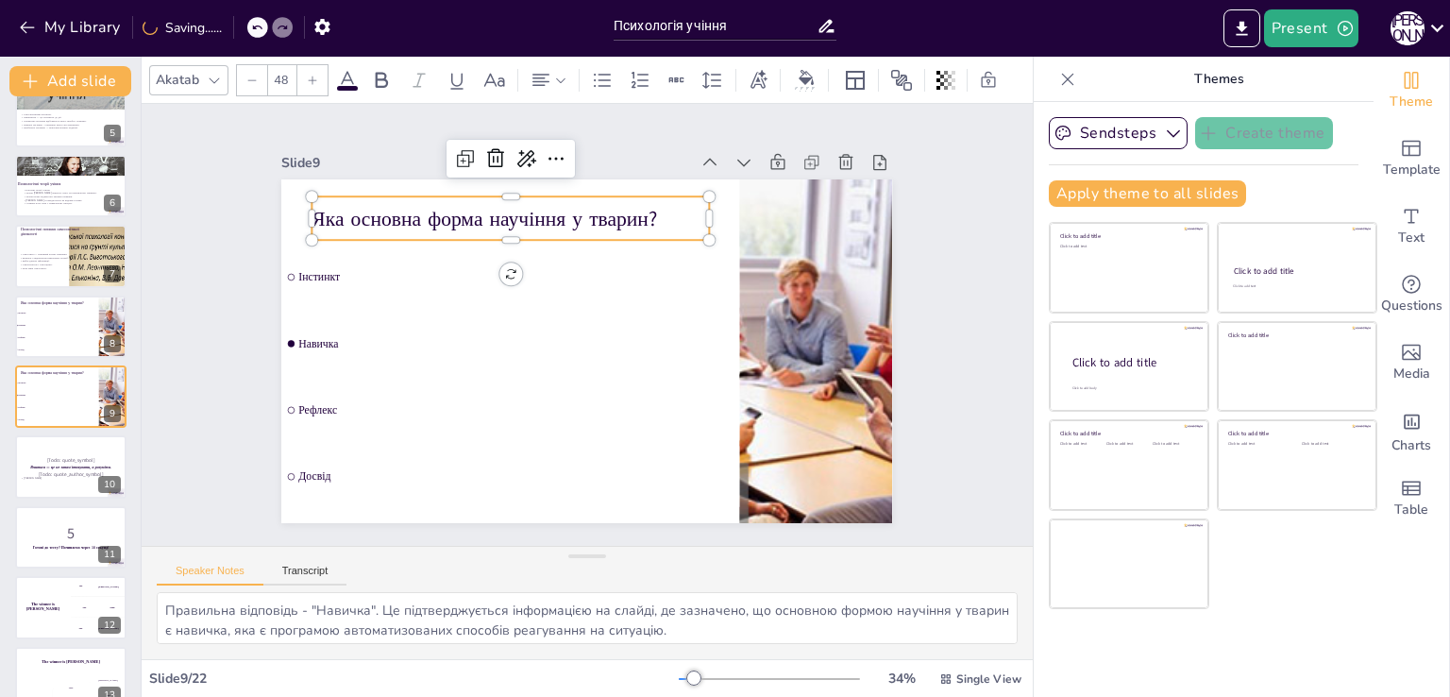
checkbox input "true"
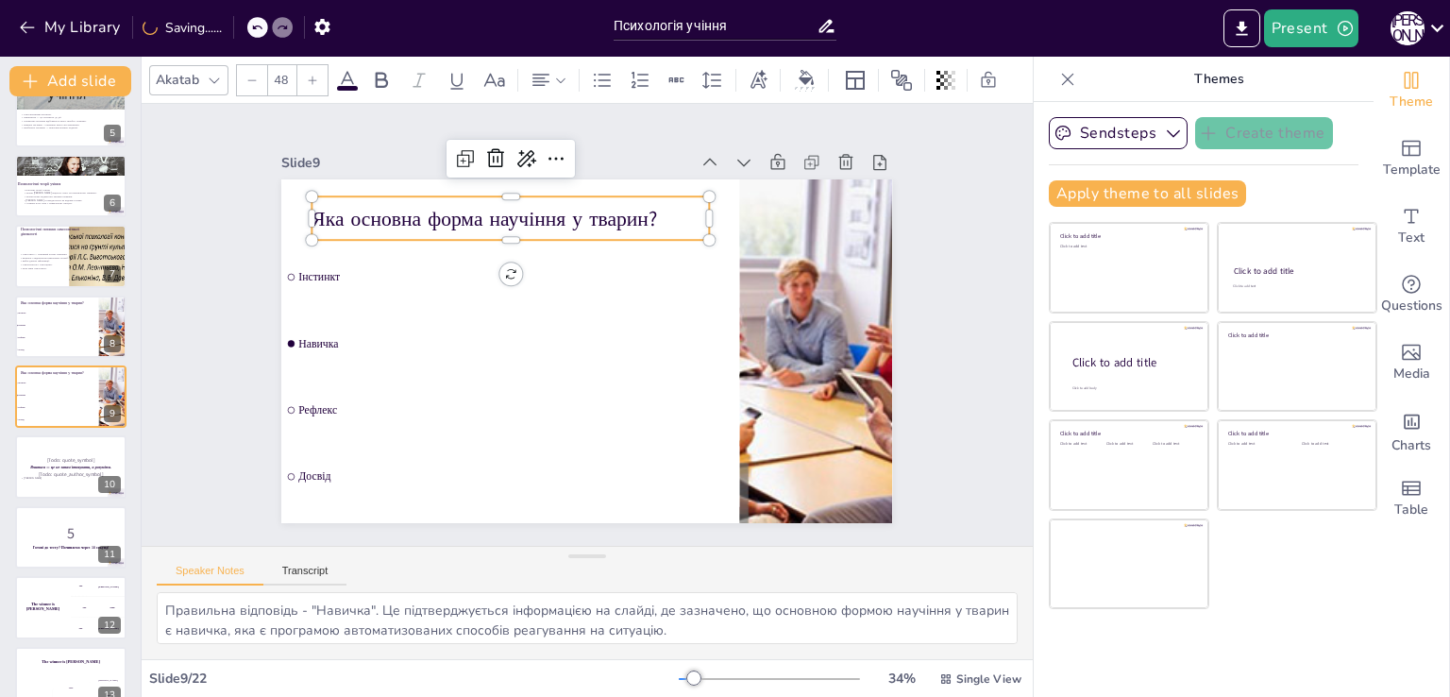
checkbox input "true"
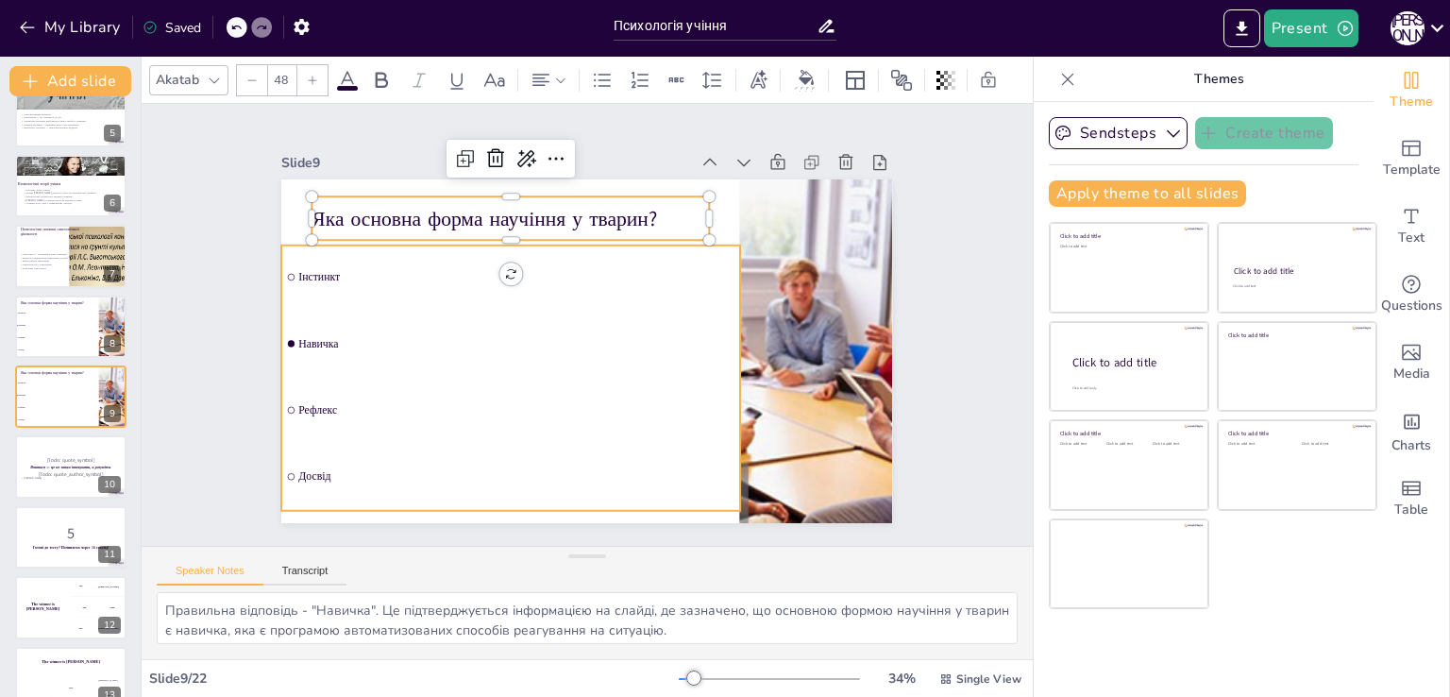
checkbox input "true"
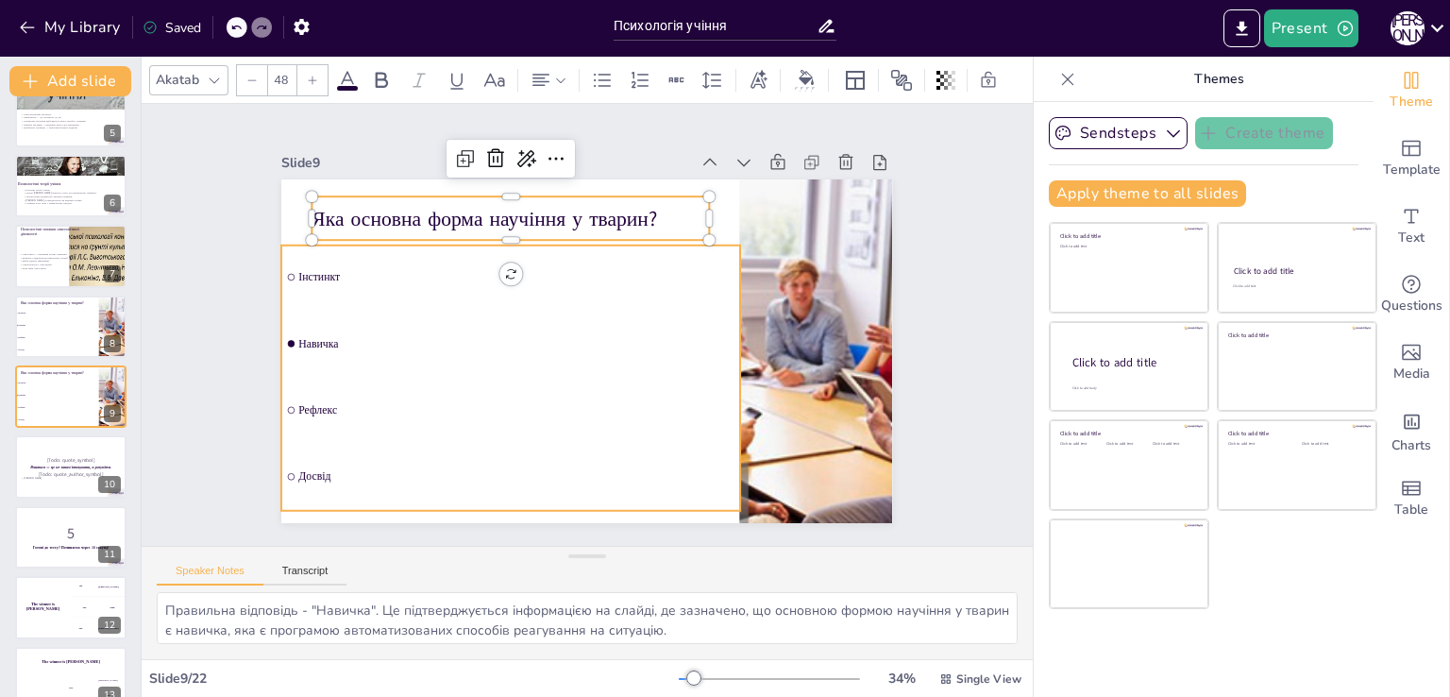
checkbox input "true"
